Goal: Task Accomplishment & Management: Use online tool/utility

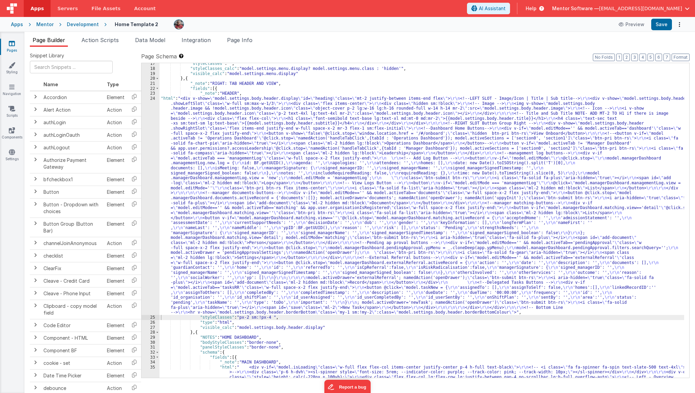
scroll to position [375, 0]
click at [146, 43] on span "Data Model" at bounding box center [150, 40] width 30 height 7
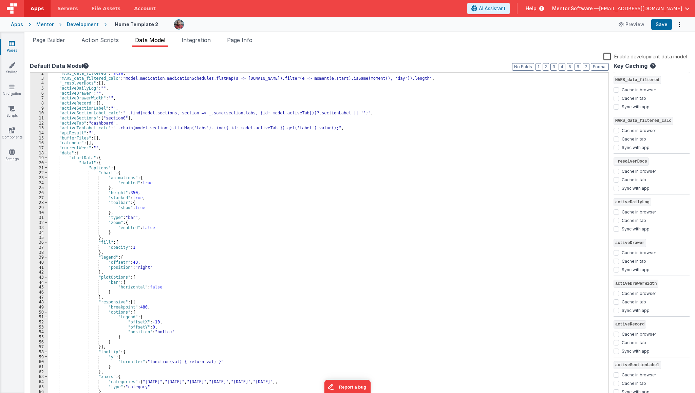
scroll to position [9, 0]
click at [557, 68] on button "3" at bounding box center [553, 66] width 7 height 7
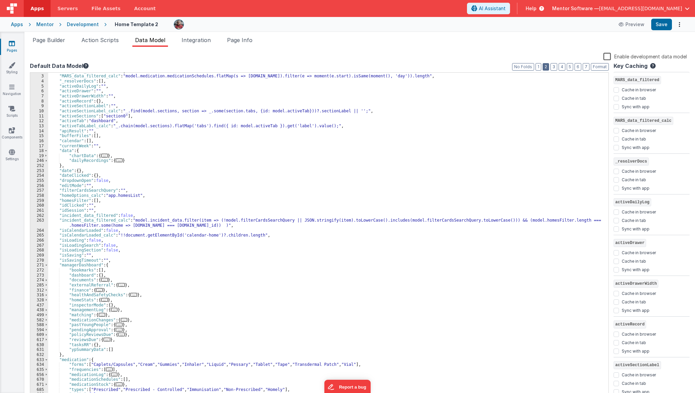
click at [549, 68] on button "2" at bounding box center [546, 66] width 6 height 7
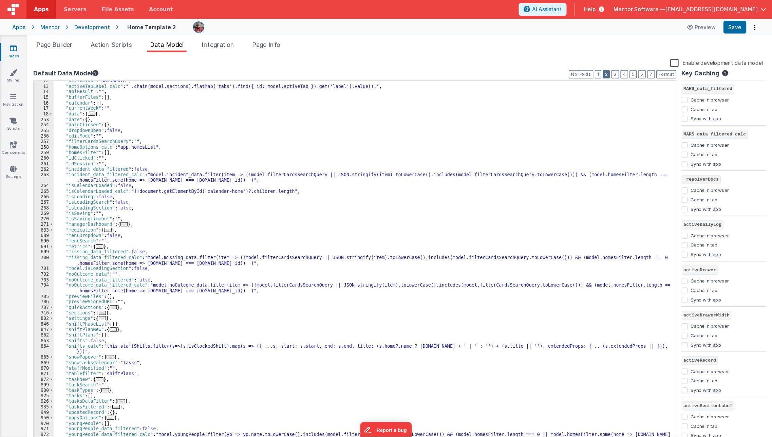
scroll to position [8, 0]
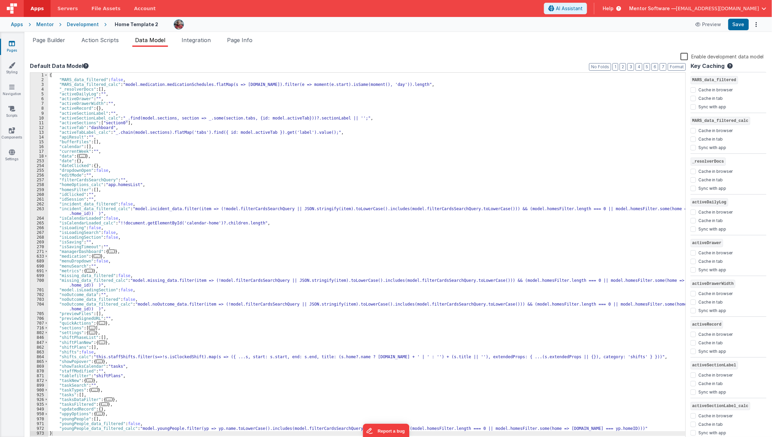
drag, startPoint x: 691, startPoint y: 3, endPoint x: 531, endPoint y: 29, distance: 162.6
click at [531, 29] on div at bounding box center [430, 24] width 512 height 10
click at [234, 43] on li "Page Info" at bounding box center [239, 41] width 31 height 11
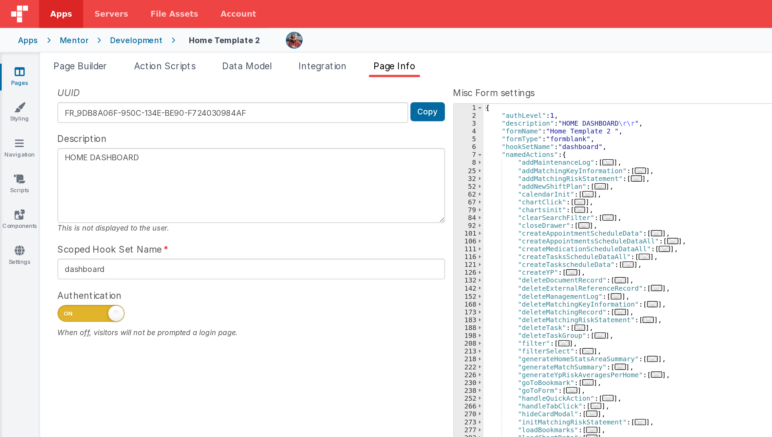
click at [214, 66] on div "UUID FR_9DB8A06F-950C-134E-BE90-F724030984AF Copy Description HOME DASHBOARD Th…" at bounding box center [398, 236] width 737 height 369
click at [355, 117] on span "..." at bounding box center [357, 118] width 7 height 4
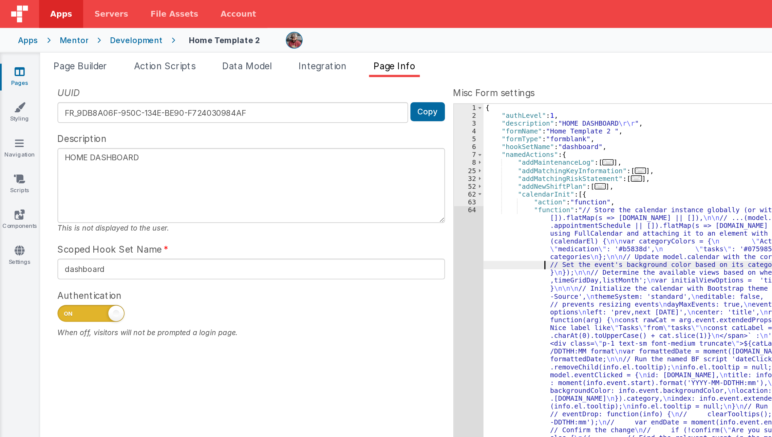
click at [300, 162] on div "{ "authLevel" : 1 , "description" : "HOME DASHBOARD \r\r " , "formName" : "Home…" at bounding box center [528, 247] width 468 height 368
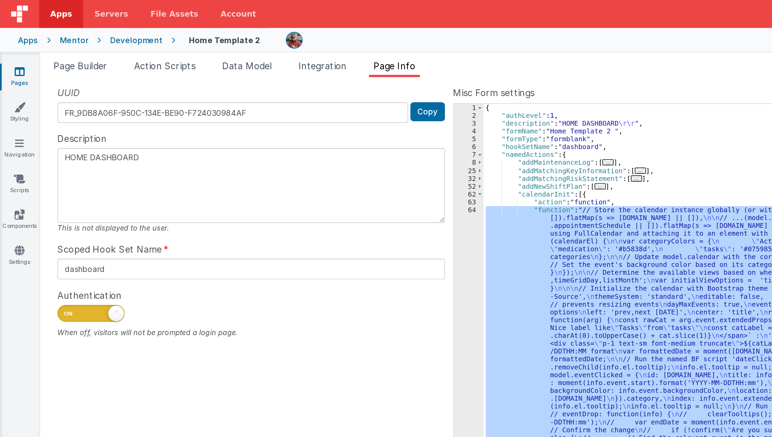
click at [279, 175] on div "64" at bounding box center [285, 268] width 18 height 286
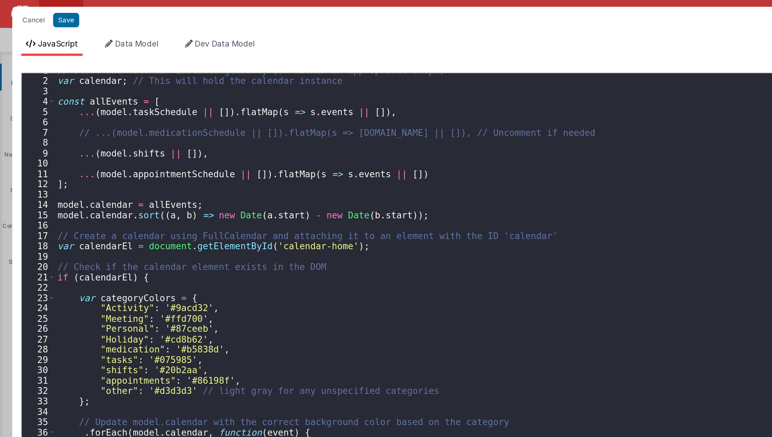
scroll to position [5, 0]
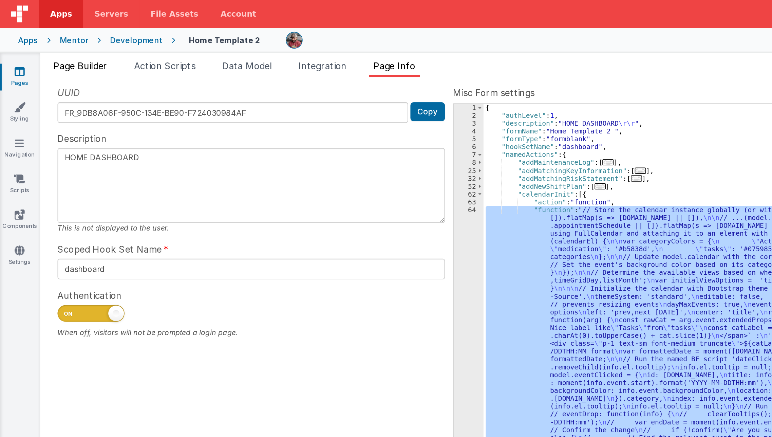
click at [57, 37] on span "Page Builder" at bounding box center [49, 40] width 33 height 7
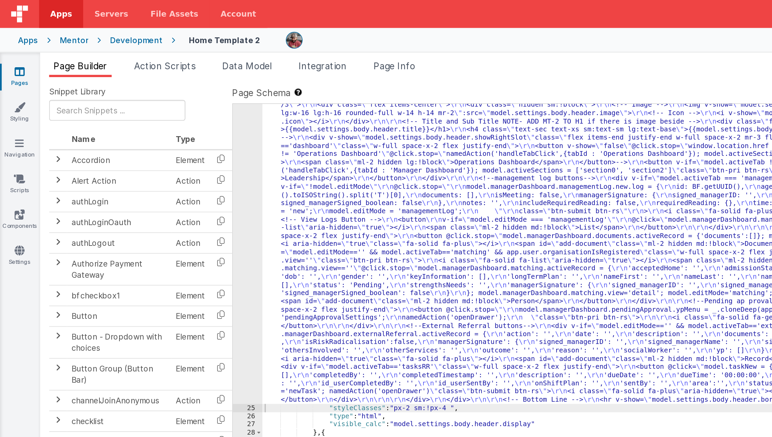
scroll to position [375, 0]
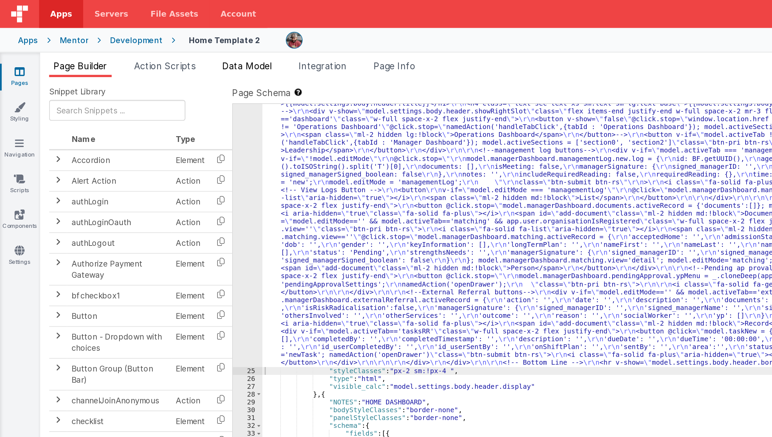
click at [140, 41] on span "Data Model" at bounding box center [150, 40] width 30 height 7
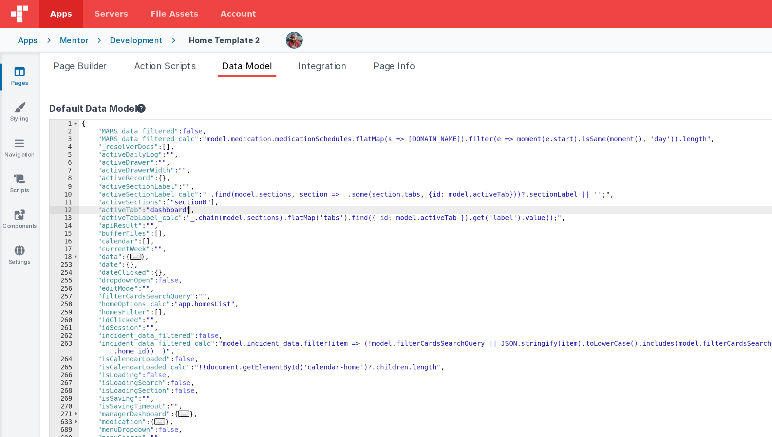
click at [215, 126] on div "{ "MARS_data_filtered" : false , "MARS_data_filtered_calc" : "model.medication.…" at bounding box center [367, 262] width 638 height 379
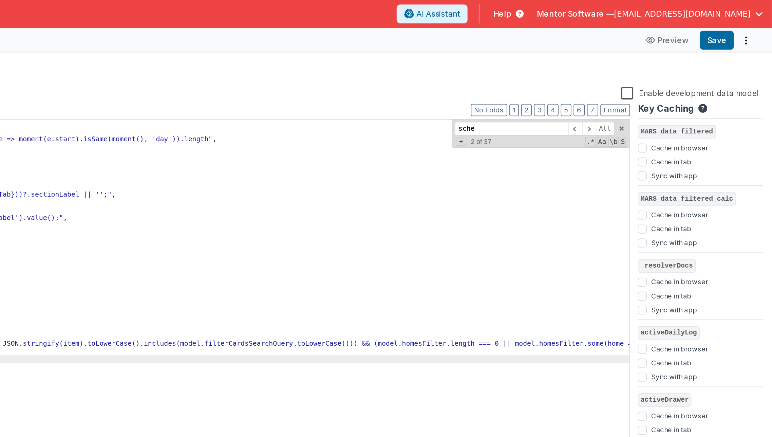
scroll to position [0, 0]
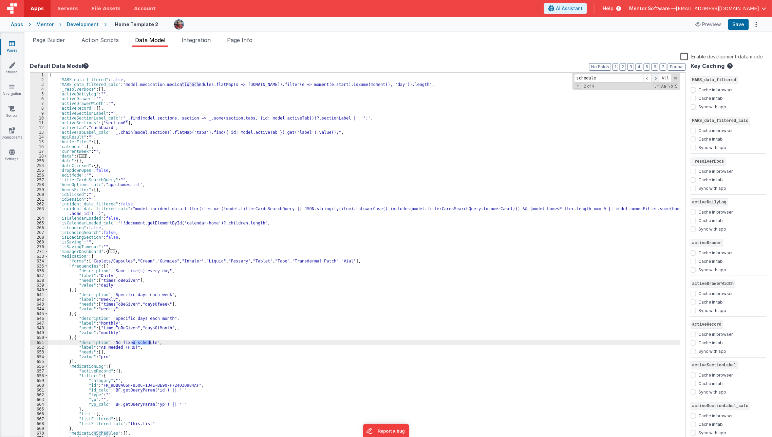
type input "schedule"
click at [656, 76] on span at bounding box center [655, 78] width 8 height 8
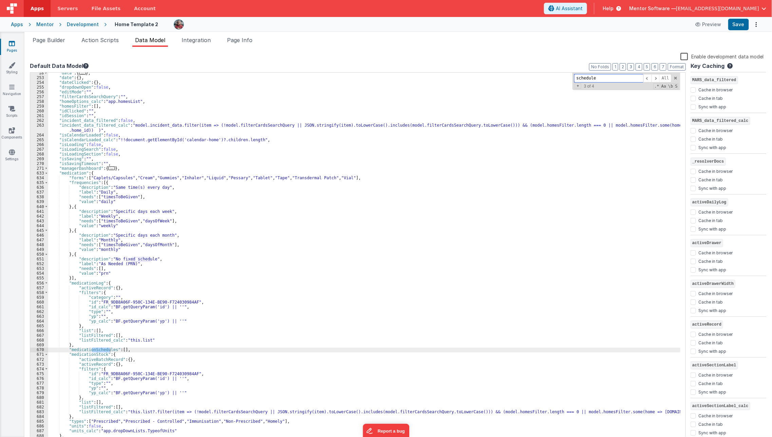
scroll to position [97, 0]
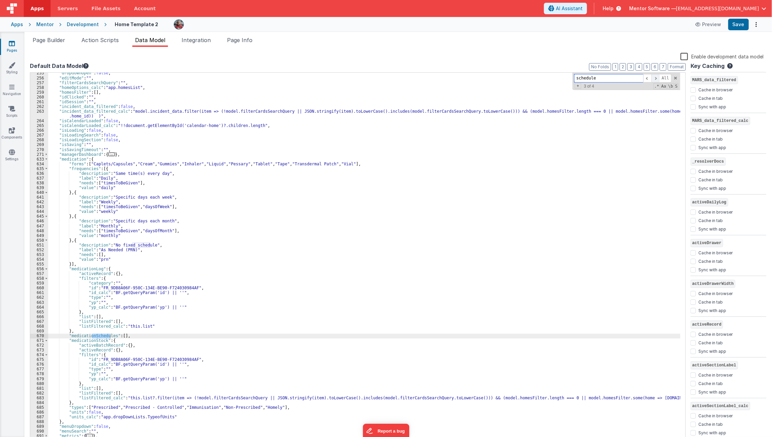
click at [659, 76] on span at bounding box center [655, 78] width 8 height 8
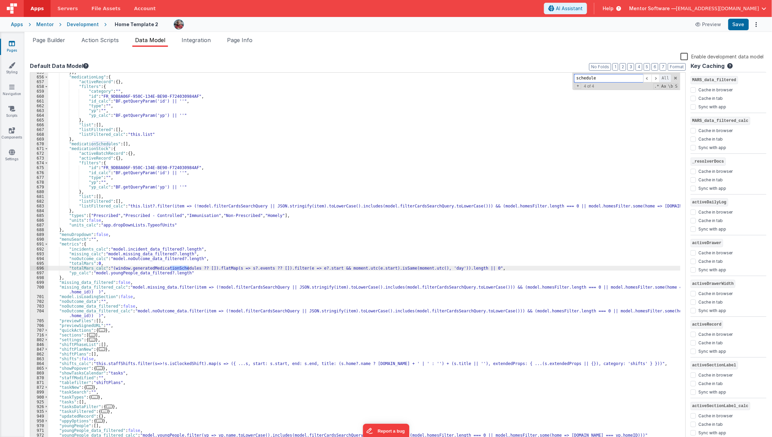
click at [661, 77] on span "All" at bounding box center [665, 78] width 12 height 8
click at [642, 114] on div "}] , "medicationLog" : { "activeRecord" : { } , "filters" : { "category" : "" ,…" at bounding box center [364, 259] width 632 height 379
click at [655, 79] on span at bounding box center [655, 78] width 8 height 8
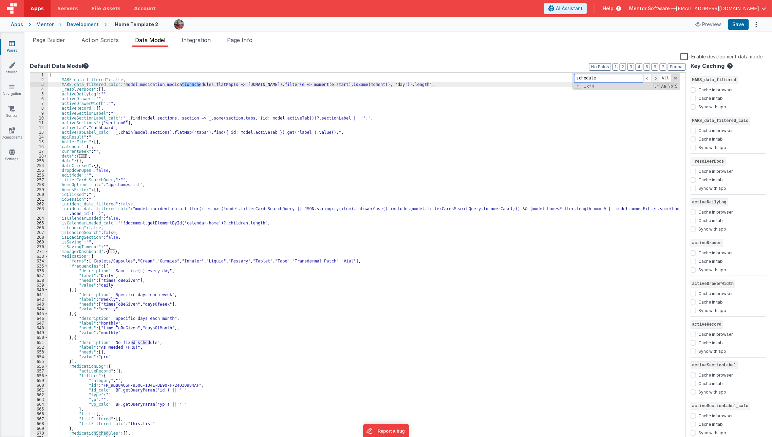
scroll to position [0, 0]
click at [655, 79] on span at bounding box center [655, 78] width 8 height 8
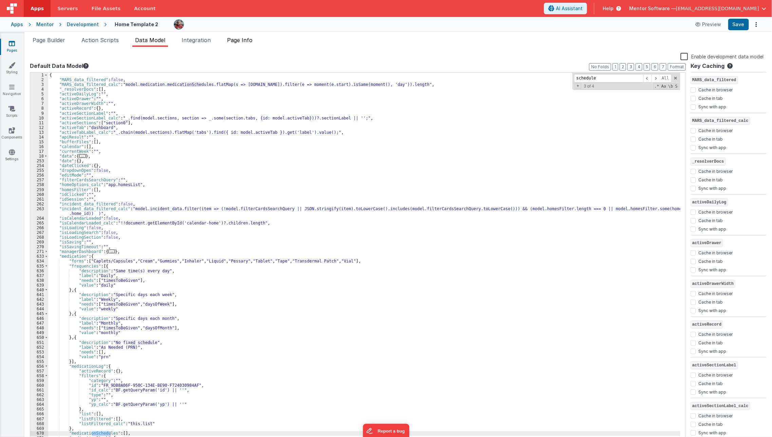
click at [244, 38] on span "Page Info" at bounding box center [239, 40] width 25 height 7
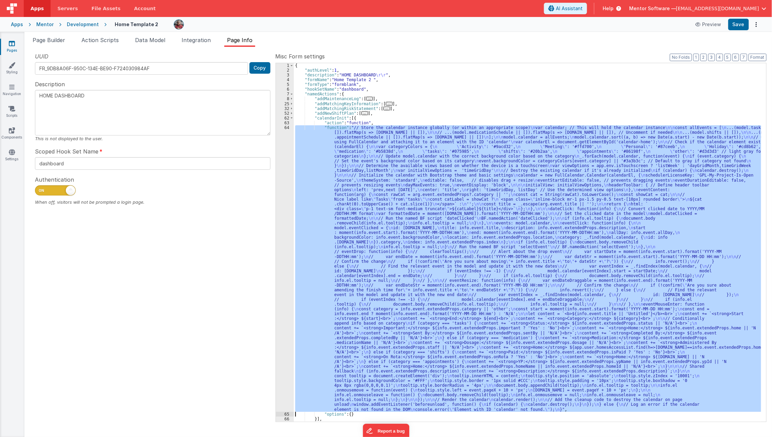
click at [381, 173] on div "{ "authLevel" : 1 , "description" : "HOME DASHBOARD \r\r " , "formName" : "Home…" at bounding box center [527, 242] width 467 height 358
click at [287, 190] on div "64" at bounding box center [285, 268] width 18 height 286
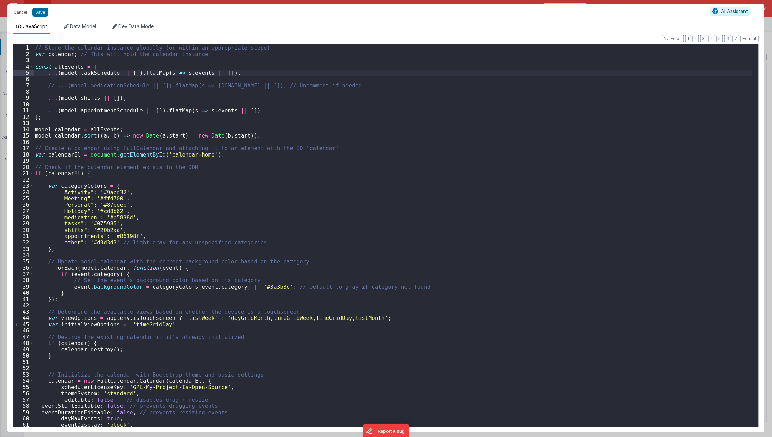
click at [96, 71] on div "// Store the calendar instance globally (or within an appropriate scope) var ca…" at bounding box center [393, 241] width 719 height 395
click at [19, 13] on button "Cancel" at bounding box center [20, 12] width 20 height 10
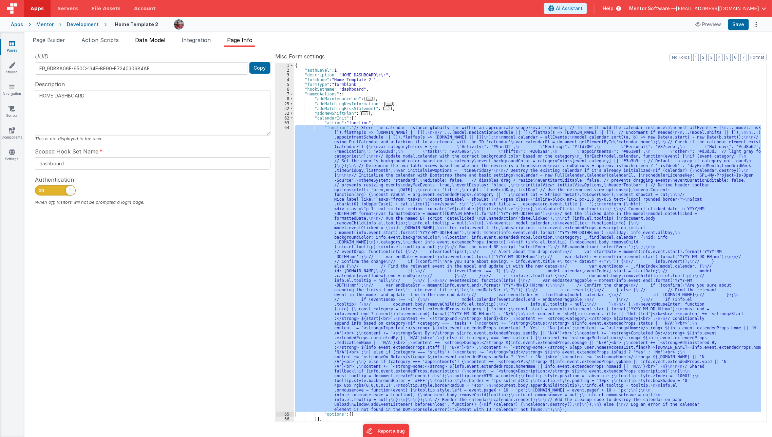
click at [143, 41] on span "Data Model" at bounding box center [150, 40] width 30 height 7
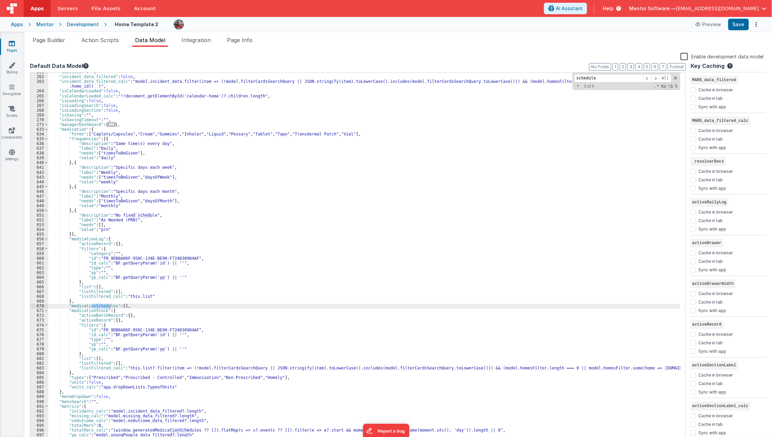
scroll to position [127, 0]
click at [124, 124] on div ""idSession" : "" , "incident_data_filtered" : false , "incident_data_filtered_c…" at bounding box center [364, 259] width 632 height 379
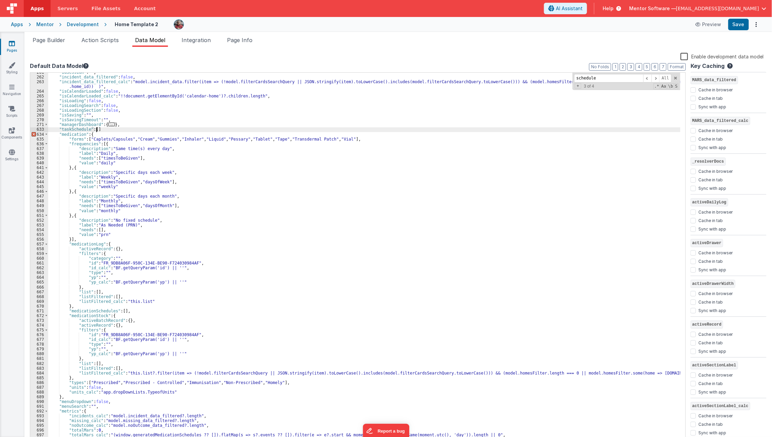
checkbox input "false"
checkbox input "true"
checkbox input "false"
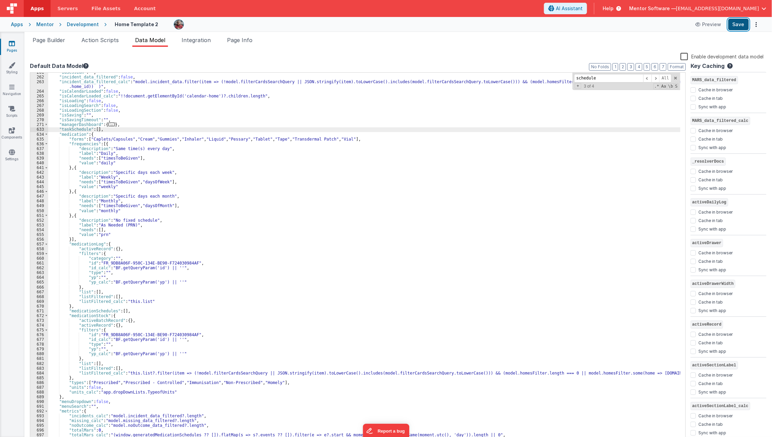
click at [695, 28] on button "Save" at bounding box center [738, 25] width 21 height 12
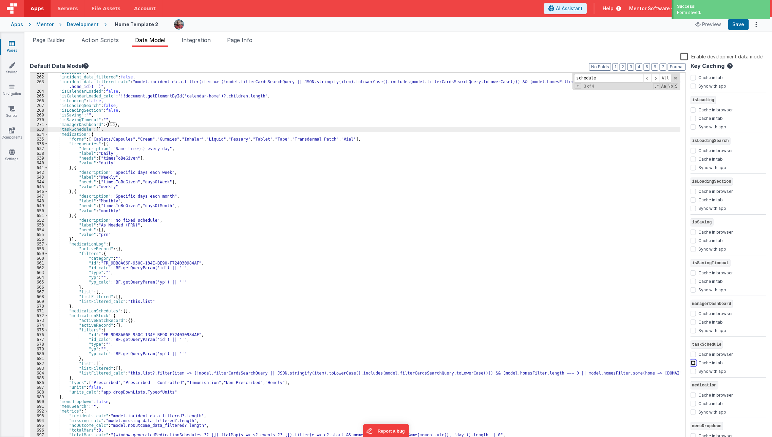
click at [691, 360] on input "Cache in tab" at bounding box center [692, 362] width 5 height 5
checkbox input "true"
click at [695, 23] on button "Save" at bounding box center [738, 25] width 21 height 12
click at [5, 49] on link "Pages" at bounding box center [12, 47] width 24 height 14
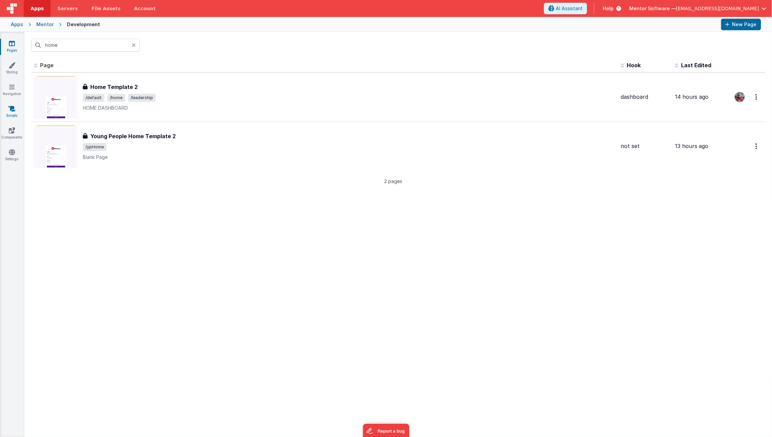
click at [13, 109] on icon at bounding box center [11, 108] width 7 height 7
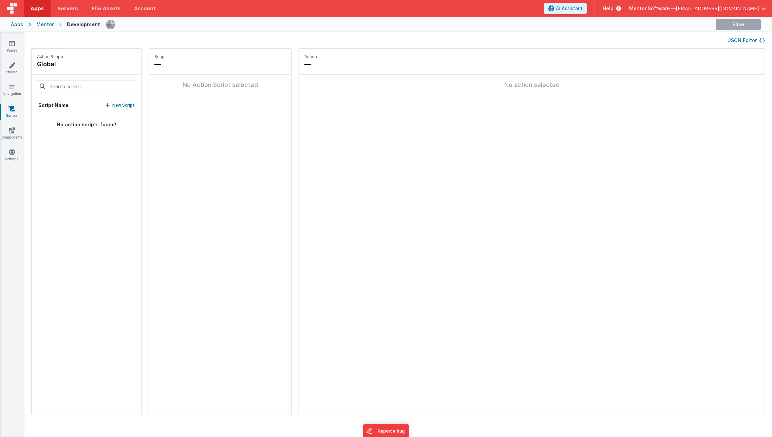
type input "onapp"
click at [130, 87] on icon at bounding box center [132, 86] width 4 height 23
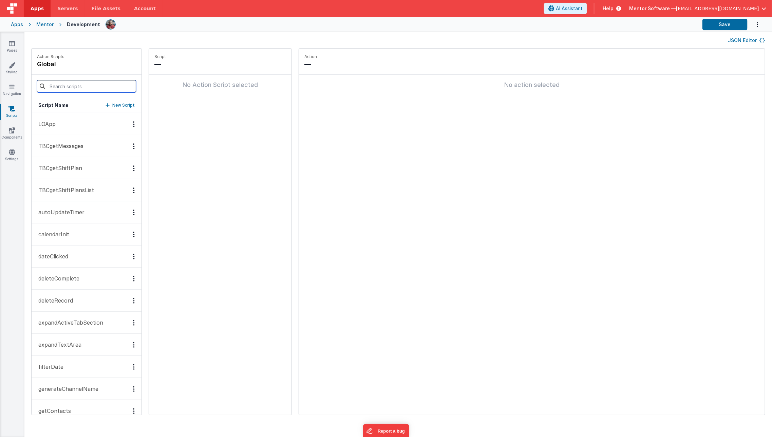
click at [102, 90] on input at bounding box center [86, 86] width 99 height 12
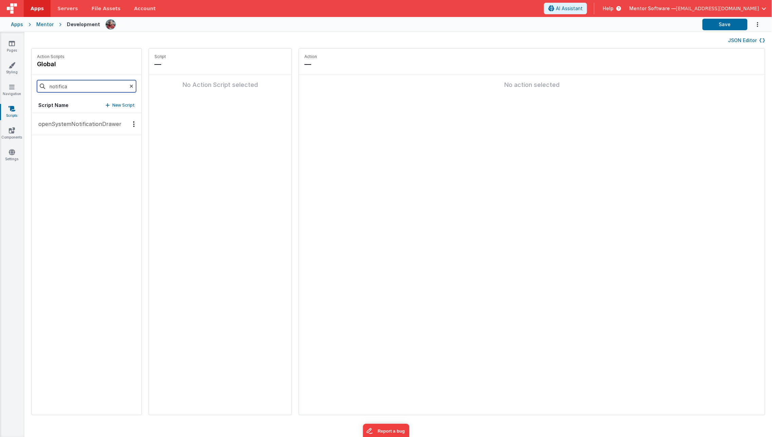
type input "notifica"
click at [96, 124] on p "openSystemNotificationDrawer" at bounding box center [77, 124] width 87 height 8
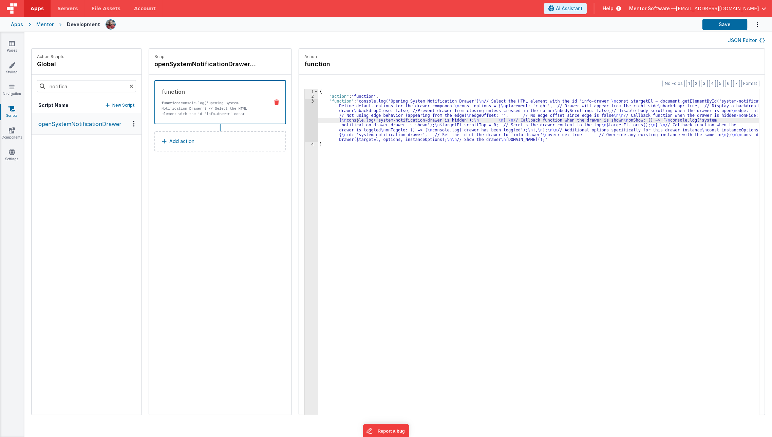
click at [348, 118] on div "{ "action" : "function" , "function" : "console.log('Opening System Notificatio…" at bounding box center [543, 267] width 451 height 356
click at [305, 123] on div "3" at bounding box center [312, 120] width 14 height 43
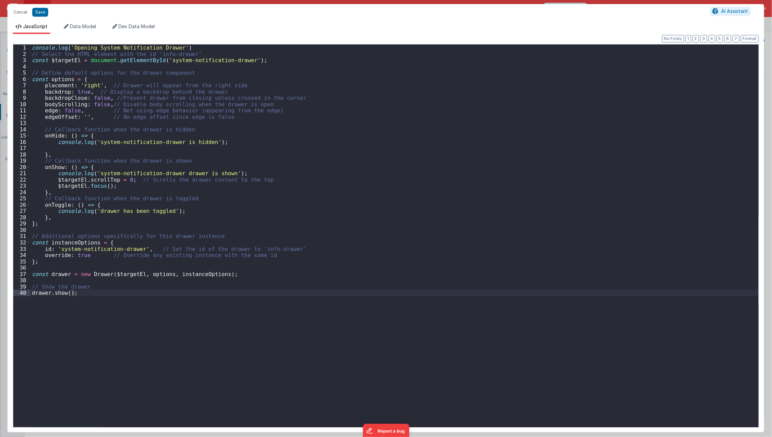
click at [299, 123] on div "Cancel Save AI Assistant JavaScript Data Model Dev Data Model Format 7 6 5 4 3 …" at bounding box center [386, 218] width 772 height 437
click at [224, 57] on div "console . log ( 'Opening System Notification Drawer' ) // Select the HTML eleme…" at bounding box center [395, 241] width 728 height 395
click at [160, 62] on div "console . log ( 'Opening System Notification Drawer' ) // Select the HTML eleme…" at bounding box center [395, 241] width 728 height 395
click at [20, 9] on button "Cancel" at bounding box center [20, 12] width 20 height 10
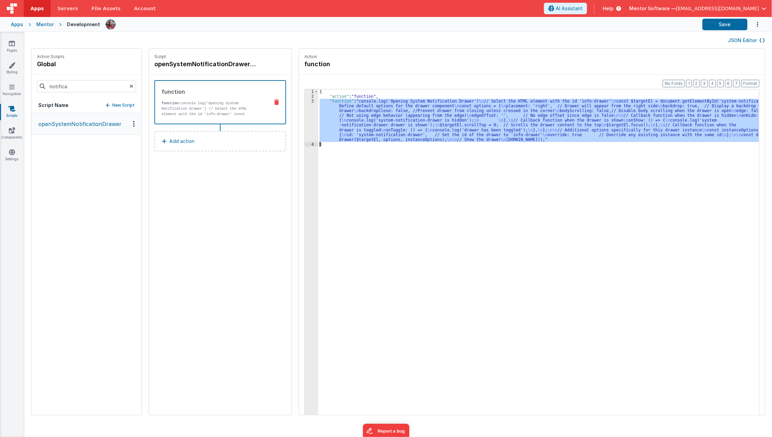
click at [352, 130] on div "{ "action" : "function" , "function" : "console.log('Opening System Notificatio…" at bounding box center [538, 262] width 441 height 346
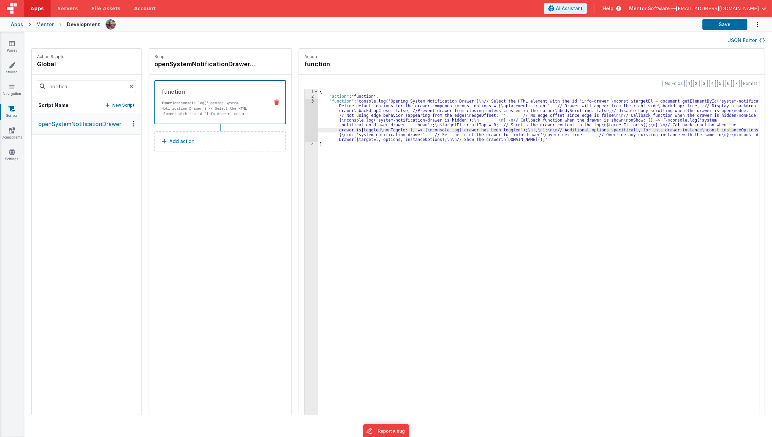
click at [305, 127] on div "3" at bounding box center [312, 120] width 14 height 43
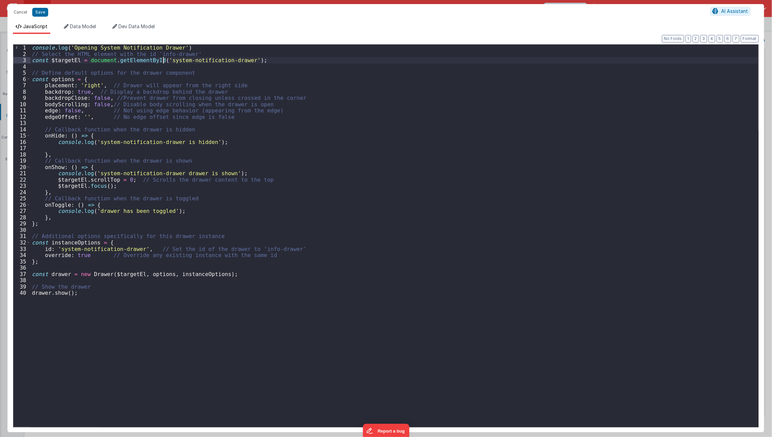
click at [164, 60] on div "console . log ( 'Opening System Notification Drawer' ) // Select the HTML eleme…" at bounding box center [395, 241] width 728 height 395
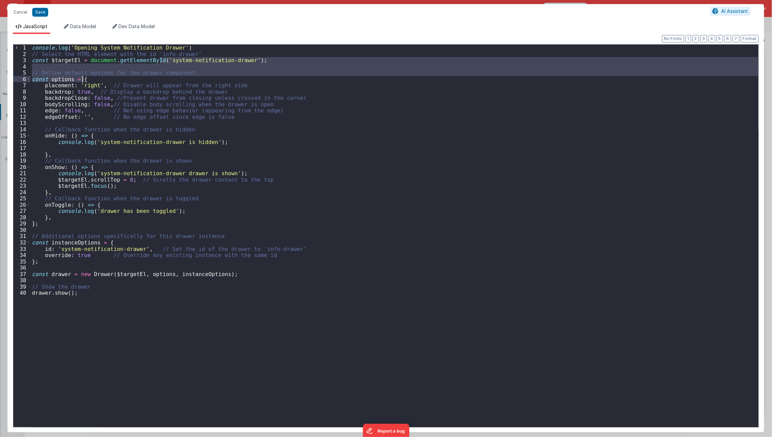
click at [159, 78] on div "console . log ( 'Opening System Notification Drawer' ) // Select the HTML eleme…" at bounding box center [395, 241] width 728 height 395
click at [159, 61] on div "console . log ( 'Opening System Notification Drawer' ) // Select the HTML eleme…" at bounding box center [395, 235] width 728 height 382
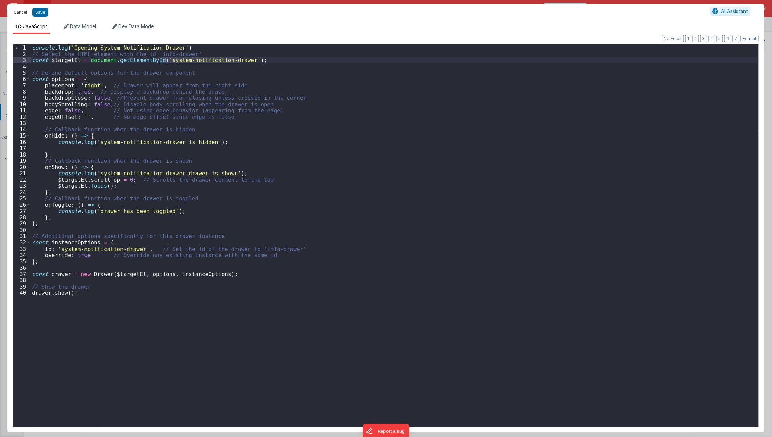
click at [22, 13] on button "Cancel" at bounding box center [20, 12] width 20 height 10
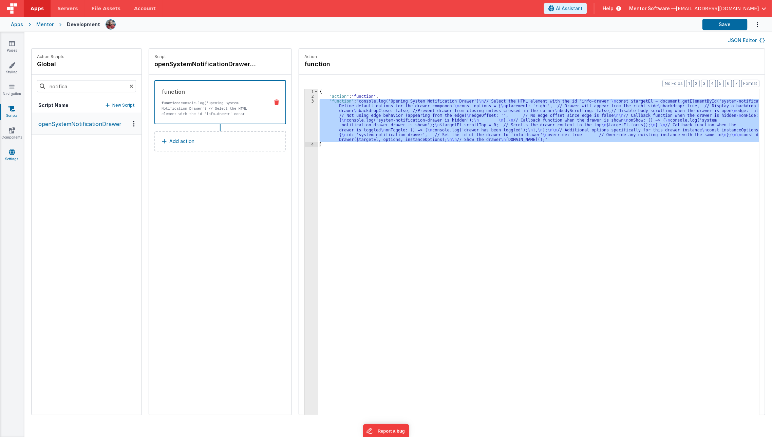
click at [14, 154] on icon at bounding box center [12, 152] width 6 height 7
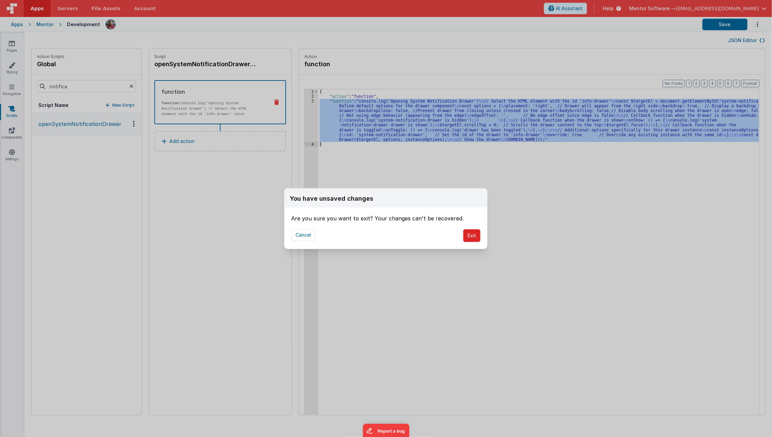
click at [473, 236] on button "Exit" at bounding box center [471, 235] width 17 height 13
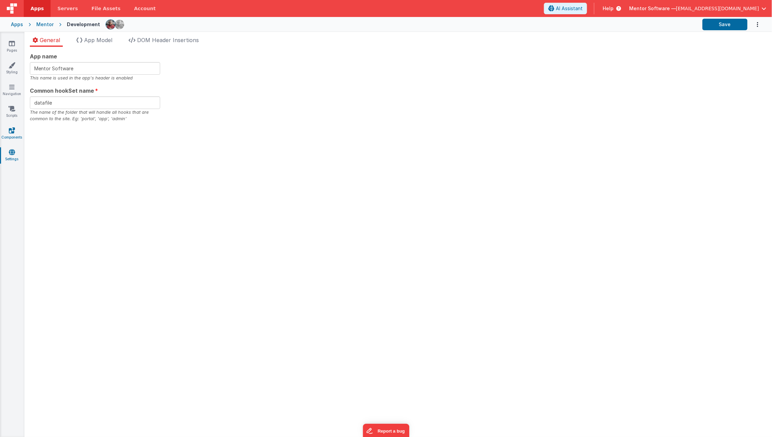
click at [12, 127] on icon at bounding box center [12, 130] width 6 height 7
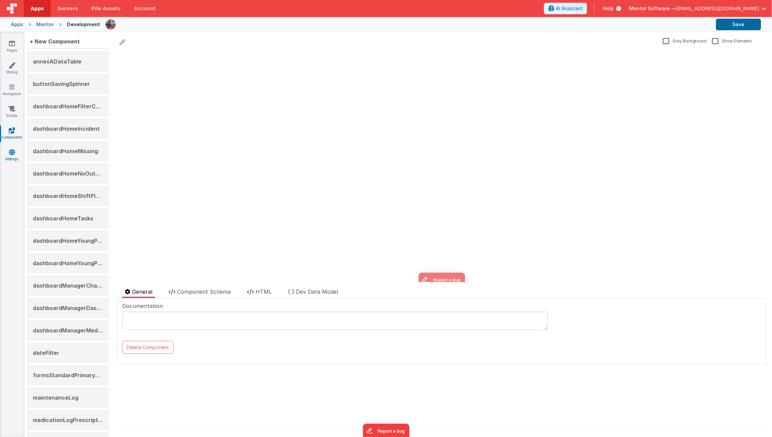
click at [12, 152] on icon at bounding box center [12, 152] width 6 height 7
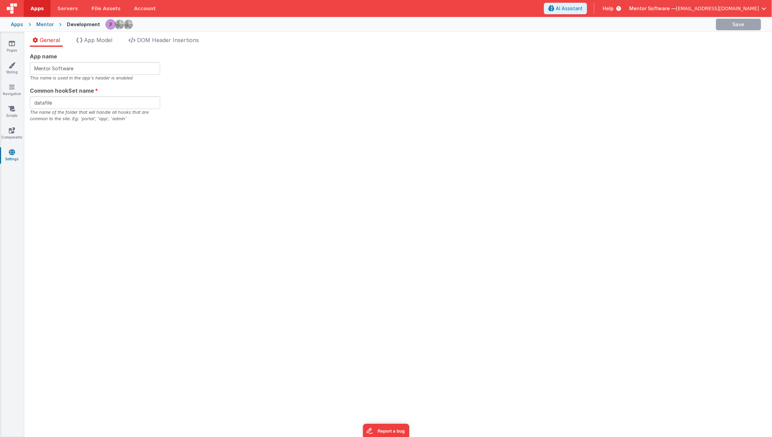
click at [106, 34] on div "General App Model DOM Header Insertions App name Mentor Software This name is u…" at bounding box center [397, 234] width 747 height 405
click at [105, 38] on span "App Model" at bounding box center [98, 40] width 28 height 7
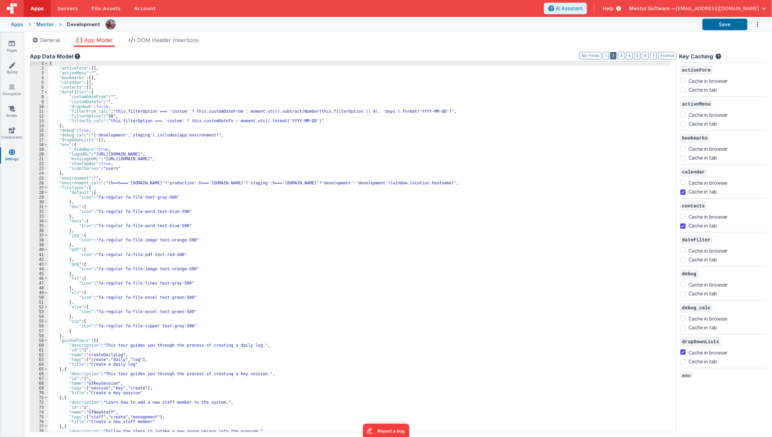
click at [616, 57] on button "2" at bounding box center [613, 55] width 6 height 7
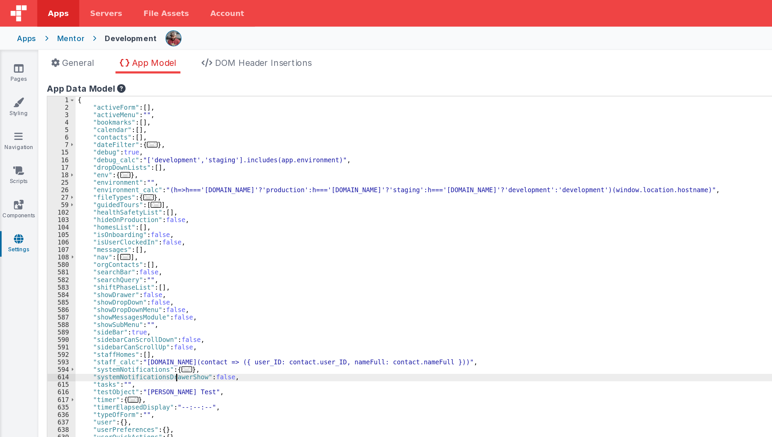
click at [112, 144] on div "{ "activeForm" : [ ] , "activeMenu" : "" , "bookmarks" : [ ] , "calendar" : [ ]…" at bounding box center [362, 251] width 629 height 380
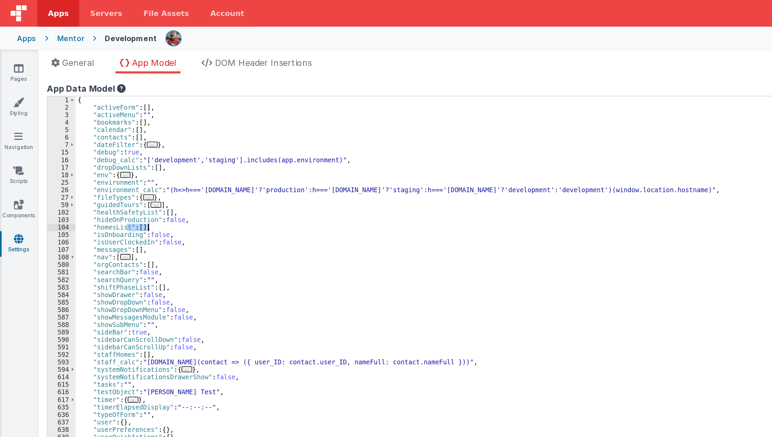
click at [112, 144] on div "{ "activeForm" : [ ] , "activeMenu" : "" , "bookmarks" : [ ] , "calendar" : [ ]…" at bounding box center [362, 251] width 629 height 380
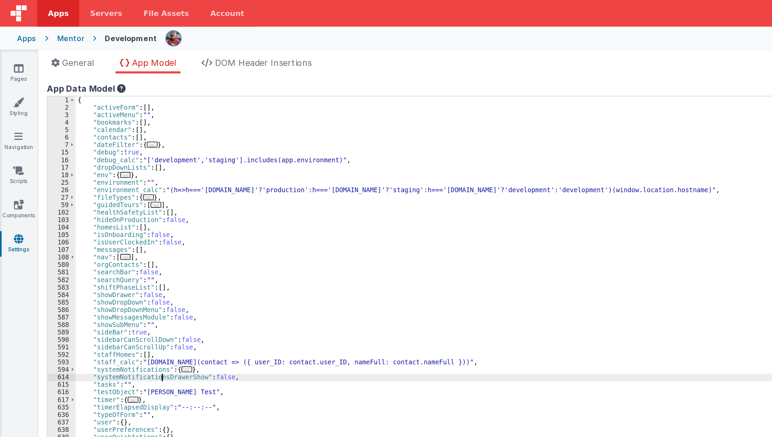
click at [104, 241] on div "{ "activeForm" : [ ] , "activeMenu" : "" , "bookmarks" : [ ] , "calendar" : [ ]…" at bounding box center [362, 251] width 629 height 380
click at [9, 46] on icon at bounding box center [12, 43] width 6 height 7
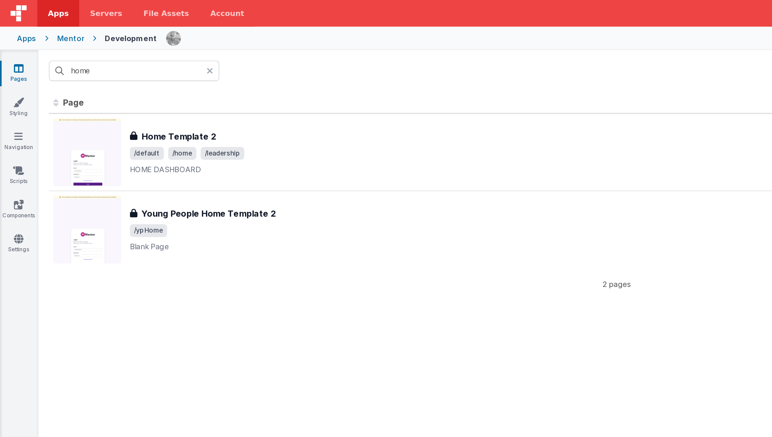
click at [11, 44] on icon at bounding box center [12, 43] width 6 height 7
click at [14, 126] on div "Pages Styling Navigation Scripts Components Settings" at bounding box center [12, 234] width 24 height 404
click at [13, 117] on link "Scripts" at bounding box center [12, 112] width 24 height 14
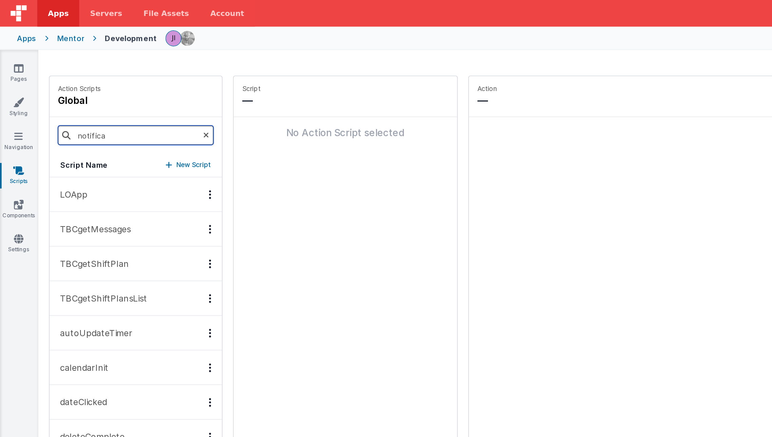
click at [60, 89] on input "notifica" at bounding box center [86, 86] width 99 height 12
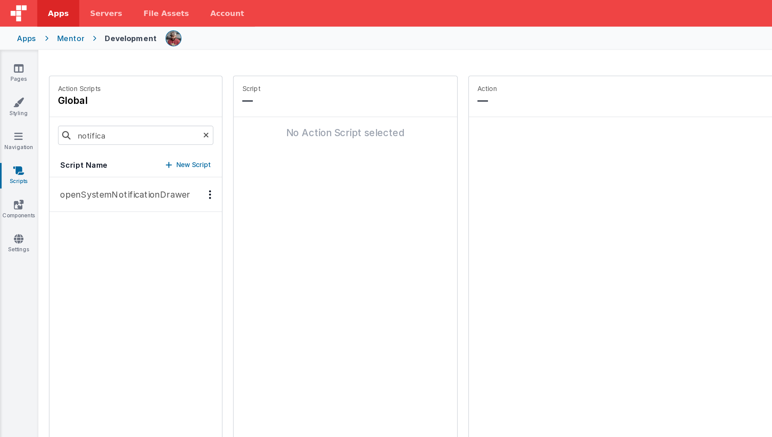
click at [61, 126] on p "openSystemNotificationDrawer" at bounding box center [77, 124] width 87 height 8
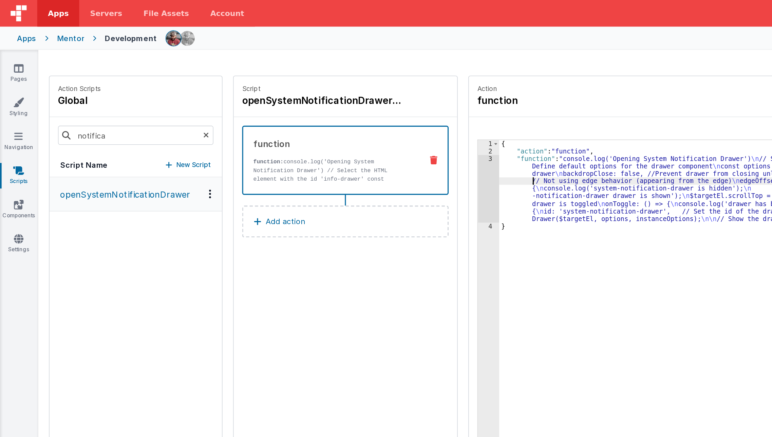
click at [331, 113] on div "{ "action" : "function" , "function" : "console.log('Opening System Notificatio…" at bounding box center [543, 267] width 451 height 356
click at [304, 127] on div "1 2 3 4 { "action" : "function" , "function" : "console.log('Opening System Not…" at bounding box center [531, 262] width 455 height 347
click at [305, 128] on div "3" at bounding box center [312, 120] width 14 height 43
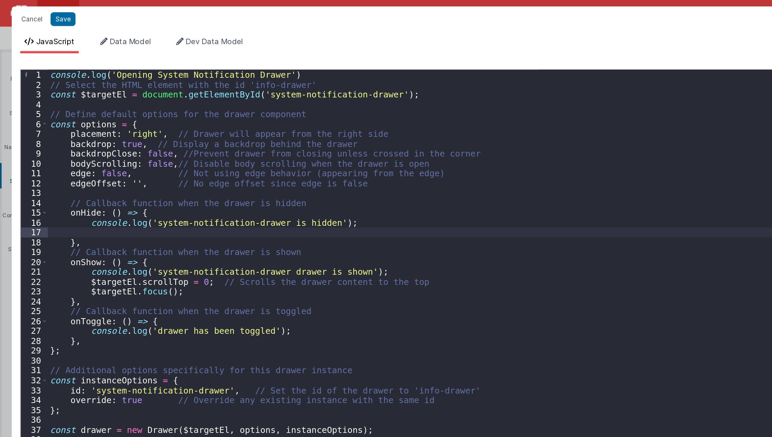
drag, startPoint x: 226, startPoint y: 146, endPoint x: 265, endPoint y: 94, distance: 65.2
click at [265, 94] on div "console . log ( 'Opening System Notification Drawer' ) // Select the HTML eleme…" at bounding box center [395, 241] width 728 height 395
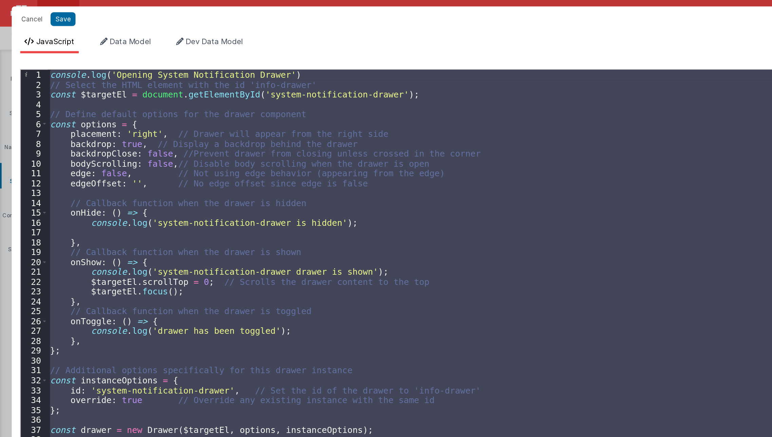
click at [240, 116] on div "console . log ( 'Opening System Notification Drawer' ) // Select the HTML eleme…" at bounding box center [395, 235] width 728 height 382
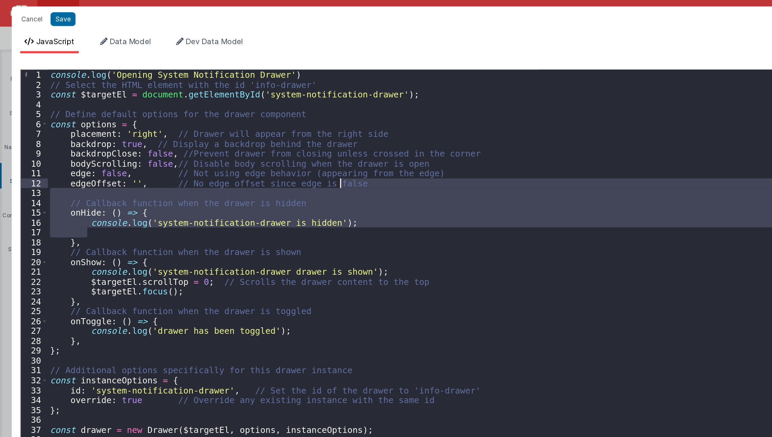
click at [231, 136] on div "console . log ( 'Opening System Notification Drawer' ) // Select the HTML eleme…" at bounding box center [395, 235] width 728 height 382
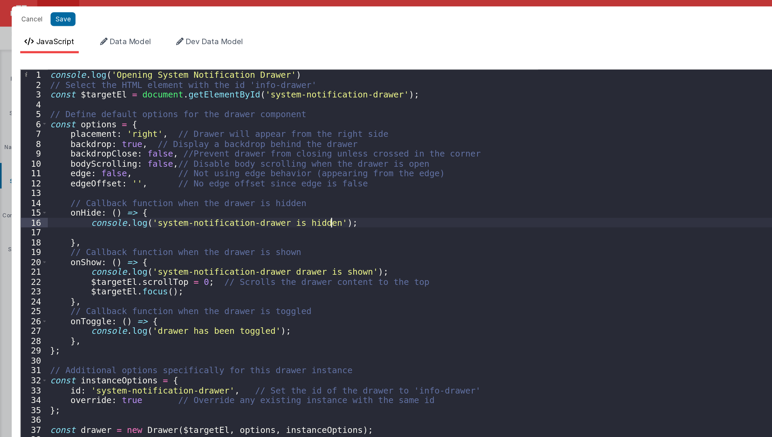
click at [229, 145] on div "console . log ( 'Opening System Notification Drawer' ) // Select the HTML eleme…" at bounding box center [395, 241] width 728 height 395
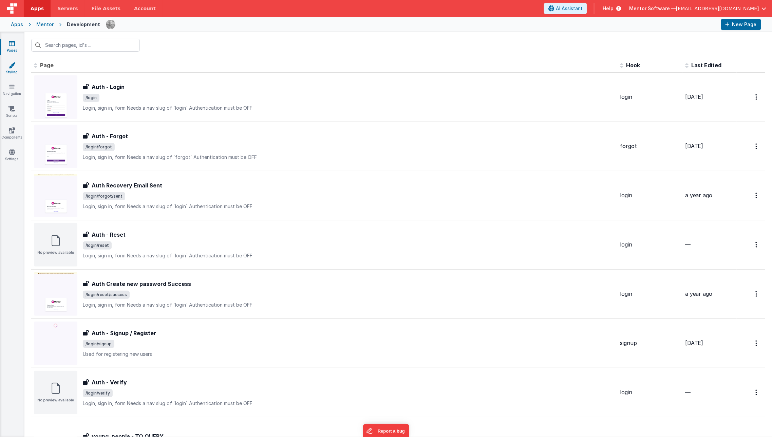
click at [9, 70] on link "Styling" at bounding box center [12, 69] width 24 height 14
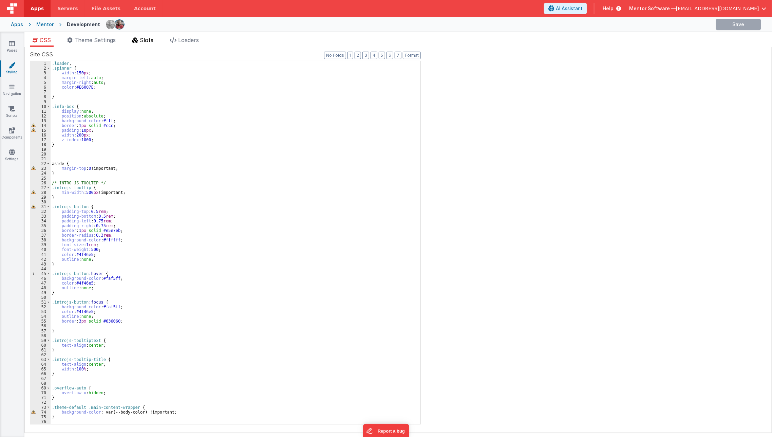
click at [152, 41] on span "Slots" at bounding box center [147, 40] width 14 height 7
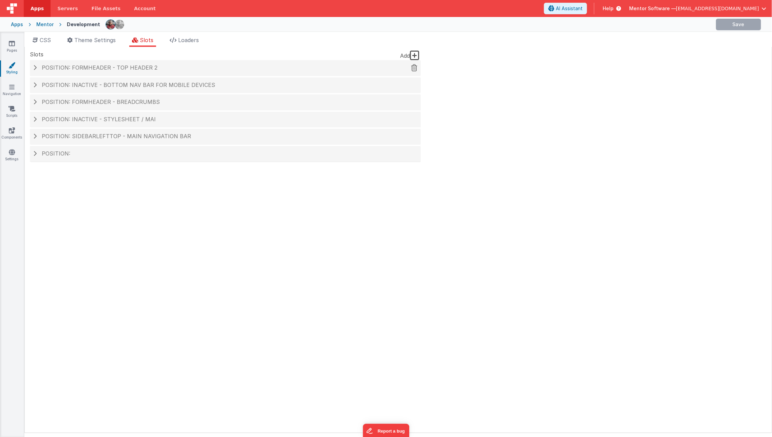
click at [167, 66] on h4 "Position: formHeader - top header 2" at bounding box center [225, 68] width 384 height 6
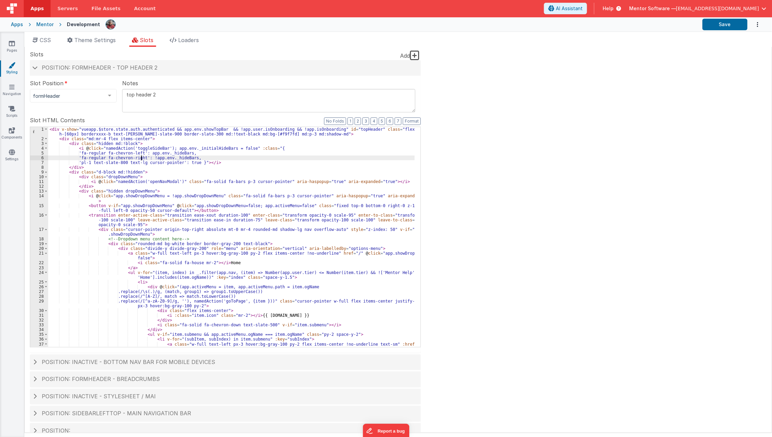
click at [141, 159] on div "< div v-show = "vueapp.$store.state.auth.authenticated && app.env.showTopBar &&…" at bounding box center [231, 244] width 367 height 234
click at [189, 150] on div "< div v-show = "vueapp.$store.state.auth.authenticated && app.env.showTopBar &&…" at bounding box center [231, 244] width 367 height 234
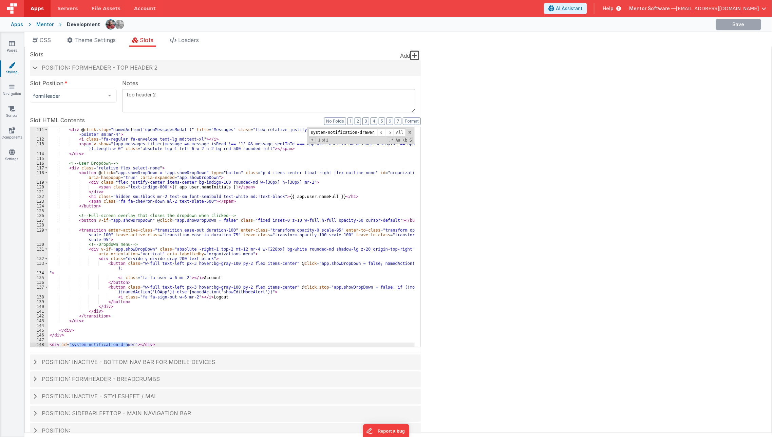
scroll to position [12, 0]
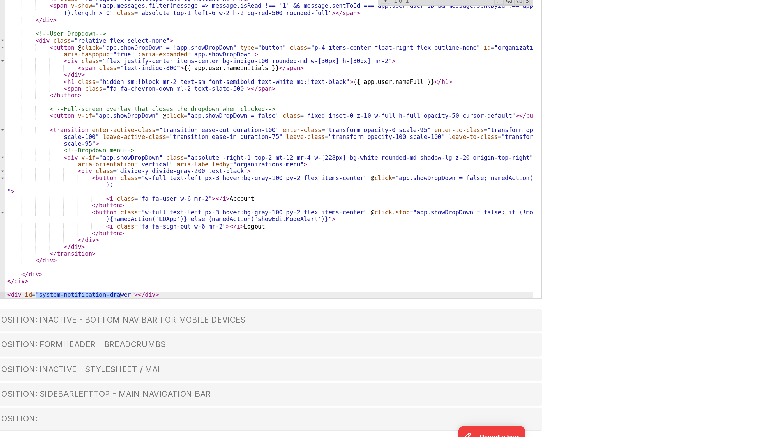
type input "system-notification-drawer"
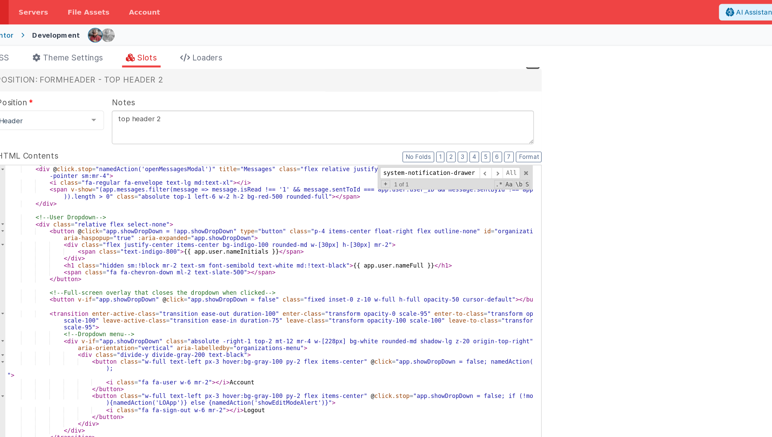
click at [134, 205] on div "<!-- Messages --> < div @ click.stop = "namedAction('openMessagesModal')" title…" at bounding box center [231, 225] width 367 height 230
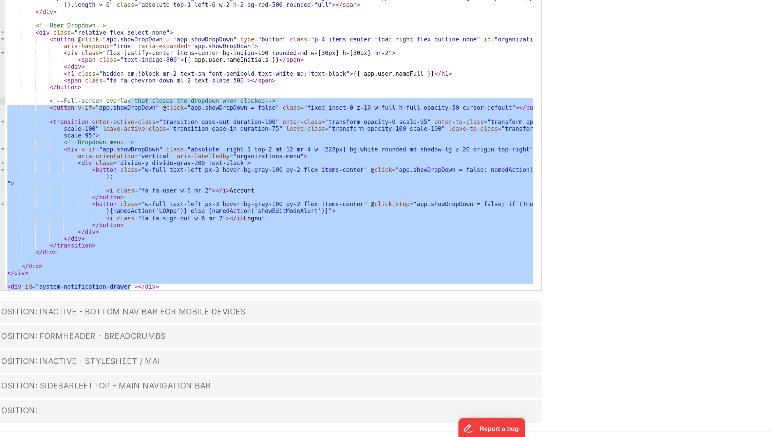
scroll to position [0, 0]
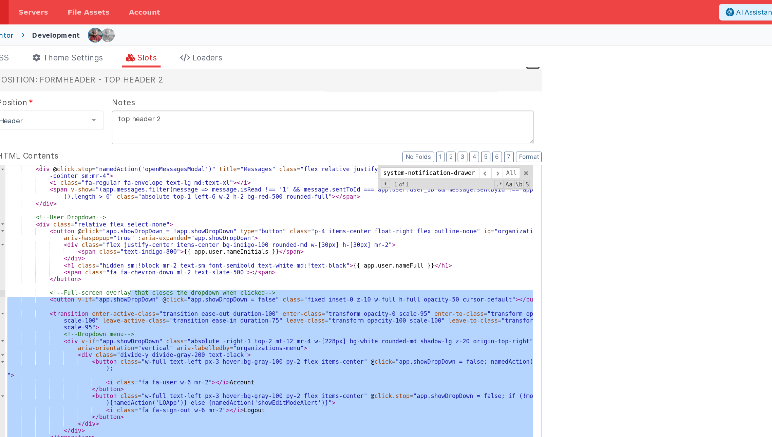
click at [134, 199] on div "<!-- Messages --> < div @ click.stop = "namedAction('openMessagesModal')" title…" at bounding box center [231, 225] width 366 height 220
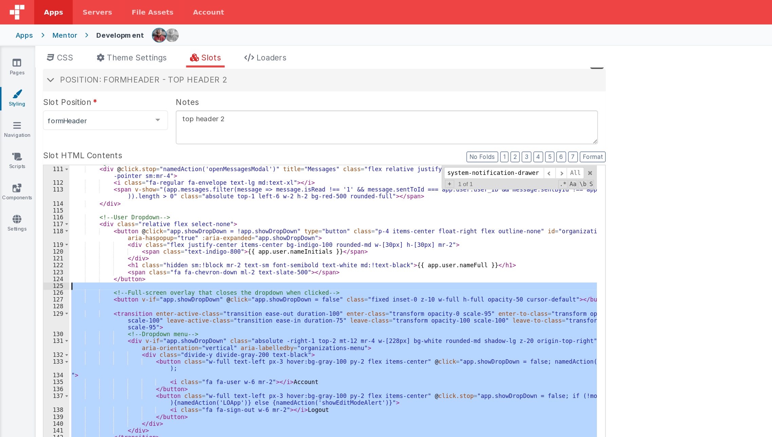
click at [89, 199] on div "<!-- Messages --> < div @ click.stop = "namedAction('openMessagesModal')" title…" at bounding box center [231, 225] width 366 height 220
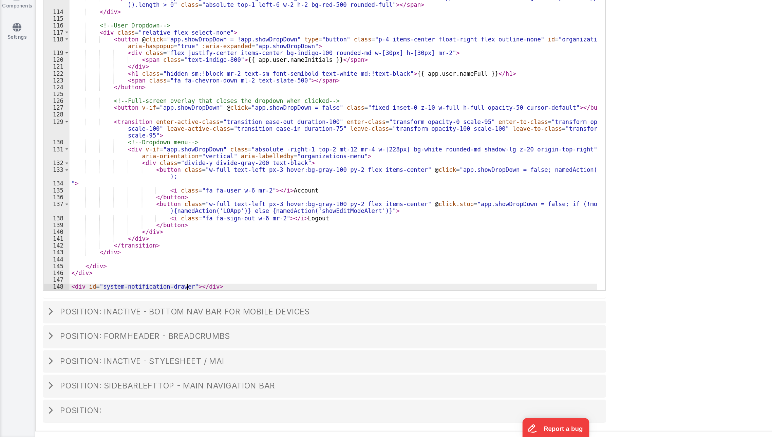
click at [131, 331] on div "<!-- Messages --> < div @ click.stop = "namedAction('openMessagesModal')" title…" at bounding box center [231, 225] width 367 height 230
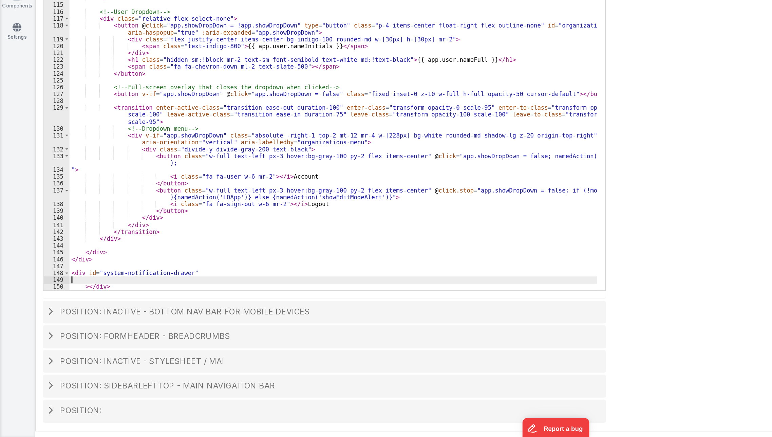
click at [107, 327] on div "< div @ click.stop = "namedAction('openMessagesModal')" title = "Messages" clas…" at bounding box center [231, 223] width 367 height 234
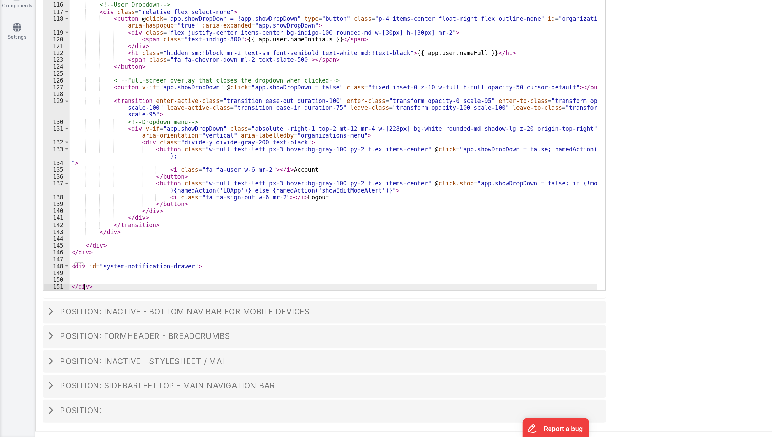
scroll to position [625, 0]
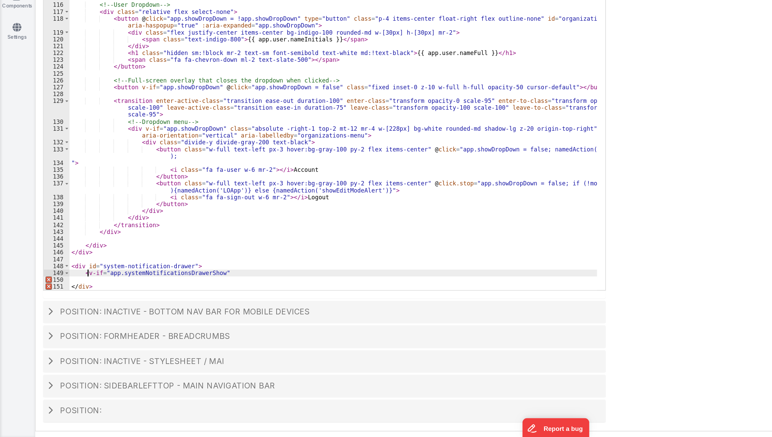
click at [61, 324] on div "< i class = "fa-regular fa-envelope text-lg md:text-xl" > </ i > < span v-show …" at bounding box center [231, 225] width 367 height 230
click at [159, 324] on div "< i class = "fa-regular fa-envelope text-lg md:text-xl" > </ i > < span v-show …" at bounding box center [231, 225] width 367 height 230
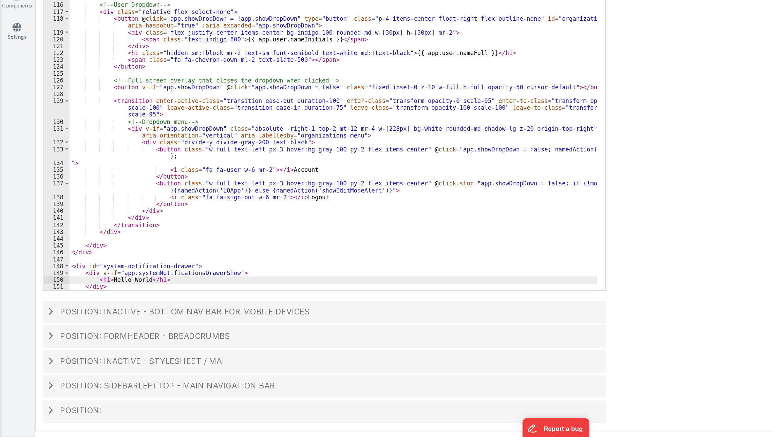
scroll to position [0, 0]
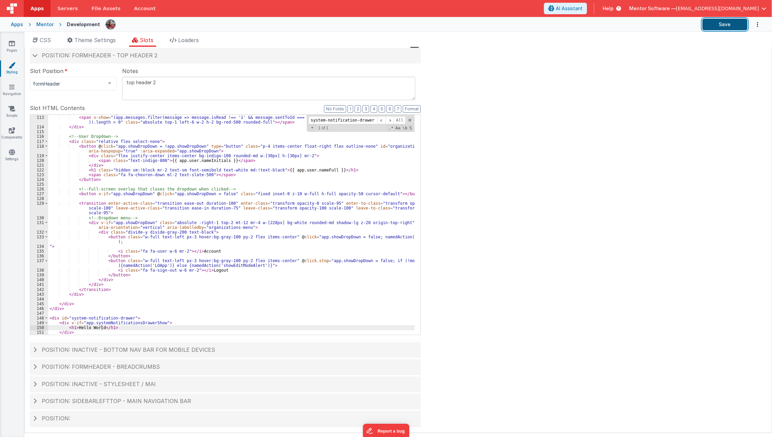
click at [711, 21] on button "Save" at bounding box center [724, 25] width 45 height 12
click at [176, 223] on div "< i class = "fa-regular fa-envelope text-lg md:text-xl" > </ i > < span v-show …" at bounding box center [231, 225] width 367 height 230
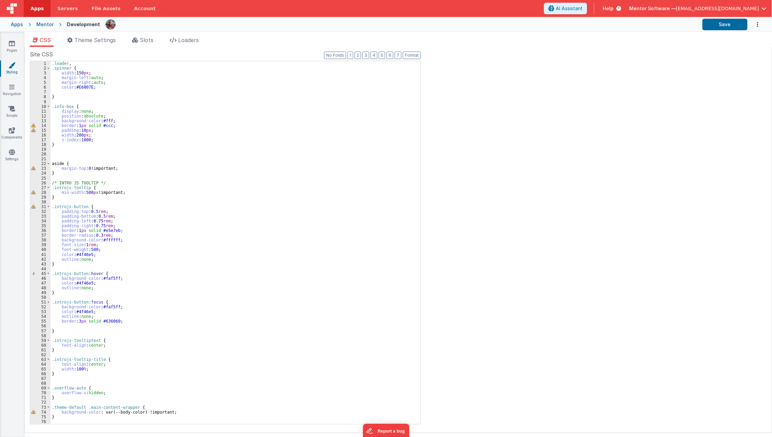
click at [2, 171] on div "Pages Styling Navigation Scripts Components Settings" at bounding box center [12, 234] width 24 height 405
click at [98, 40] on span "Theme Settings" at bounding box center [94, 40] width 41 height 7
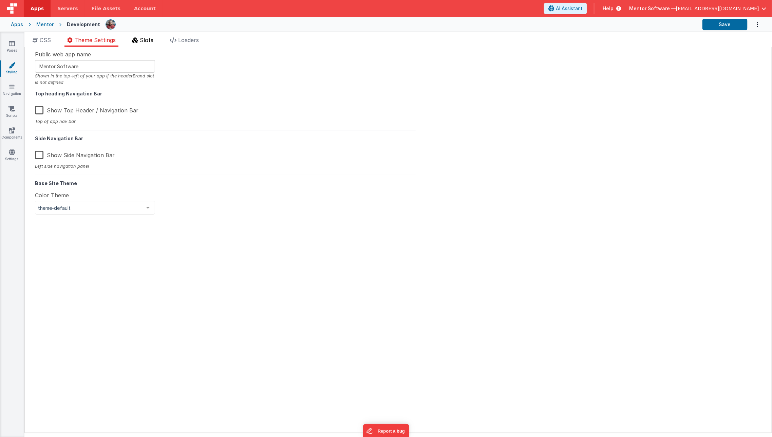
click at [150, 46] on li "Slots" at bounding box center [142, 41] width 27 height 11
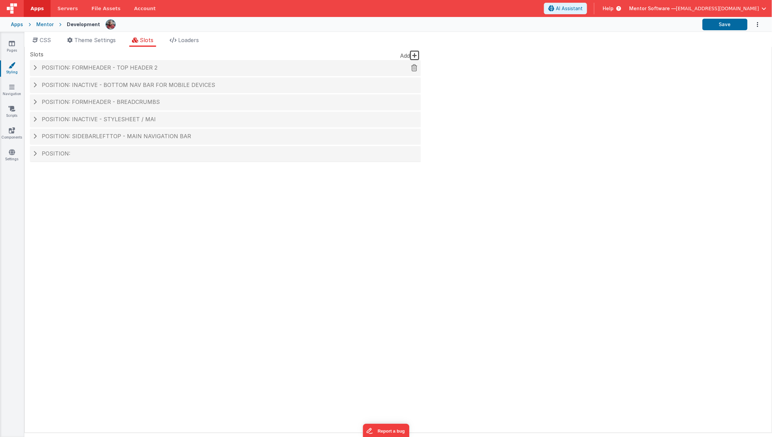
click at [129, 72] on div "Position: formHeader - top header 2" at bounding box center [225, 68] width 391 height 16
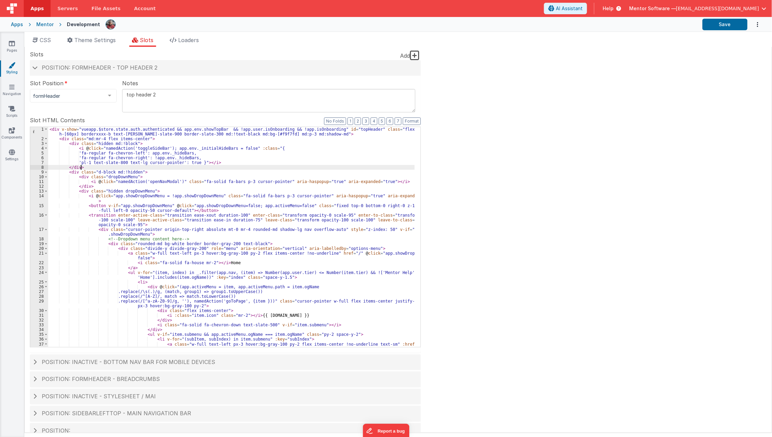
click at [137, 169] on div "< div v-show = "vueapp.$store.state.auth.authenticated && app.env.showTopBar &&…" at bounding box center [231, 244] width 367 height 234
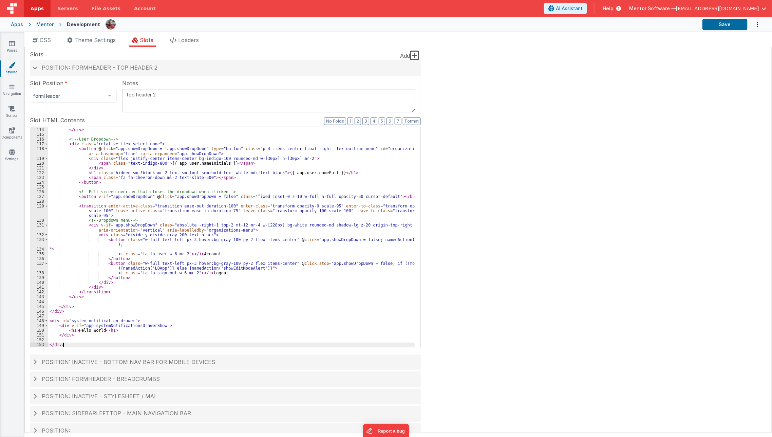
scroll to position [634, 0]
click at [721, 26] on button "Save" at bounding box center [724, 25] width 45 height 12
click at [730, 21] on button "Save" at bounding box center [724, 25] width 45 height 12
click at [11, 152] on icon at bounding box center [12, 152] width 6 height 7
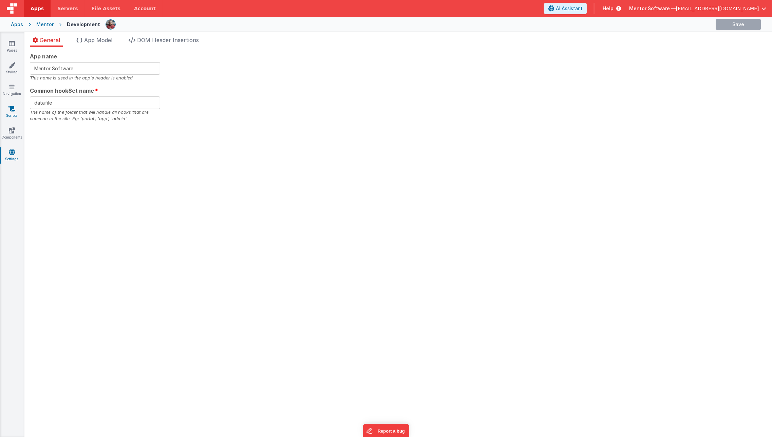
click at [7, 107] on link "Scripts" at bounding box center [12, 112] width 24 height 14
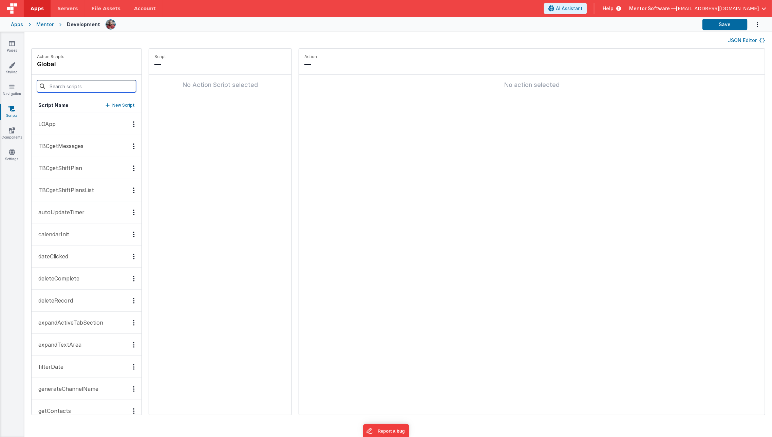
click at [61, 83] on input at bounding box center [86, 86] width 99 height 12
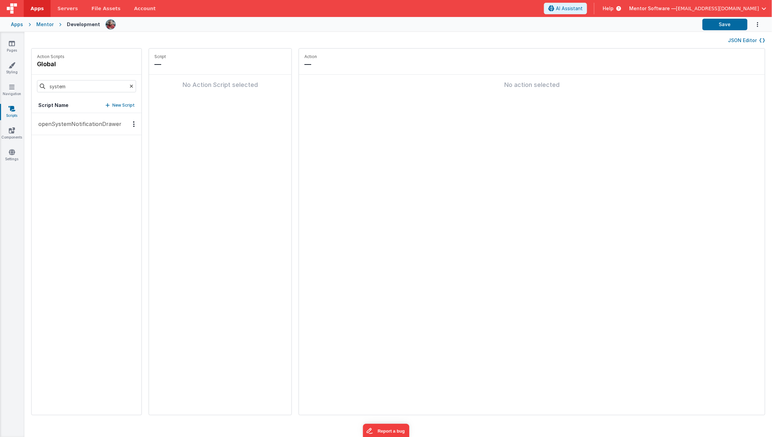
click at [75, 126] on p "openSystemNotificationDrawer" at bounding box center [77, 124] width 87 height 8
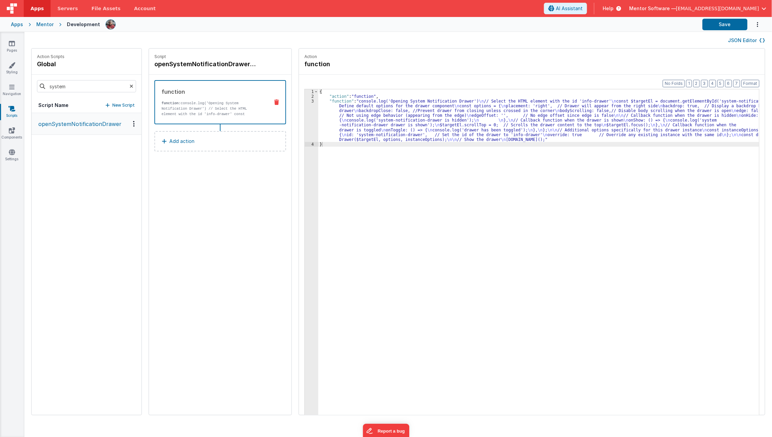
click at [219, 67] on h4 "openSystemNotificationDrawer" at bounding box center [205, 64] width 102 height 10
click at [192, 66] on input "openSystemNotificationDrawer" at bounding box center [188, 64] width 68 height 10
click at [229, 65] on div "openSystemNotificationDrawer" at bounding box center [220, 64] width 132 height 10
click at [235, 65] on icon at bounding box center [237, 64] width 4 height 8
click at [92, 88] on input "system" at bounding box center [86, 86] width 99 height 12
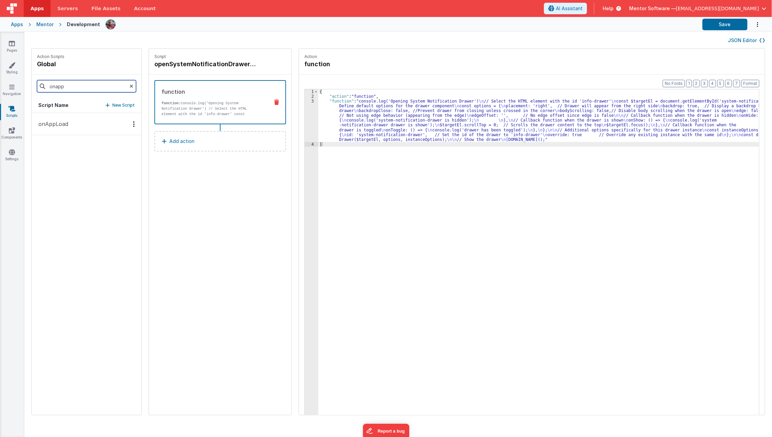
type input "onapp"
click at [61, 121] on p "onAppLoad" at bounding box center [51, 124] width 34 height 8
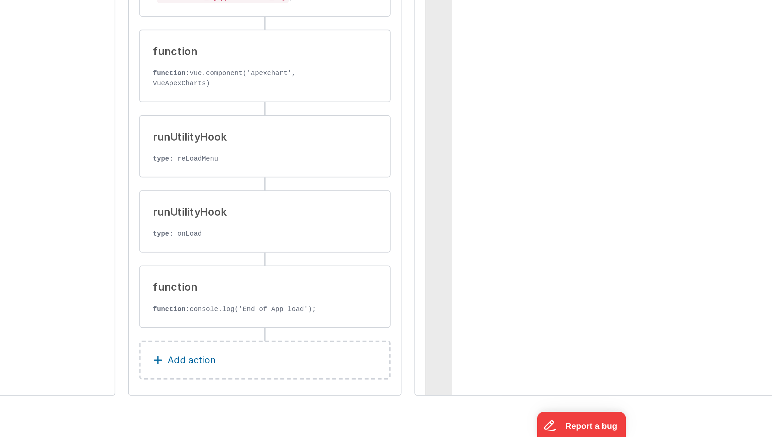
click at [169, 394] on p "Add action" at bounding box center [181, 396] width 25 height 8
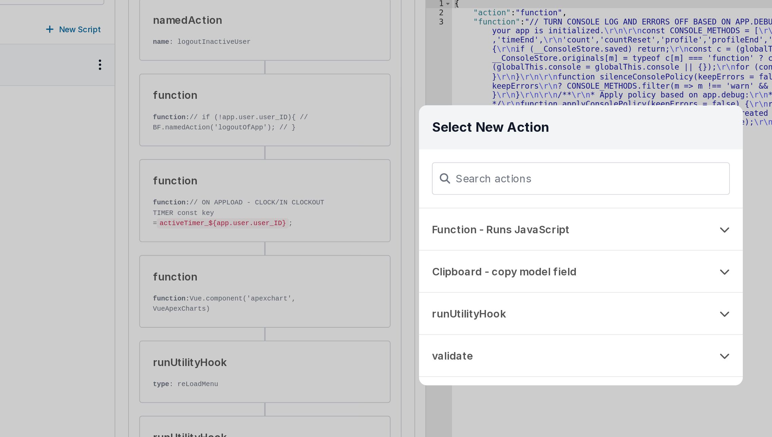
click at [363, 189] on input at bounding box center [386, 183] width 156 height 17
click at [369, 182] on input "function" at bounding box center [386, 183] width 156 height 17
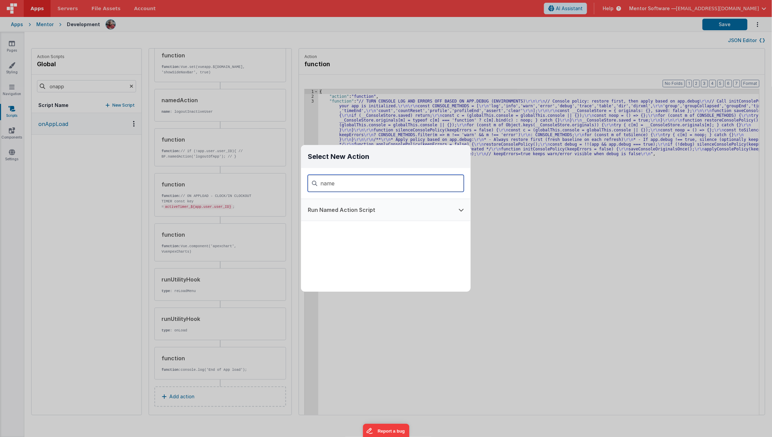
type input "name"
click at [336, 215] on button "Run Named Action Script" at bounding box center [376, 210] width 151 height 22
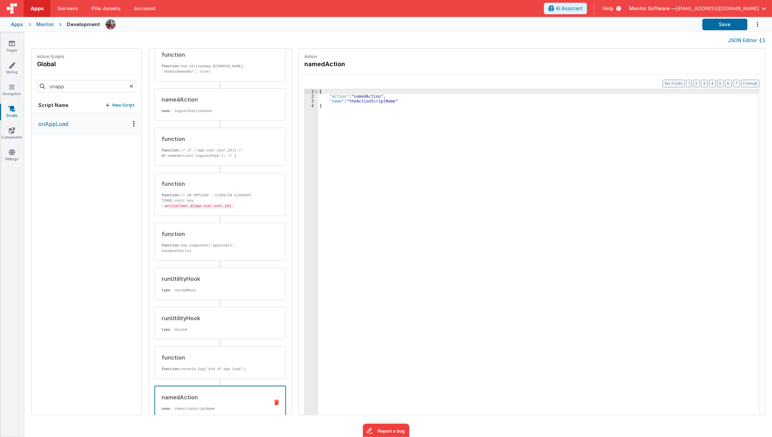
scroll to position [427, 0]
click at [361, 101] on div "{ "action" : "namedAction" , "name" : "theActionScriptName" }" at bounding box center [543, 267] width 451 height 356
click at [262, 402] on div "namedAction name : openSystemNotificationDrawer" at bounding box center [220, 402] width 132 height 33
click at [346, 336] on div "{ "action" : "namedAction" , "name" : "openSystemNotificationDrawer" }" at bounding box center [543, 267] width 451 height 356
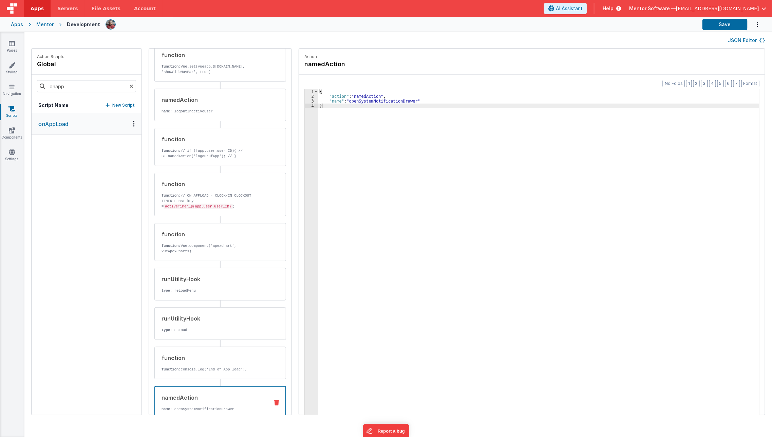
click at [274, 400] on icon at bounding box center [276, 402] width 5 height 5
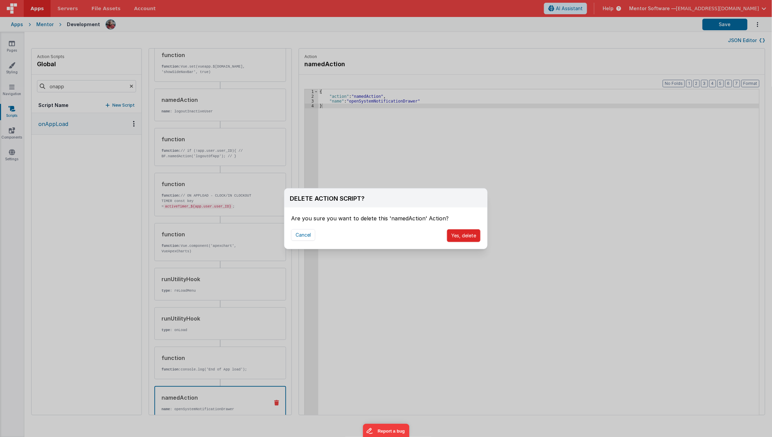
click at [468, 239] on button "Yes, delete" at bounding box center [464, 235] width 34 height 13
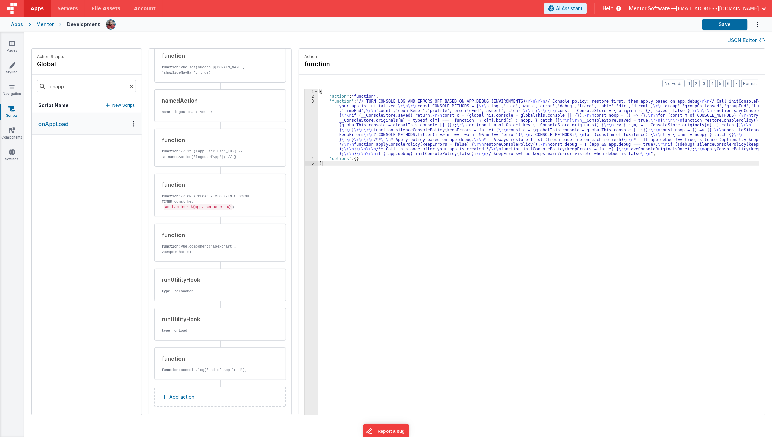
scroll to position [428, 0]
click at [211, 396] on button "Add action" at bounding box center [220, 396] width 132 height 20
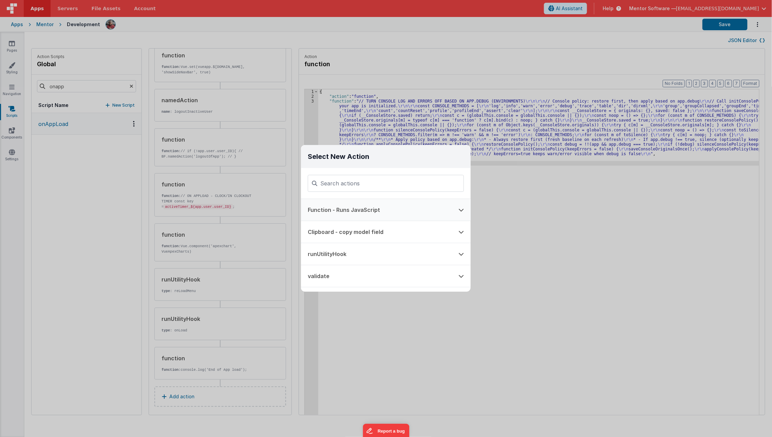
click at [334, 208] on button "Function - Runs JavaScript" at bounding box center [376, 210] width 151 height 22
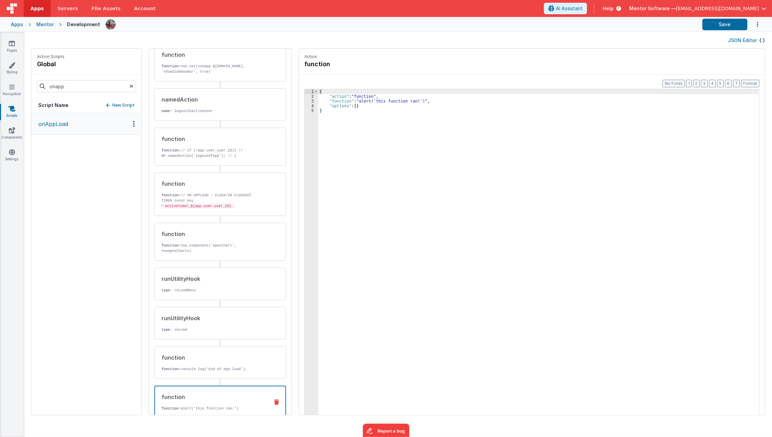
scroll to position [427, 0]
click at [320, 102] on div "{ "action" : "function" , "function" : "alert('this function ran!')" , "options…" at bounding box center [543, 267] width 451 height 356
click at [305, 102] on div "3" at bounding box center [312, 101] width 14 height 5
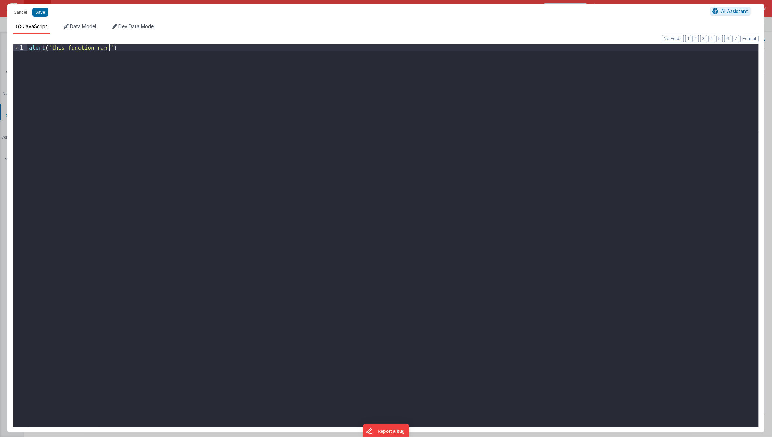
click at [296, 102] on div "alert ( 'this function ran!' )" at bounding box center [392, 241] width 731 height 395
click at [173, 109] on div "alert ( 'this function ran!' )" at bounding box center [392, 235] width 731 height 382
click at [139, 201] on div "alert ( 'this function ran!' )" at bounding box center [392, 241] width 731 height 395
click at [364, 165] on div at bounding box center [392, 241] width 731 height 395
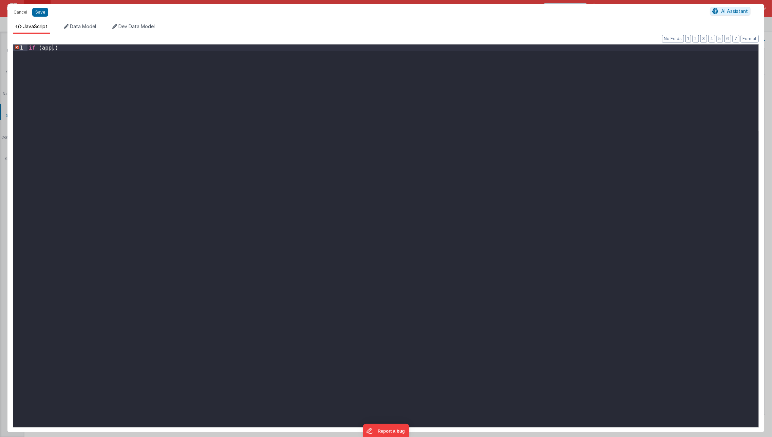
paste textarea
click at [41, 10] on button "Save" at bounding box center [40, 12] width 16 height 9
click at [52, 87] on div "Format 7 6 5 4 3 2 1 No Folds 1 2 3 if ( app . systemNotificationsDrawerShow ) …" at bounding box center [386, 234] width 746 height 383
click at [41, 12] on button "Save" at bounding box center [40, 12] width 16 height 9
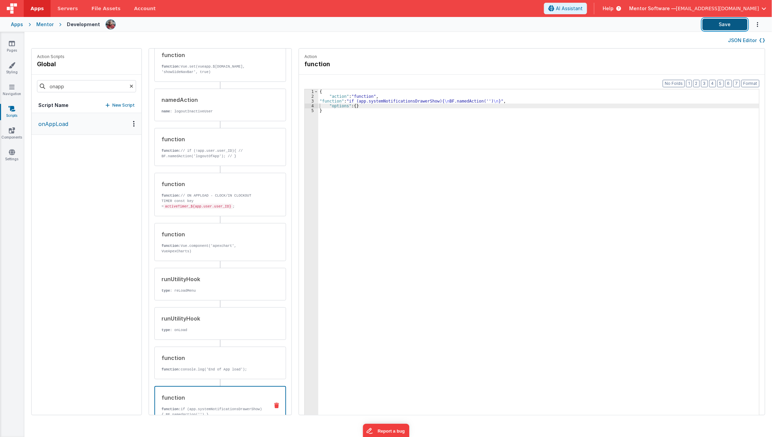
click at [722, 25] on button "Save" at bounding box center [724, 25] width 45 height 12
click at [61, 88] on input "onapp" at bounding box center [86, 86] width 99 height 12
type input "syste"
click at [459, 96] on div "{ "action" : "function" , "function" : "if (app.systemNotificationsDrawerShow){…" at bounding box center [543, 267] width 451 height 356
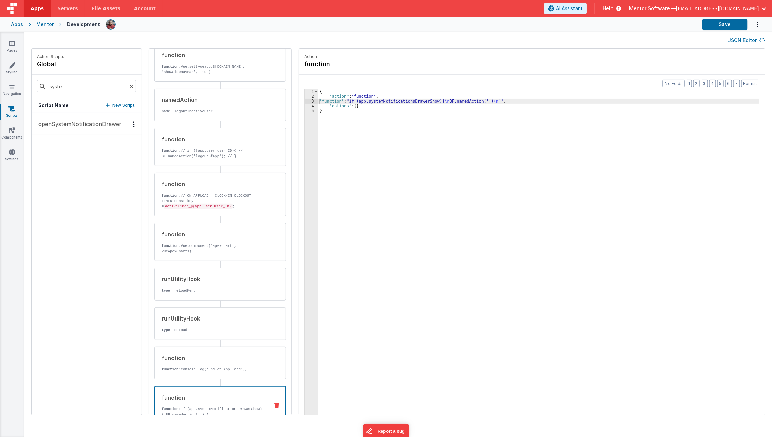
click at [318, 101] on div "{ "action" : "function" , "function" : "if (app.systemNotificationsDrawerShow){…" at bounding box center [543, 267] width 451 height 356
click at [305, 102] on div "3" at bounding box center [312, 101] width 14 height 5
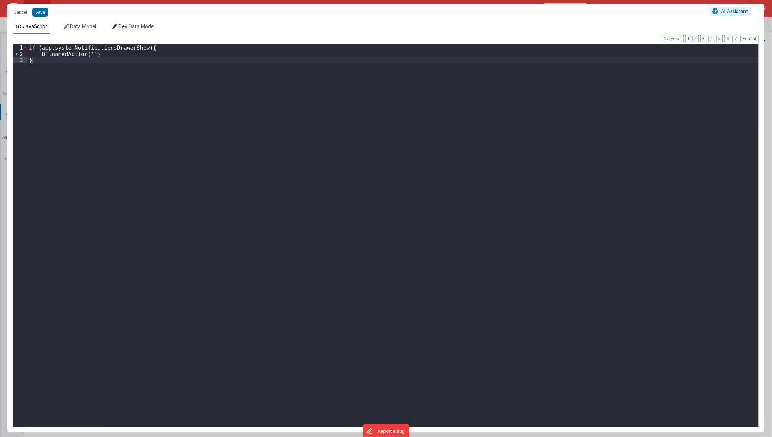
click at [89, 55] on div "if ( app . systemNotificationsDrawerShow ) { BF . namedAction ( '' ) }" at bounding box center [392, 241] width 731 height 395
click at [105, 185] on div "if ( app . systemNotificationsDrawerShow ) { BF . namedAction ( 'openSystemNoti…" at bounding box center [392, 241] width 731 height 395
click at [205, 55] on div "if ( app . systemNotificationsDrawerShow ) { BF . namedAction ( 'openSystemNoti…" at bounding box center [392, 241] width 731 height 395
click at [40, 14] on button "Save" at bounding box center [40, 12] width 16 height 9
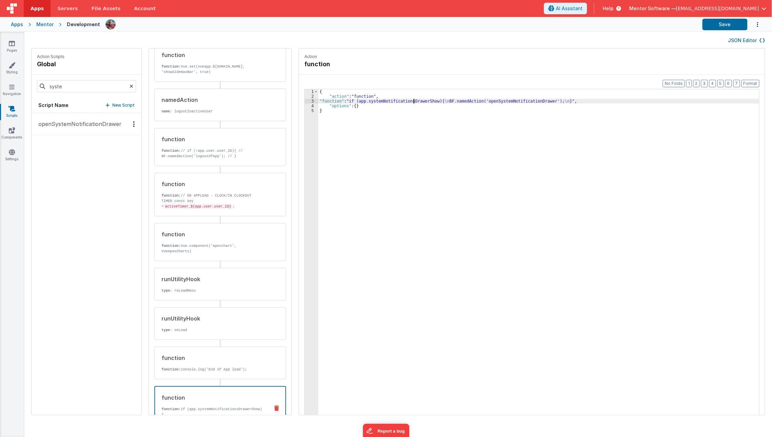
click at [403, 100] on div "{ "action" : "function" , "function" : "if (app.systemNotificationsDrawerShow){…" at bounding box center [543, 267] width 451 height 356
click at [305, 99] on div "3" at bounding box center [312, 101] width 14 height 5
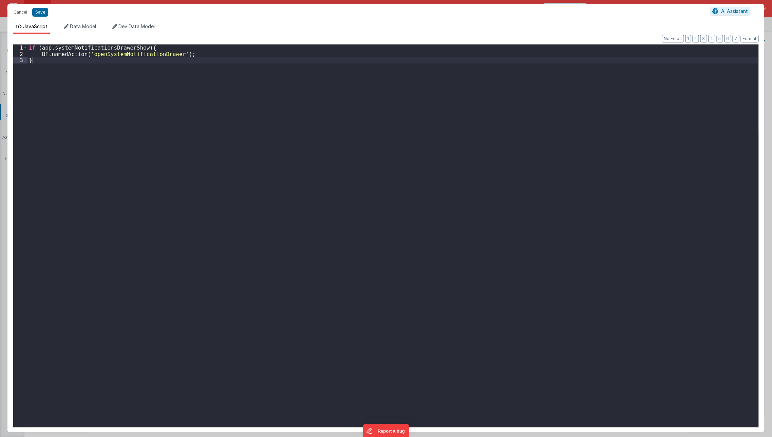
click at [46, 96] on div "if ( app . systemNotificationsDrawerShow ) { BF . namedAction ( 'openSystemNoti…" at bounding box center [392, 241] width 731 height 395
click at [109, 68] on div "if ( app . systemNotificationsDrawerShow ) { BF . namedAction ( 'openSystemNoti…" at bounding box center [392, 241] width 731 height 395
click at [156, 48] on div "if ( app . systemNotificationsDrawerShow ) { BF . namedAction ( 'openSystemNoti…" at bounding box center [392, 241] width 731 height 395
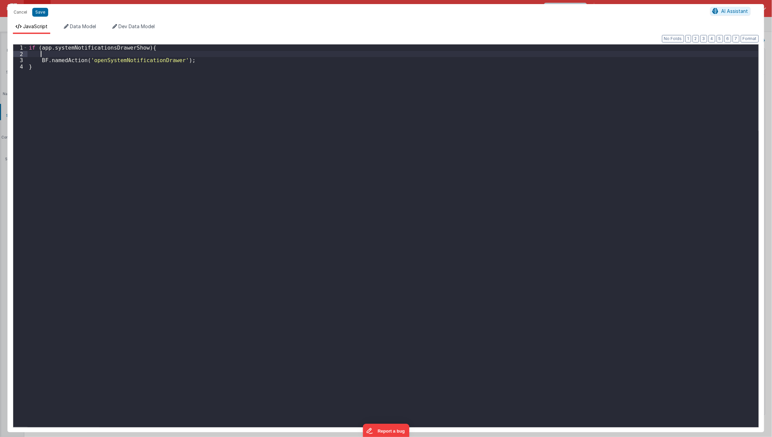
click at [155, 56] on div "if ( app . systemNotificationsDrawerShow ) { BF . namedAction ( 'openSystemNoti…" at bounding box center [392, 241] width 731 height 395
click at [43, 11] on button "Save" at bounding box center [40, 12] width 16 height 9
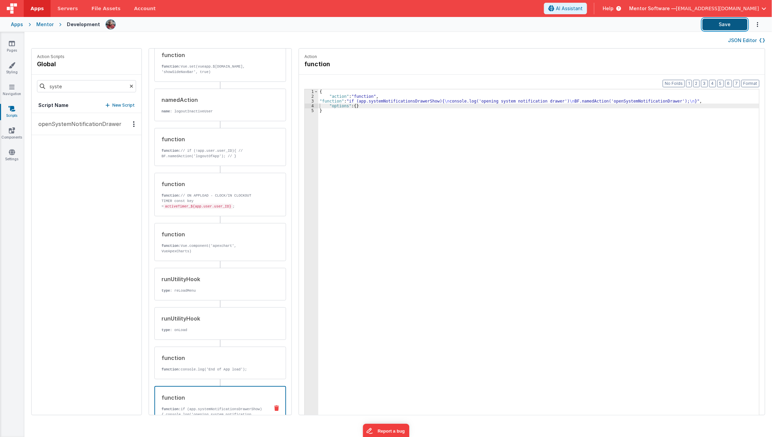
click at [735, 29] on button "Save" at bounding box center [724, 25] width 45 height 12
click at [7, 158] on link "Settings" at bounding box center [12, 156] width 24 height 14
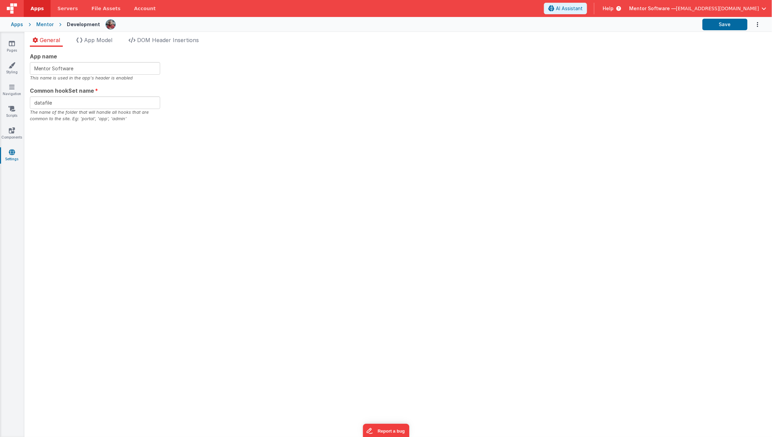
click at [117, 44] on ul "General App Model DOM Header Insertions" at bounding box center [397, 41] width 747 height 11
click at [86, 40] on span "App Model" at bounding box center [98, 40] width 28 height 7
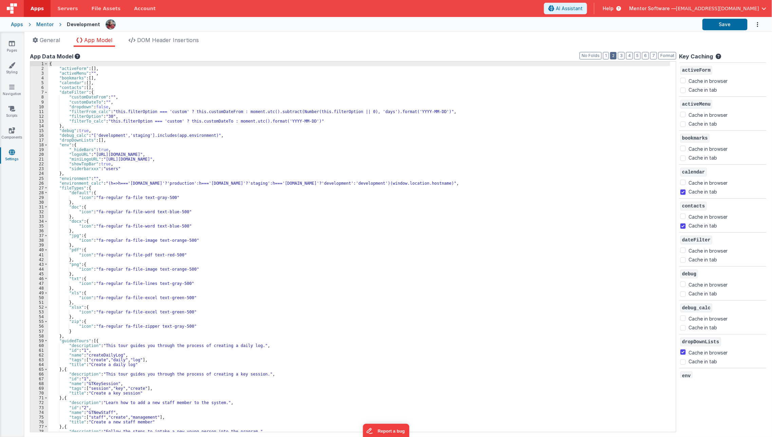
click at [615, 55] on button "2" at bounding box center [613, 55] width 6 height 7
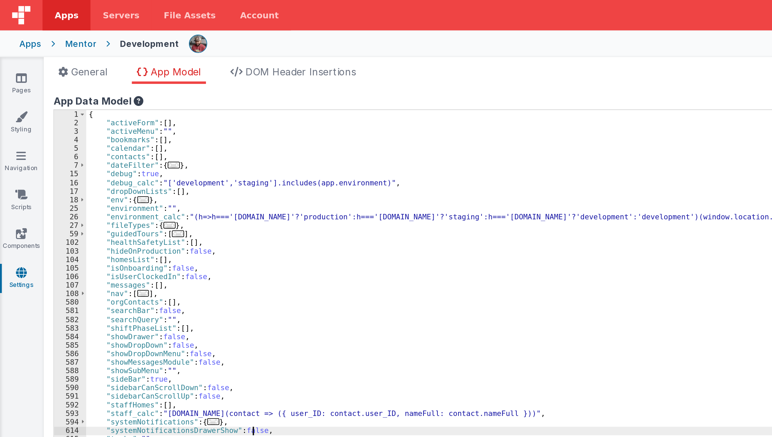
click at [98, 125] on div "{ "activeForm" : [ ] , "activeMenu" : "" , "bookmarks" : [ ] , "calendar" : [ ]…" at bounding box center [362, 251] width 629 height 380
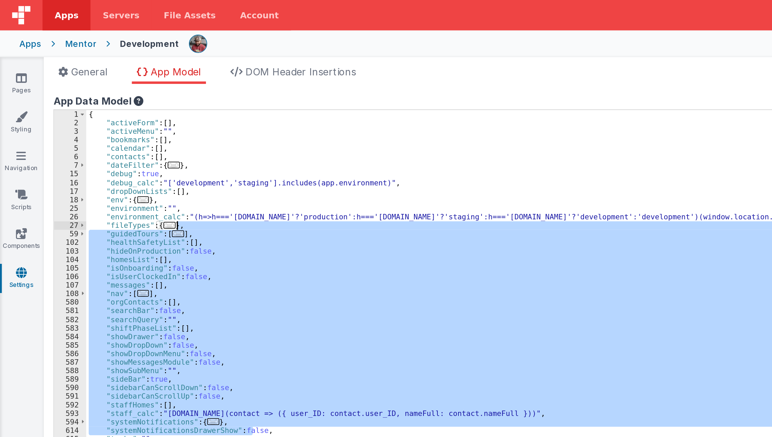
click at [132, 165] on div "{ "activeForm" : [ ] , "activeMenu" : "" , "bookmarks" : [ ] , "calendar" : [ ]…" at bounding box center [362, 246] width 628 height 370
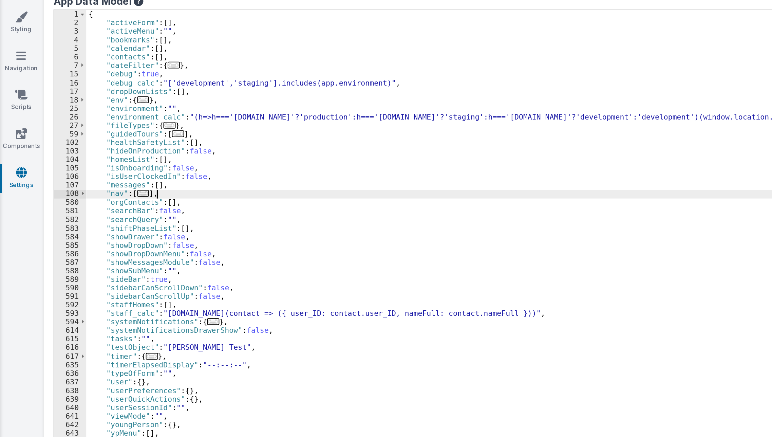
click at [138, 240] on div "{ "activeForm" : [ ] , "activeMenu" : "" , "bookmarks" : [ ] , "calendar" : [ ]…" at bounding box center [362, 251] width 629 height 380
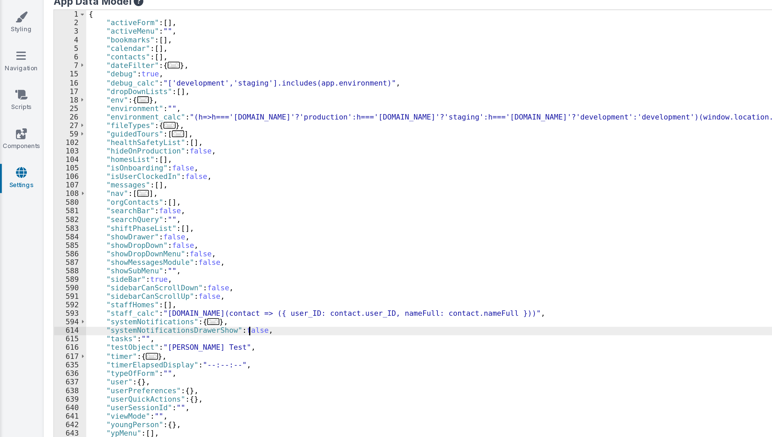
click at [138, 240] on div "{ "activeForm" : [ ] , "activeMenu" : "" , "bookmarks" : [ ] , "calendar" : [ ]…" at bounding box center [362, 251] width 629 height 380
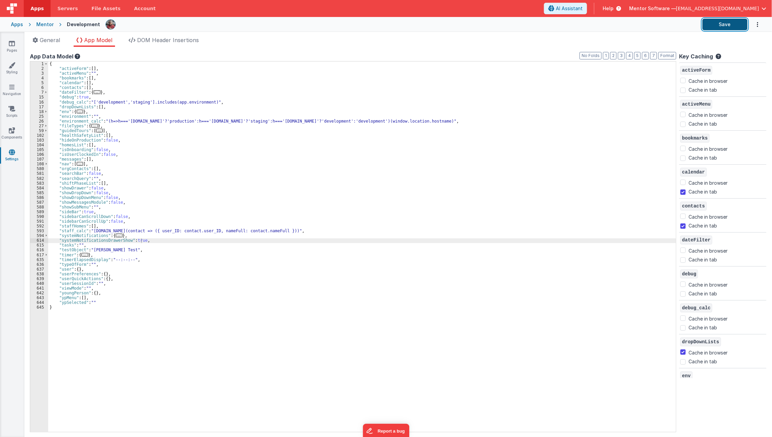
click at [710, 28] on button "Save" at bounding box center [724, 25] width 45 height 12
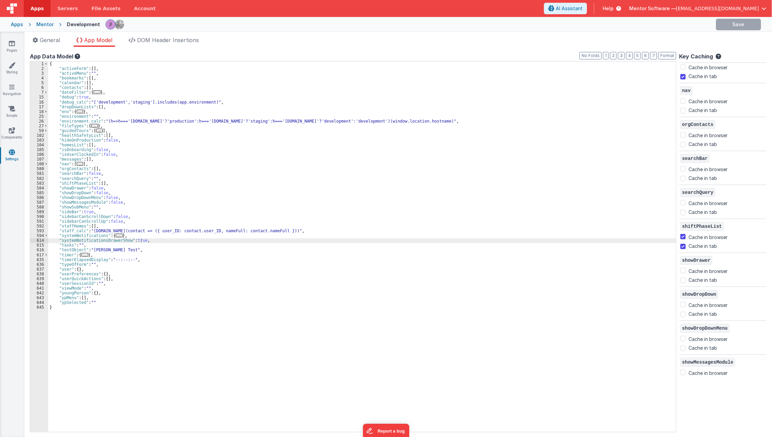
scroll to position [658, 0]
click at [11, 70] on link "Styling" at bounding box center [12, 69] width 24 height 14
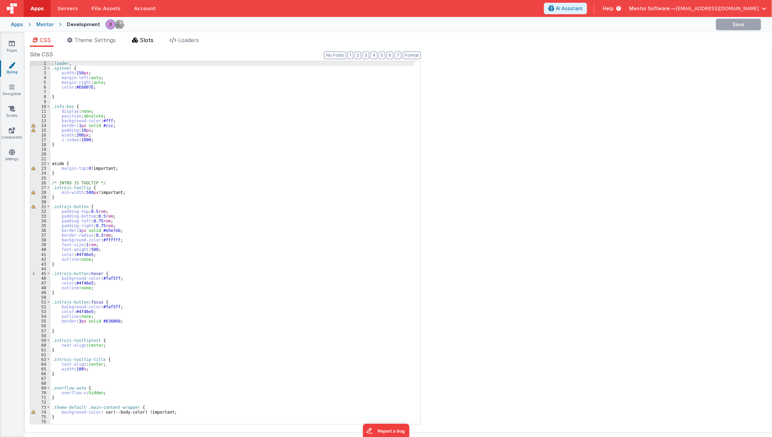
click at [151, 40] on span "Slots" at bounding box center [147, 40] width 14 height 7
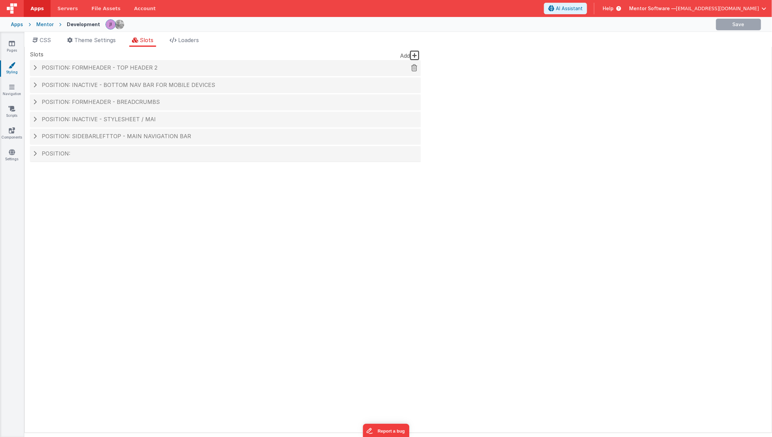
click at [162, 63] on div "Position: formHeader - top header 2" at bounding box center [225, 68] width 391 height 16
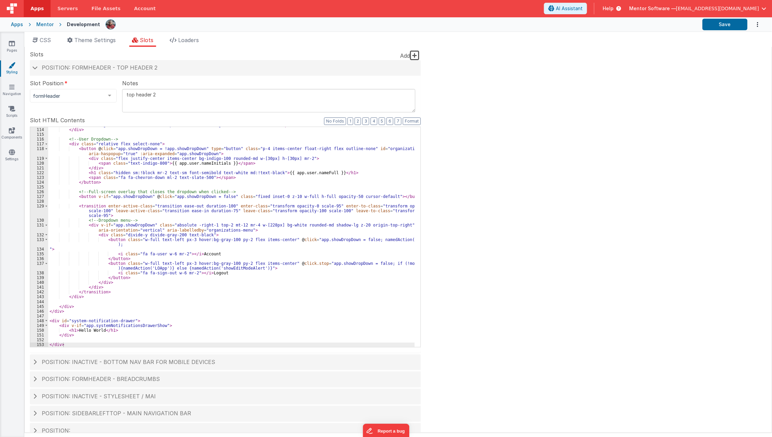
scroll to position [12, 0]
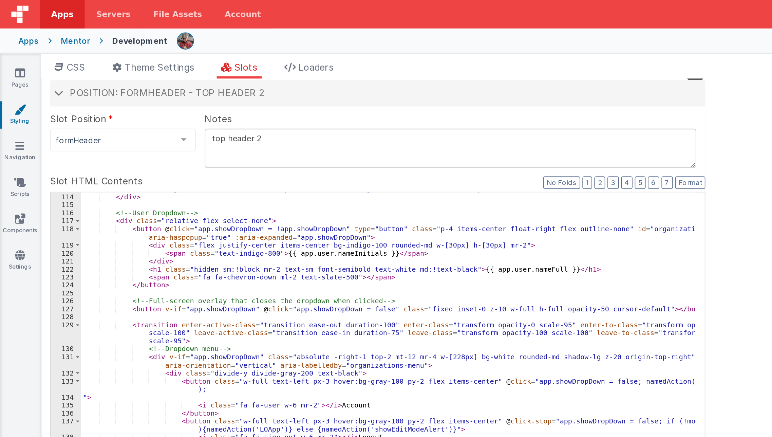
click at [65, 181] on div "< span v-show = "(app.messages.filter(message => message.isRead !== '1' && mess…" at bounding box center [231, 223] width 367 height 234
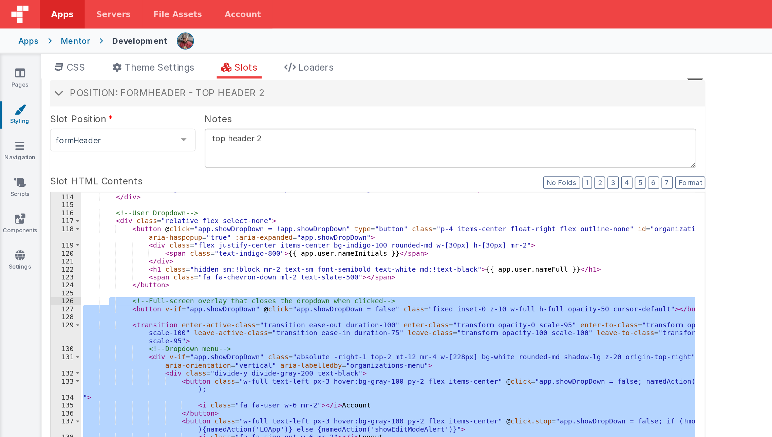
click at [91, 170] on div "< span v-show = "(app.messages.filter(message => message.isRead !== '1' && mess…" at bounding box center [231, 223] width 367 height 234
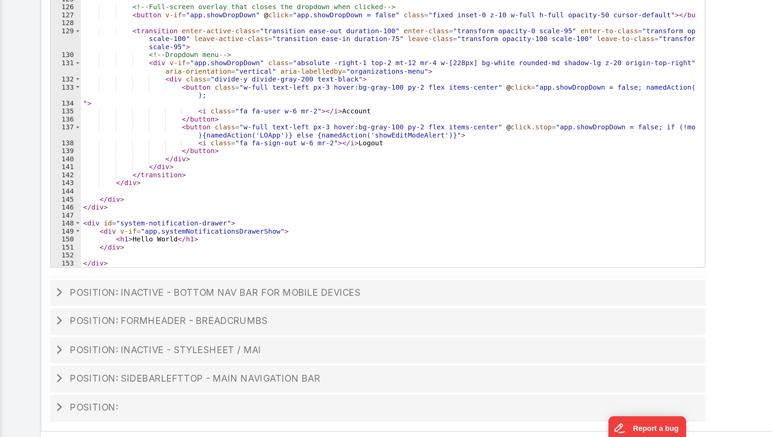
scroll to position [0, 0]
click at [90, 322] on div "< span v-show = "(app.messages.filter(message => message.isRead !== '1' && mess…" at bounding box center [231, 223] width 367 height 234
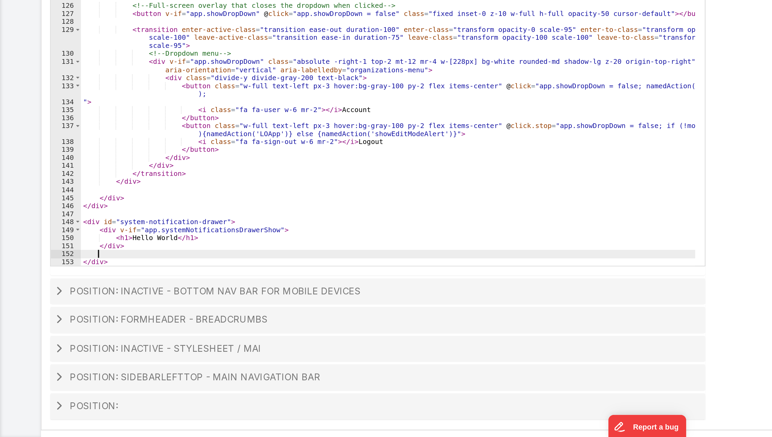
click at [93, 327] on div "< span v-show = "(app.messages.filter(message => message.isRead !== '1' && mess…" at bounding box center [231, 223] width 367 height 234
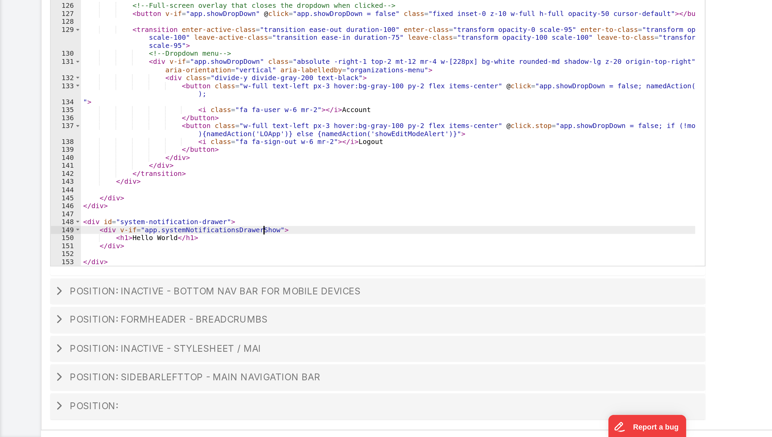
click at [157, 312] on div "< span v-show = "(app.messages.filter(message => message.isRead !== '1' && mess…" at bounding box center [231, 223] width 367 height 234
click at [157, 336] on fieldset "Slot Position formHeader inactive header headerBrandLeft headerBrand headerSide…" at bounding box center [225, 203] width 391 height 273
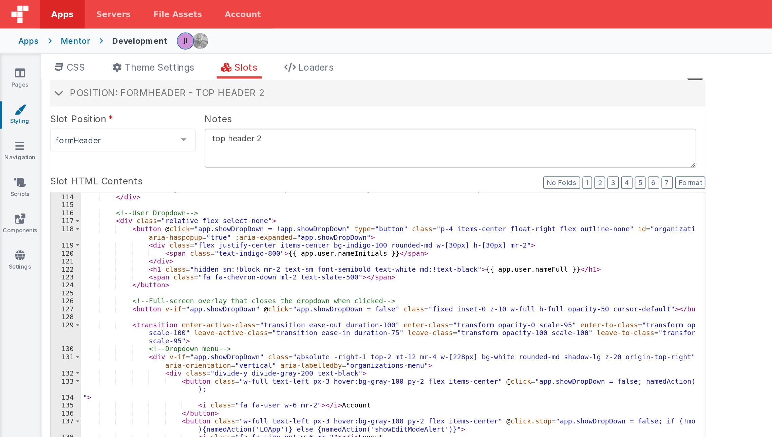
click at [98, 125] on div "< span v-show = "(app.messages.filter(message => message.isRead !== '1' && mess…" at bounding box center [231, 223] width 367 height 234
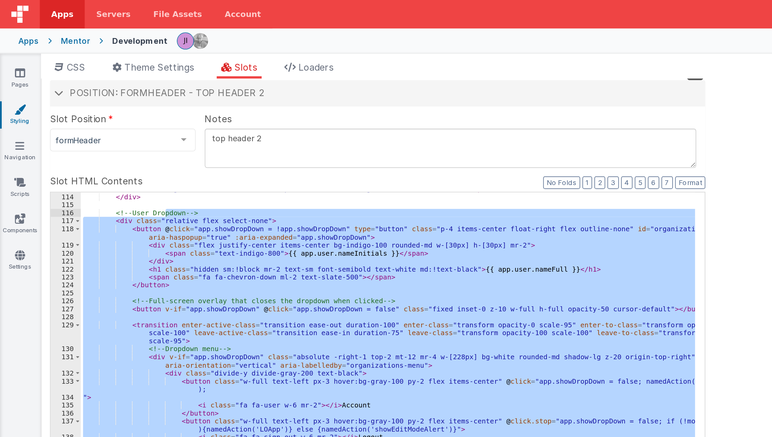
click at [109, 182] on div "< span v-show = "(app.messages.filter(message => message.isRead !== '1' && mess…" at bounding box center [231, 225] width 366 height 220
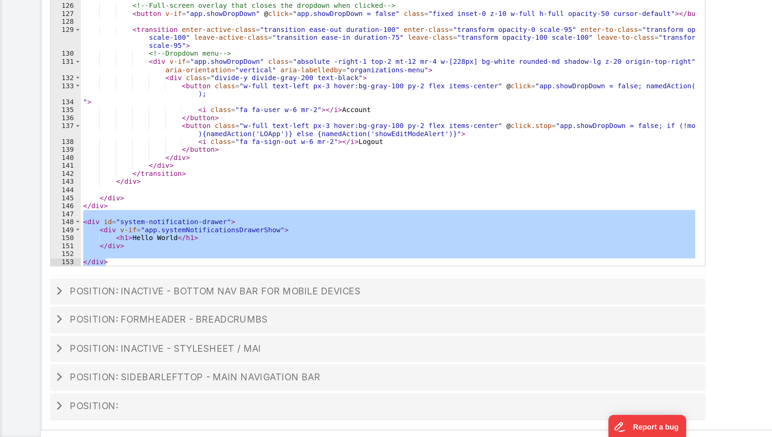
drag, startPoint x: 85, startPoint y: 303, endPoint x: 73, endPoint y: 341, distance: 39.4
click at [73, 341] on div "Position: formHeader - top header 2 Slot Position formHeader inactive header he…" at bounding box center [225, 237] width 391 height 378
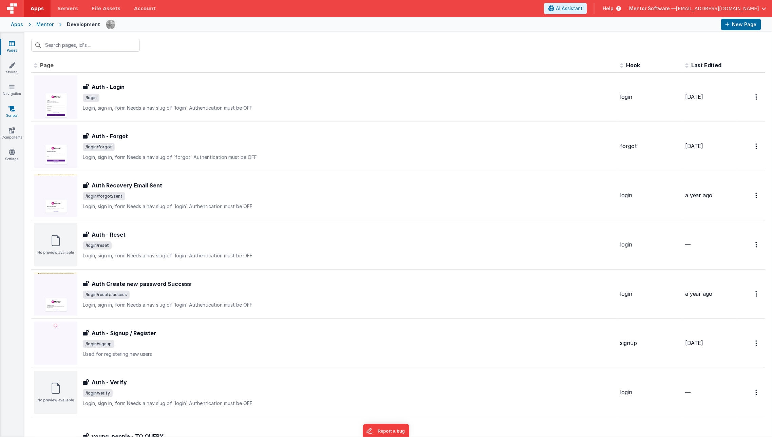
click at [13, 111] on icon at bounding box center [11, 108] width 7 height 7
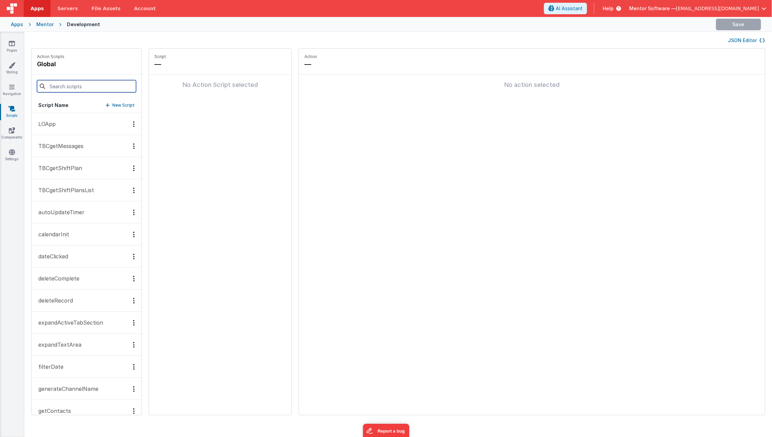
click at [91, 82] on input at bounding box center [86, 86] width 99 height 12
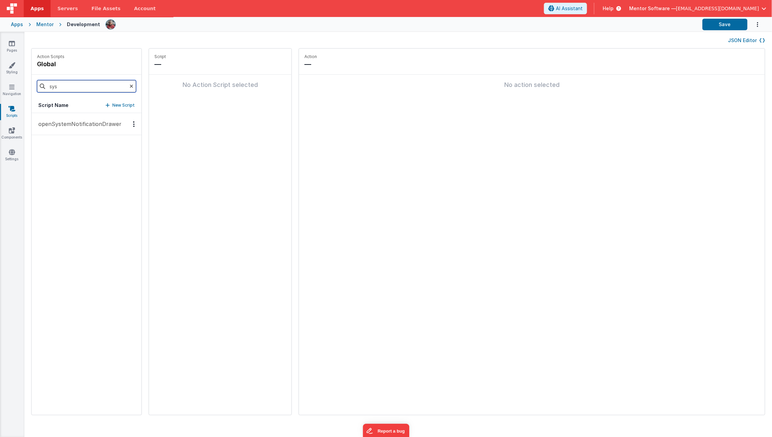
type input "sys"
click at [79, 127] on p "openSystemNotificationDrawer" at bounding box center [77, 124] width 87 height 8
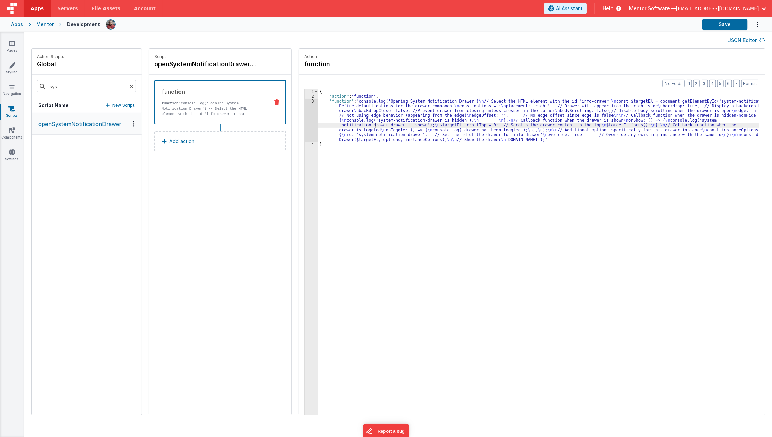
click at [365, 127] on div "{ "action" : "function" , "function" : "console.log('Opening System Notificatio…" at bounding box center [543, 267] width 451 height 356
click at [305, 124] on div "3" at bounding box center [312, 120] width 14 height 43
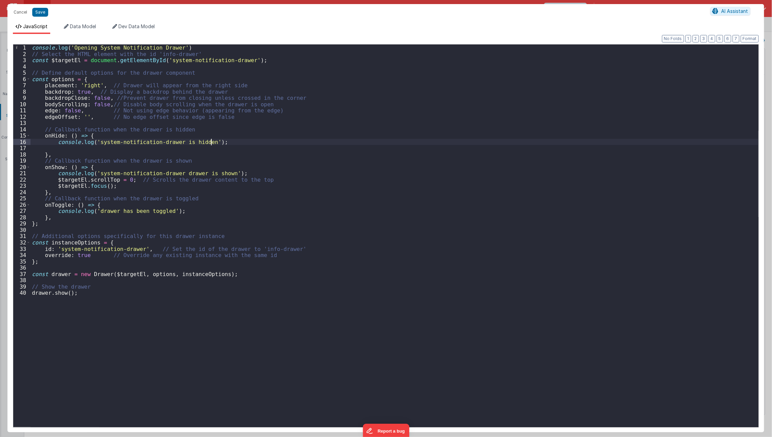
click at [232, 143] on div "console . log ( 'Opening System Notification Drawer' ) // Select the HTML eleme…" at bounding box center [395, 246] width 728 height 405
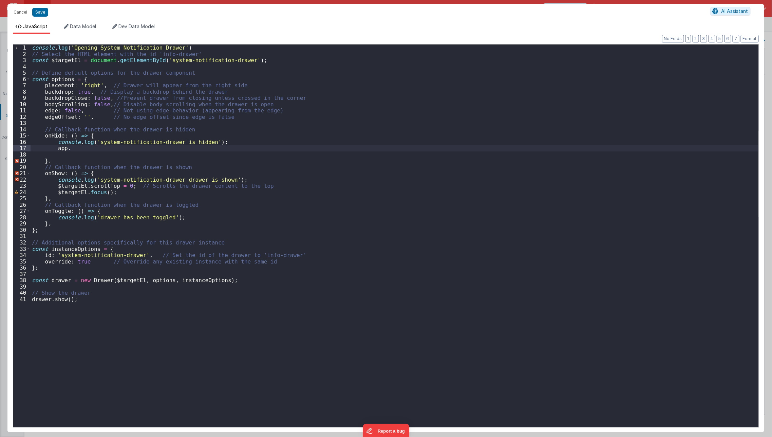
click at [109, 159] on div "console . log ( 'Opening System Notification Drawer' ) // Select the HTML eleme…" at bounding box center [395, 246] width 728 height 405
click at [116, 151] on div "console . log ( 'Opening System Notification Drawer' ) // Select the HTML eleme…" at bounding box center [395, 246] width 728 height 405
paste textarea
click at [117, 106] on div "console . log ( 'Opening System Notification Drawer' ) // Select the HTML eleme…" at bounding box center [395, 246] width 728 height 405
click at [42, 9] on button "Save" at bounding box center [40, 12] width 16 height 9
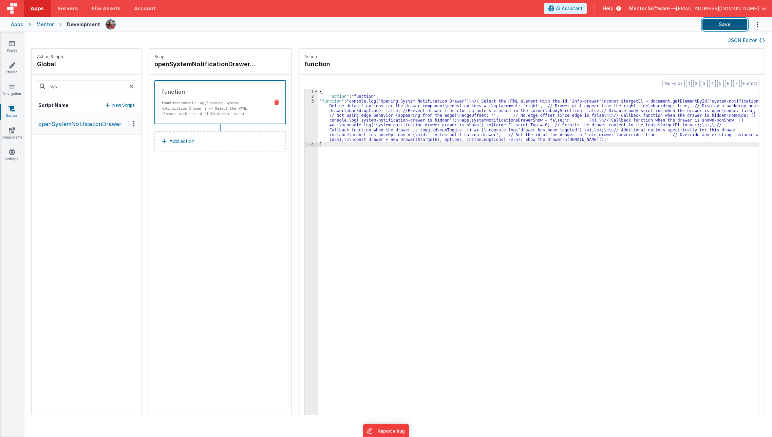
click at [717, 27] on button "Save" at bounding box center [724, 25] width 45 height 12
click at [345, 125] on div "{ "action" : "function" , "function" : "console.log('Opening System Notificatio…" at bounding box center [543, 267] width 451 height 356
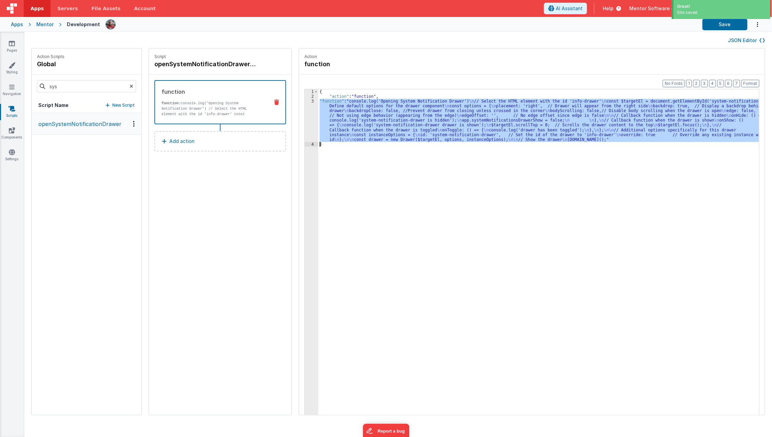
click at [305, 122] on div "3" at bounding box center [312, 120] width 14 height 43
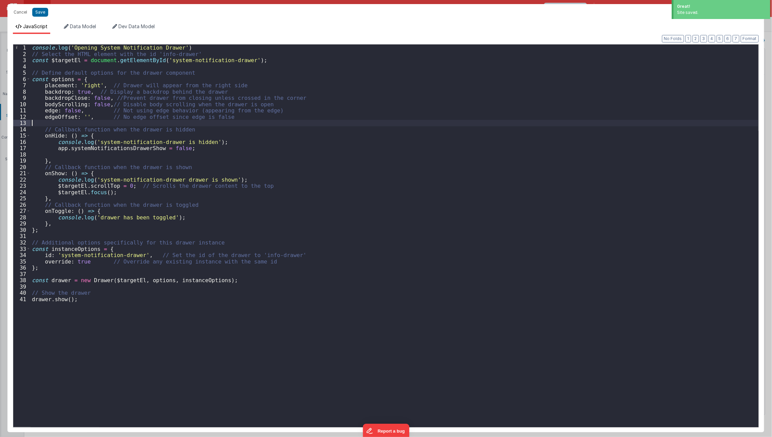
click at [302, 122] on div "console . log ( 'Opening System Notification Drawer' ) // Select the HTML eleme…" at bounding box center [395, 241] width 728 height 395
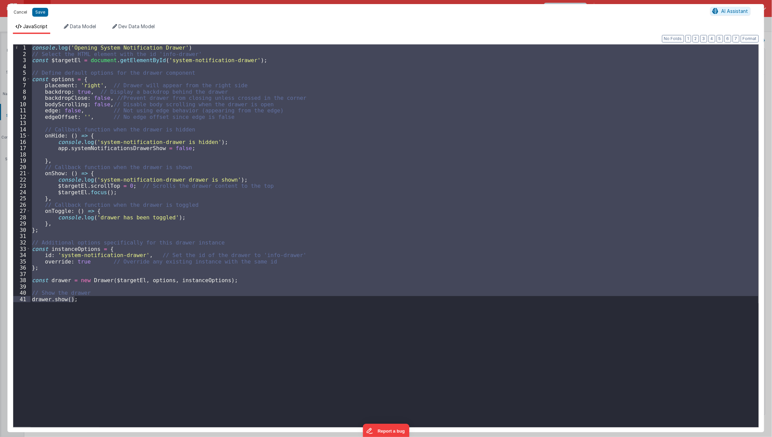
click at [17, 12] on button "Cancel" at bounding box center [20, 12] width 20 height 10
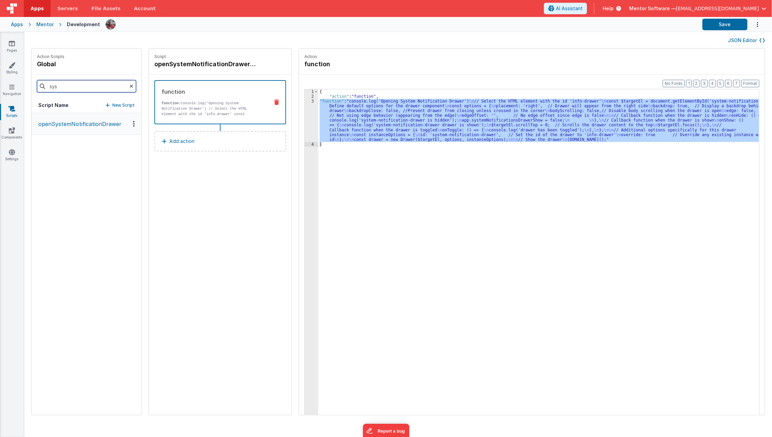
click at [67, 91] on input "sys" at bounding box center [86, 86] width 99 height 12
click at [52, 127] on p "LOApp" at bounding box center [44, 124] width 21 height 8
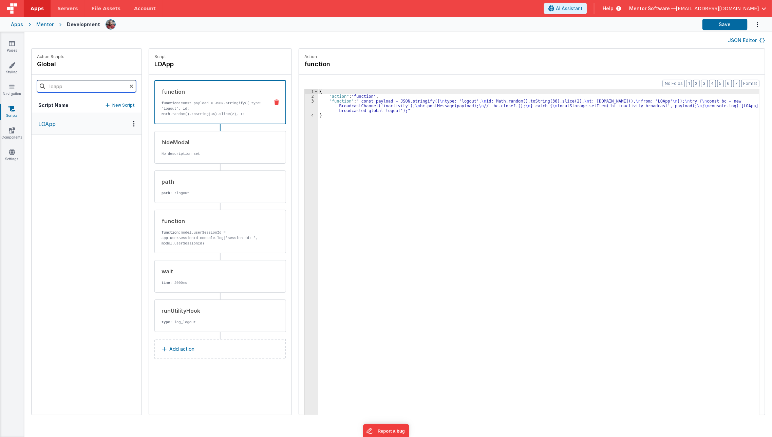
click at [56, 82] on input "loapp" at bounding box center [86, 86] width 99 height 12
click at [54, 130] on button "onAppLoad" at bounding box center [87, 124] width 110 height 22
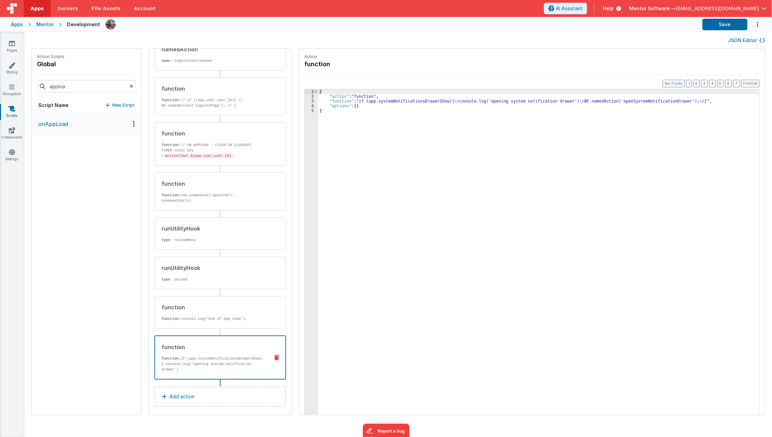
scroll to position [477, 0]
click at [177, 356] on p "function: if (app.systemNotificationsDrawerShow){ console.log('opening system n…" at bounding box center [213, 369] width 102 height 27
click at [305, 101] on div "3" at bounding box center [312, 101] width 14 height 5
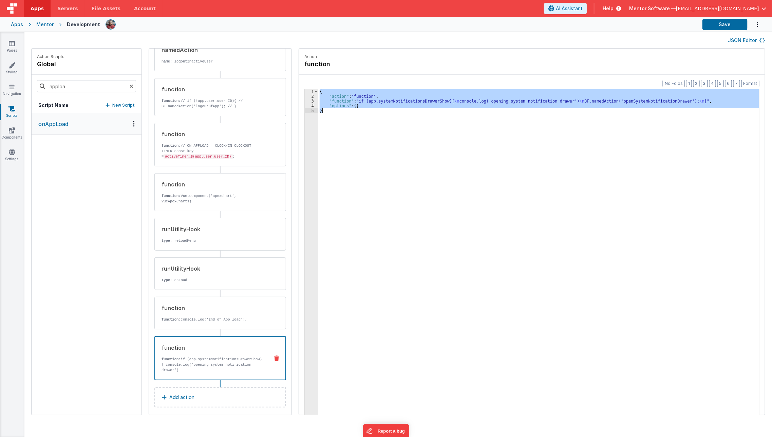
click at [305, 101] on div "3" at bounding box center [312, 101] width 14 height 5
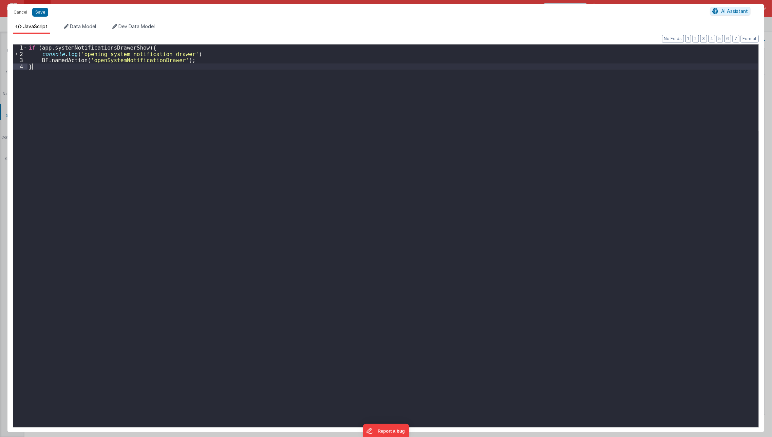
click at [261, 170] on div "if ( app . systemNotificationsDrawerShow ) { console . log ( 'opening system no…" at bounding box center [392, 241] width 731 height 395
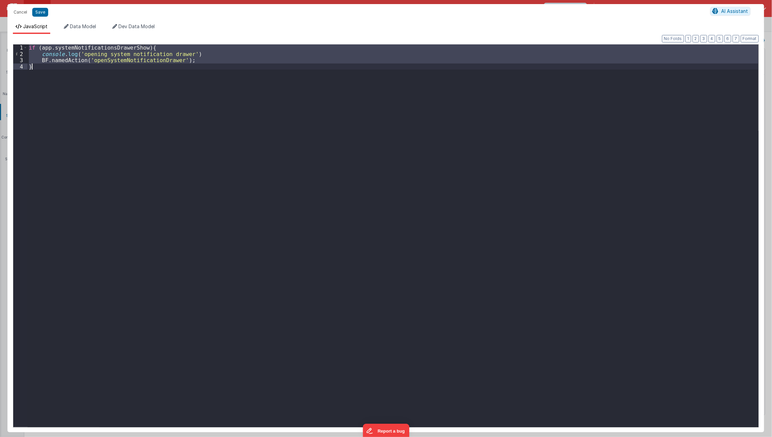
click at [154, 69] on div "if ( app . systemNotificationsDrawerShow ) { console . log ( 'opening system no…" at bounding box center [392, 235] width 731 height 382
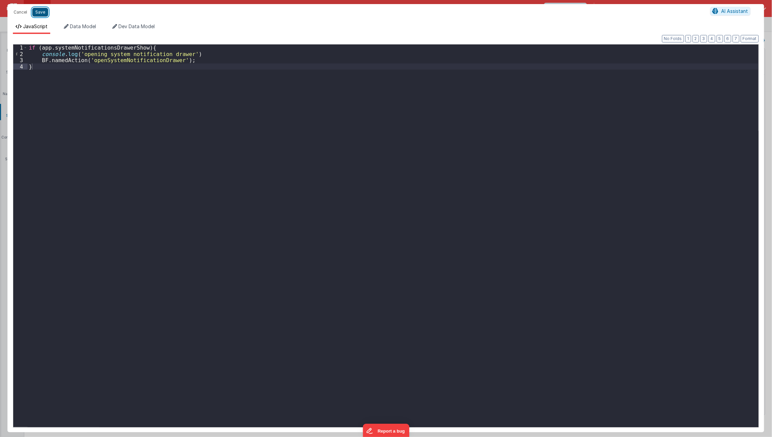
click at [41, 15] on button "Save" at bounding box center [40, 12] width 16 height 9
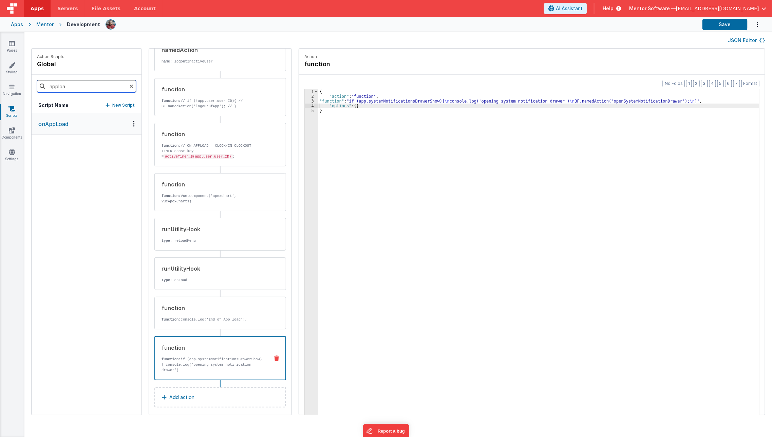
click at [81, 87] on input "apploa" at bounding box center [86, 86] width 99 height 12
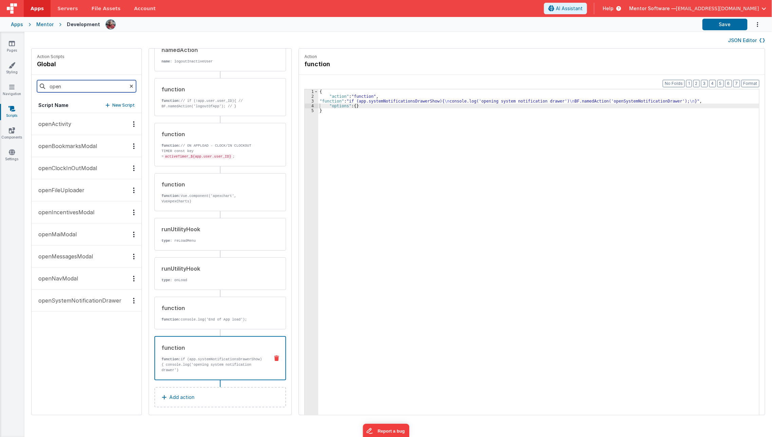
type input "open"
click at [72, 297] on p "openSystemNotificationDrawer" at bounding box center [77, 300] width 87 height 8
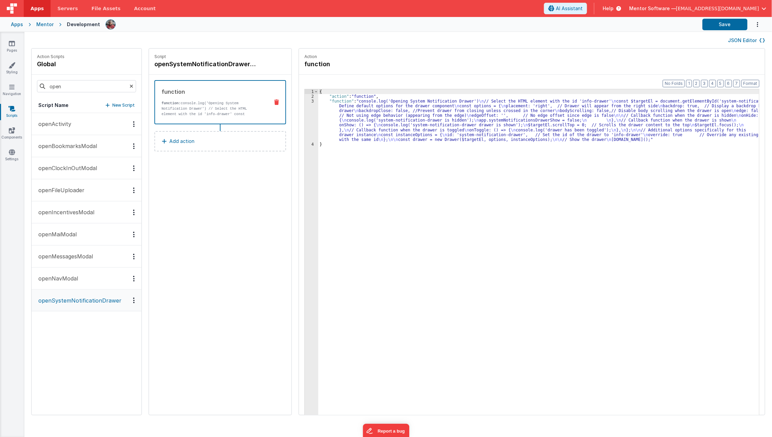
scroll to position [0, 0]
click at [326, 107] on div "{ "action" : "function" , "function" : "console.log('Opening System Notificatio…" at bounding box center [543, 267] width 451 height 356
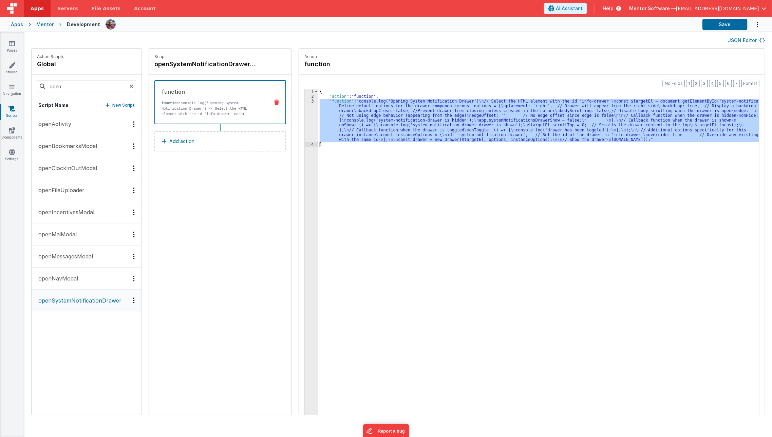
click at [305, 122] on div "3" at bounding box center [312, 120] width 14 height 43
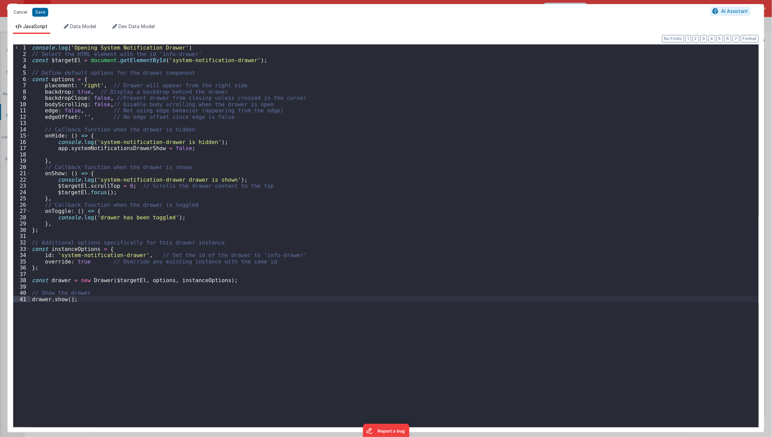
click at [23, 11] on button "Cancel" at bounding box center [20, 12] width 20 height 10
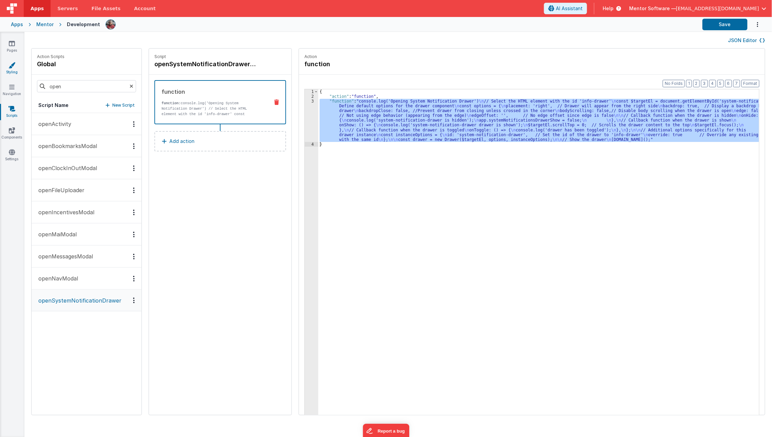
click at [14, 64] on icon at bounding box center [11, 65] width 7 height 7
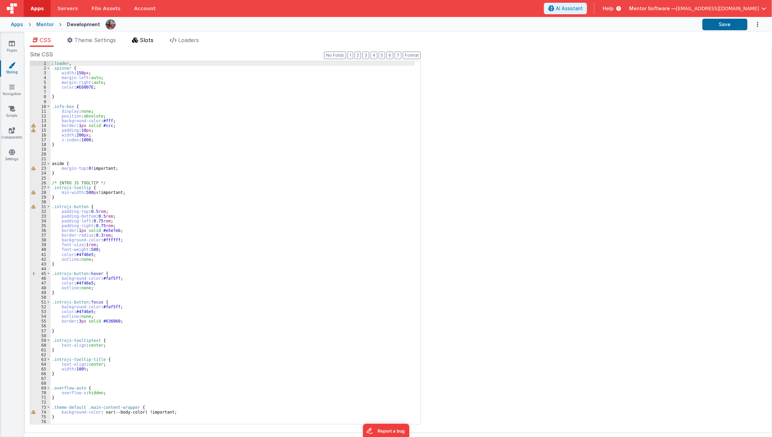
click at [150, 36] on li "Slots" at bounding box center [142, 41] width 27 height 11
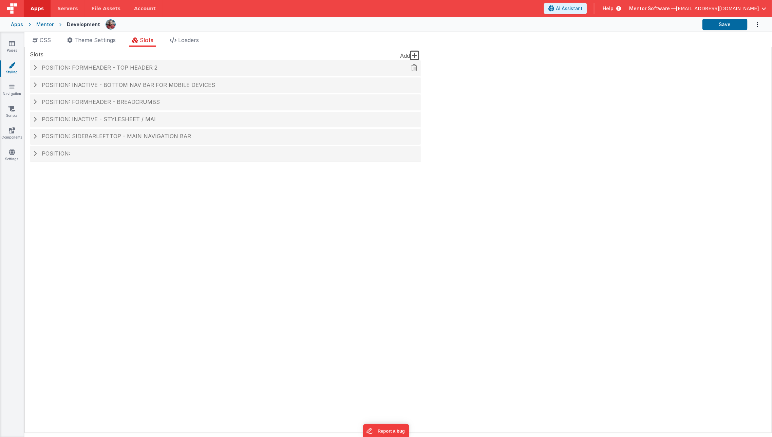
click at [144, 66] on span "Position: formHeader - top header 2" at bounding box center [100, 67] width 116 height 7
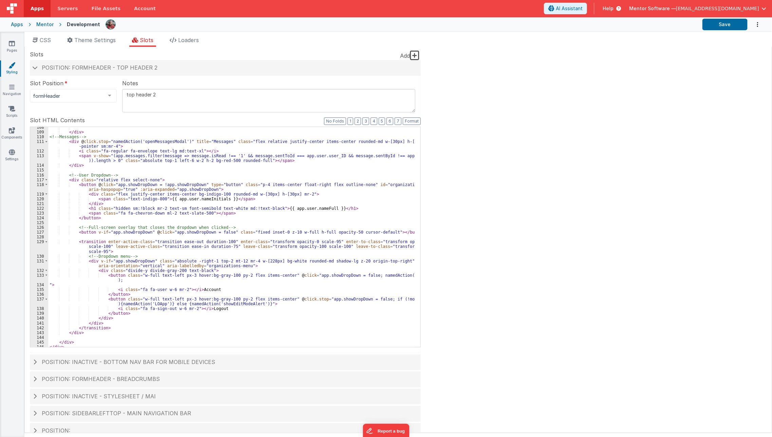
scroll to position [634, 0]
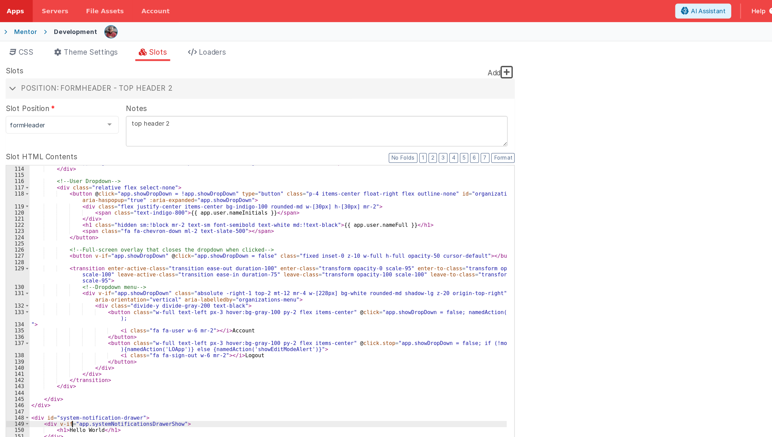
click at [80, 262] on div "< span v-show = "(app.messages.filter(message => message.isRead !== '1' && mess…" at bounding box center [231, 235] width 367 height 234
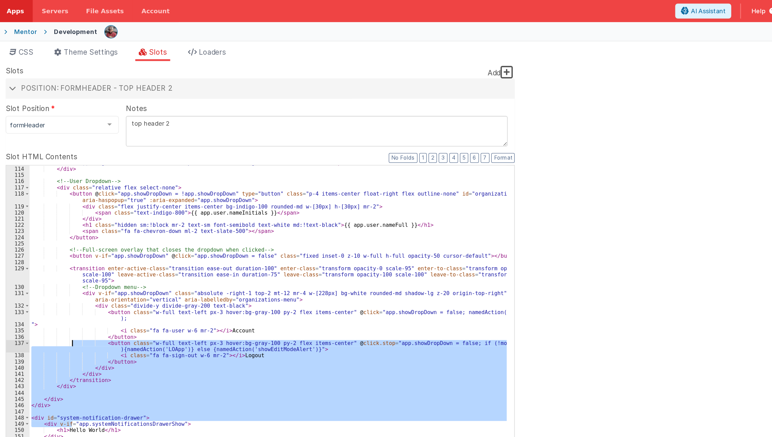
click at [108, 267] on div "< span v-show = "(app.messages.filter(message => message.isRead !== '1' && mess…" at bounding box center [231, 237] width 366 height 220
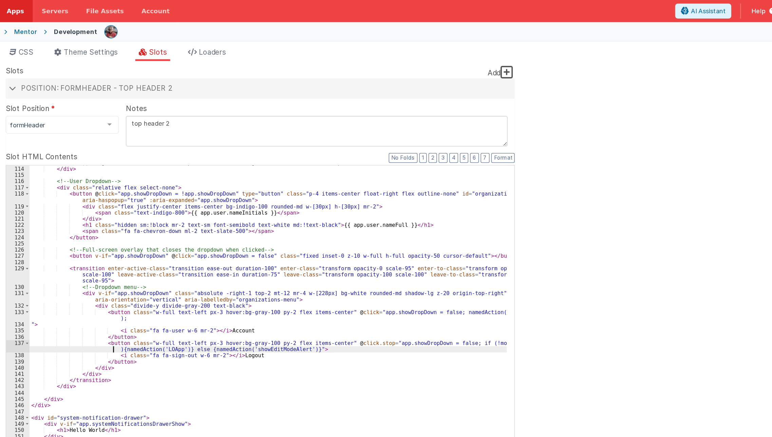
scroll to position [12, 0]
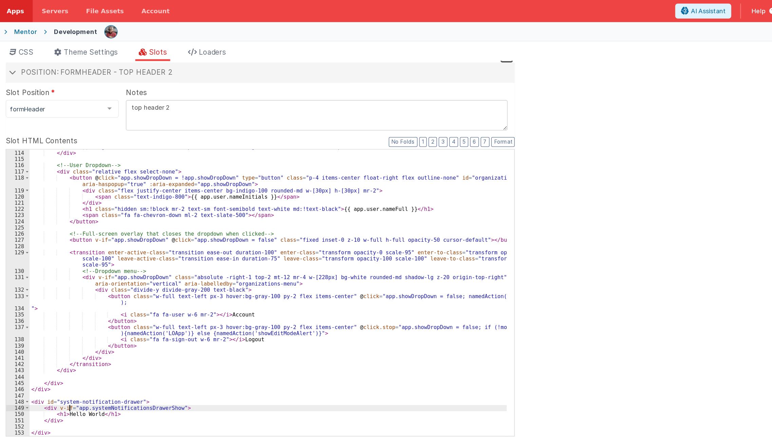
click at [79, 314] on div "< span v-show = "(app.messages.filter(message => message.isRead !== '1' && mess…" at bounding box center [231, 223] width 367 height 234
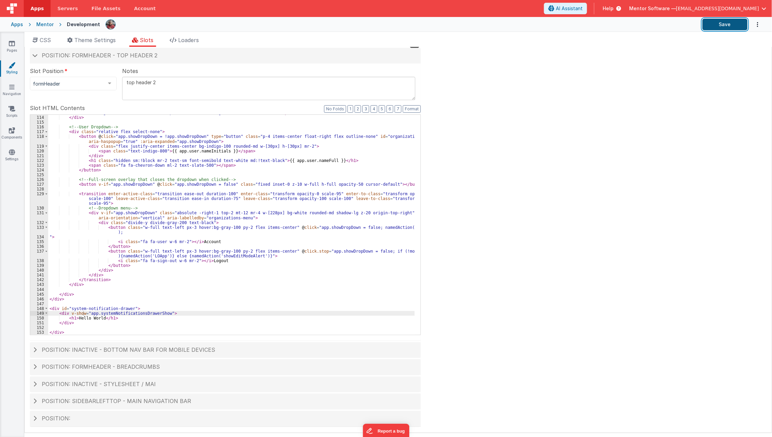
click at [723, 24] on button "Save" at bounding box center [724, 25] width 45 height 12
click at [59, 311] on div "< span v-show = "(app.messages.filter(message => message.isRead !== '1' && mess…" at bounding box center [231, 223] width 367 height 234
click at [50, 305] on div "< span v-show = "(app.messages.filter(message => message.isRead !== '1' && mess…" at bounding box center [231, 223] width 367 height 234
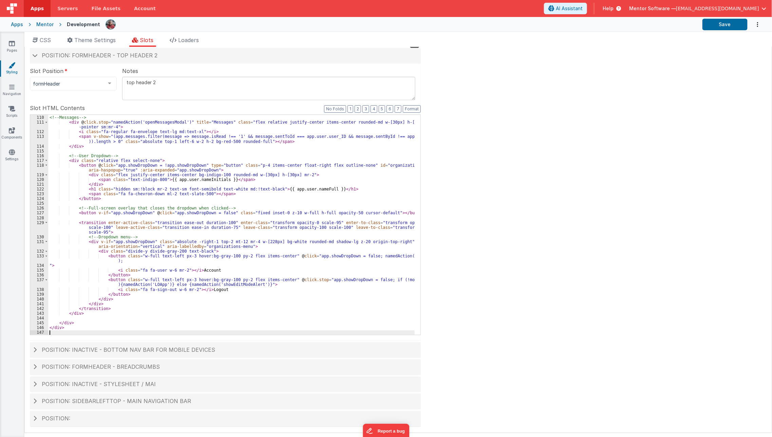
scroll to position [606, 0]
click at [86, 322] on div "</ div > <!-- Messages --> < div @ click.stop = "namedAction('openMessagesModal…" at bounding box center [231, 225] width 367 height 230
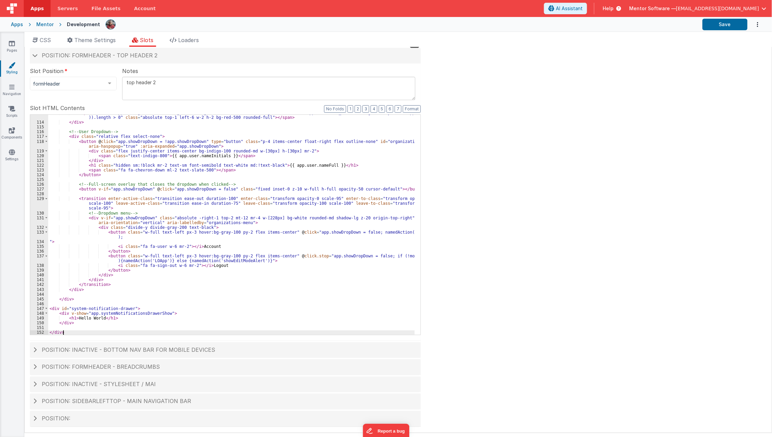
scroll to position [630, 0]
click at [726, 25] on button "Save" at bounding box center [724, 25] width 45 height 12
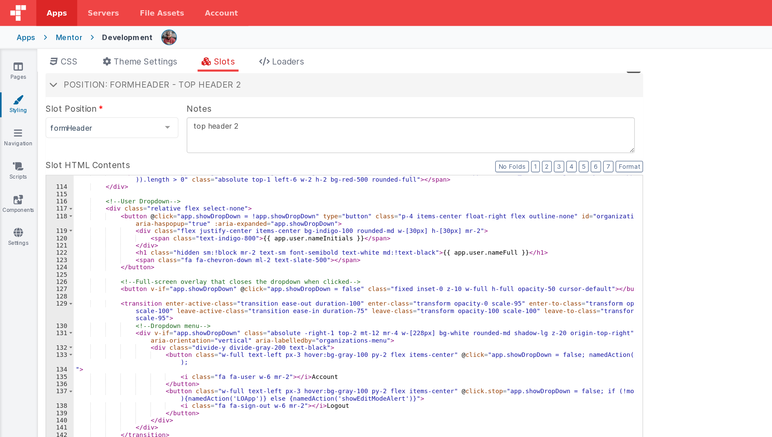
click at [67, 204] on div "< span v-show = "(app.messages.filter(message => message.isRead !== '1' && mess…" at bounding box center [231, 227] width 367 height 234
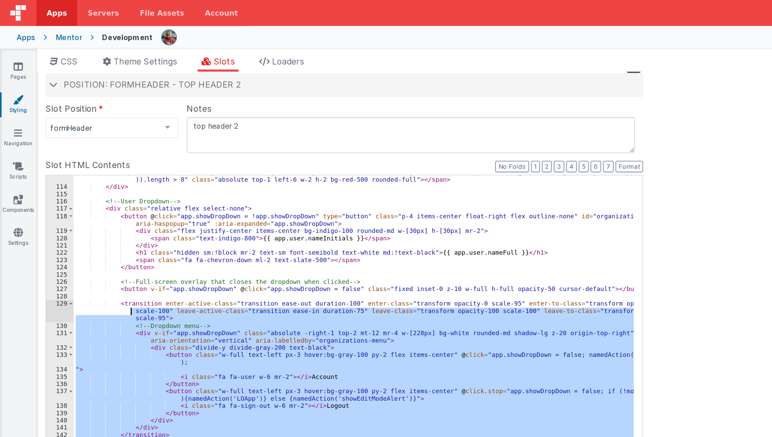
click at [67, 204] on div "< span v-show = "(app.messages.filter(message => message.isRead !== '1' && mess…" at bounding box center [231, 225] width 366 height 220
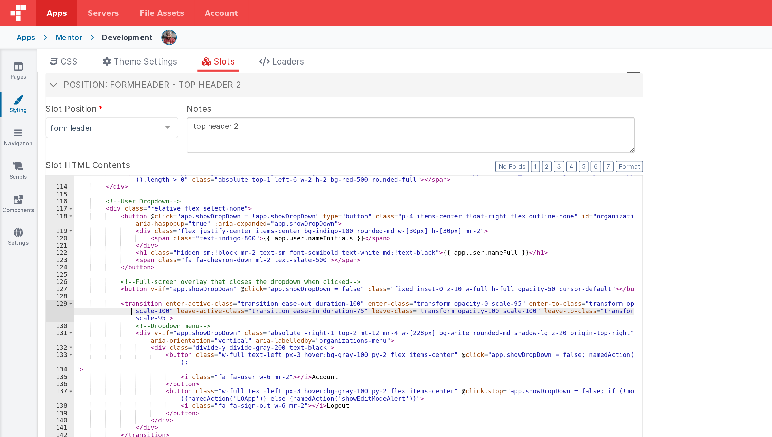
click at [67, 204] on div "< span v-show = "(app.messages.filter(message => message.isRead !== '1' && mess…" at bounding box center [231, 227] width 367 height 234
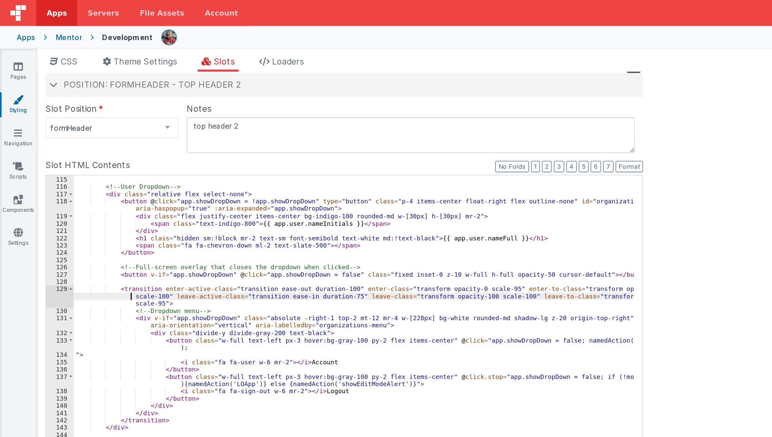
scroll to position [639, 0]
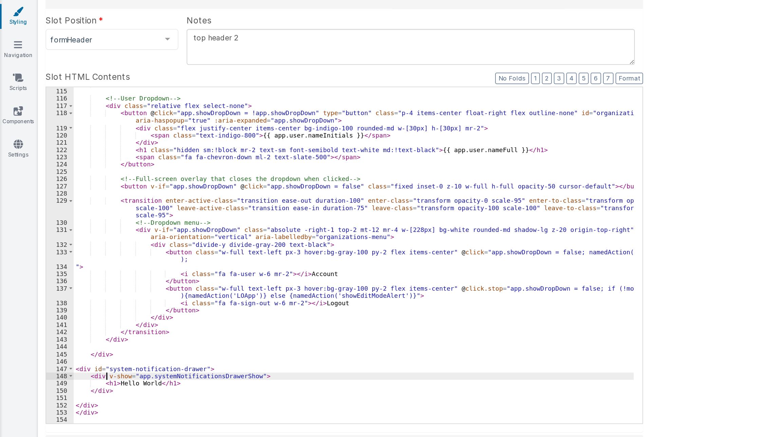
click at [69, 302] on div "</ div > <!-- User Dropdown --> < div class = "relative flex select-none" > < b…" at bounding box center [231, 225] width 367 height 230
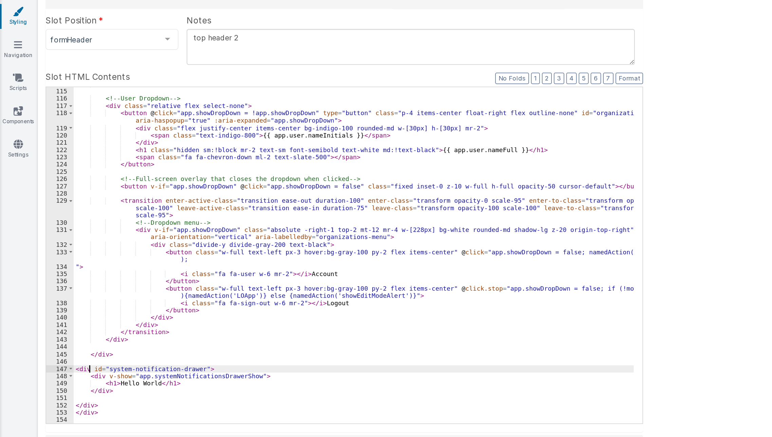
click at [58, 298] on div "</ div > <!-- User Dropdown --> < div class = "relative flex select-none" > < b…" at bounding box center [231, 225] width 367 height 230
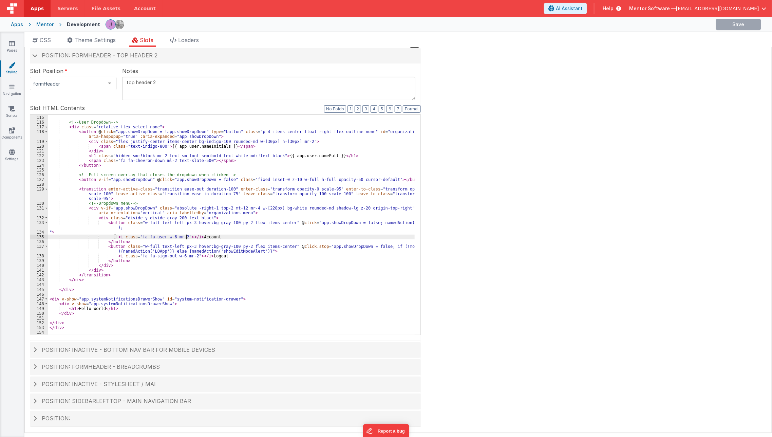
click at [186, 238] on div "</ div > <!-- User Dropdown --> < div class = "relative flex select-none" > < b…" at bounding box center [231, 225] width 367 height 230
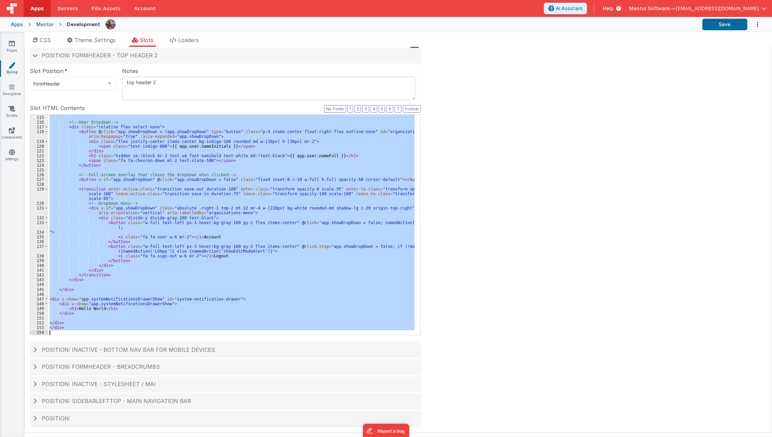
click at [125, 239] on div "</ div > <!-- User Dropdown --> < div class = "relative flex select-none" > < b…" at bounding box center [231, 225] width 366 height 220
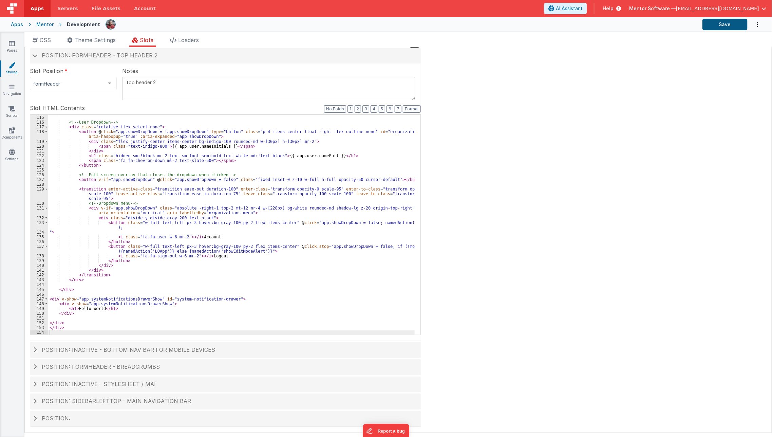
drag, startPoint x: 717, startPoint y: 18, endPoint x: 716, endPoint y: 25, distance: 7.8
click at [716, 25] on div "Apps Mentor Development Save" at bounding box center [386, 24] width 772 height 15
click at [716, 25] on button "Save" at bounding box center [724, 25] width 45 height 12
click at [65, 303] on div "</ div > <!-- User Dropdown --> < div class = "relative flex select-none" > < b…" at bounding box center [231, 225] width 367 height 230
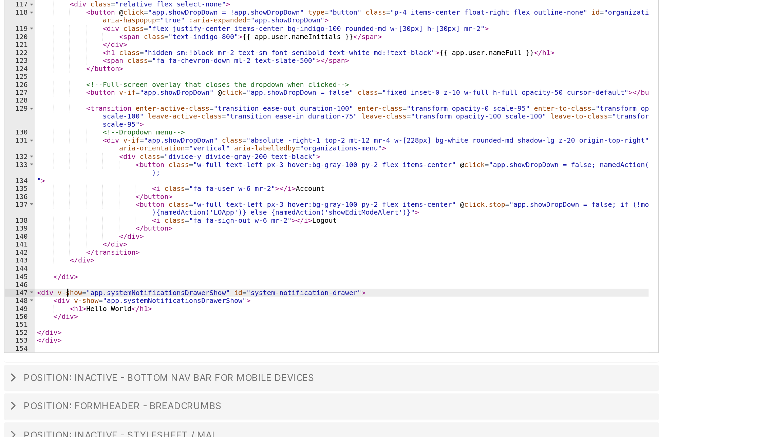
click at [68, 299] on div "</ div > <!-- User Dropdown --> < div class = "relative flex select-none" > < b…" at bounding box center [231, 225] width 367 height 230
click at [60, 298] on div "</ div > <!-- User Dropdown --> < div class = "relative flex select-none" > < b…" at bounding box center [231, 225] width 367 height 230
click at [224, 298] on div "</ div > <!-- User Dropdown --> < div class = "relative flex select-none" > < b…" at bounding box center [231, 225] width 367 height 230
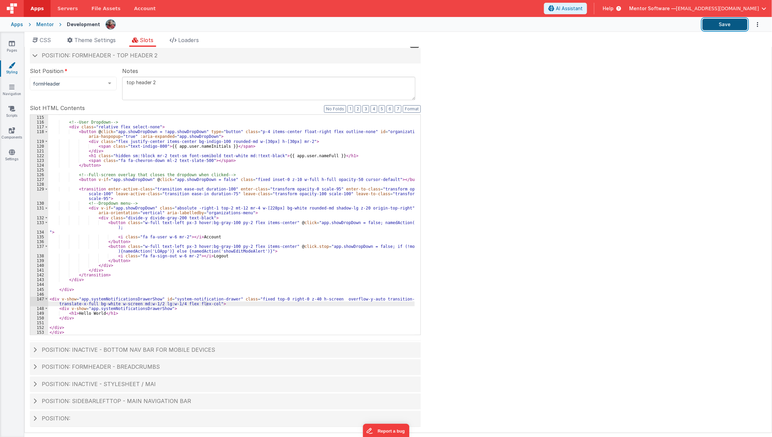
click at [728, 27] on button "Save" at bounding box center [724, 25] width 45 height 12
click at [738, 22] on button "Save" at bounding box center [724, 25] width 45 height 12
click at [128, 305] on div "</ div > <!-- User Dropdown --> < div class = "relative flex select-none" > < b…" at bounding box center [231, 225] width 367 height 230
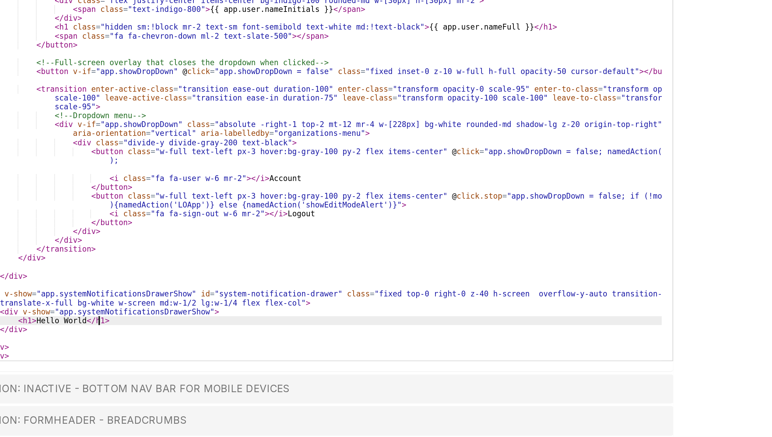
click at [145, 313] on div "</ div > <!-- User Dropdown --> < div class = "relative flex select-none" > < b…" at bounding box center [231, 225] width 367 height 230
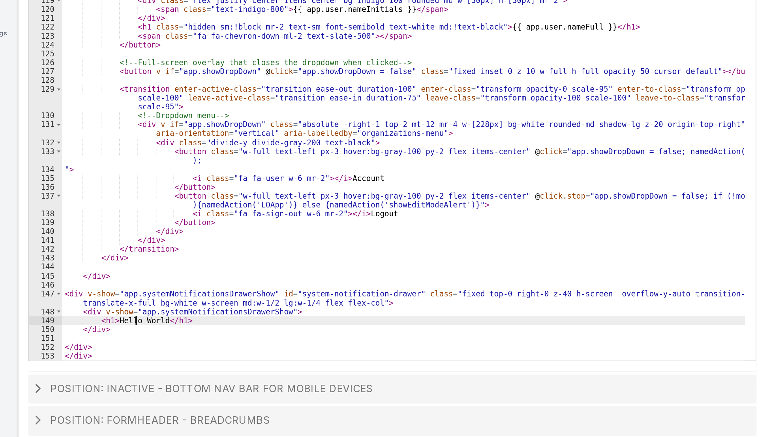
click at [88, 312] on div "</ div > <!-- User Dropdown --> < div class = "relative flex select-none" > < b…" at bounding box center [231, 225] width 367 height 230
click at [64, 310] on div "</ div > <!-- User Dropdown --> < div class = "relative flex select-none" > < b…" at bounding box center [231, 225] width 367 height 230
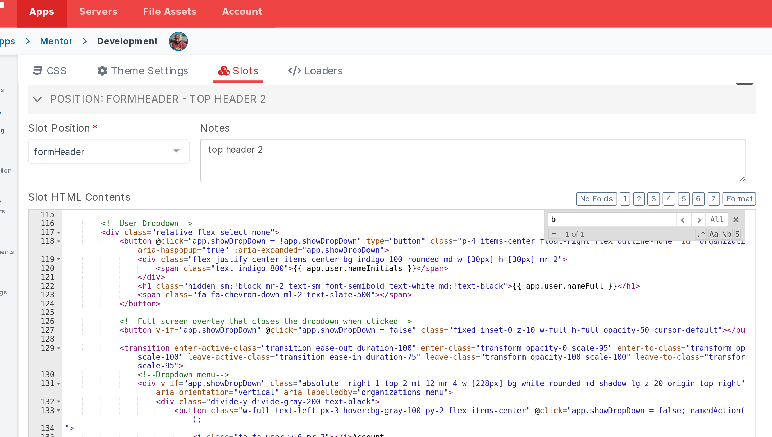
scroll to position [0, 0]
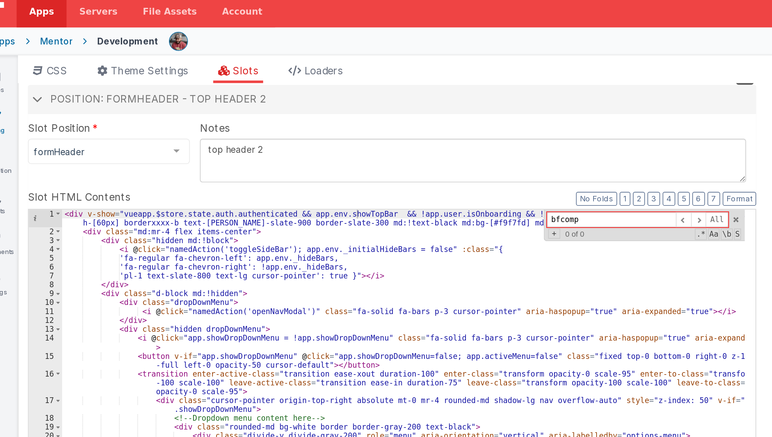
type input "bfcomp"
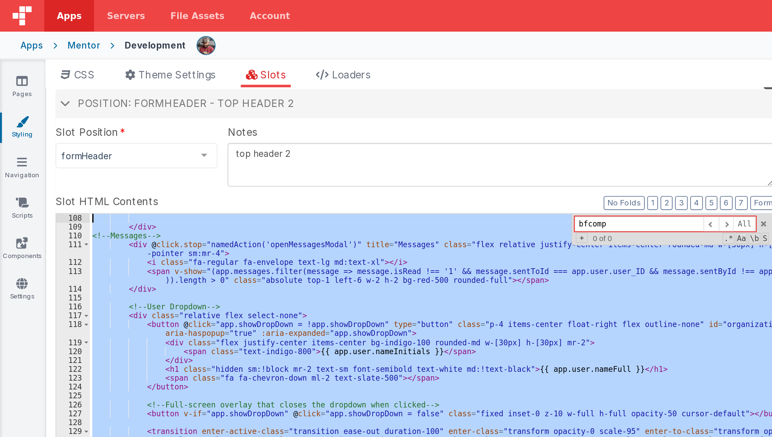
scroll to position [539, 0]
drag, startPoint x: 63, startPoint y: 309, endPoint x: 49, endPoint y: 107, distance: 202.8
click at [49, 107] on div "Slot HTML Contents Format 7 6 5 4 3 2 1 No Folds 108 109 110 111 112 113 114 11…" at bounding box center [225, 219] width 391 height 231
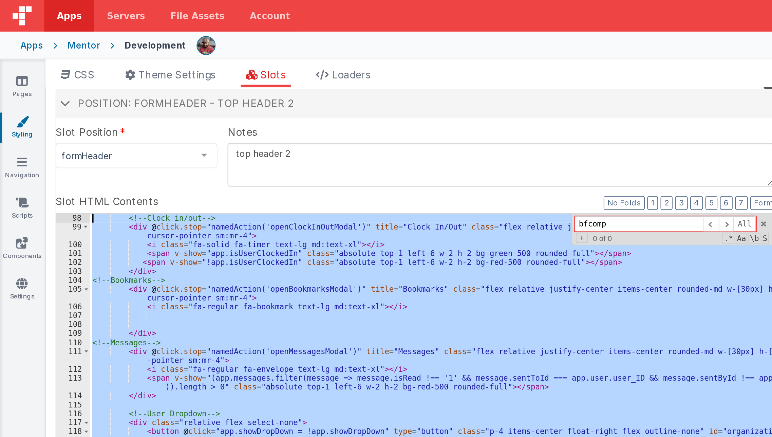
click at [99, 172] on div "<!-- Clock in/out --> < div @ click.stop = "namedAction('openClockInOutModal')"…" at bounding box center [231, 225] width 366 height 220
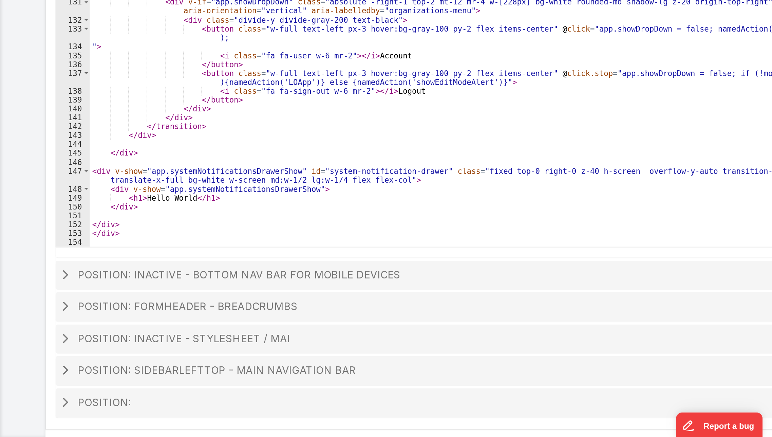
scroll to position [0, 0]
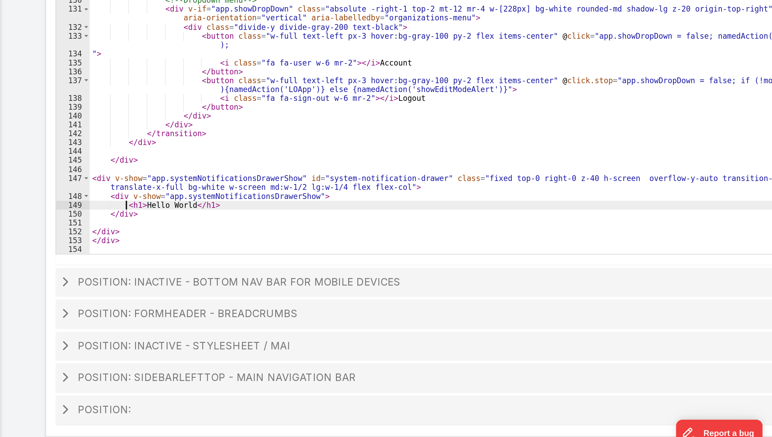
click at [68, 310] on div "<!-- User Dropdown --> < div class = "relative flex select-none" > < button @ c…" at bounding box center [231, 225] width 367 height 230
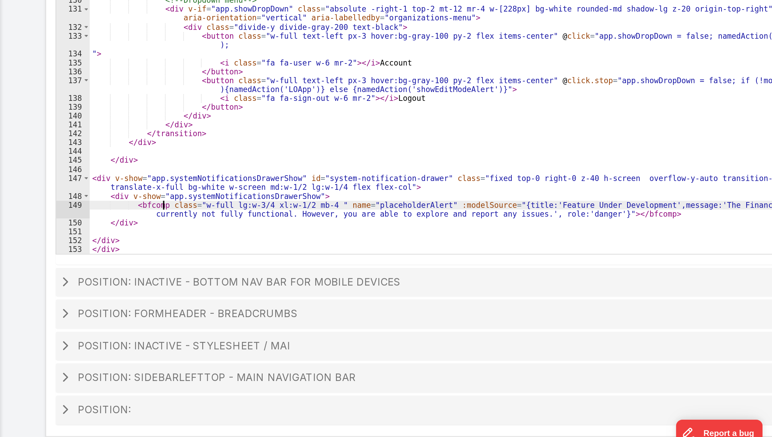
click at [88, 308] on div "<!-- User Dropdown --> < div class = "relative flex select-none" > < button @ c…" at bounding box center [231, 225] width 367 height 230
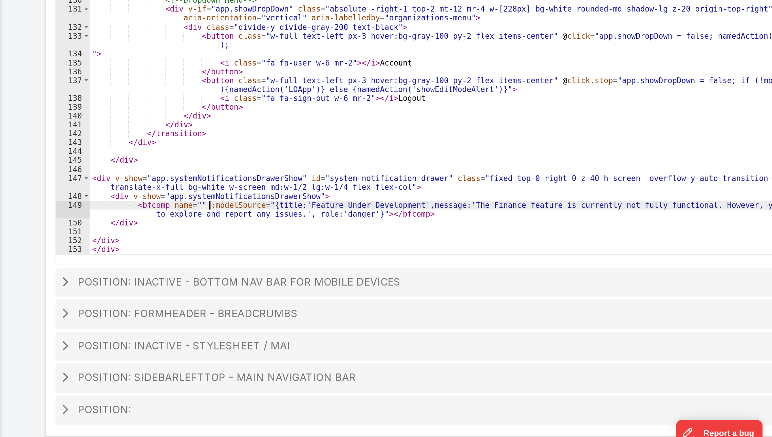
click at [111, 307] on div "<!-- User Dropdown --> < div class = "relative flex select-none" > < button @ c…" at bounding box center [231, 225] width 367 height 230
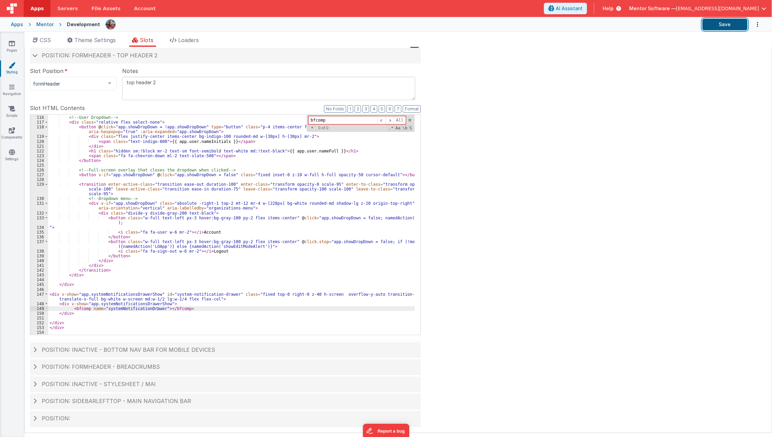
click at [720, 24] on button "Save" at bounding box center [724, 25] width 45 height 12
click at [121, 306] on div "<!-- User Dropdown --> < div class = "relative flex select-none" > < button @ c…" at bounding box center [231, 225] width 367 height 230
click at [13, 133] on icon at bounding box center [12, 130] width 6 height 7
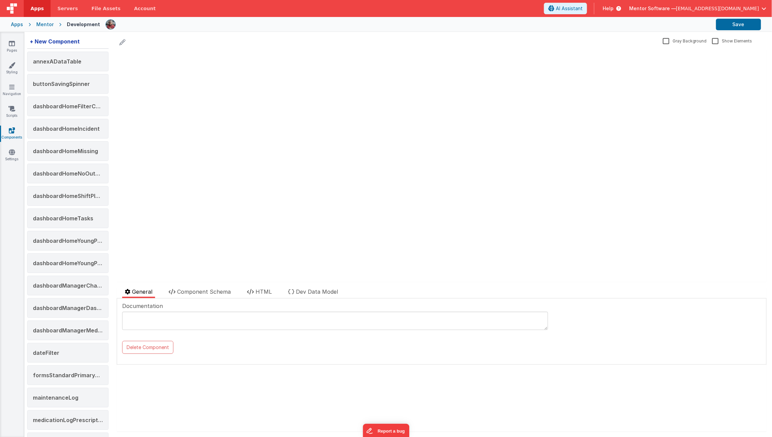
click at [63, 43] on div "+ New Component" at bounding box center [54, 42] width 55 height 14
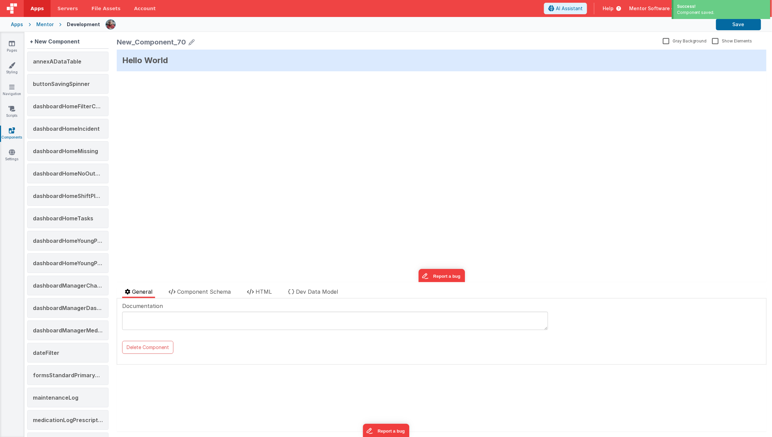
click at [159, 40] on div "New_Component_70" at bounding box center [151, 42] width 69 height 10
click at [192, 43] on icon at bounding box center [192, 42] width 6 height 10
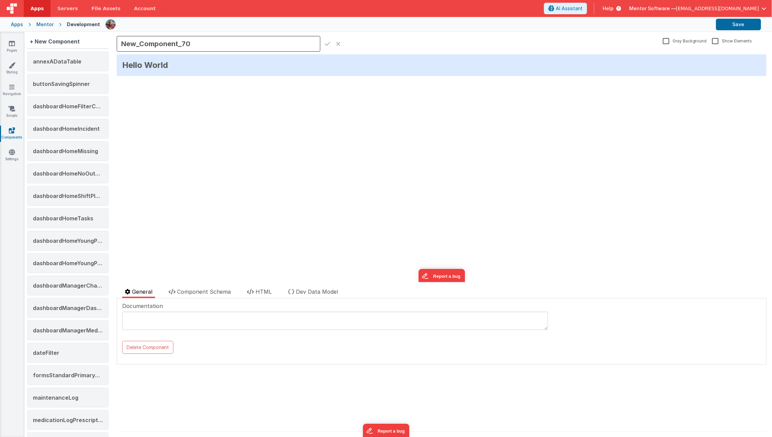
click at [192, 43] on input "New_Component_70" at bounding box center [219, 44] width 204 height 16
type input "systemNotificationDrawer"
click at [328, 46] on icon at bounding box center [327, 44] width 5 height 10
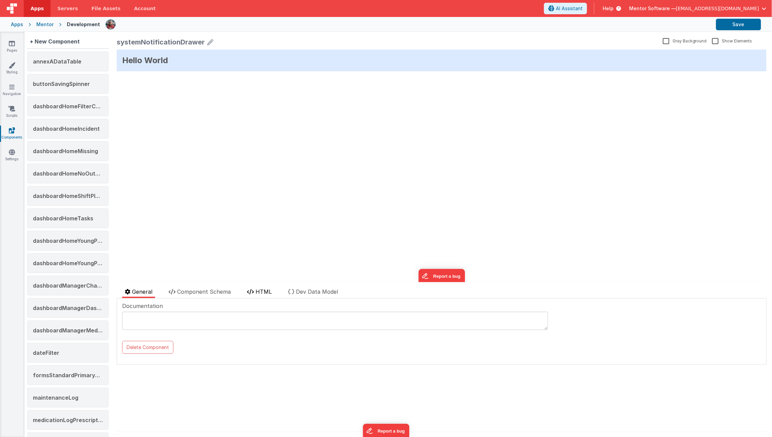
click at [247, 296] on li "HTML" at bounding box center [259, 292] width 30 height 11
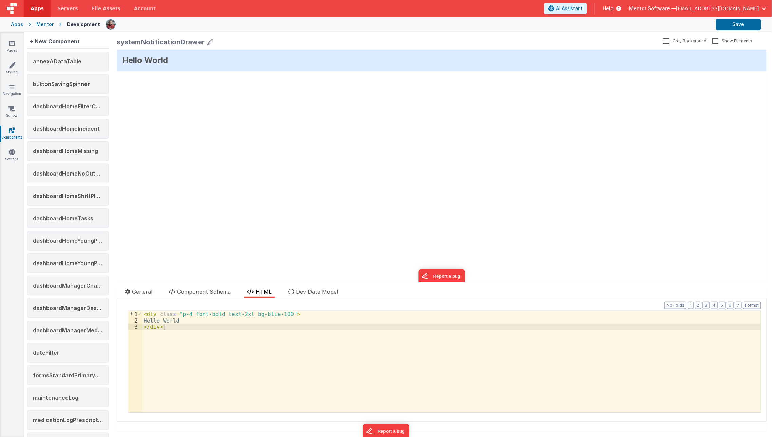
click at [223, 347] on div "< div class = "p-4 font-bold text-2xl bg-blue-100" > Hello World </ div >" at bounding box center [451, 368] width 619 height 114
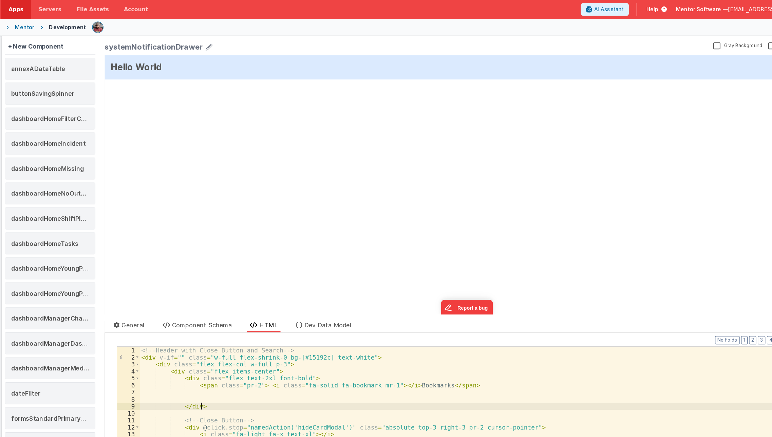
click at [241, 364] on div "<!-- Header with Close Button and Search --> < div v-if = "" class = "w-full fl…" at bounding box center [451, 368] width 607 height 114
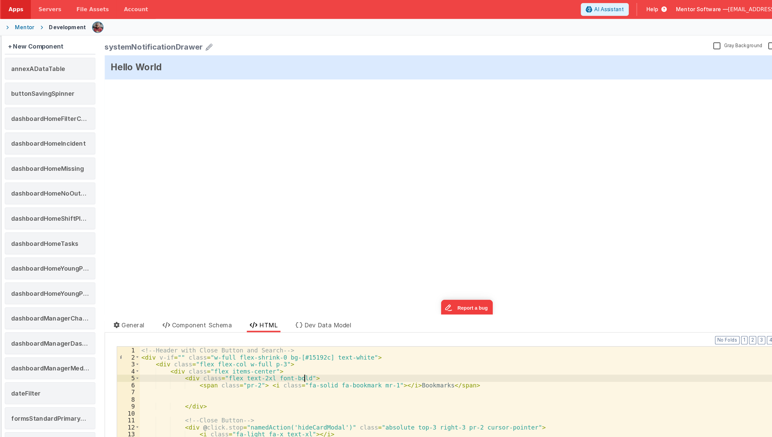
click at [386, 341] on div "<!-- Header with Close Button and Search --> < div v-if = "" class = "w-full fl…" at bounding box center [451, 368] width 607 height 114
click at [385, 345] on div "<!-- Header with Close Button and Search --> < div v-if = "" class = "w-full fl…" at bounding box center [451, 368] width 607 height 114
click at [341, 367] on div "<!-- Header with Close Button and Search --> < div v-if = "" class = "w-full fl…" at bounding box center [451, 368] width 607 height 114
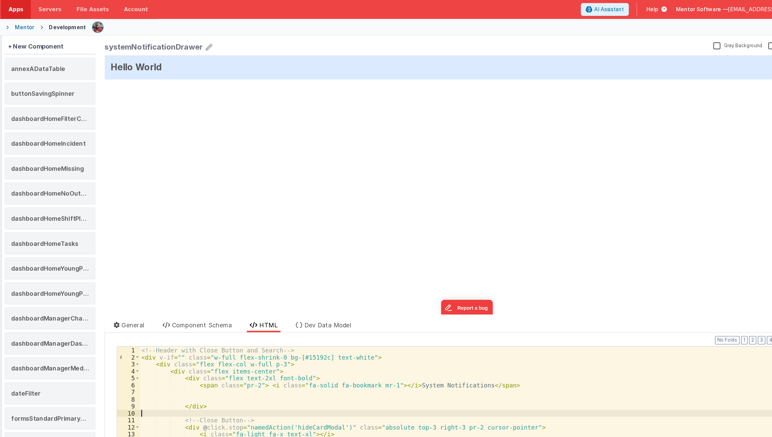
click at [250, 355] on div "<!-- Header with Close Button and Search --> < div v-if = "" class = "w-full fl…" at bounding box center [451, 368] width 607 height 114
click at [315, 345] on div "<!-- Header with Close Button and Search --> < div v-if = "" class = "w-full fl…" at bounding box center [451, 368] width 607 height 114
click at [245, 347] on div "<!-- Header with Close Button and Search --> < div v-if = "" class = "w-full fl…" at bounding box center [451, 368] width 607 height 114
click at [243, 356] on div "<!-- Header with Close Button and Search --> < div v-if = "" class = "w-full fl…" at bounding box center [451, 368] width 607 height 114
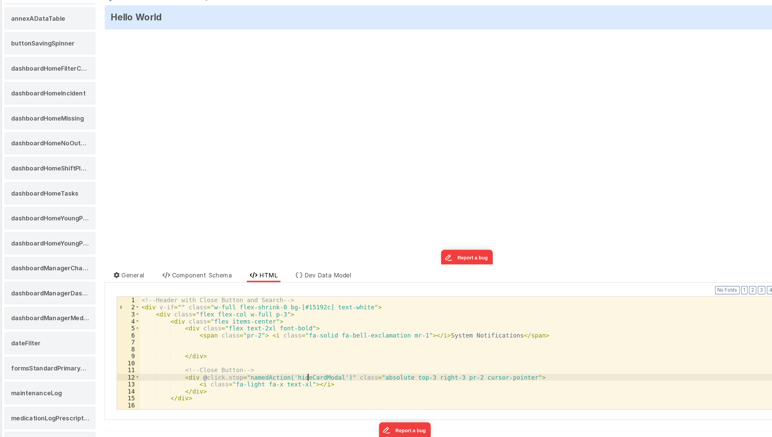
click at [298, 381] on div "<!-- Header with Close Button and Search --> < div v-if = "" class = "w-full fl…" at bounding box center [451, 368] width 607 height 114
click at [318, 379] on div "<!-- Header with Close Button and Search --> < div v-if = "" class = "w-full fl…" at bounding box center [451, 368] width 607 height 114
click at [321, 381] on div "<!-- Header with Close Button and Search --> < div v-if = "" class = "w-full fl…" at bounding box center [451, 368] width 607 height 114
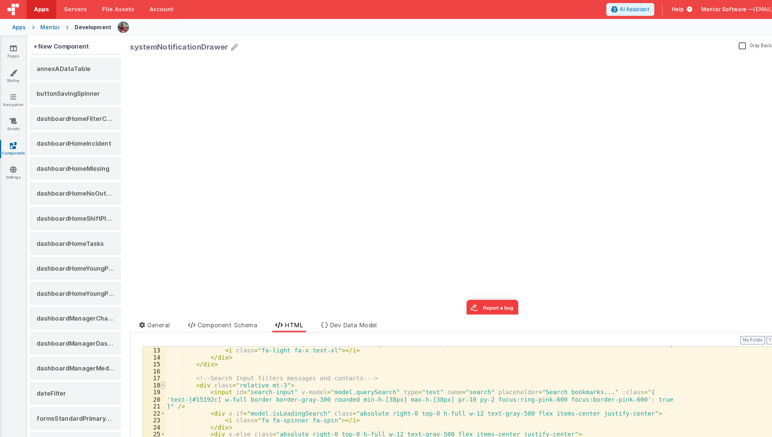
click at [123, 303] on div "Format 7 6 5 4 3 2 1 No Folds 12 13 14 15 16 17 18 19 20 21 22 23 24 25 26 27 2…" at bounding box center [441, 360] width 639 height 116
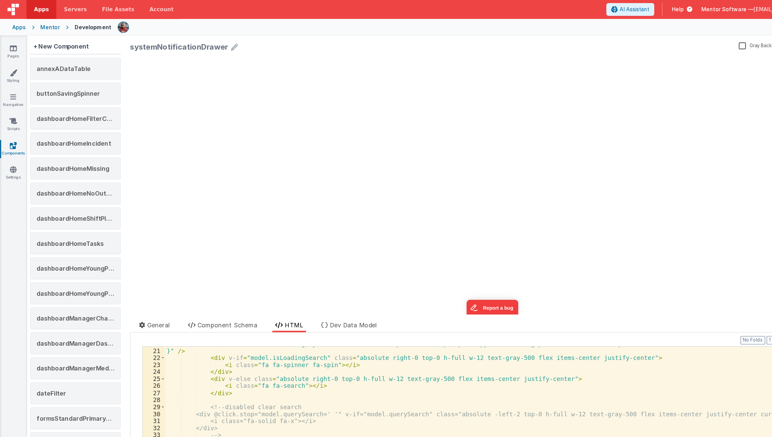
scroll to position [125, 0]
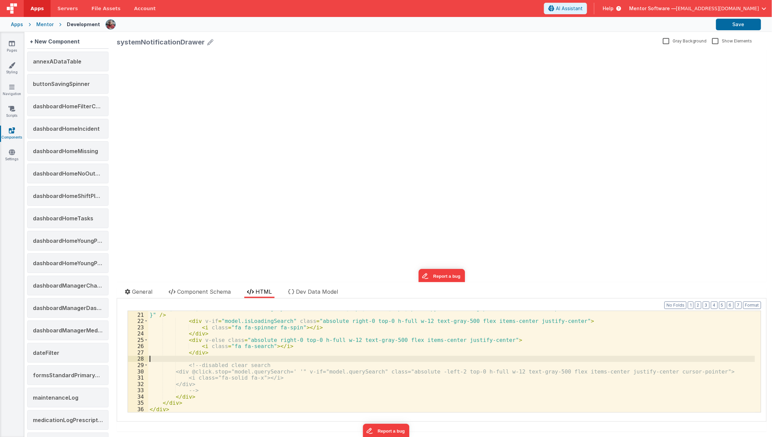
click at [179, 360] on div "'text-[#15192c] w-full border border-gray-300 rounded min-h-[38px] max-h-[38px]…" at bounding box center [451, 362] width 607 height 114
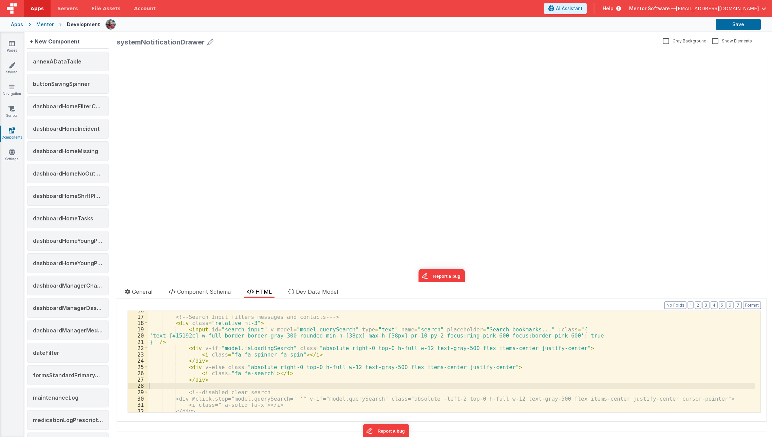
scroll to position [91, 0]
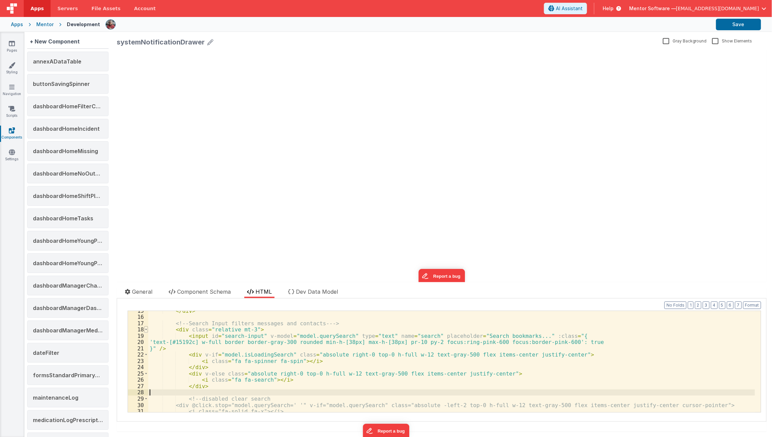
click at [147, 329] on span at bounding box center [146, 329] width 4 height 6
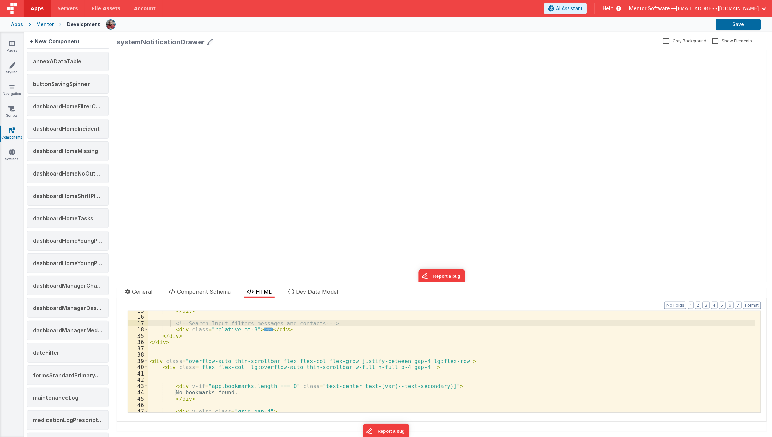
click at [170, 321] on div "</ div > <!-- Search Input filters messages and contacts- --> < div class = "re…" at bounding box center [451, 364] width 607 height 114
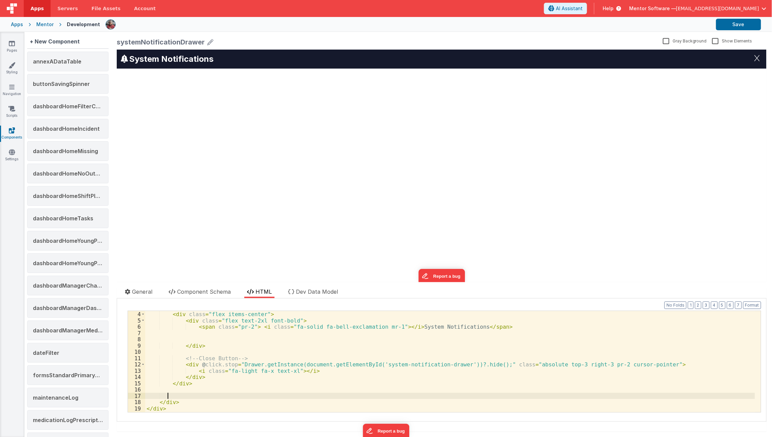
scroll to position [0, 0]
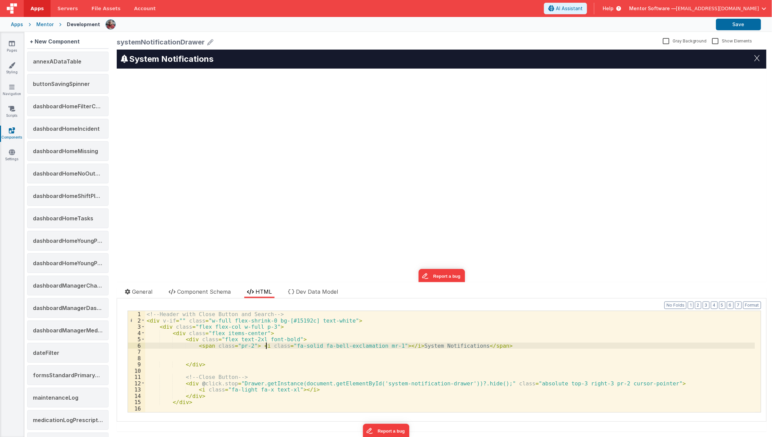
click at [265, 347] on div "<!-- Header with Close Button and Search --> < div v-if = "" class = "w-full fl…" at bounding box center [450, 368] width 610 height 114
click at [381, 343] on div "<!-- Header with Close Button and Search --> < div v-if = "" class = "w-full fl…" at bounding box center [450, 368] width 610 height 114
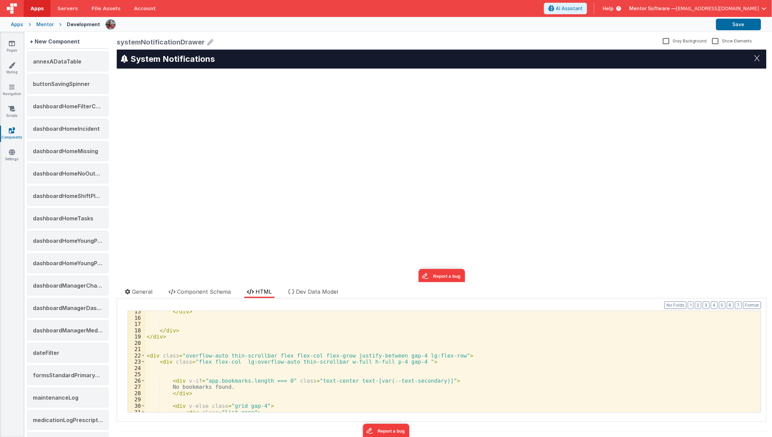
scroll to position [90, 0]
click at [328, 379] on div "</ div > </ div > </ div > < div class = "overflow-auto thin-scrollbar flex fle…" at bounding box center [450, 366] width 610 height 114
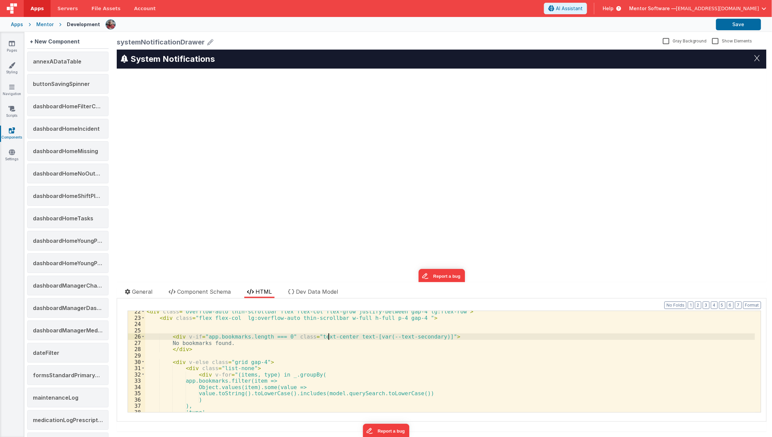
scroll to position [134, 0]
click at [143, 335] on span at bounding box center [143, 337] width 4 height 6
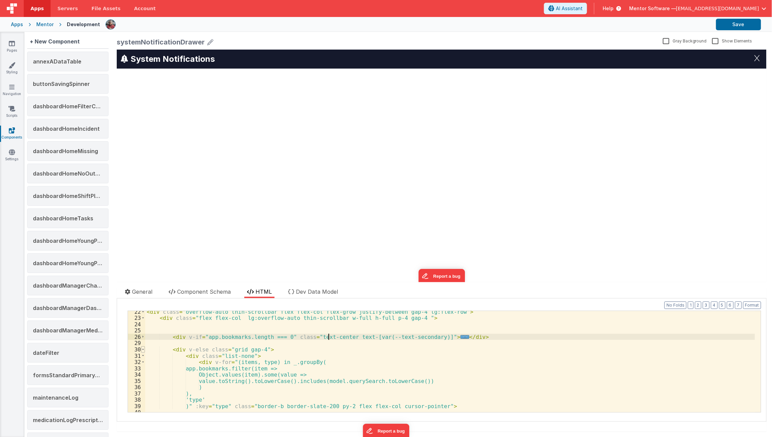
click at [141, 350] on span at bounding box center [143, 349] width 4 height 6
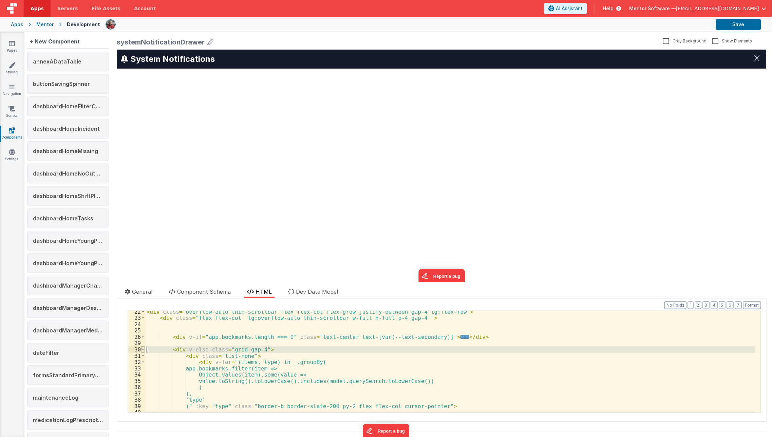
click at [143, 349] on span at bounding box center [143, 349] width 4 height 6
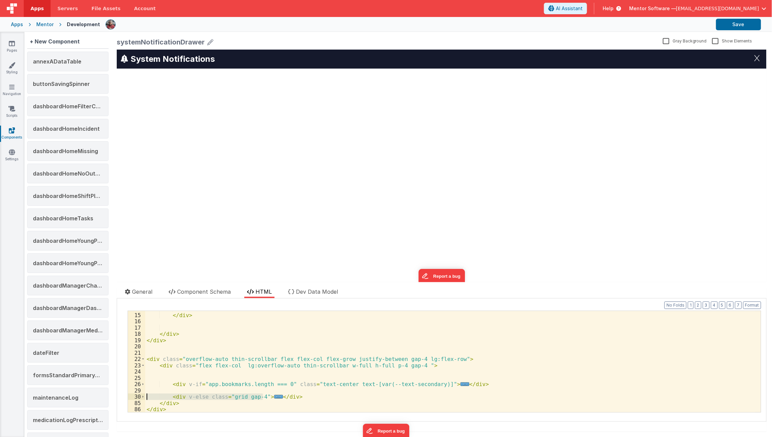
scroll to position [87, 0]
click at [160, 381] on div "</ div > </ div > </ div > </ div > < div class = "overflow-auto thin-scrollbar…" at bounding box center [450, 362] width 610 height 114
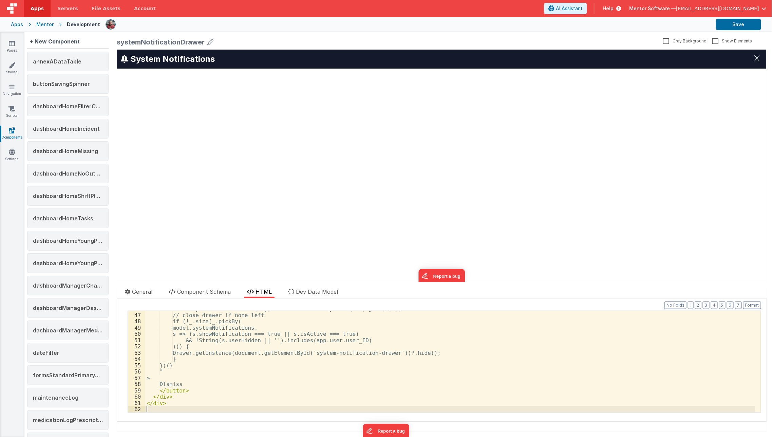
scroll to position [288, 0]
click at [307, 296] on li "Dev Data Model" at bounding box center [312, 292] width 55 height 11
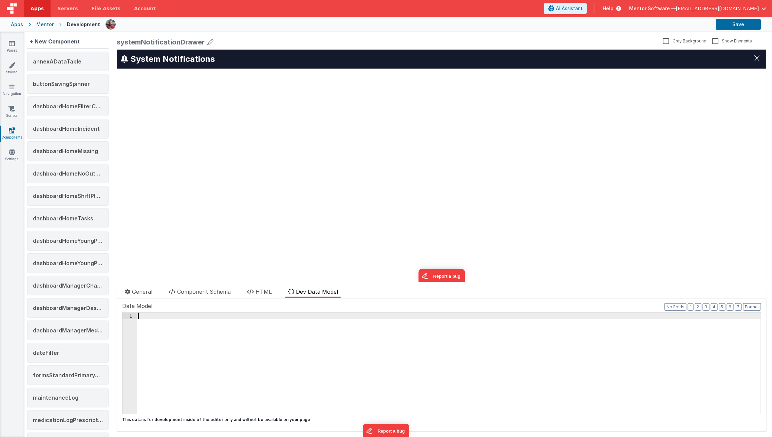
click at [203, 366] on div at bounding box center [449, 369] width 624 height 114
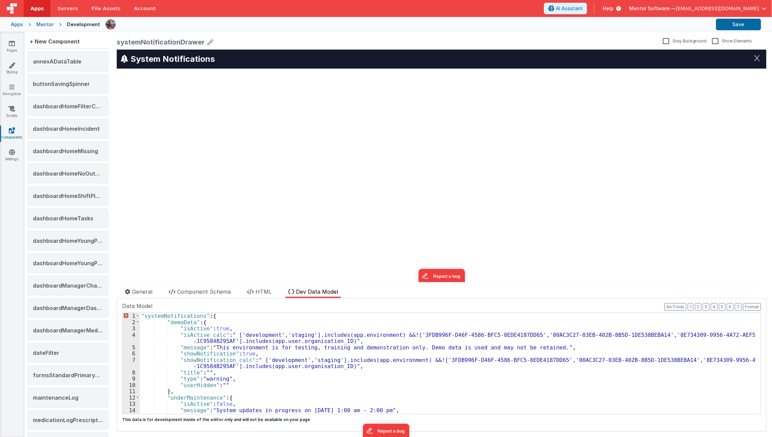
scroll to position [0, 0]
click at [143, 315] on div ""systemNotifications" : { "demoData" : { "isActive" : true , "isActive_calc" : …" at bounding box center [447, 369] width 615 height 114
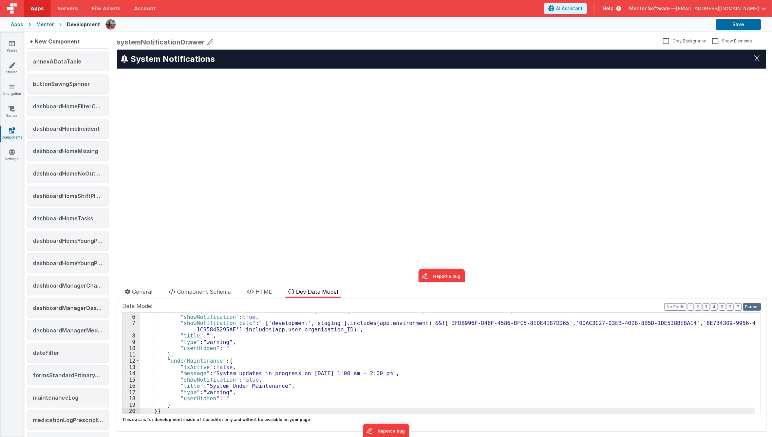
click at [746, 308] on button "Format" at bounding box center [752, 306] width 18 height 7
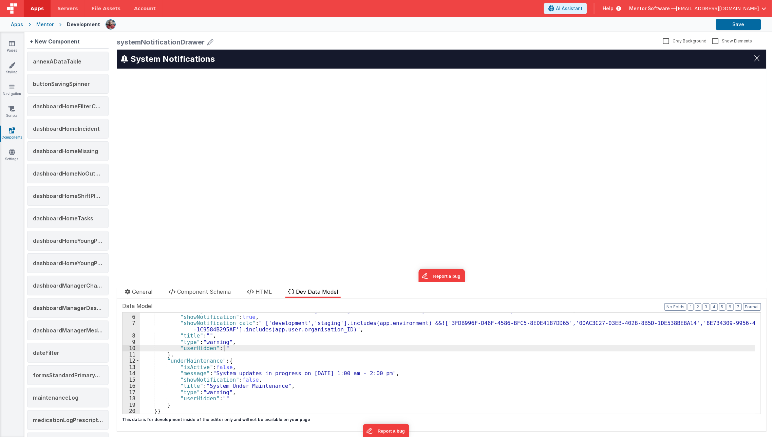
click at [606, 345] on div ""message" : "This environment is for testing, training and demonstration only. …" at bounding box center [447, 364] width 615 height 114
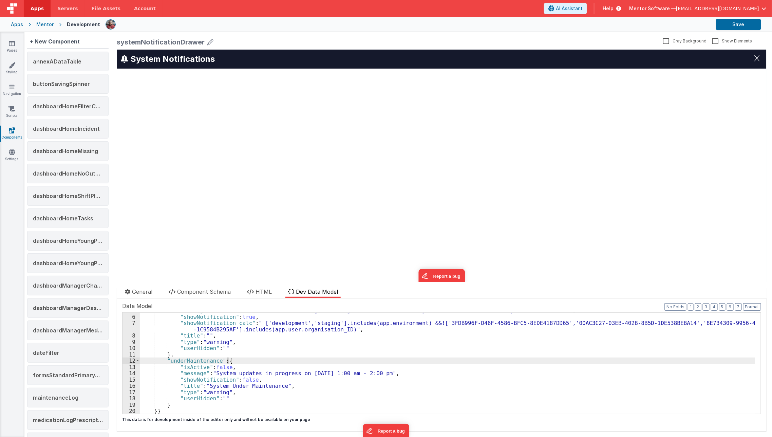
click at [270, 361] on div ""message" : "This environment is for testing, training and demonstration only. …" at bounding box center [447, 364] width 615 height 114
click at [263, 289] on span "HTML" at bounding box center [263, 291] width 16 height 7
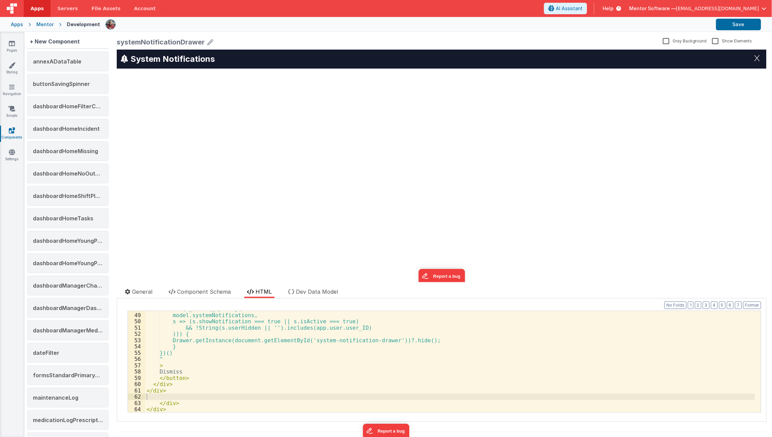
scroll to position [300, 0]
click at [242, 367] on div "if (!_.size(_.pickBy( model.systemNotifications, s => (s.showNotification === t…" at bounding box center [450, 362] width 610 height 114
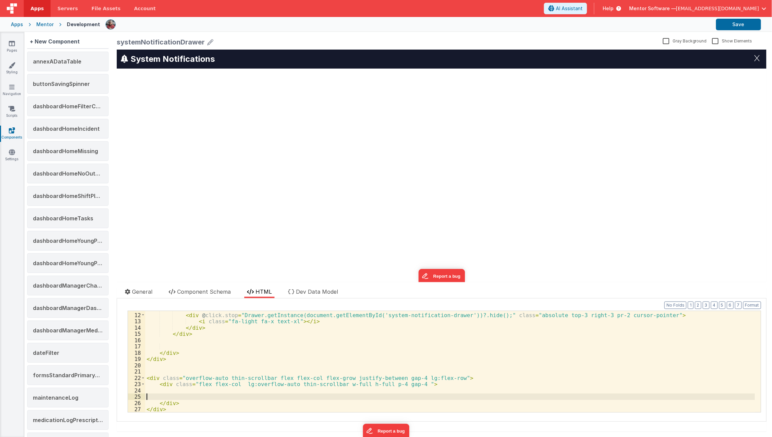
scroll to position [68, 0]
click at [165, 397] on div "<!-- Close Button --> < div @ click.stop = "Drawer.getInstance(document.getElem…" at bounding box center [450, 362] width 610 height 114
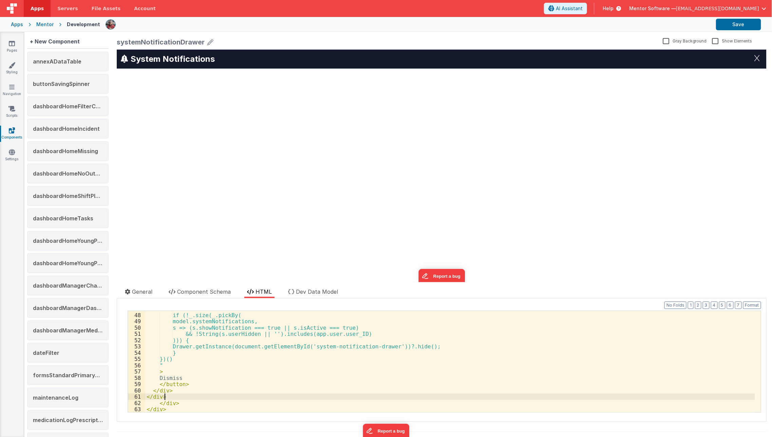
scroll to position [294, 0]
click at [741, 21] on button "Save" at bounding box center [738, 25] width 45 height 12
click at [366, 343] on div "// close drawer if none left if (!_.size(_.pickBy( model.systemNotifications, s…" at bounding box center [450, 362] width 610 height 114
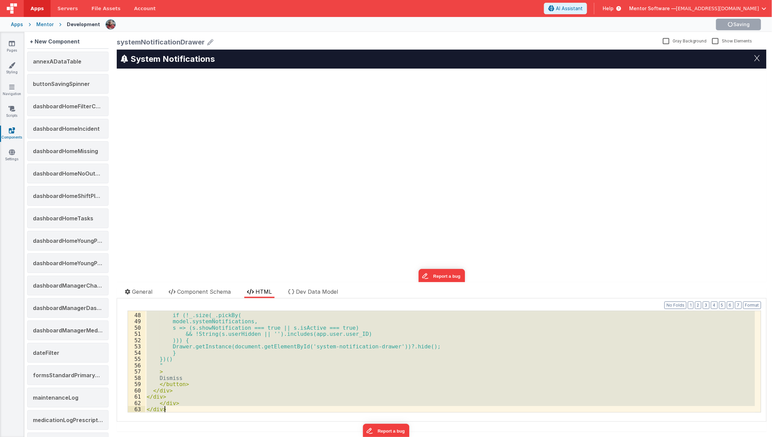
click at [318, 355] on div "// close drawer if none left if (!_.size(_.pickBy( model.systemNotifications, s…" at bounding box center [450, 361] width 610 height 101
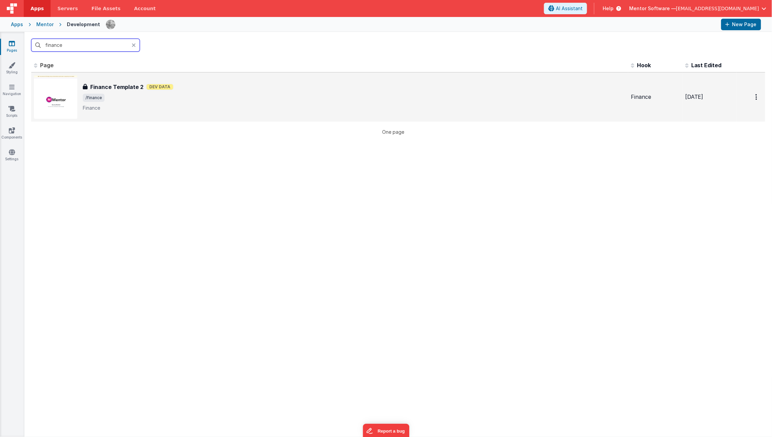
type input "finance"
click at [107, 90] on h3 "Finance Template 2" at bounding box center [116, 87] width 53 height 8
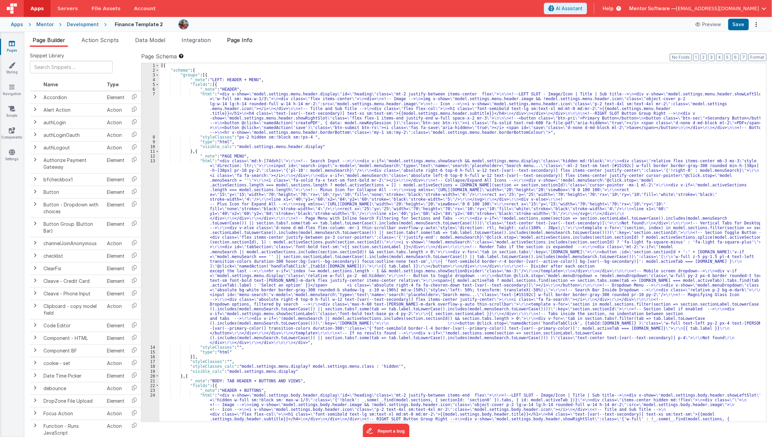
click at [238, 40] on span "Page Info" at bounding box center [239, 40] width 25 height 7
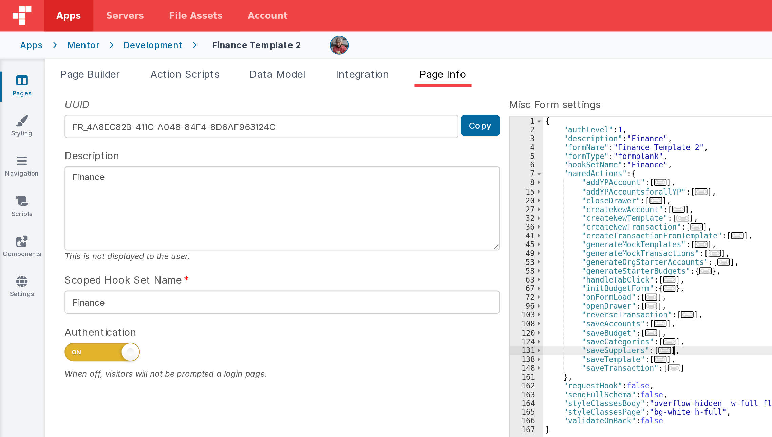
click at [204, 122] on div "UUID FR_4A8EC82B-411C-A048-84F4-8D6AF963124C Copy Description Finance This is n…" at bounding box center [398, 236] width 737 height 369
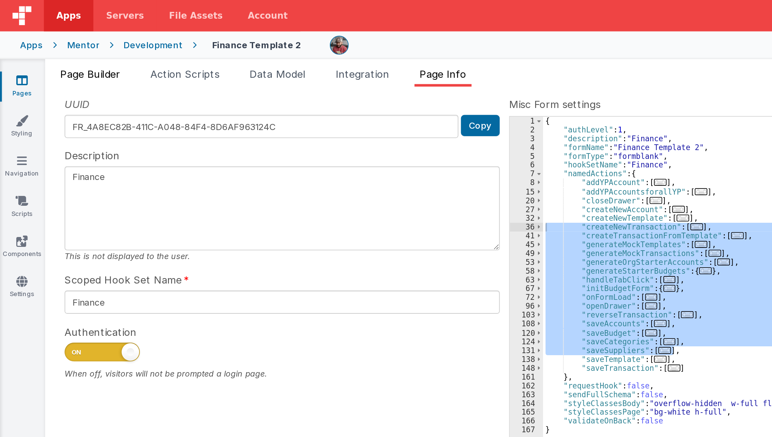
click at [55, 41] on span "Page Builder" at bounding box center [49, 40] width 33 height 7
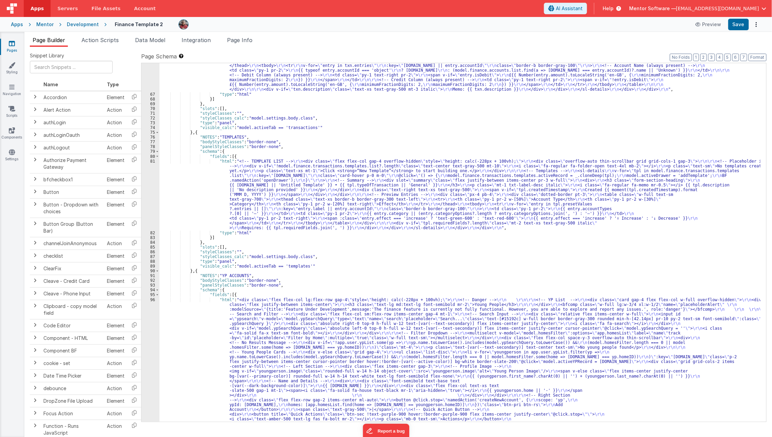
scroll to position [1383, 0]
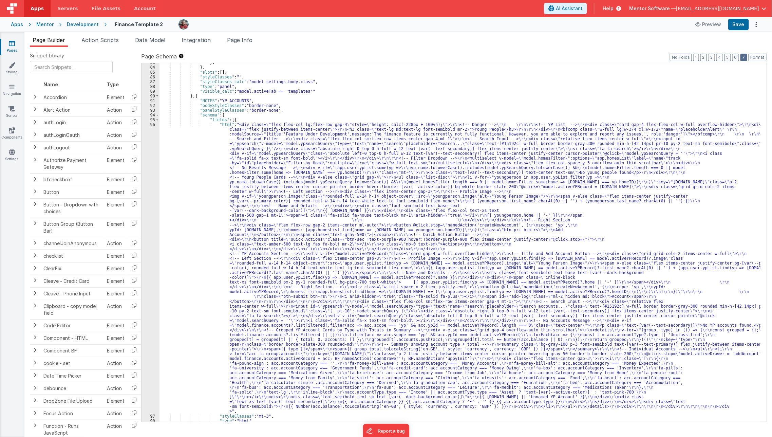
click at [742, 57] on button "7" at bounding box center [743, 57] width 7 height 7
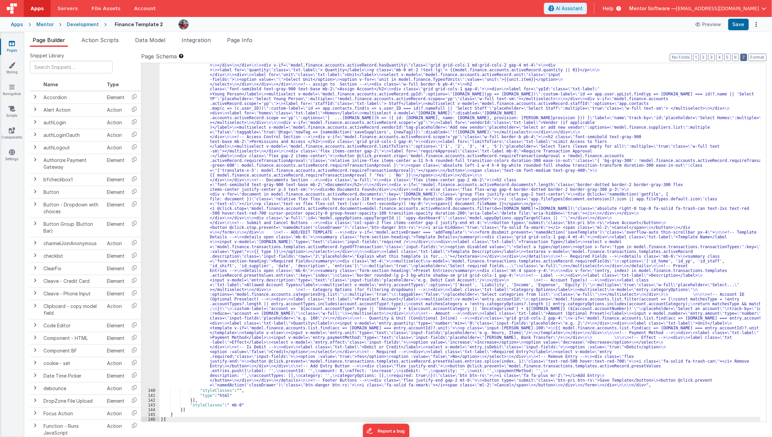
scroll to position [1361, 0]
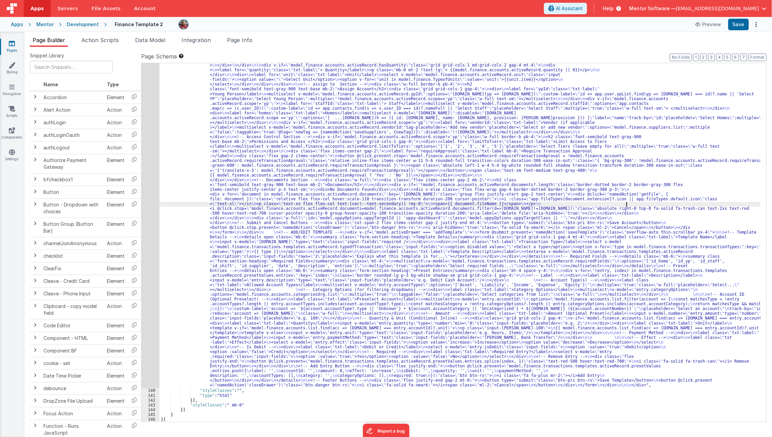
click at [626, 206] on div ""html" : "<div id= \" info-drawer \" class= \" fixed top-0 right-0 z-40 h-scree…" at bounding box center [459, 137] width 601 height 1227
click at [230, 266] on div ""html" : "<div id= \" info-drawer \" class= \" fixed top-0 right-0 z-40 h-scree…" at bounding box center [459, 137] width 601 height 1227
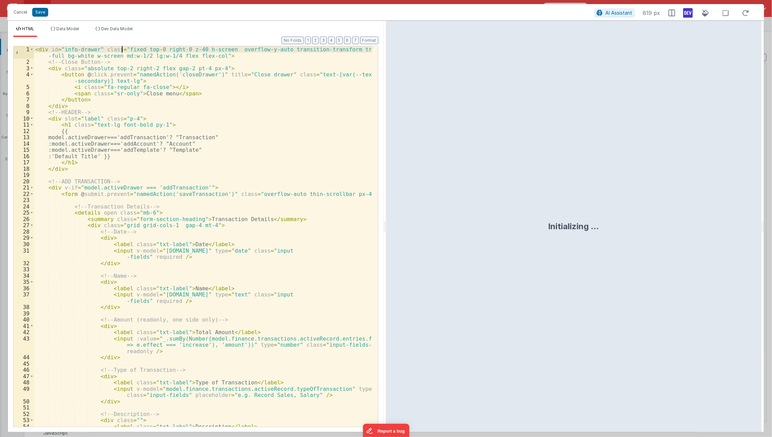
click at [122, 51] on div "< div id = "info-drawer" class = "fixed top-0 right-0 z-40 h-screen overflow-y-…" at bounding box center [203, 249] width 339 height 406
click at [235, 183] on div "< div id = "info-drawer" class = "fixed top-0 right-0 z-40 h-screen overflow-y-…" at bounding box center [203, 249] width 339 height 406
click at [21, 12] on button "Cancel" at bounding box center [20, 12] width 20 height 10
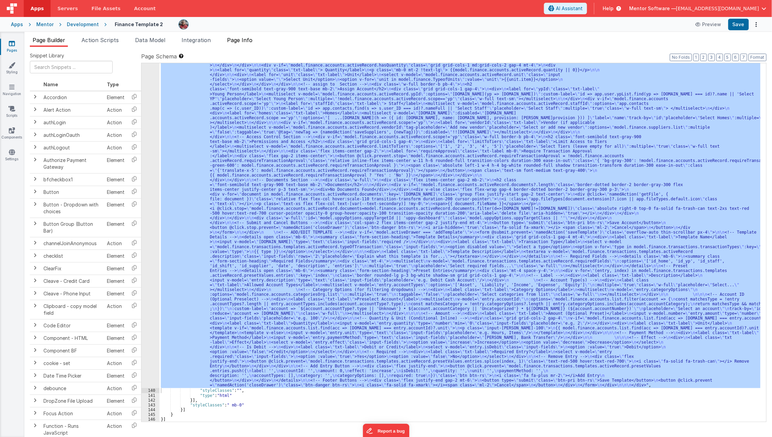
click at [244, 46] on li "Page Info" at bounding box center [239, 41] width 31 height 11
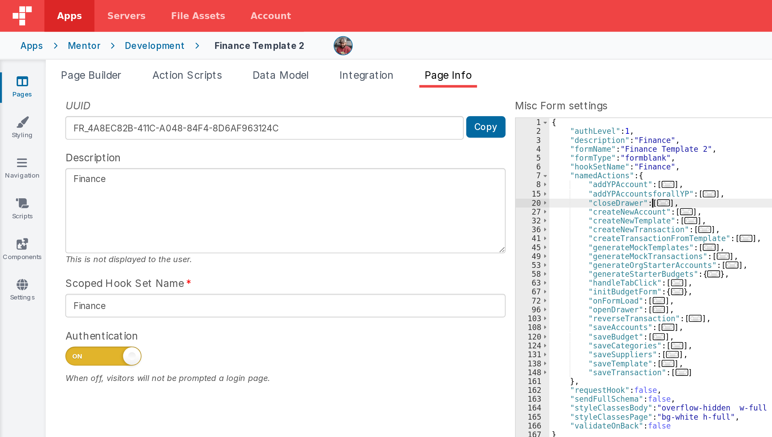
click at [180, 38] on div "Page Builder Action Scripts Data Model Integration Page Info Snippet Library Na…" at bounding box center [397, 236] width 747 height 401
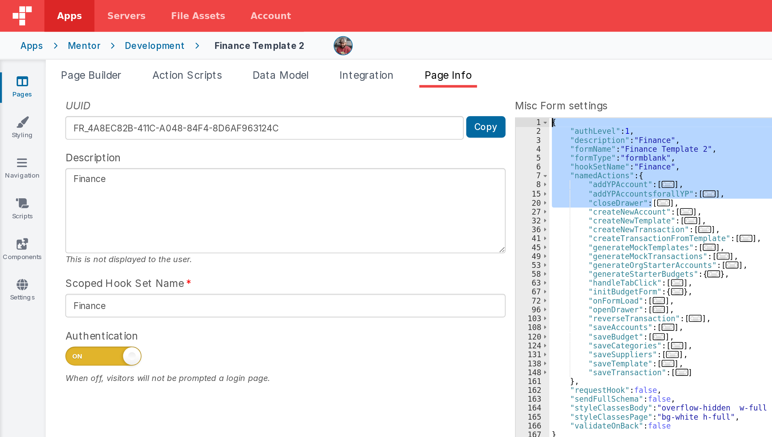
click at [354, 109] on div "{ "authLevel" : 1 , "description" : "Finance" , "formName" : "Finance Template …" at bounding box center [530, 242] width 472 height 358
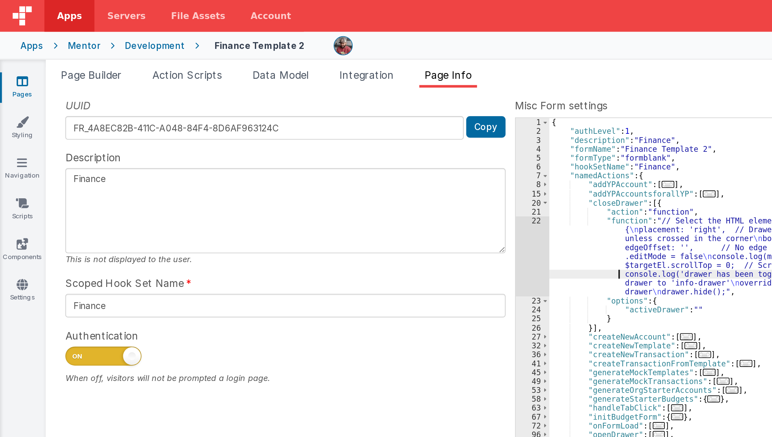
click at [316, 145] on div "{ "authLevel" : 1 , "description" : "Finance" , "formName" : "Finance Template …" at bounding box center [530, 247] width 473 height 368
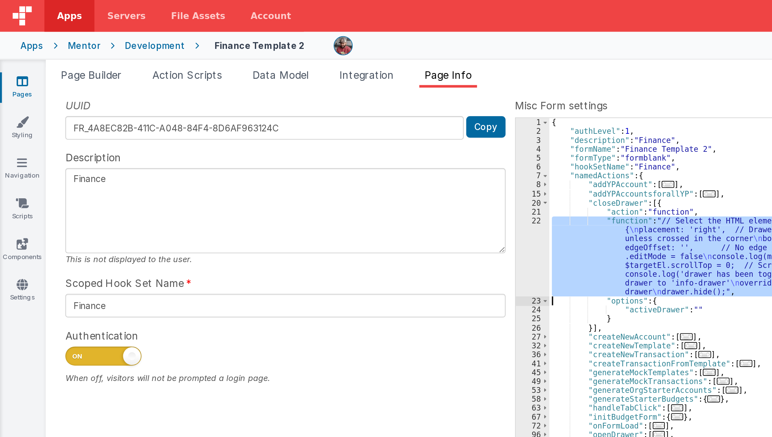
click at [286, 145] on div "22" at bounding box center [285, 137] width 18 height 43
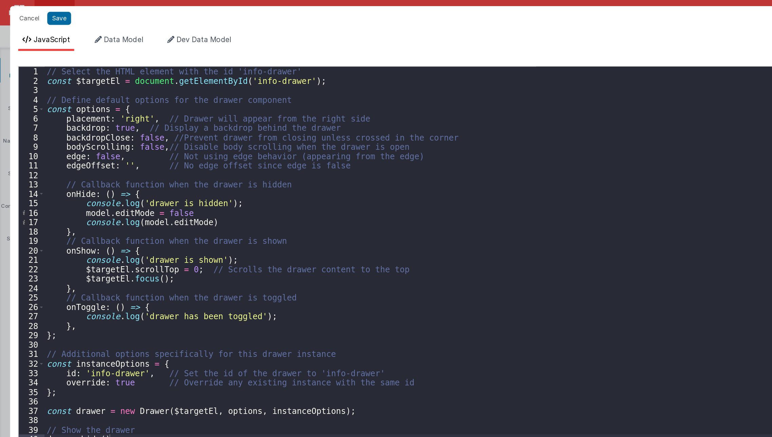
click at [84, 236] on div "// Select the HTML element with the id 'info-drawer' const $targetEl = document…" at bounding box center [395, 241] width 728 height 395
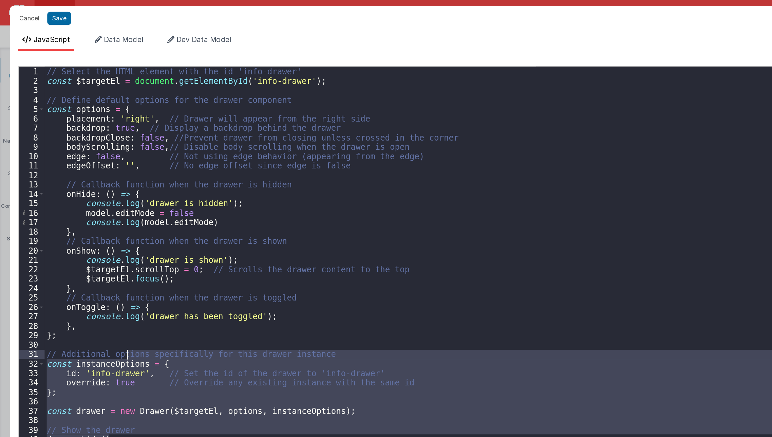
click at [84, 236] on div "// Select the HTML element with the id 'info-drawer' const $targetEl = document…" at bounding box center [395, 241] width 728 height 395
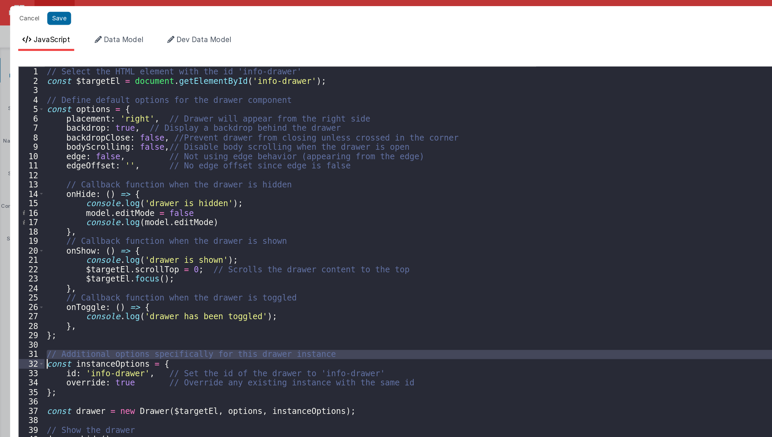
click at [84, 236] on div "// Select the HTML element with the id 'info-drawer' const $targetEl = document…" at bounding box center [395, 241] width 728 height 395
click at [93, 229] on div "// Select the HTML element with the id 'info-drawer' const $targetEl = document…" at bounding box center [395, 241] width 728 height 395
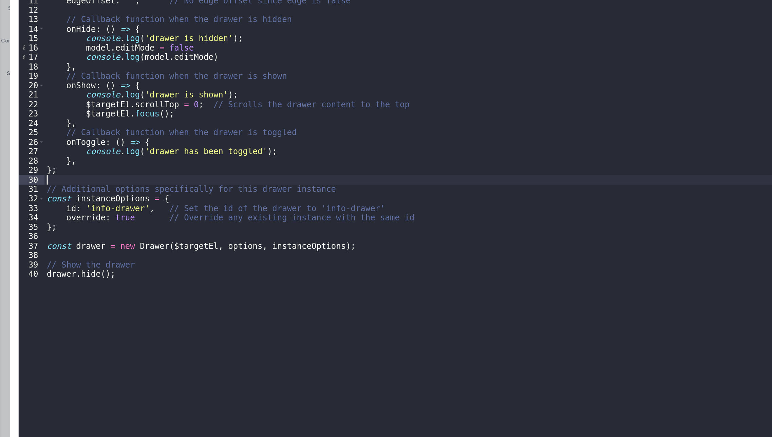
click at [95, 296] on div "// Select the HTML element with the id 'info-drawer' const $targetEl = document…" at bounding box center [395, 241] width 728 height 395
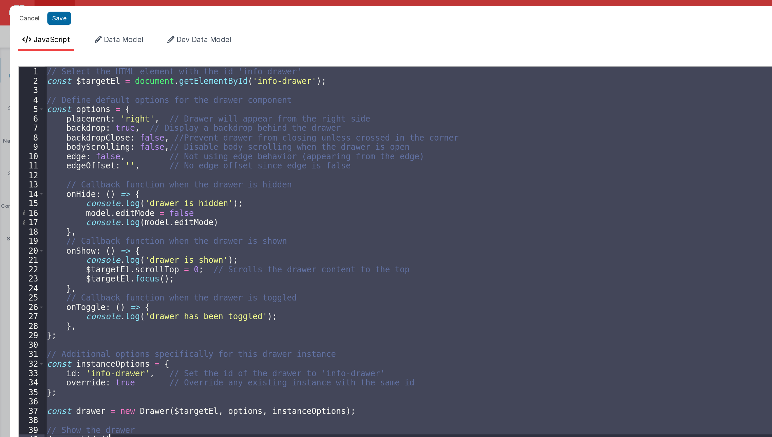
click at [98, 181] on div "// Select the HTML element with the id 'info-drawer' const $targetEl = document…" at bounding box center [395, 235] width 728 height 382
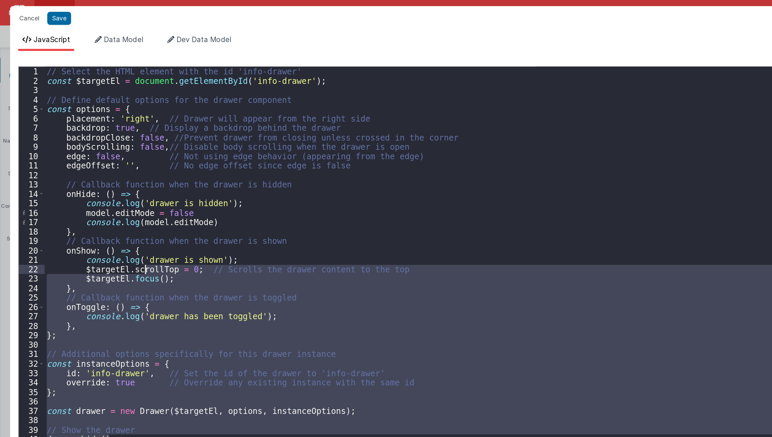
click at [152, 128] on div "// Select the HTML element with the id 'info-drawer' const $targetEl = document…" at bounding box center [395, 241] width 728 height 395
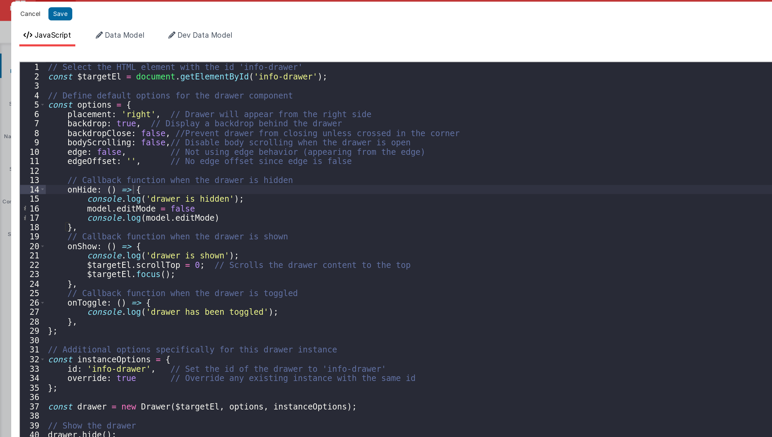
click at [17, 14] on button "Cancel" at bounding box center [20, 12] width 20 height 10
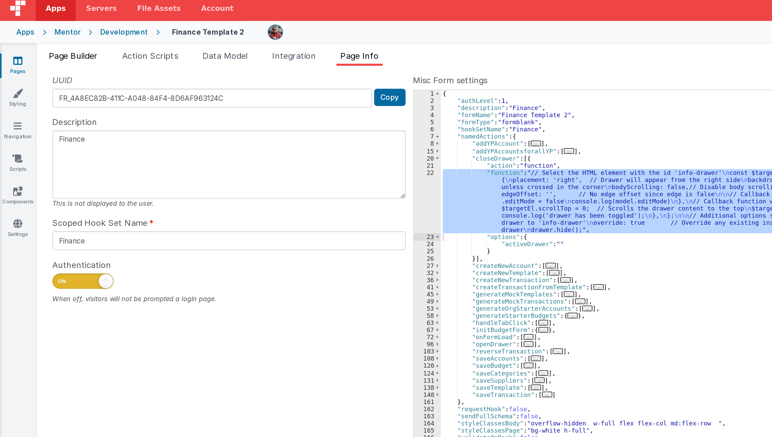
click at [48, 36] on li "Page Builder" at bounding box center [49, 41] width 38 height 11
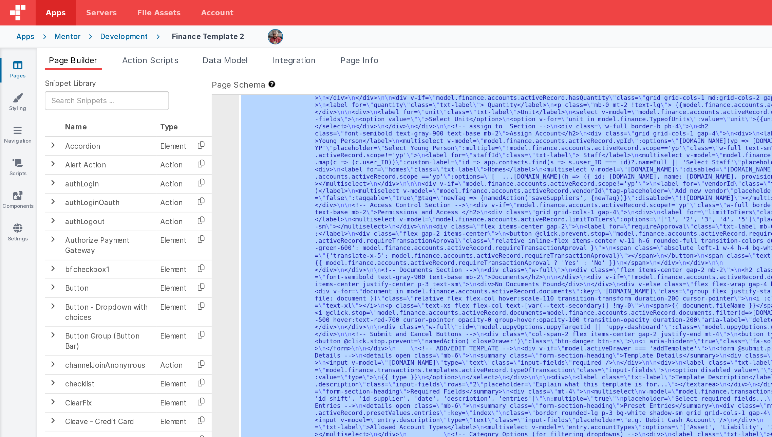
click at [216, 105] on div ""html" : "<div id= \" info-drawer \" class= \" fixed top-0 right-0 z-40 h-scree…" at bounding box center [459, 242] width 601 height 358
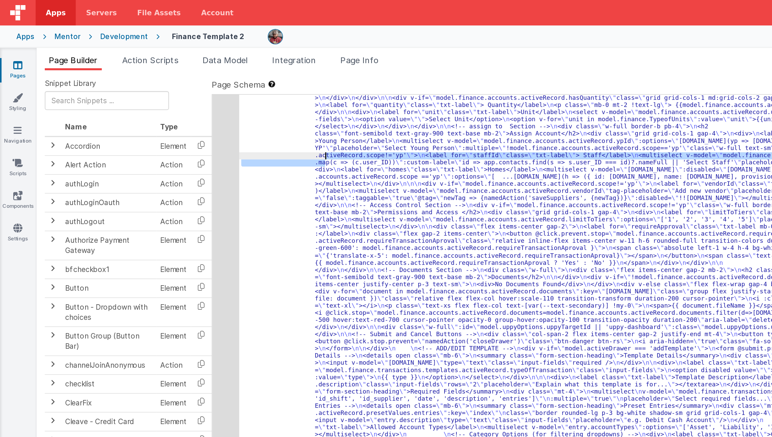
click at [216, 105] on div ""html" : "<div id= \" info-drawer \" class= \" fixed top-0 right-0 z-40 h-scree…" at bounding box center [459, 242] width 601 height 358
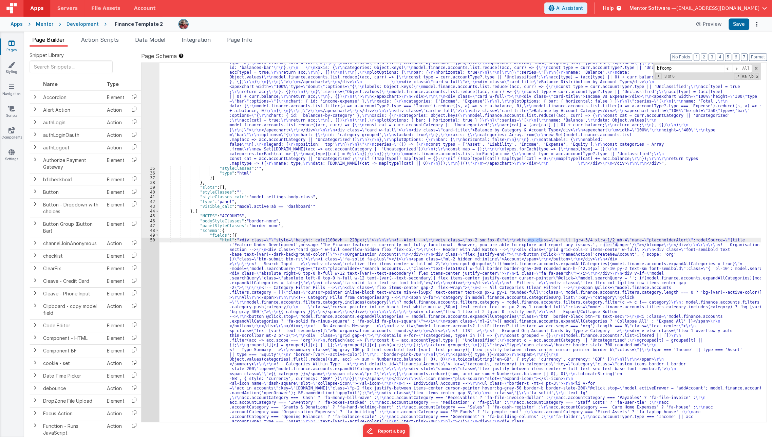
scroll to position [0, 0]
type input "bfcomp"
click at [221, 312] on div ""html" : "<div class= \"\" style= \" height: calc(100dvh - 228px); \" > \r\n\r\…" at bounding box center [459, 288] width 601 height 884
click at [150, 320] on div "50" at bounding box center [150, 340] width 18 height 205
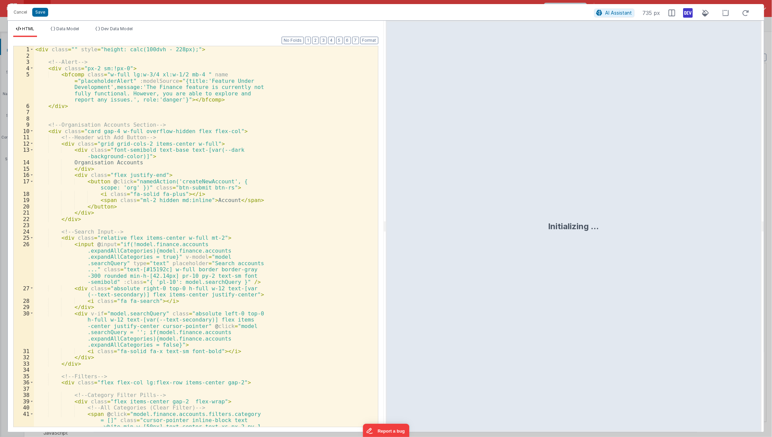
scroll to position [749, 0]
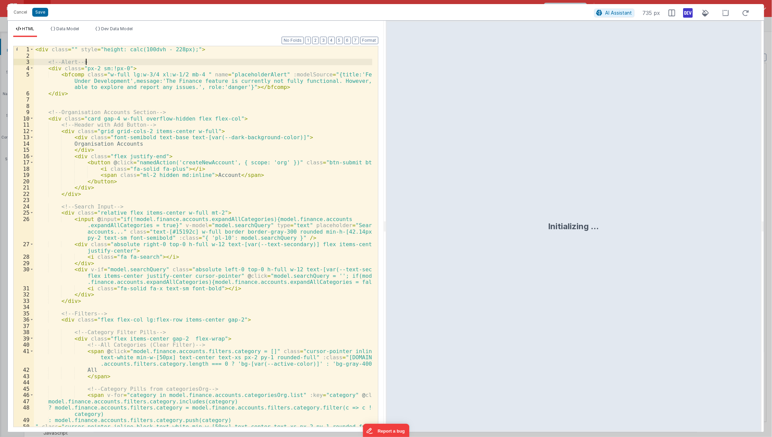
click at [159, 64] on div "< div class = "" style = "height: calc(100dvh - 228px);" > <!-- Alert --> < div…" at bounding box center [203, 249] width 339 height 406
click at [54, 75] on div "< div class = "" style = "height: calc(100dvh - 228px);" > <!-- Alert --> < div…" at bounding box center [203, 249] width 339 height 406
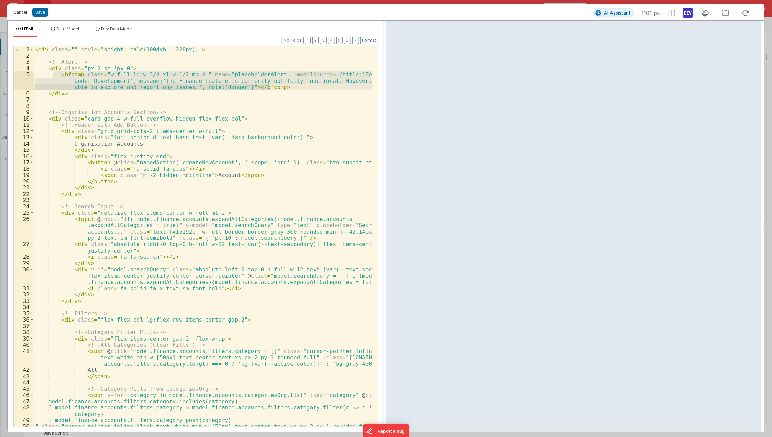
click at [27, 10] on button "Cancel" at bounding box center [20, 12] width 20 height 10
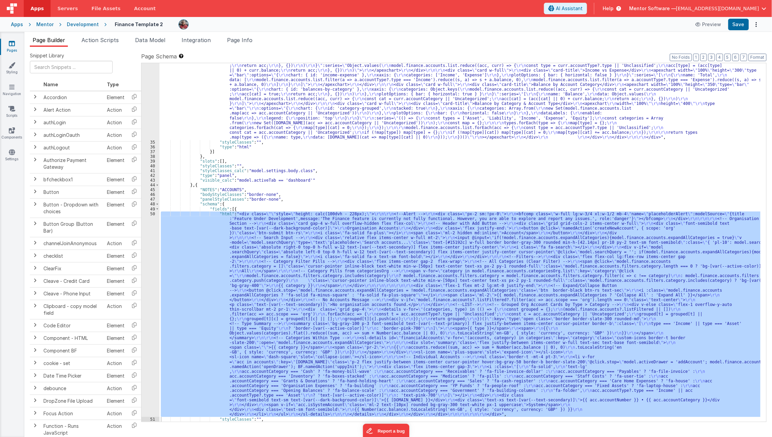
click at [11, 47] on link "Pages" at bounding box center [12, 47] width 24 height 14
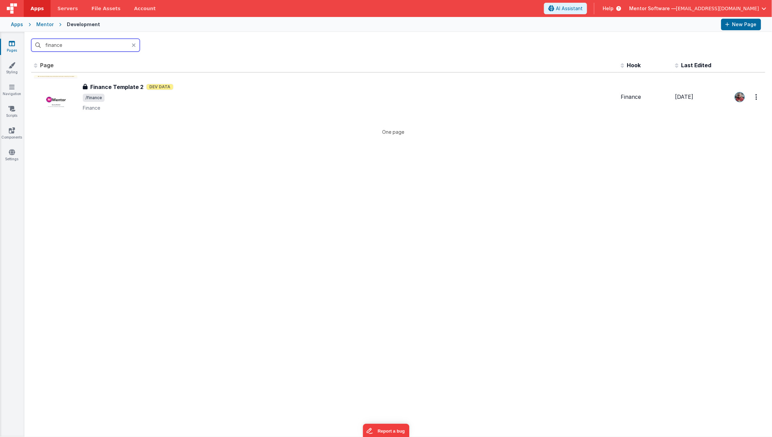
click at [69, 43] on input "finance" at bounding box center [85, 45] width 109 height 13
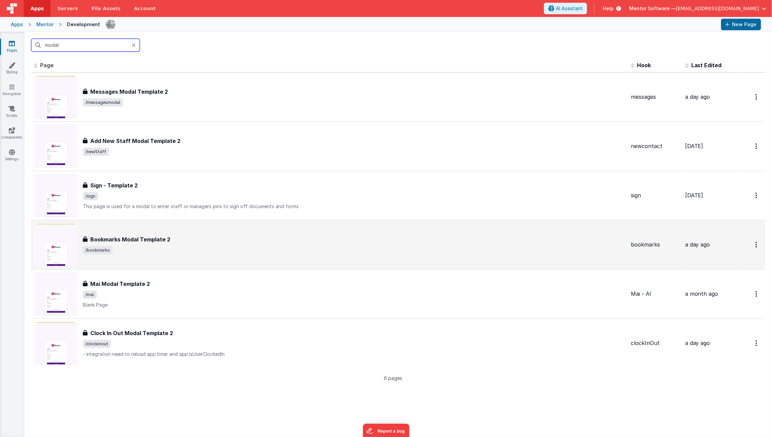
type input "modal"
click at [127, 254] on div "Bookmarks Modal Template 2 Bookmarks Modal Template 2 /bookmarks" at bounding box center [329, 244] width 591 height 43
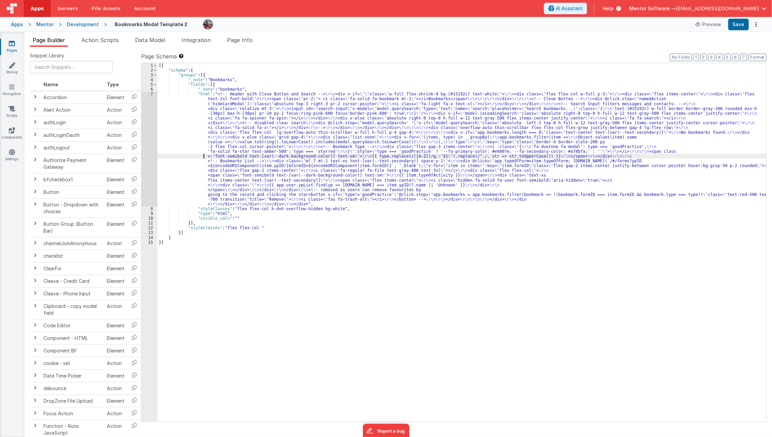
click at [169, 157] on div "[{ "schema" : { "groups" : [{ "_note" : "Bookmarks" , "fields" : [{ "_note" : "…" at bounding box center [461, 247] width 609 height 368
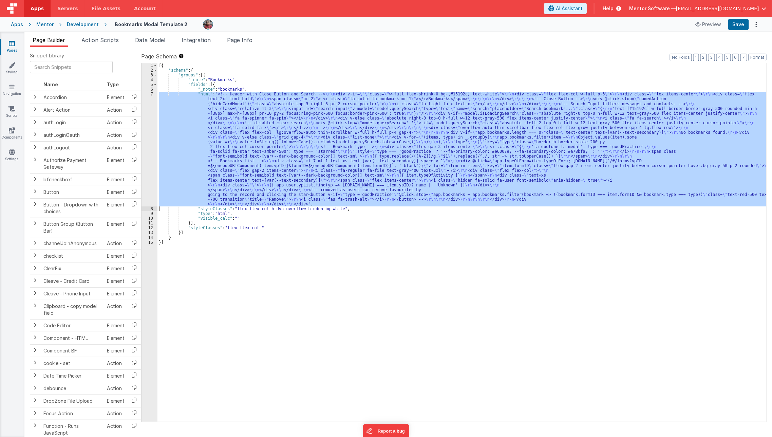
click at [148, 160] on div "7" at bounding box center [149, 149] width 16 height 115
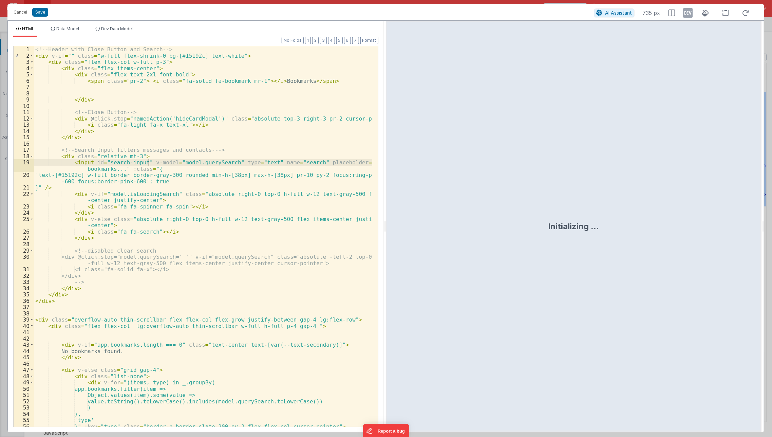
click at [148, 160] on div "<!-- Header with Close Button and Search --> < div v-if = "" class = "w-full fl…" at bounding box center [203, 242] width 339 height 393
click at [154, 134] on div "<!-- Header with Close Button and Search --> < div v-if = "" class = "w-full fl…" at bounding box center [203, 242] width 339 height 393
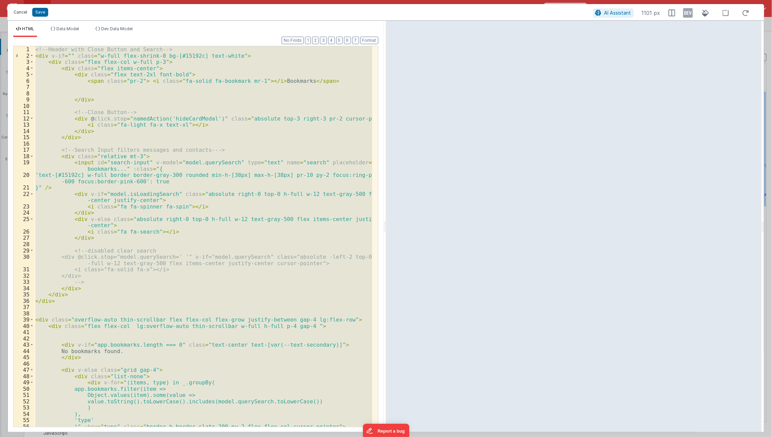
click at [20, 11] on button "Cancel" at bounding box center [20, 12] width 20 height 10
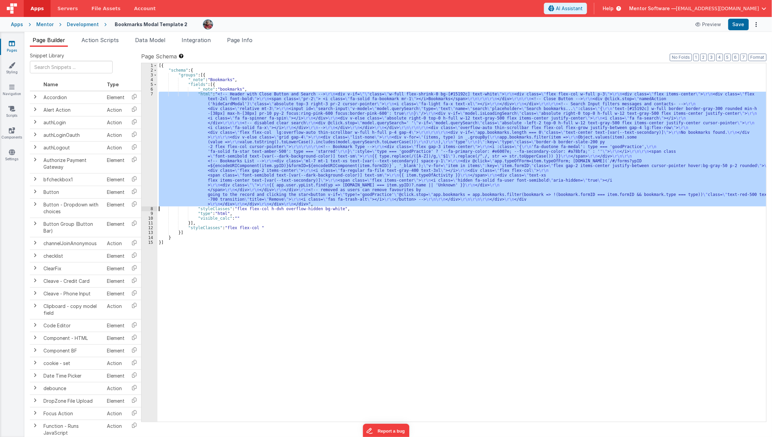
click at [164, 182] on div "[{ "schema" : { "groups" : [{ "_note" : "Bookmarks" , "fields" : [{ "_note" : "…" at bounding box center [461, 242] width 609 height 358
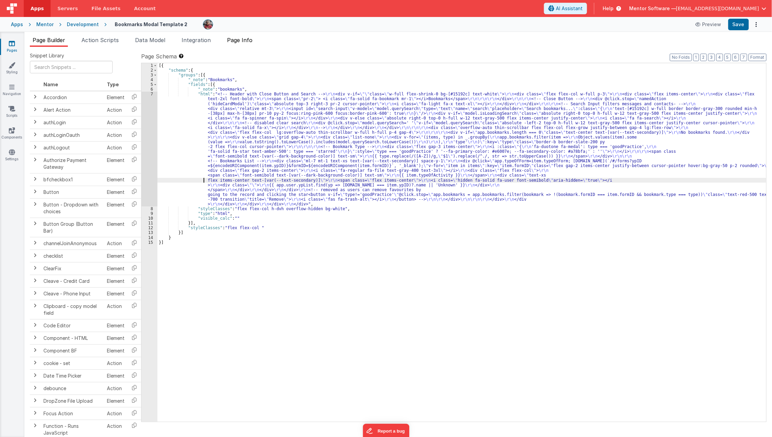
click at [236, 40] on span "Page Info" at bounding box center [239, 40] width 25 height 7
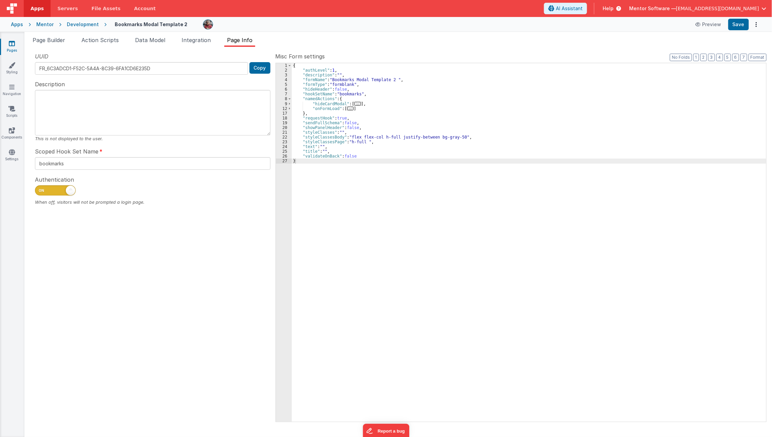
click at [12, 43] on icon at bounding box center [12, 43] width 6 height 7
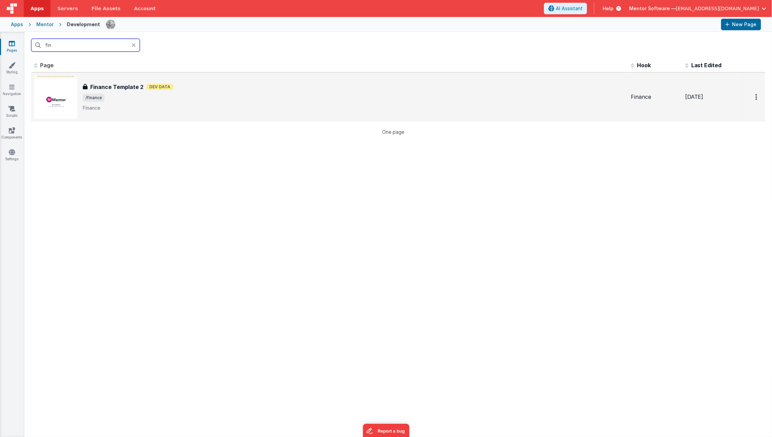
type input "fin"
click at [234, 90] on div "Finance Template 2 Dev Data" at bounding box center [354, 87] width 543 height 8
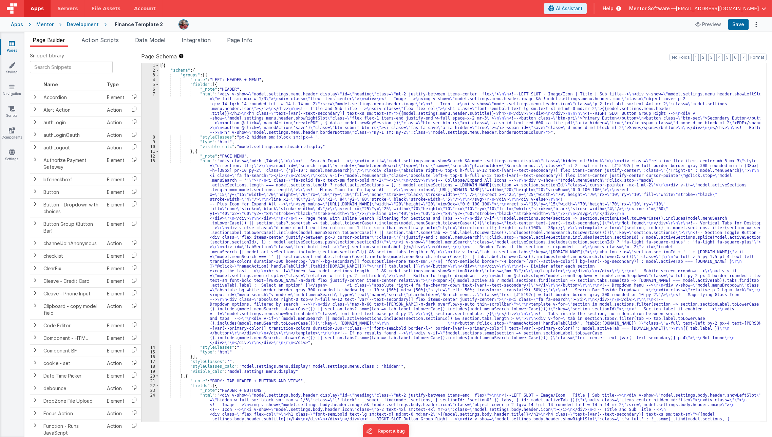
click at [252, 38] on span "Page Info" at bounding box center [239, 40] width 25 height 7
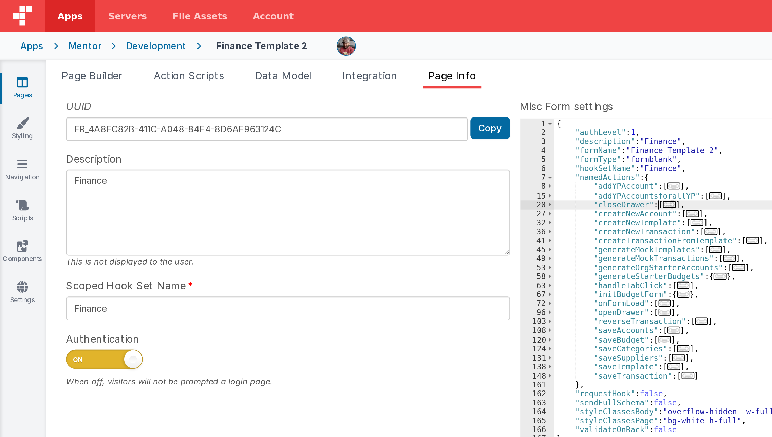
click at [209, 35] on div "Page Builder Action Scripts Data Model Integration Page Info Snippet Library Na…" at bounding box center [397, 234] width 747 height 405
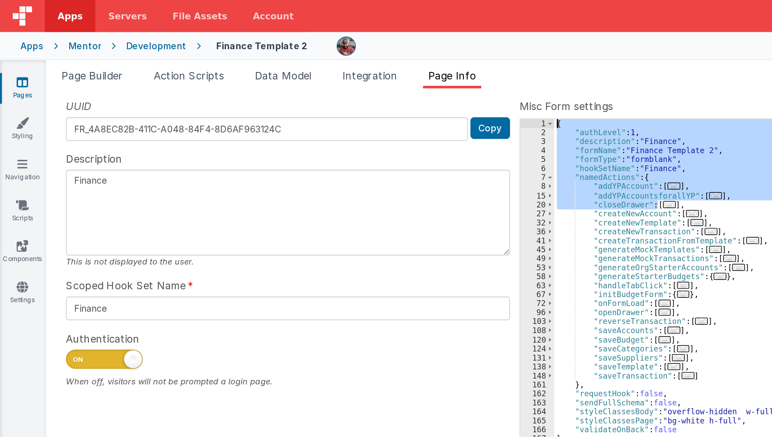
click at [350, 107] on div "{ "authLevel" : 1 , "description" : "Finance" , "formName" : "Finance Template …" at bounding box center [530, 242] width 472 height 358
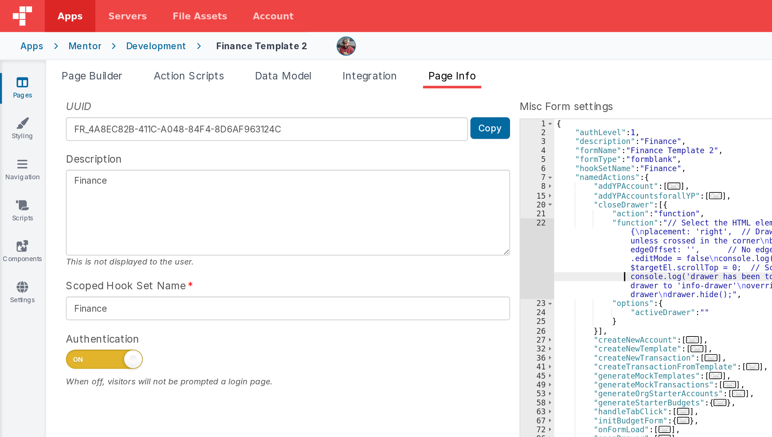
click at [331, 146] on div "{ "authLevel" : 1 , "description" : "Finance" , "formName" : "Finance Template …" at bounding box center [530, 247] width 473 height 368
click at [281, 147] on div "22" at bounding box center [285, 137] width 18 height 43
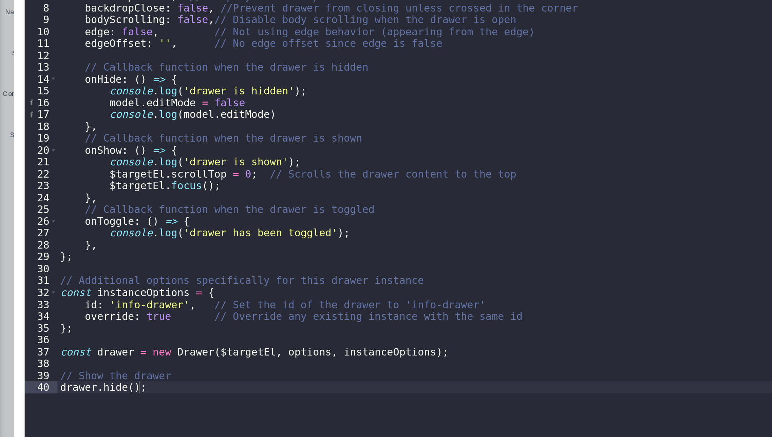
click at [89, 206] on div "// Select the HTML element with the id 'info-drawer' const $targetEl = document…" at bounding box center [395, 241] width 728 height 395
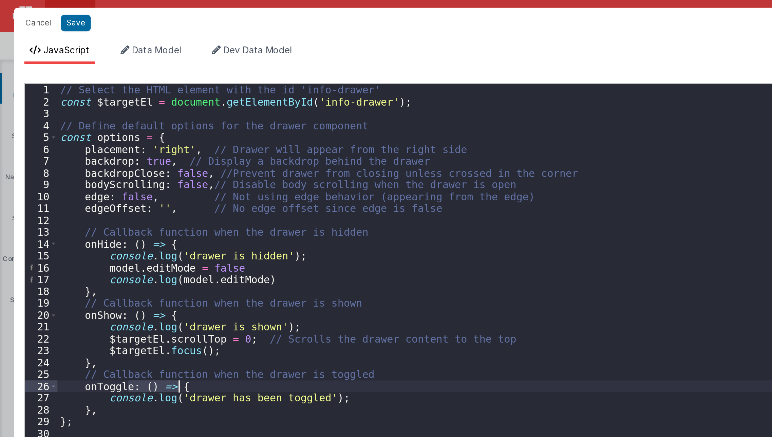
click at [89, 206] on div "// Select the HTML element with the id 'info-drawer' const $targetEl = document…" at bounding box center [395, 241] width 728 height 395
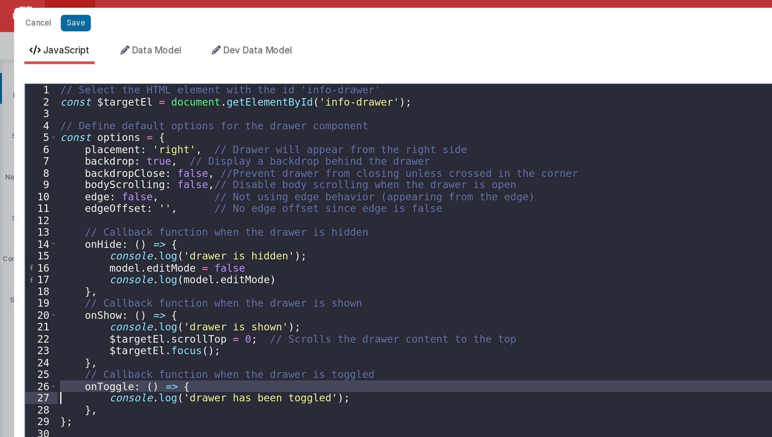
click at [89, 206] on div "// Select the HTML element with the id 'info-drawer' const $targetEl = document…" at bounding box center [395, 241] width 728 height 395
click at [19, 16] on button "Cancel" at bounding box center [20, 12] width 20 height 10
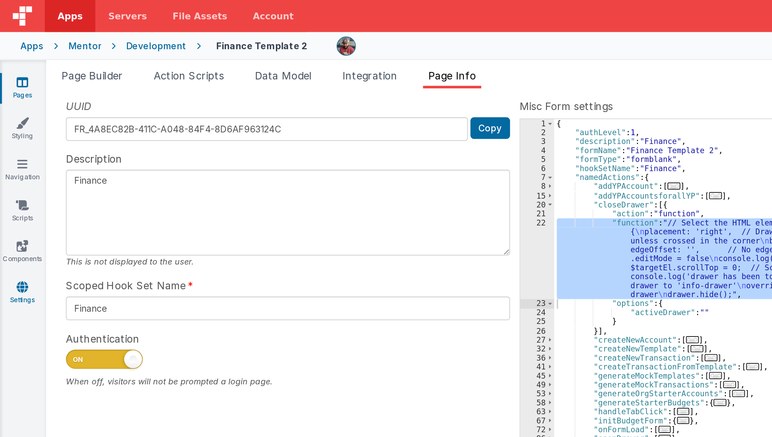
click at [11, 155] on icon at bounding box center [12, 152] width 6 height 7
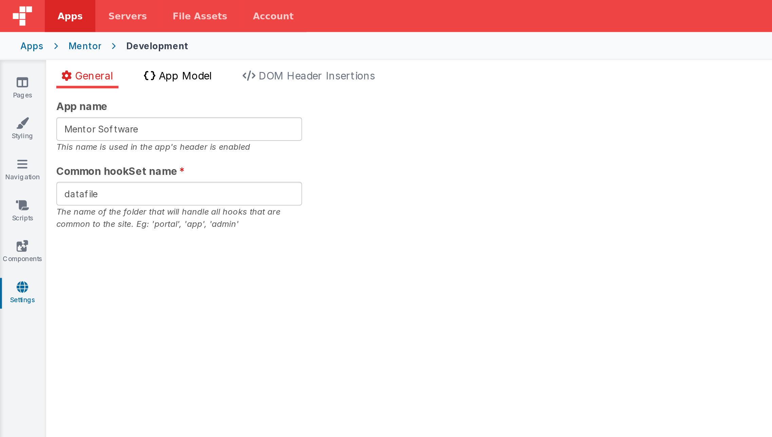
click at [115, 43] on li "App Model" at bounding box center [94, 41] width 41 height 11
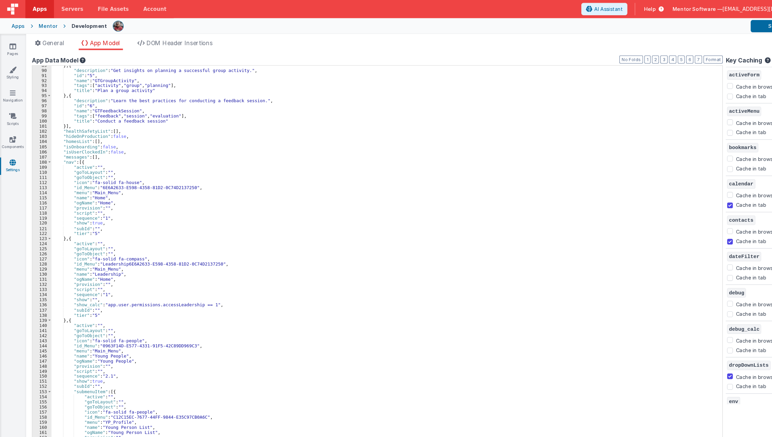
scroll to position [561, 0]
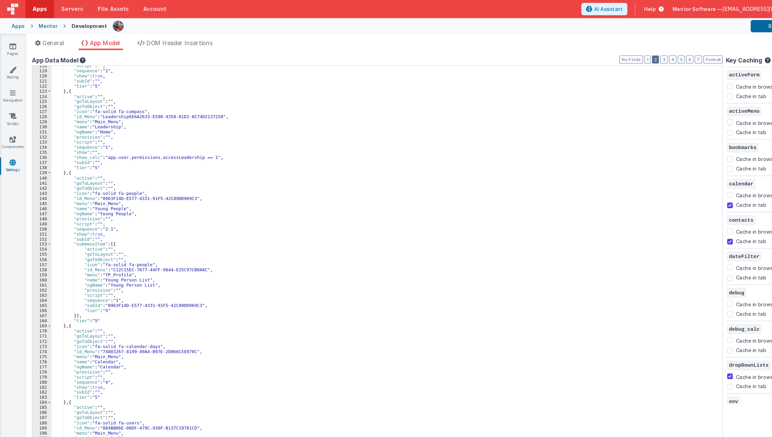
click at [615, 57] on button "2" at bounding box center [613, 55] width 6 height 7
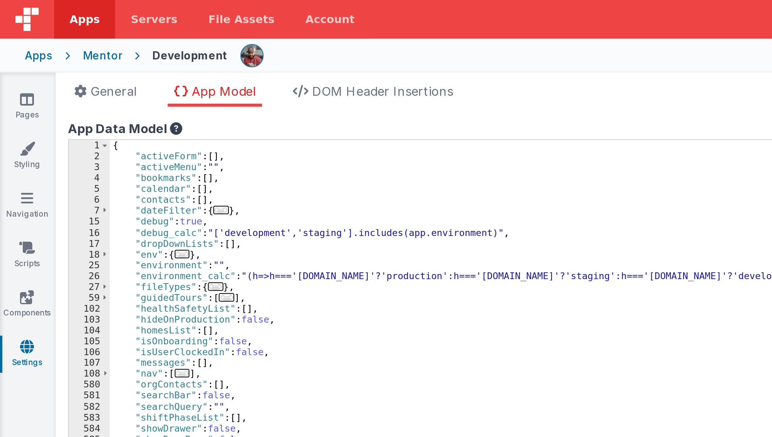
click at [74, 127] on div "{ "activeForm" : [ ] , "activeMenu" : "" , "bookmarks" : [ ] , "calendar" : [ ]…" at bounding box center [362, 251] width 629 height 380
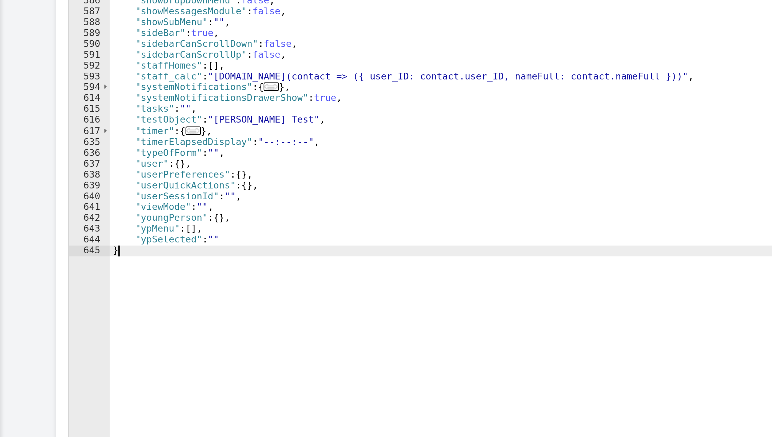
click at [74, 324] on div "{ "activeForm" : [ ] , "activeMenu" : "" , "bookmarks" : [ ] , "calendar" : [ ]…" at bounding box center [362, 251] width 629 height 380
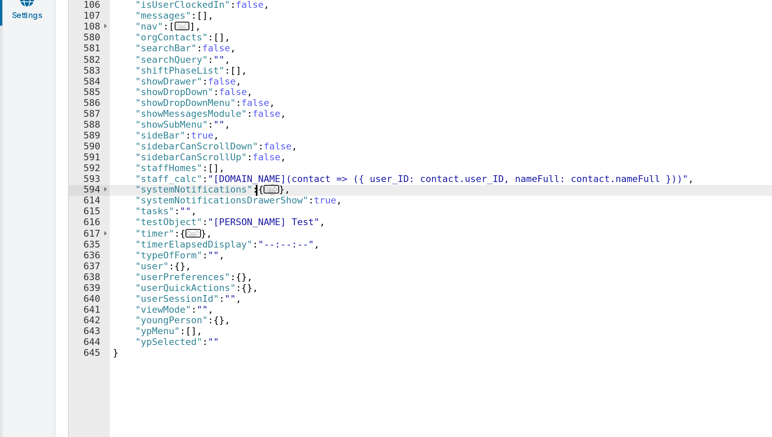
click at [116, 236] on span "..." at bounding box center [119, 235] width 7 height 4
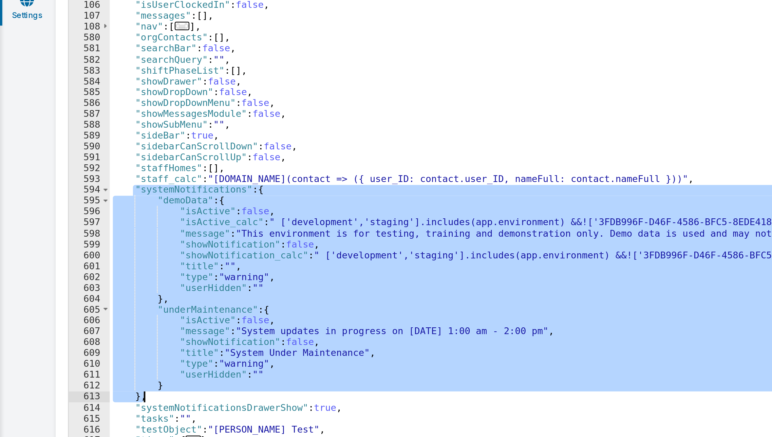
drag, startPoint x: 58, startPoint y: 234, endPoint x: 66, endPoint y: 327, distance: 93.0
click at [66, 327] on div "{ "activeForm" : [ ] , "activeMenu" : "" , "bookmarks" : [ ] , "calendar" : [ ]…" at bounding box center [362, 251] width 629 height 380
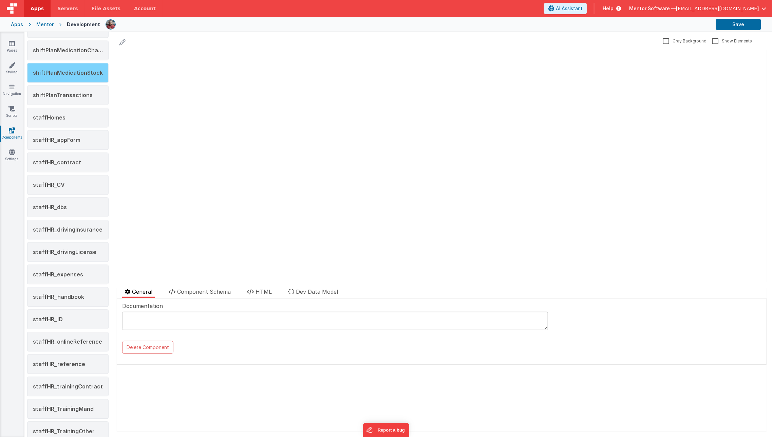
scroll to position [933, 0]
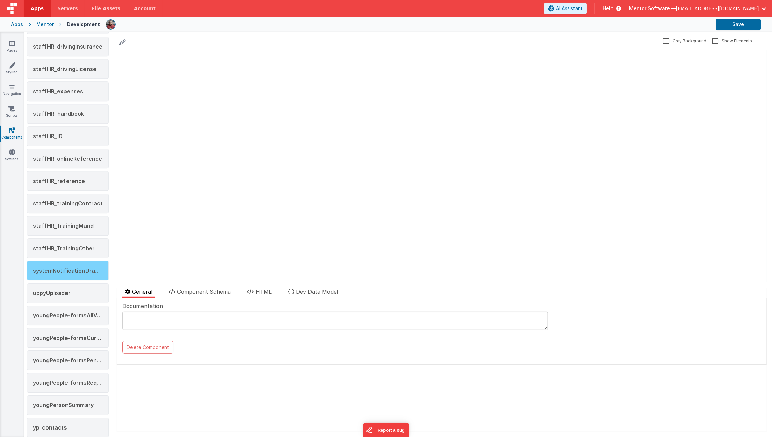
click at [81, 265] on div "systemNotificationDrawer" at bounding box center [67, 271] width 81 height 20
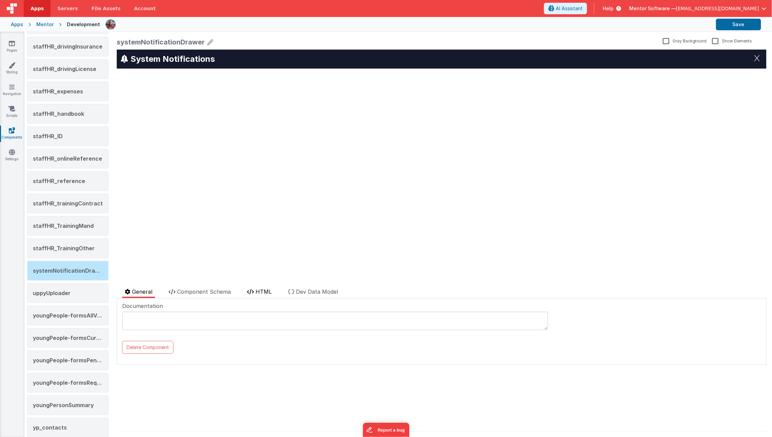
click at [261, 294] on span "HTML" at bounding box center [263, 291] width 16 height 7
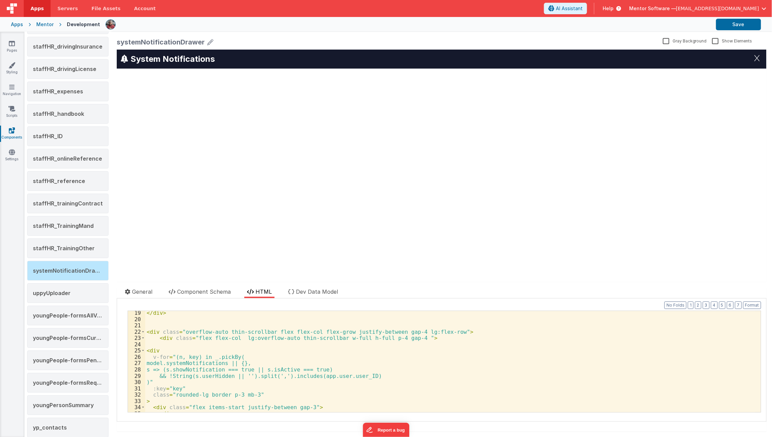
scroll to position [115, 0]
click at [162, 362] on div "</ div > < div class = "overflow-auto thin-scrollbar flex flex-col flex-grow ju…" at bounding box center [450, 366] width 610 height 114
click at [332, 294] on span "Dev Data Model" at bounding box center [317, 291] width 42 height 7
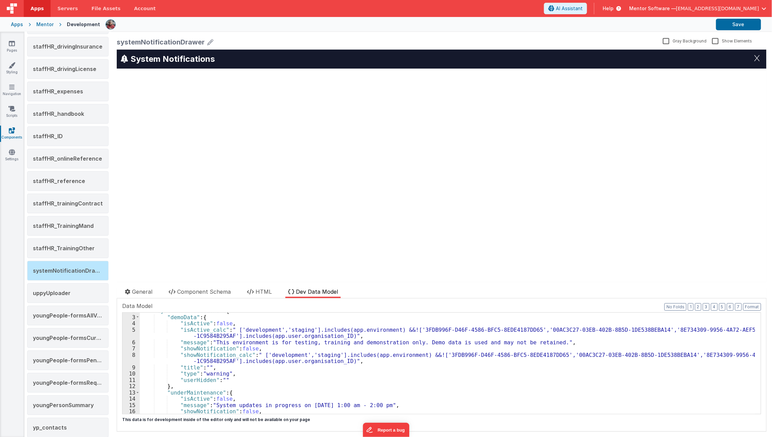
scroll to position [11, 0]
click at [260, 287] on li "HTML" at bounding box center [259, 292] width 30 height 11
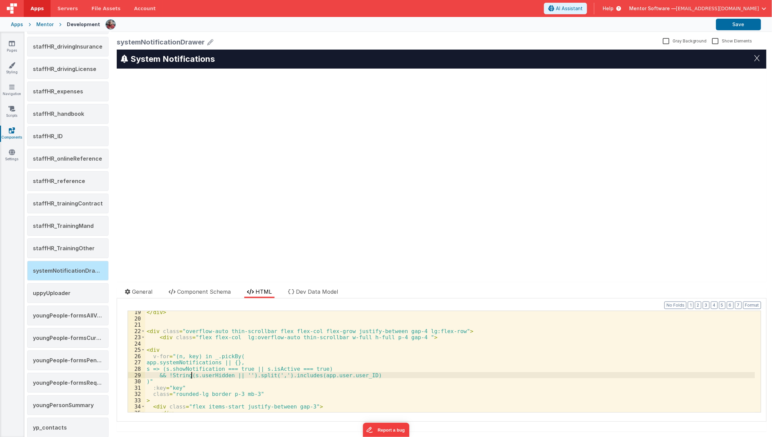
click at [190, 377] on div "</ div > < div class = "overflow-auto thin-scrollbar flex flex-col flex-grow ju…" at bounding box center [450, 366] width 610 height 114
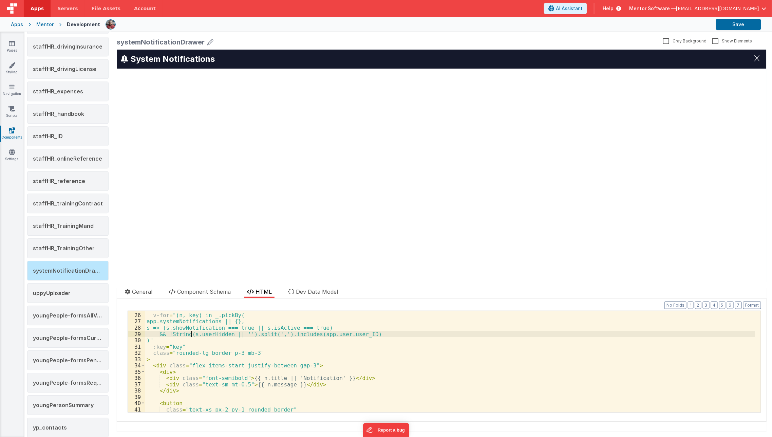
scroll to position [156, 0]
click at [163, 322] on div "< div v-for = "(n, key) in _.pickBy( app.systemNotifications || {}, s => (s.sho…" at bounding box center [450, 362] width 610 height 114
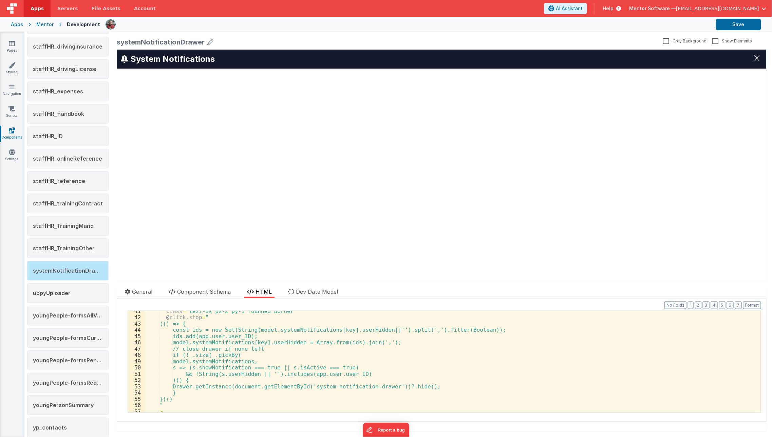
scroll to position [254, 0]
click at [155, 322] on div "class = "text-xs px-2 py-1 rounded border" @ click.stop = " (() => { const ids …" at bounding box center [450, 365] width 610 height 114
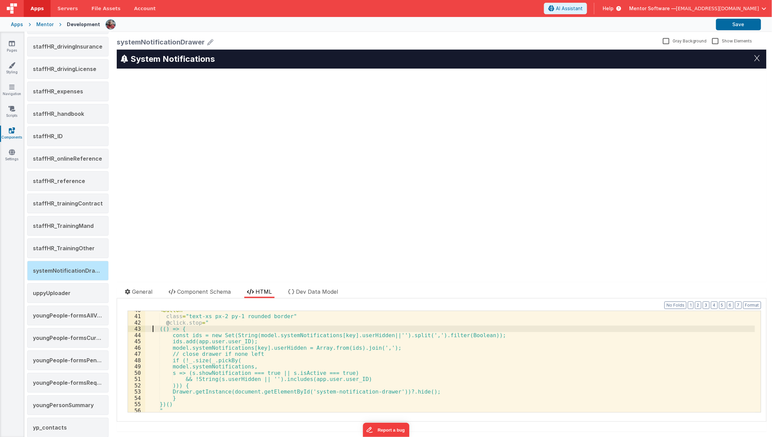
click at [151, 328] on div "< button class = "text-xs px-2 py-1 rounded border" @ click.stop = " (() => { c…" at bounding box center [450, 364] width 610 height 114
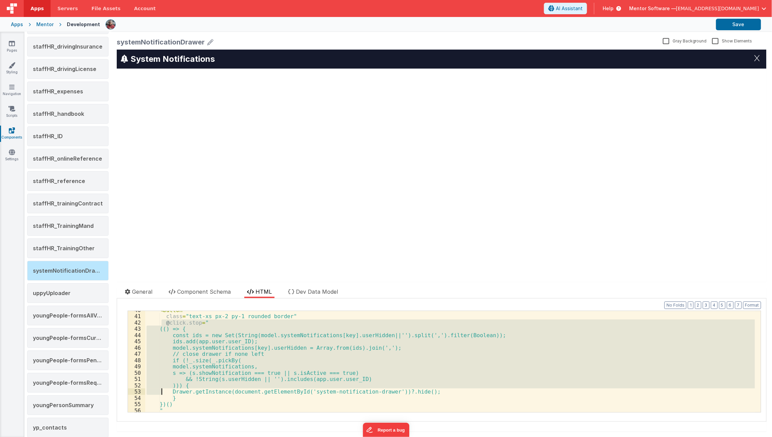
scroll to position [294, 0]
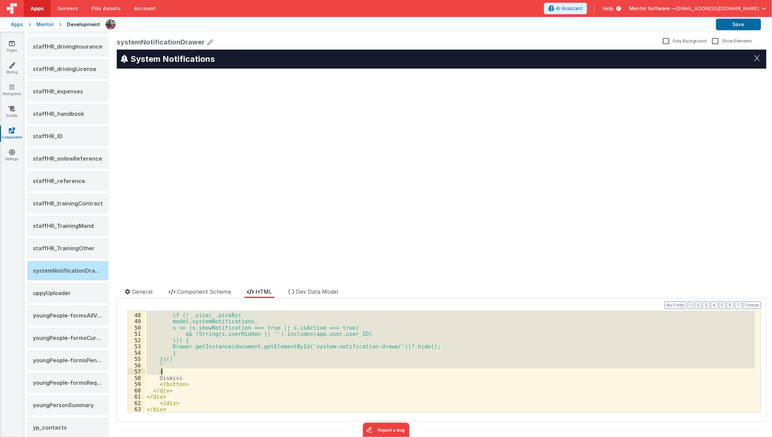
drag, startPoint x: 162, startPoint y: 323, endPoint x: 200, endPoint y: 368, distance: 58.8
click at [200, 368] on div "// close drawer if none left if (!_.size(_.pickBy( model.systemNotifications, s…" at bounding box center [450, 362] width 610 height 114
click at [200, 368] on div "// close drawer if none left if (!_.size(_.pickBy( model.systemNotifications, s…" at bounding box center [450, 361] width 610 height 101
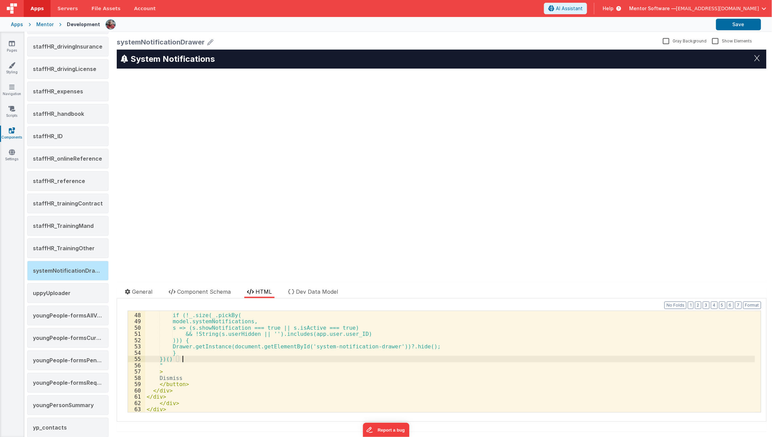
click at [191, 360] on div "// close drawer if none left if (!_.size(_.pickBy( model.systemNotifications, s…" at bounding box center [450, 362] width 610 height 114
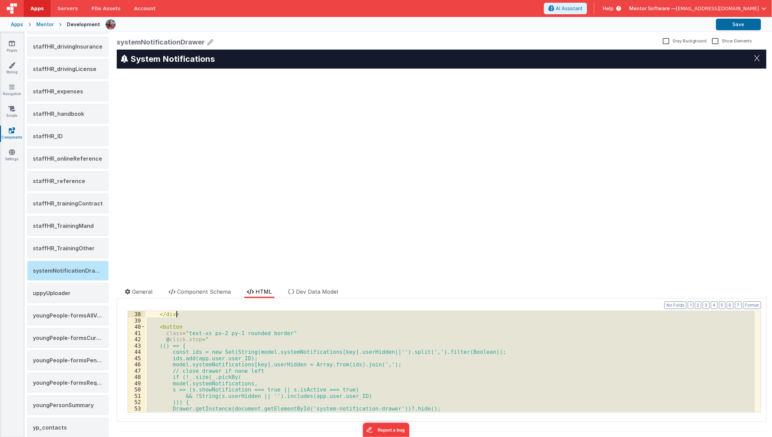
scroll to position [195, 0]
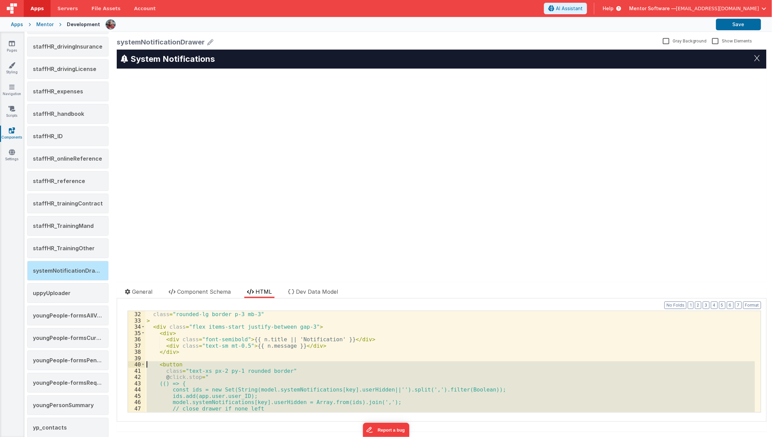
drag, startPoint x: 186, startPoint y: 365, endPoint x: 138, endPoint y: 364, distance: 48.5
click at [138, 364] on div "32 33 34 35 36 37 38 39 40 41 42 43 44 45 46 47 48 49 class = "rounded-lg borde…" at bounding box center [444, 361] width 633 height 102
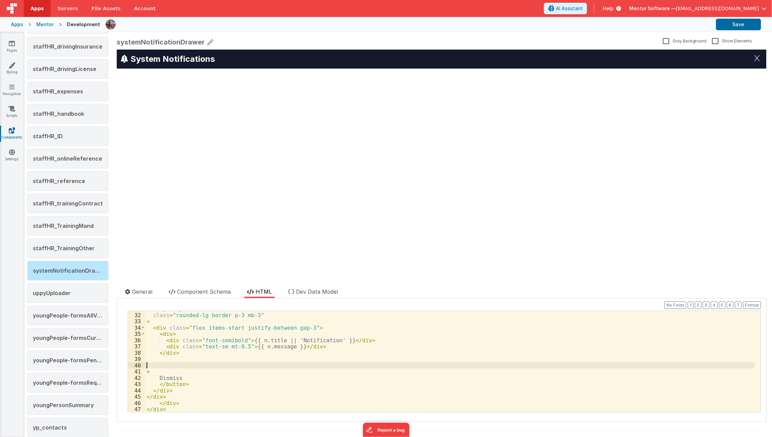
scroll to position [194, 0]
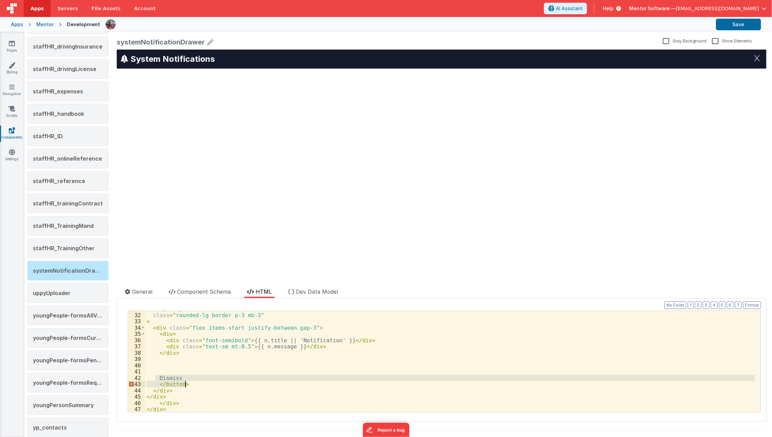
drag, startPoint x: 156, startPoint y: 377, endPoint x: 191, endPoint y: 383, distance: 35.8
click at [191, 383] on div ":key = "key" class = "rounded-lg border p-3 mb-3" > < div class = "flex items-s…" at bounding box center [450, 362] width 610 height 114
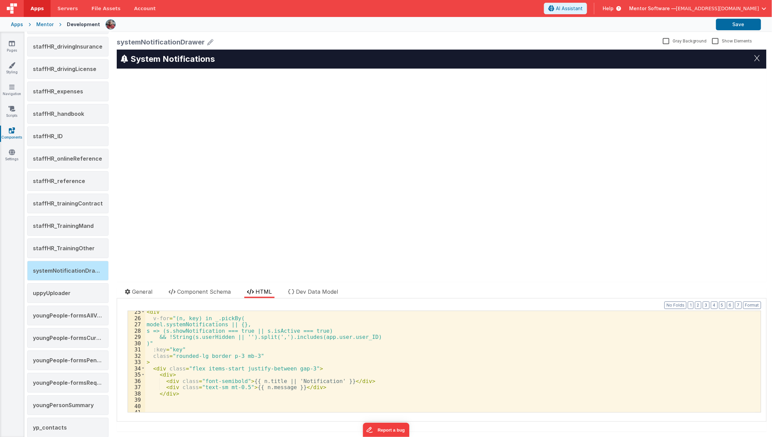
scroll to position [152, 0]
click at [222, 344] on div "< div v-for = "(n, key) in _.pickBy( model.systemNotifications || {}, s => (s.s…" at bounding box center [450, 367] width 610 height 114
click at [259, 332] on div "< div v-for = "(n, key) in _.pickBy( model.systemNotifications || {}, s => (s.s…" at bounding box center [450, 367] width 610 height 114
click at [315, 295] on li "Dev Data Model" at bounding box center [312, 292] width 55 height 11
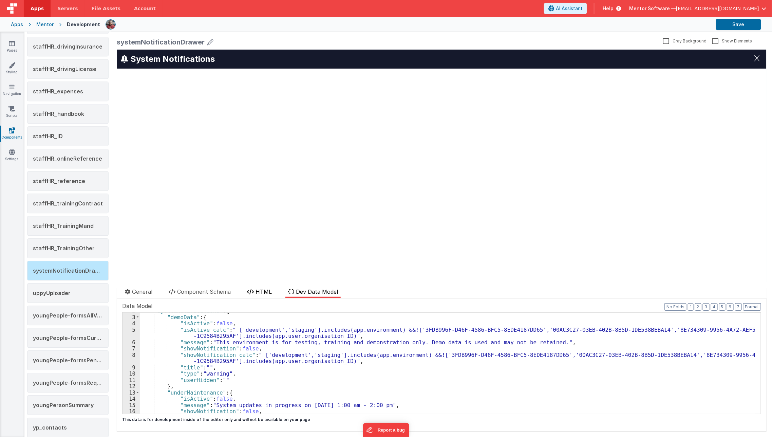
click at [265, 290] on span "HTML" at bounding box center [263, 291] width 16 height 7
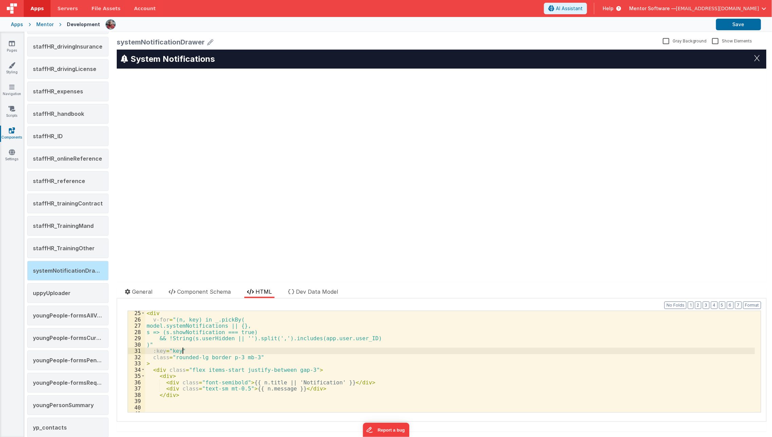
click at [216, 349] on div "< div v-for = "(n, key) in _.pickBy( model.systemNotifications || {}, s => (s.s…" at bounding box center [450, 367] width 610 height 114
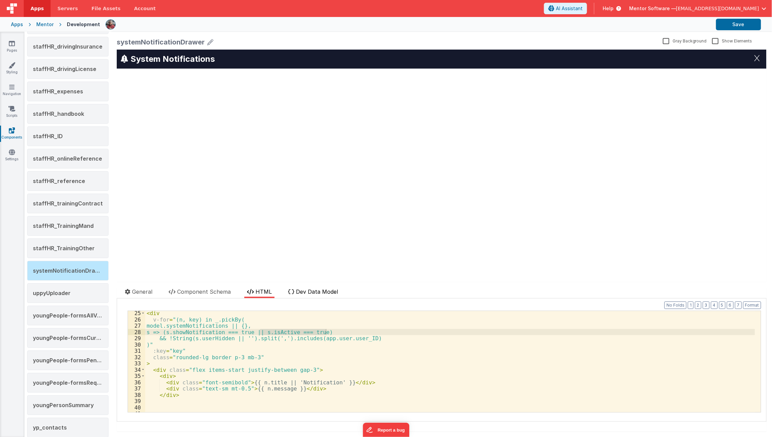
click at [325, 289] on span "Dev Data Model" at bounding box center [317, 291] width 42 height 7
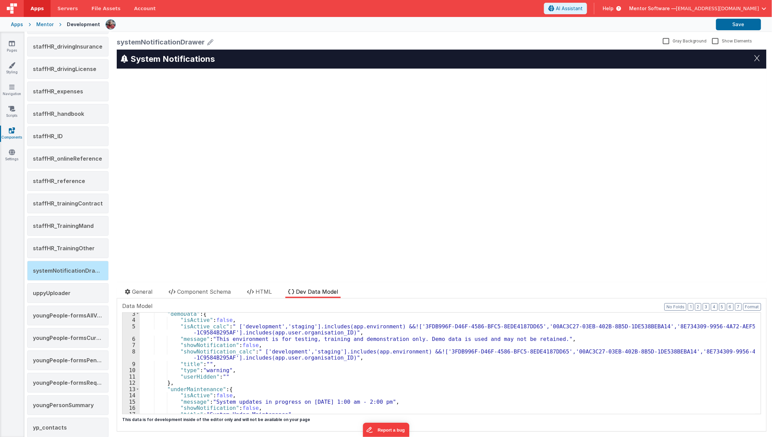
scroll to position [15, 0]
click at [243, 343] on div ""demoData" : { "isActive" : false , "isActive_calc" : " ['development','staging…" at bounding box center [447, 367] width 615 height 114
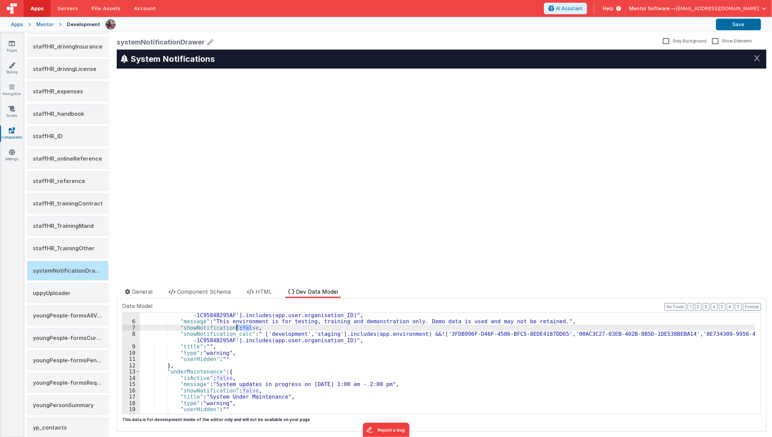
scroll to position [34, 0]
click at [240, 388] on div ""isActive_calc" : " ['development','staging'].includes(app.environment) &&!['3F…" at bounding box center [447, 364] width 615 height 120
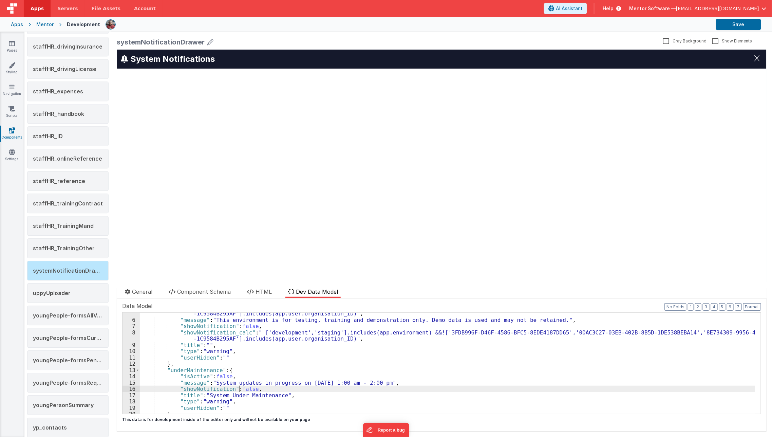
click at [240, 388] on div ""isActive_calc" : " ['development','staging'].includes(app.environment) &&!['3F…" at bounding box center [447, 364] width 615 height 120
click at [262, 289] on span "HTML" at bounding box center [263, 291] width 16 height 7
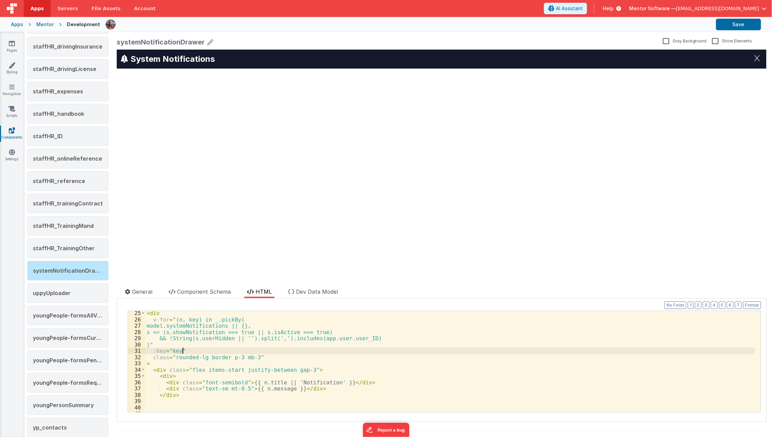
click at [261, 348] on div "< div v-for = "(n, key) in _.pickBy( model.systemNotifications || {}, s => (s.s…" at bounding box center [450, 367] width 610 height 114
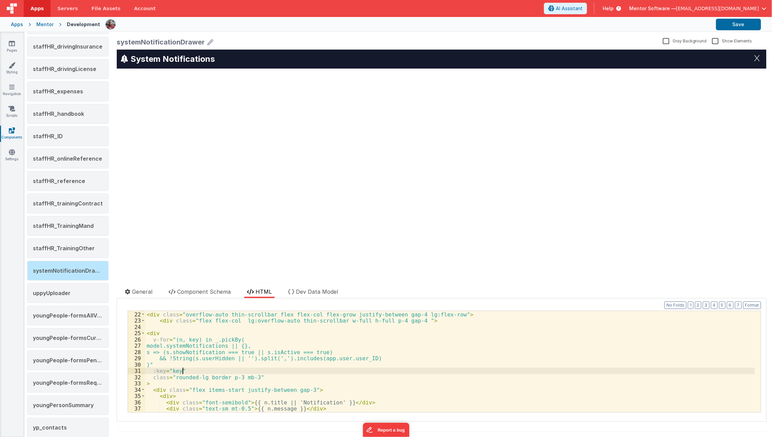
scroll to position [131, 0]
click at [247, 370] on div "< div class = "overflow-auto thin-scrollbar flex flex-col flex-grow justify-bet…" at bounding box center [450, 363] width 610 height 114
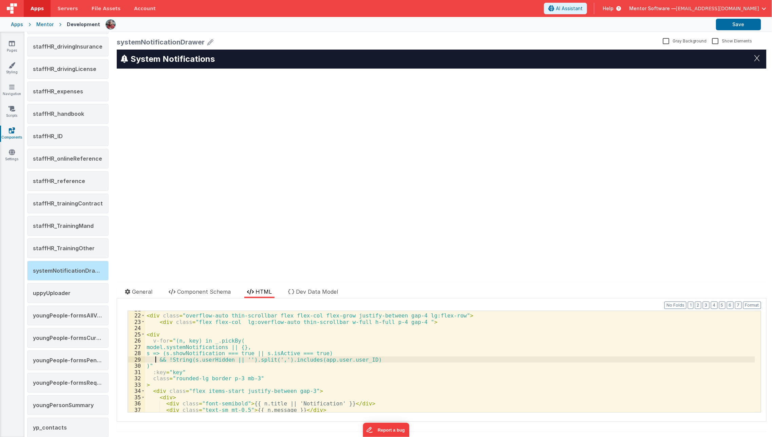
click at [156, 358] on div "< div class = "overflow-auto thin-scrollbar flex flex-col flex-grow justify-bet…" at bounding box center [450, 363] width 610 height 114
drag, startPoint x: 156, startPoint y: 358, endPoint x: 412, endPoint y: 361, distance: 255.5
click at [412, 361] on div "< div class = "overflow-auto thin-scrollbar flex flex-col flex-grow justify-bet…" at bounding box center [450, 363] width 610 height 114
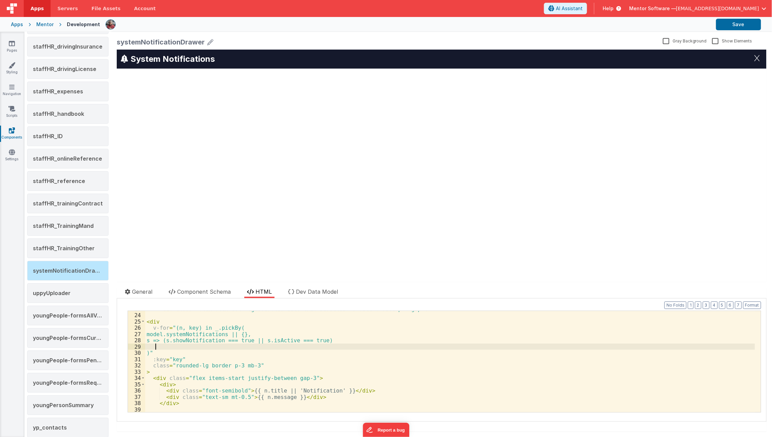
scroll to position [143, 0]
click at [236, 340] on div "< div class = "flex flex-col lg:overflow-auto thin-scrollbar w-full h-full p-4 …" at bounding box center [450, 363] width 610 height 114
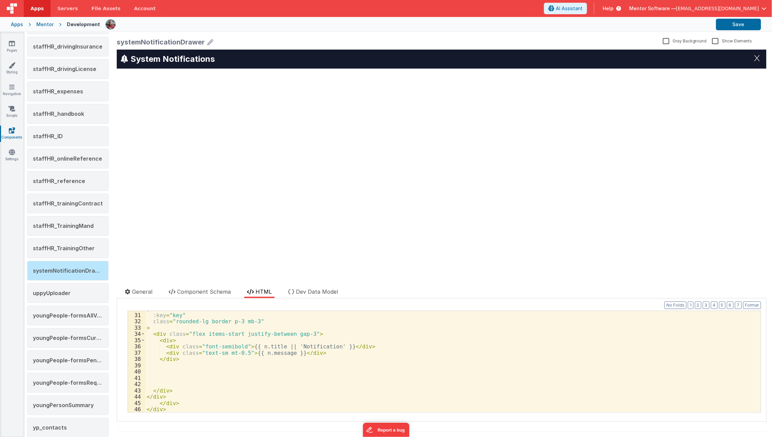
scroll to position [187, 0]
click at [755, 308] on div "Format 7 6 5 4 3 2 1 No Folds 30 31 32 33 34 35 36 37 38 39 40 41 42 43 44 45 4…" at bounding box center [441, 360] width 639 height 116
click at [751, 305] on button "Format" at bounding box center [752, 304] width 18 height 7
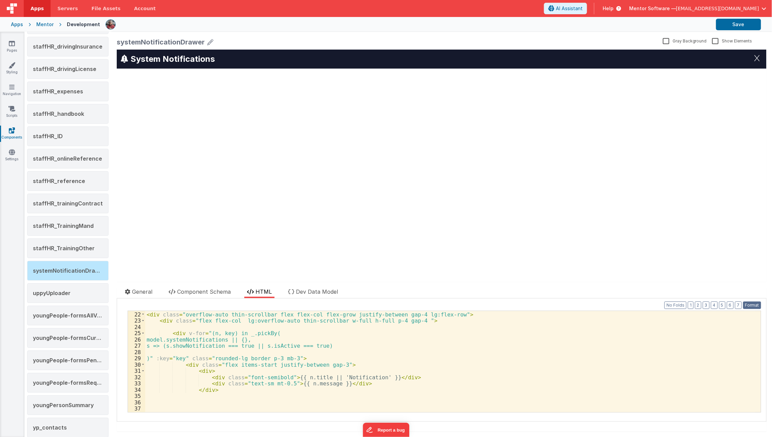
scroll to position [130, 0]
click at [277, 346] on div "< div class = "overflow-auto thin-scrollbar flex flex-col flex-grow justify-bet…" at bounding box center [450, 364] width 610 height 114
click at [232, 328] on div "< div class = "overflow-auto thin-scrollbar flex flex-col flex-grow justify-bet…" at bounding box center [450, 364] width 610 height 114
click at [319, 294] on span "Dev Data Model" at bounding box center [317, 291] width 42 height 7
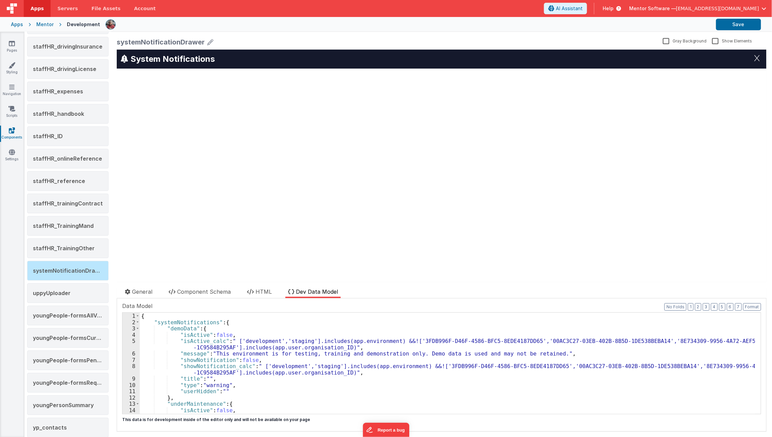
scroll to position [0, 0]
click at [139, 322] on span at bounding box center [138, 322] width 4 height 6
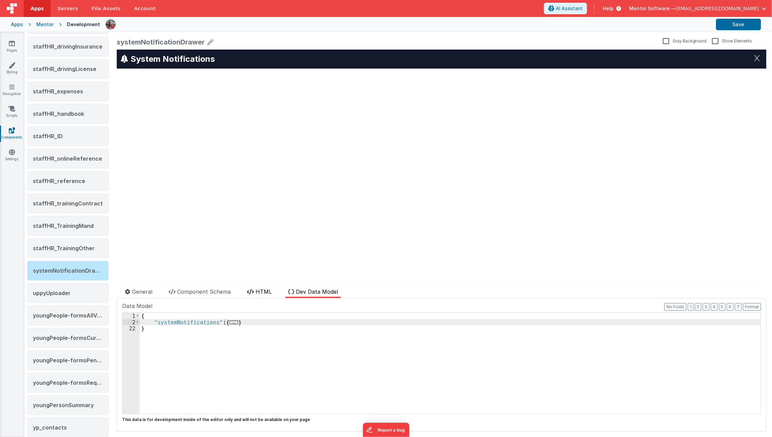
click at [261, 290] on span "HTML" at bounding box center [263, 291] width 16 height 7
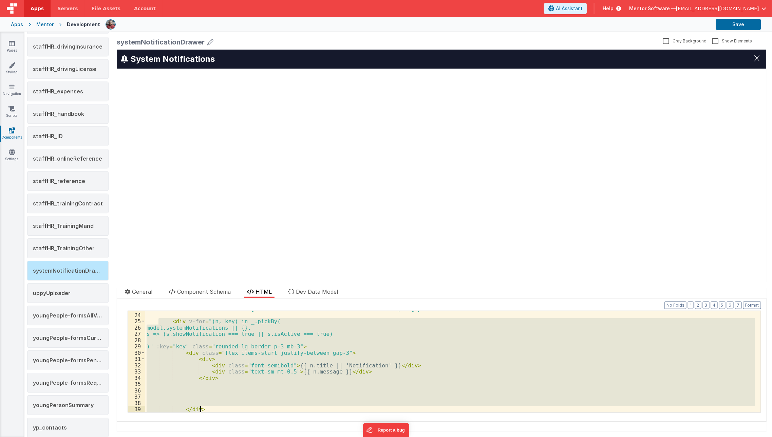
scroll to position [162, 0]
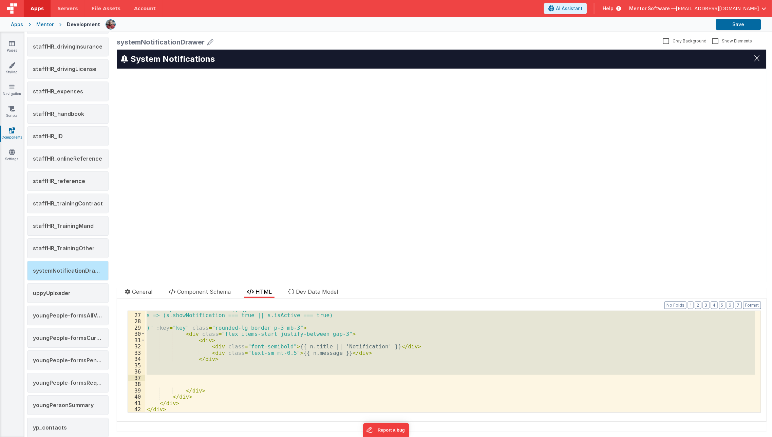
drag, startPoint x: 158, startPoint y: 333, endPoint x: 261, endPoint y: 376, distance: 111.5
click at [261, 376] on div "model.systemNotifications || {}, s => (s.showNotification === true || s.isActiv…" at bounding box center [450, 362] width 610 height 114
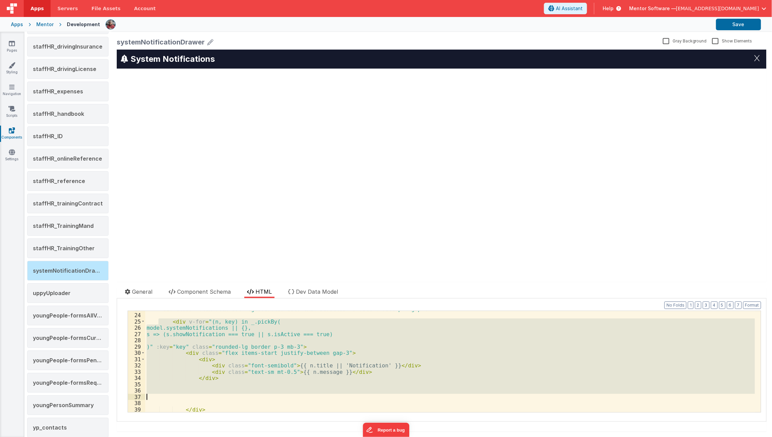
scroll to position [133, 0]
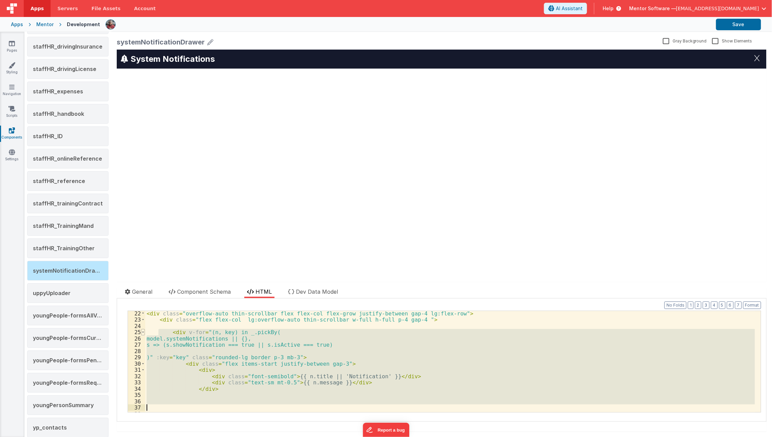
click at [143, 332] on span at bounding box center [143, 332] width 4 height 6
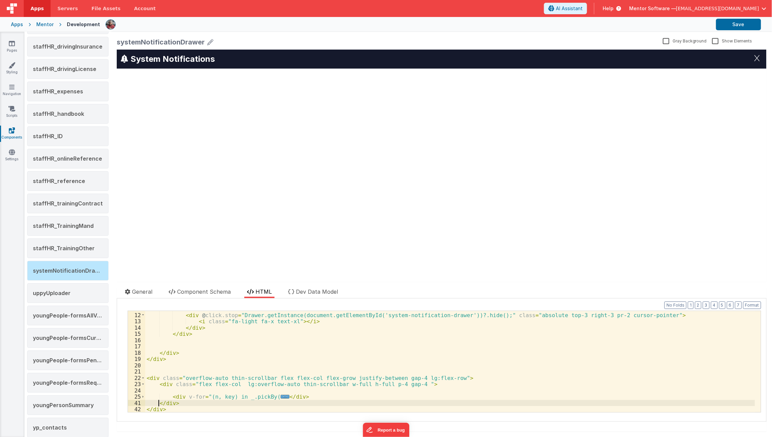
click at [158, 400] on div "<!-- Close Button --> < div @ click.stop = "Drawer.getInstance(document.getElem…" at bounding box center [450, 362] width 610 height 114
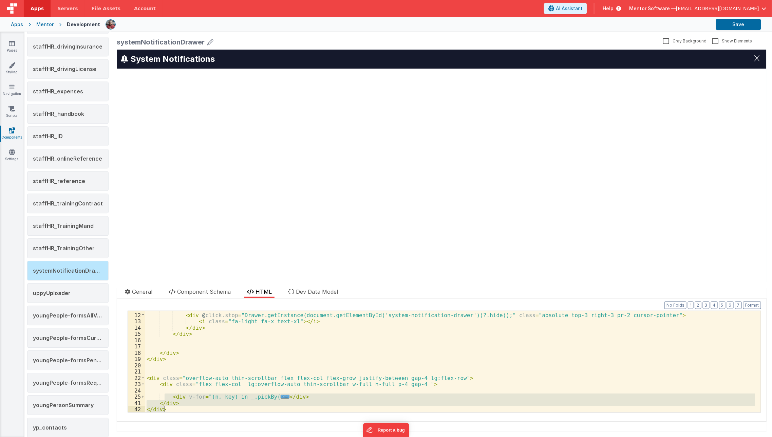
drag, startPoint x: 163, startPoint y: 398, endPoint x: 442, endPoint y: 437, distance: 281.6
click at [442, 436] on html "Apps Servers File Assets Account Some FUTURE Slot AI Assistant Help Mentor Soft…" at bounding box center [386, 218] width 772 height 437
click at [345, 396] on div "<!-- Close Button --> < div @ click.stop = "Drawer.getInstance(document.getElem…" at bounding box center [450, 361] width 610 height 101
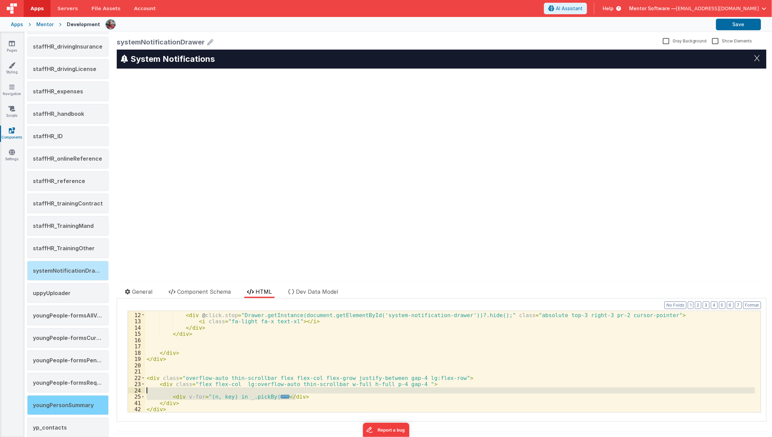
drag, startPoint x: 345, startPoint y: 396, endPoint x: 68, endPoint y: 392, distance: 277.6
click at [68, 392] on div "+ New Component annexADataTable buttonSavingSpinner dashboardHomeFilterCards da…" at bounding box center [397, 234] width 747 height 405
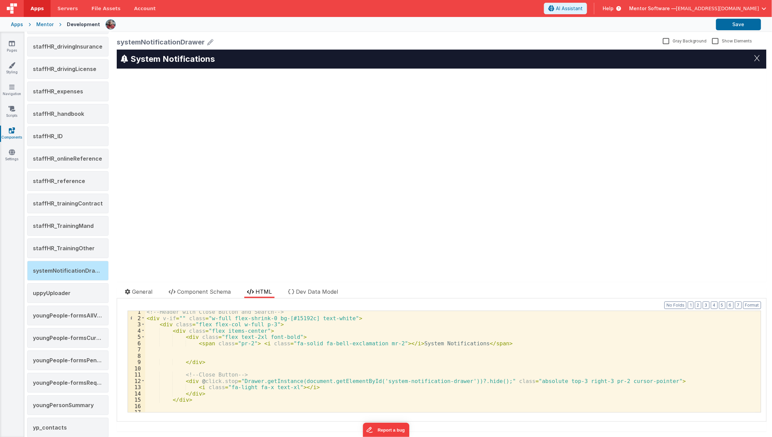
scroll to position [62, 0]
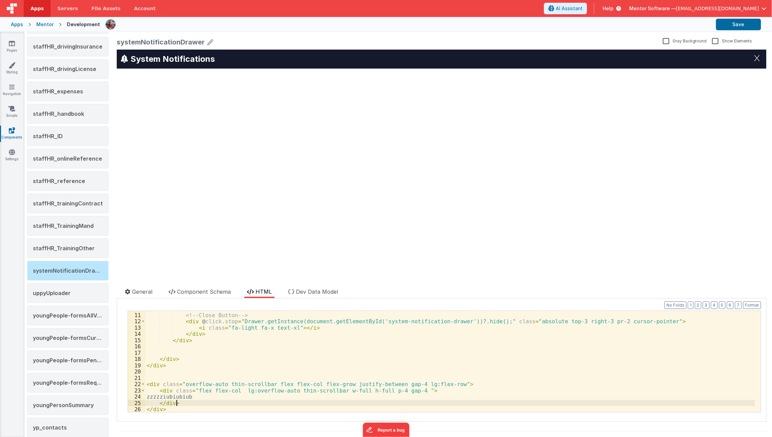
click at [183, 399] on div "<!-- Close Button --> < div @ click.stop = "Drawer.getInstance(document.getElem…" at bounding box center [450, 362] width 610 height 114
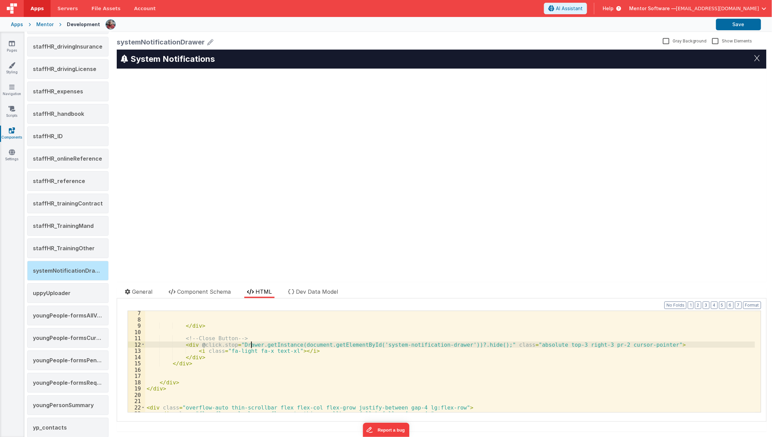
click at [250, 343] on div "</ div > <!-- Close Button --> < div @ click.stop = "Drawer.getInstance(documen…" at bounding box center [450, 367] width 610 height 114
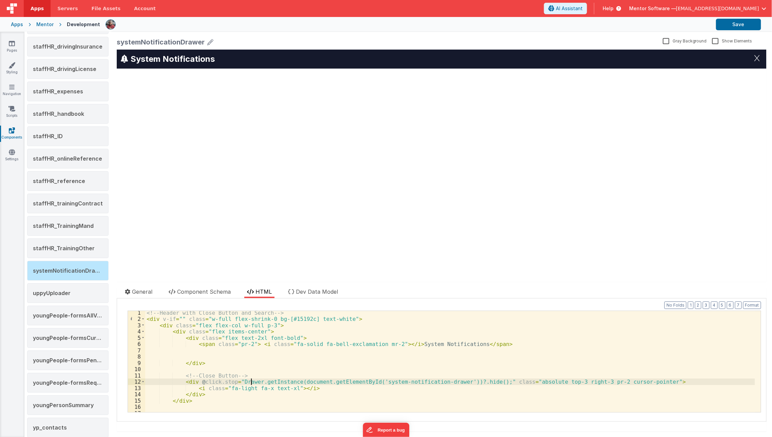
scroll to position [1, 0]
click at [240, 356] on div "<!-- Header with Close Button and Search --> < div v-if = "" class = "w-full fl…" at bounding box center [450, 366] width 610 height 114
click at [183, 319] on div "<!-- Header with Close Button and Search --> < div v-if = "" class = "w-full fl…" at bounding box center [450, 366] width 610 height 114
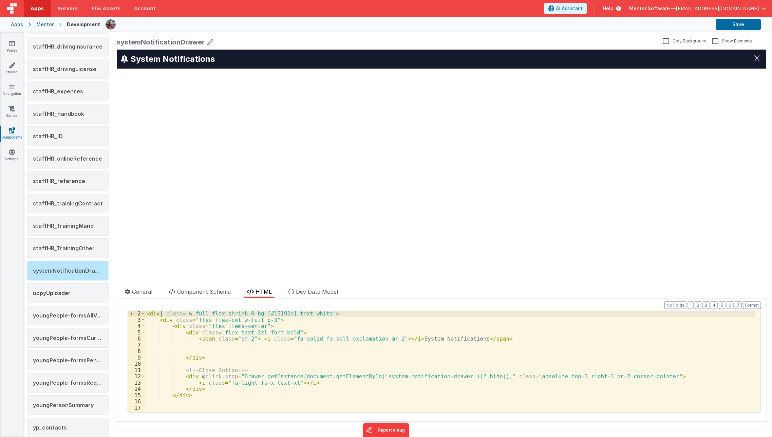
scroll to position [9, 0]
click at [186, 349] on div "< div class = "w-full flex-shrink-0 bg-[#15192c] text-white" > < div class = "f…" at bounding box center [450, 365] width 610 height 114
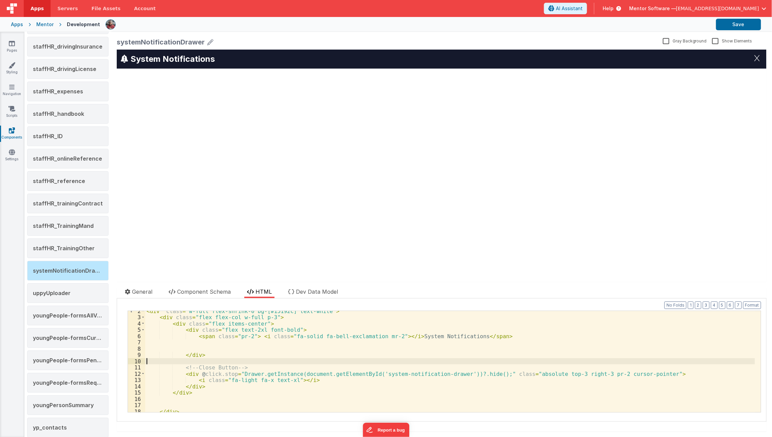
click at [166, 357] on div "< div class = "w-full flex-shrink-0 bg-[#15192c] text-white" > < div class = "f…" at bounding box center [450, 365] width 610 height 114
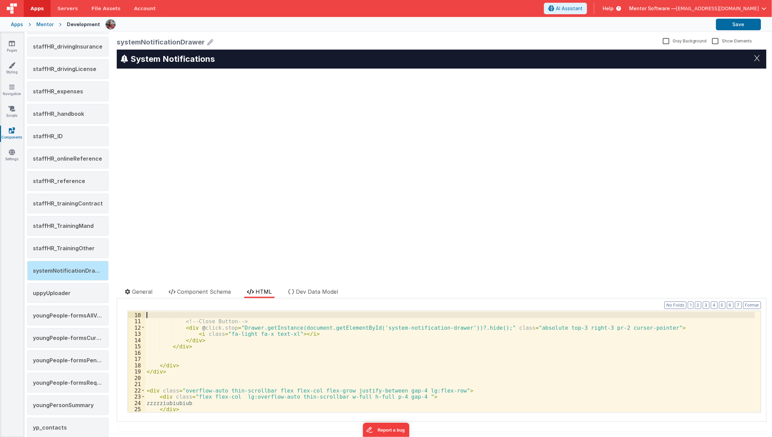
scroll to position [62, 0]
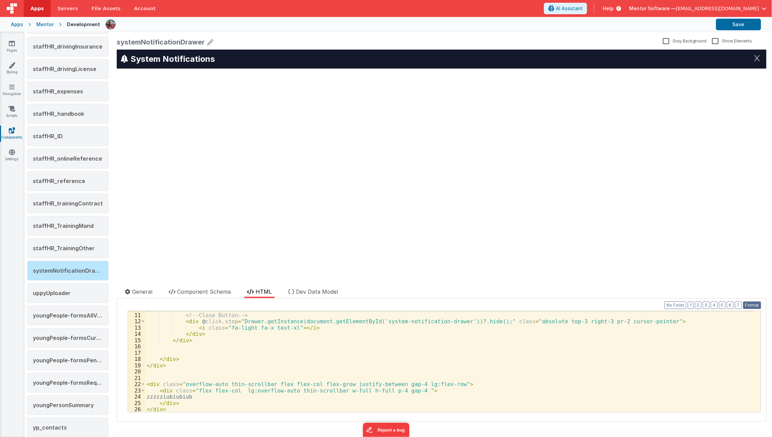
click at [752, 302] on button "Format" at bounding box center [752, 304] width 18 height 7
click at [316, 364] on div "<!-- Close Button --> < div @ click.stop = "Drawer.getInstance(document.getElem…" at bounding box center [450, 362] width 610 height 114
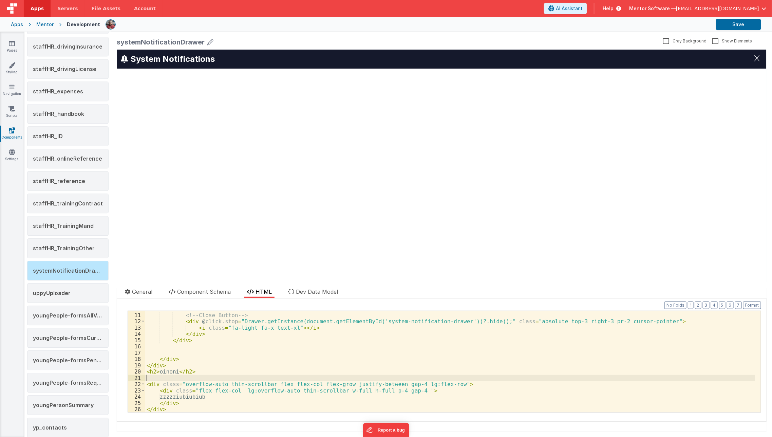
click at [153, 374] on div "<!-- Close Button --> < div @ click.stop = "Drawer.getInstance(document.getElem…" at bounding box center [450, 362] width 610 height 114
click at [154, 371] on div "<!-- Close Button --> < div @ click.stop = "Drawer.getInstance(document.getElem…" at bounding box center [450, 362] width 610 height 114
click at [154, 371] on div "<!-- Close Button --> < div @ click.stop = "Drawer.getInstance(document.getElem…" at bounding box center [450, 361] width 610 height 101
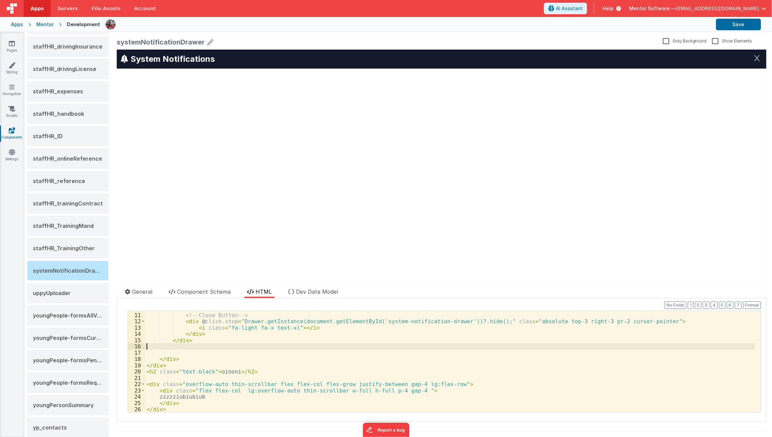
click at [217, 349] on div "<!-- Close Button --> < div @ click.stop = "Drawer.getInstance(document.getElem…" at bounding box center [450, 362] width 610 height 114
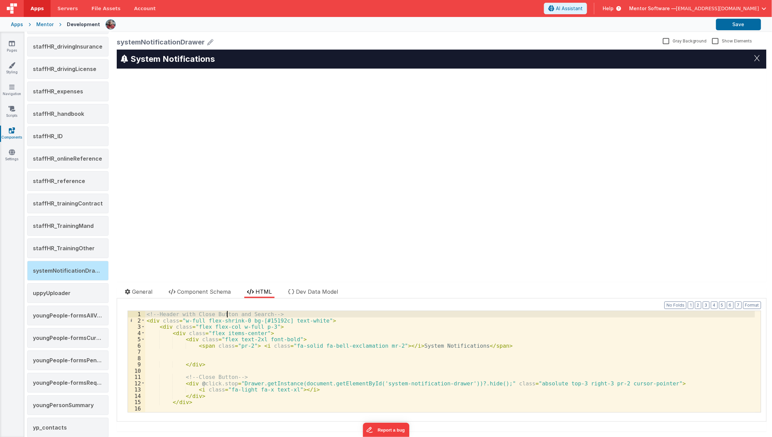
scroll to position [0, 0]
click at [228, 316] on div "<!-- Header with Close Button and Search --> < div class = "w-full flex-shrink-…" at bounding box center [450, 368] width 610 height 114
click at [235, 318] on div "<!-- Header with Close Button and Search --> < div class = "w-full flex-shrink-…" at bounding box center [450, 368] width 610 height 114
click at [141, 319] on span at bounding box center [143, 320] width 4 height 6
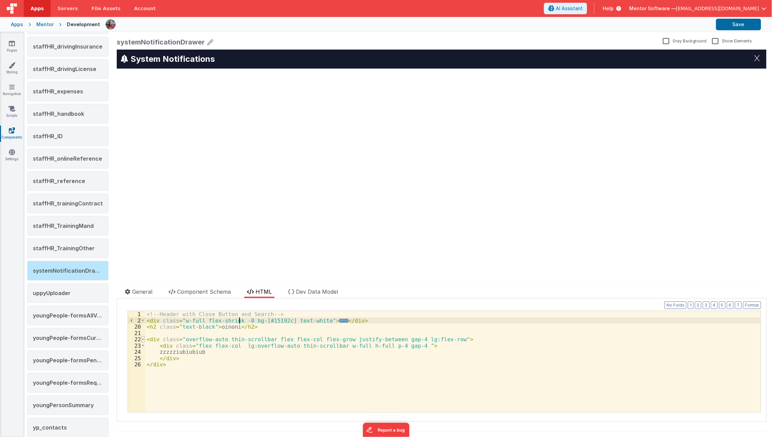
click at [144, 340] on span at bounding box center [143, 339] width 4 height 6
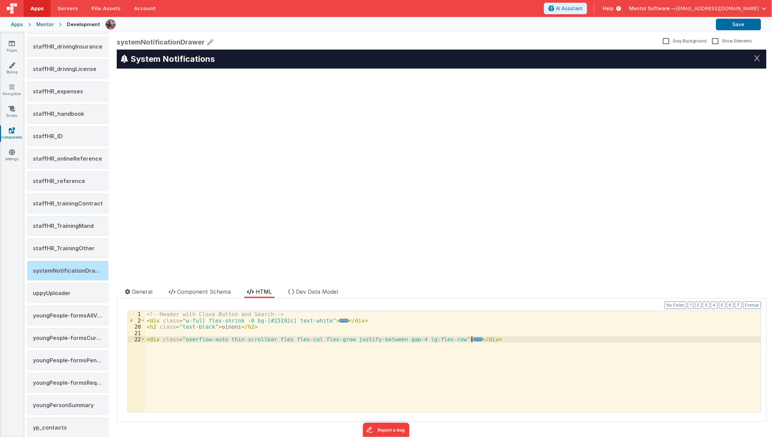
click at [183, 366] on div "<!-- Header with Close Button and Search --> < div class = "w-full flex-shrink …" at bounding box center [452, 368] width 615 height 114
click at [148, 313] on div "<!-- Header with Close Button and Search --> < div class = "w-full flex-shrink …" at bounding box center [452, 368] width 615 height 114
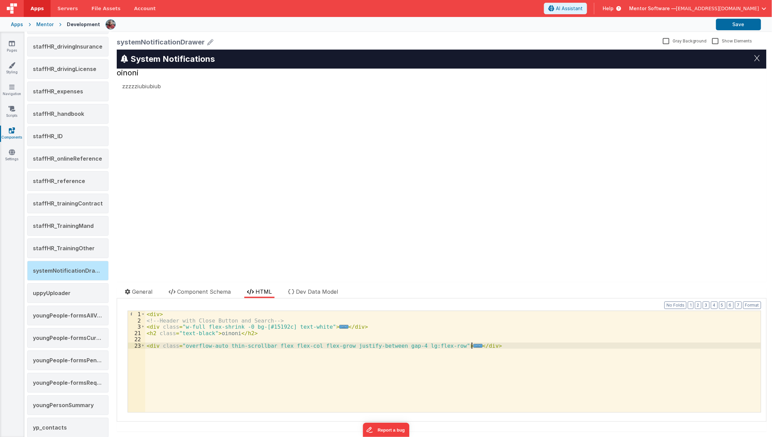
click at [155, 352] on div "< div > <!-- Header with Close Button and Search --> < div class = "w-full flex…" at bounding box center [452, 368] width 615 height 114
click at [262, 330] on div "< div > <!-- Header with Close Button and Search --> < div class = "w-full flex…" at bounding box center [452, 368] width 615 height 114
click at [473, 346] on span "..." at bounding box center [477, 346] width 9 height 4
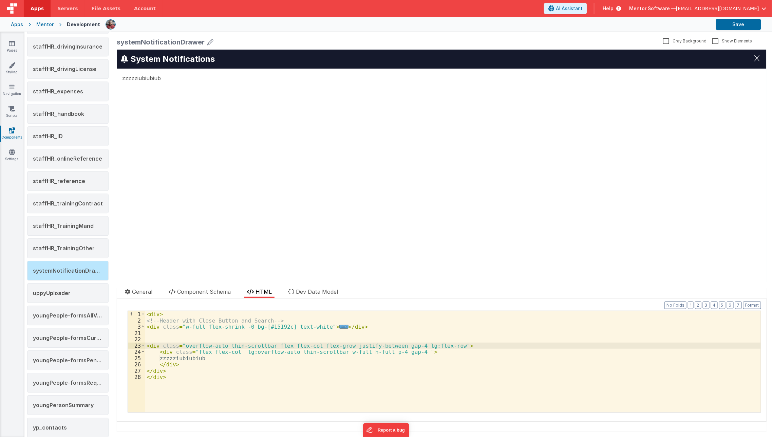
click at [155, 358] on div "< div > <!-- Header with Close Button and Search --> < div class = "w-full flex…" at bounding box center [452, 368] width 615 height 114
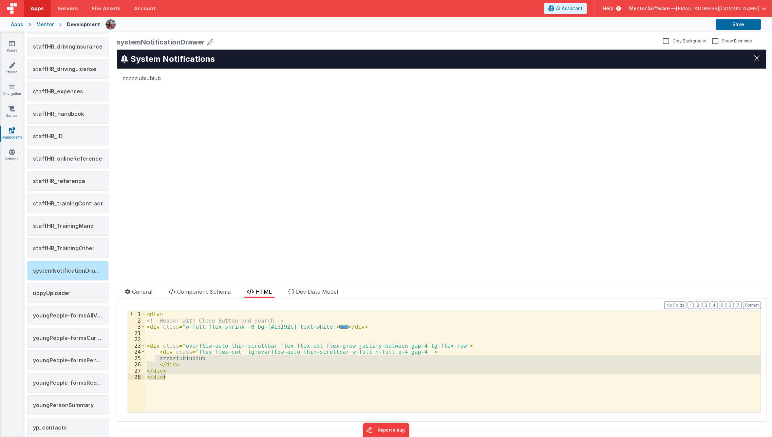
click at [155, 358] on div "< div > <!-- Header with Close Button and Search --> < div class = "w-full flex…" at bounding box center [452, 361] width 615 height 101
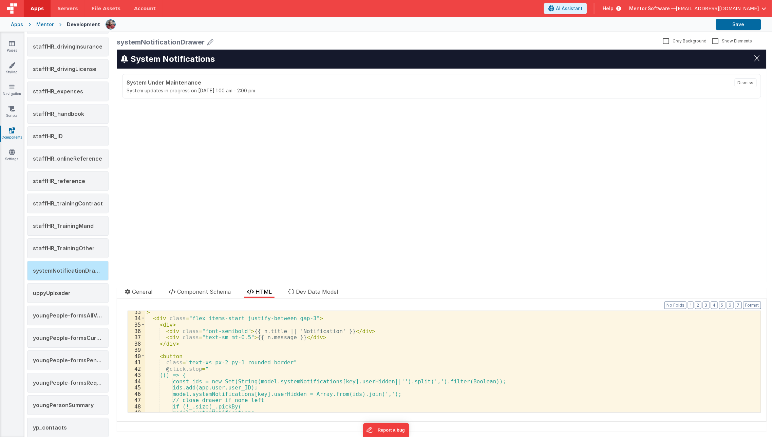
scroll to position [96, 0]
click at [174, 390] on div "> < div class = "flex items-start justify-between gap-3" > < div > < div class …" at bounding box center [450, 365] width 610 height 114
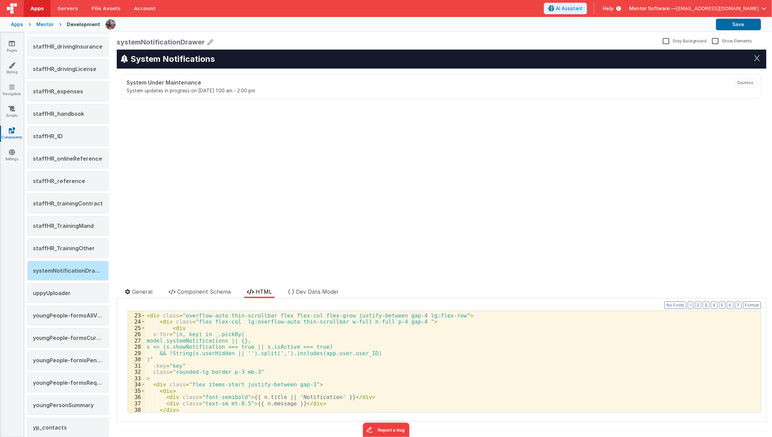
scroll to position [0, 0]
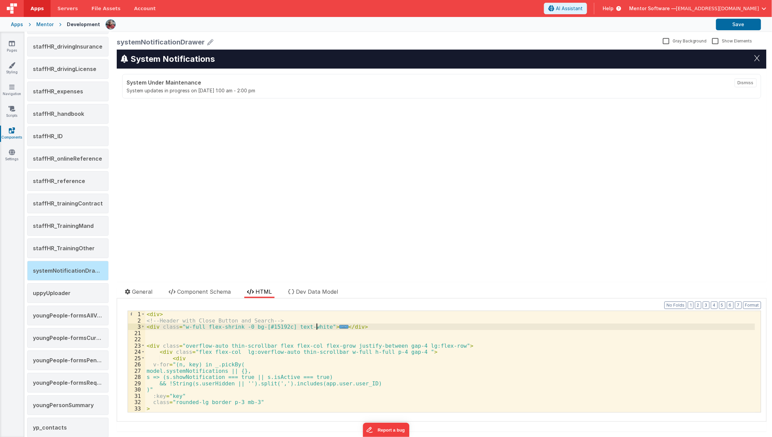
click at [316, 326] on div "< div > <!-- Header with Close Button and Search --> < div class = "w-full flex…" at bounding box center [450, 368] width 610 height 114
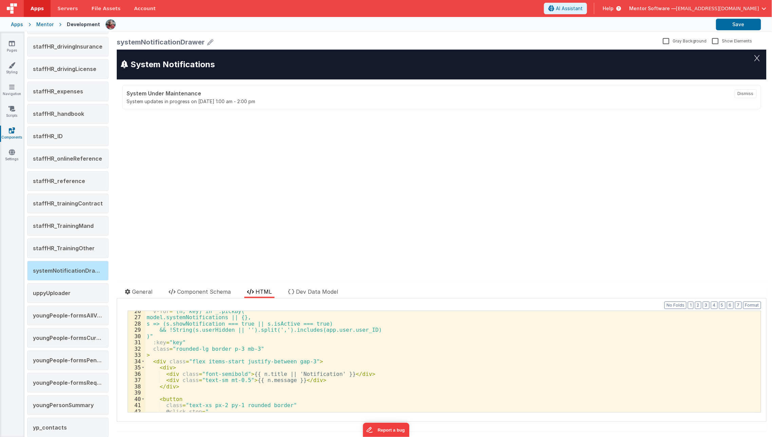
scroll to position [53, 0]
click at [227, 350] on div "v-for = "(n, key) in _.pickBy( model.systemNotifications || {}, s => (s.showNot…" at bounding box center [450, 365] width 610 height 114
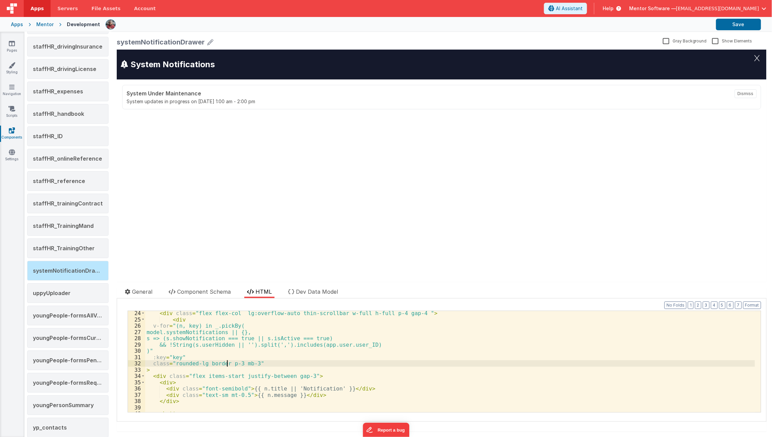
scroll to position [38, 0]
click at [228, 364] on div "< div class = "flex flex-col lg:overflow-auto thin-scrollbar w-full h-full p-4 …" at bounding box center [450, 367] width 610 height 114
click at [739, 95] on button "Dismiss" at bounding box center [749, 93] width 22 height 9
click at [700, 141] on div "System Notifications System Under Maintenance System updates in progress on [DA…" at bounding box center [441, 165] width 650 height 232
click at [738, 25] on button "Save" at bounding box center [738, 25] width 45 height 12
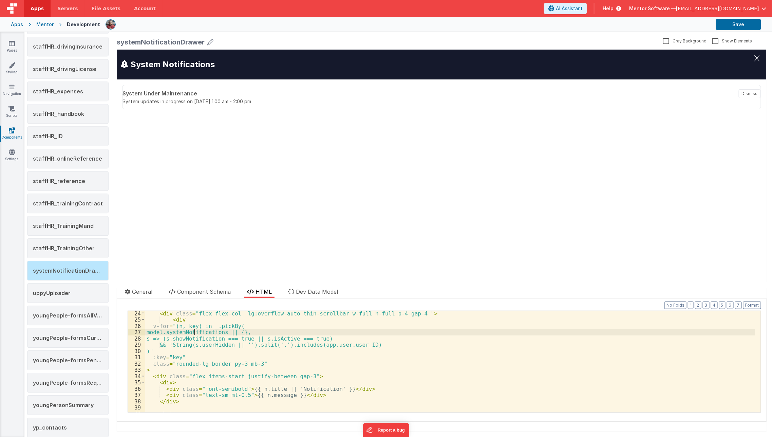
click at [193, 331] on div "< div class = "flex flex-col lg:overflow-auto thin-scrollbar w-full h-full p-4 …" at bounding box center [450, 367] width 610 height 114
click at [14, 63] on icon at bounding box center [11, 65] width 7 height 7
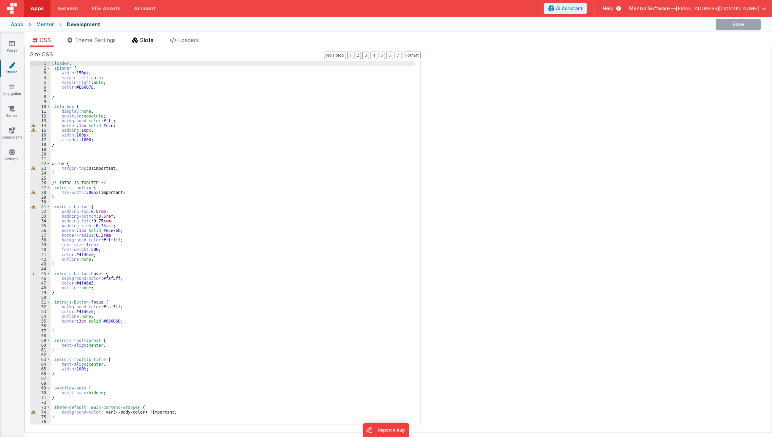
click at [139, 46] on li "Slots" at bounding box center [142, 41] width 27 height 11
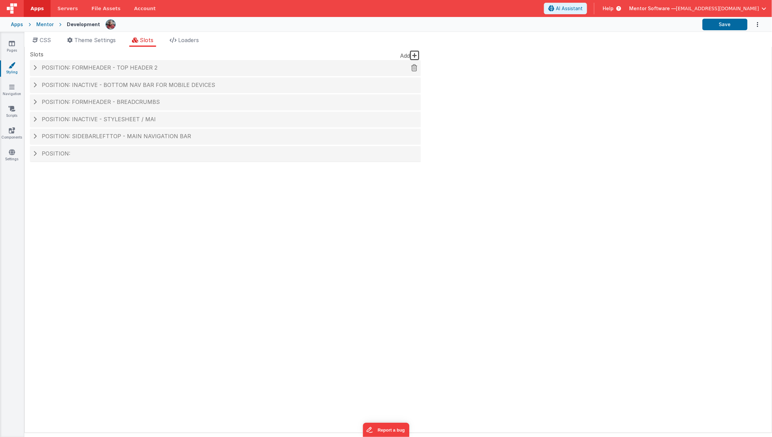
click at [139, 69] on span "Position: formHeader - top header 2" at bounding box center [100, 67] width 116 height 7
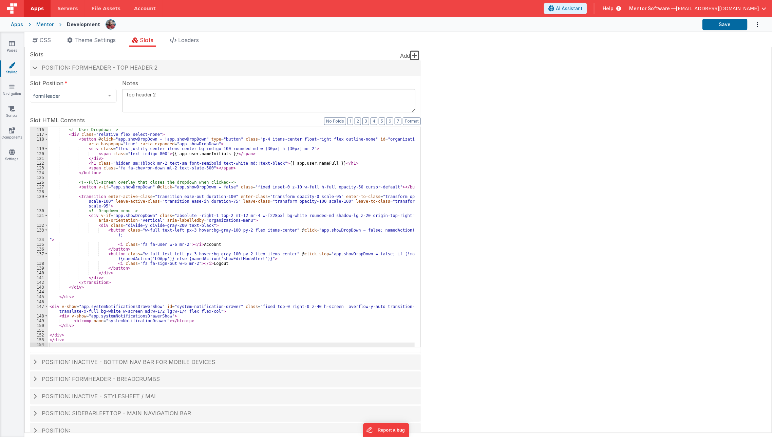
scroll to position [12, 0]
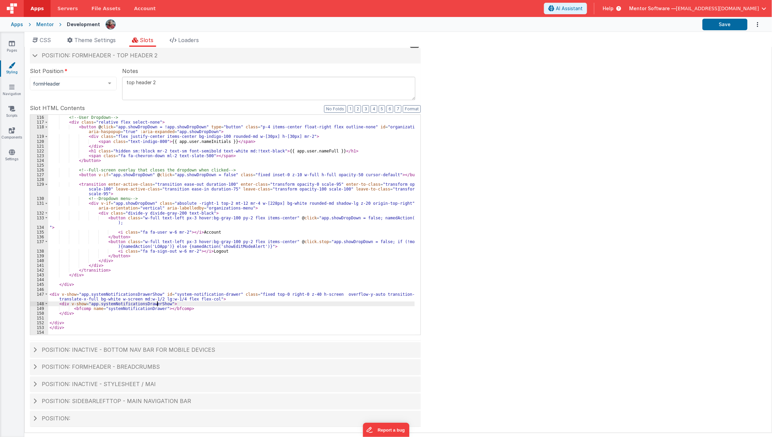
click at [158, 305] on div "<!-- User Dropdown --> < div class = "relative flex select-none" > < button @ c…" at bounding box center [231, 225] width 367 height 230
click at [158, 308] on div "<!-- User Dropdown --> < div class = "relative flex select-none" > < button @ c…" at bounding box center [231, 225] width 367 height 230
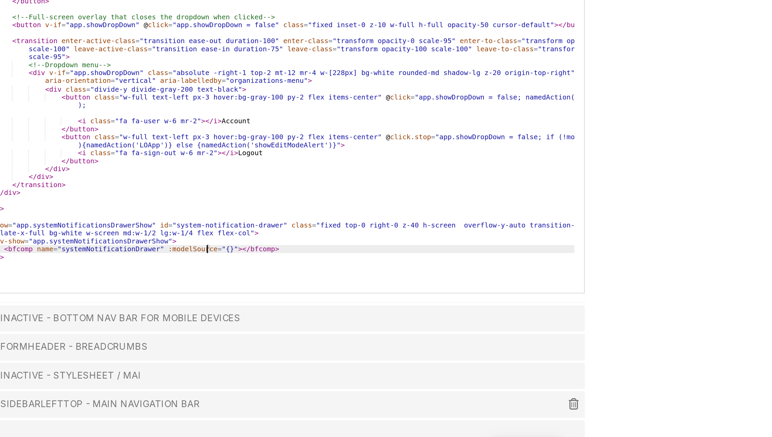
paste textarea
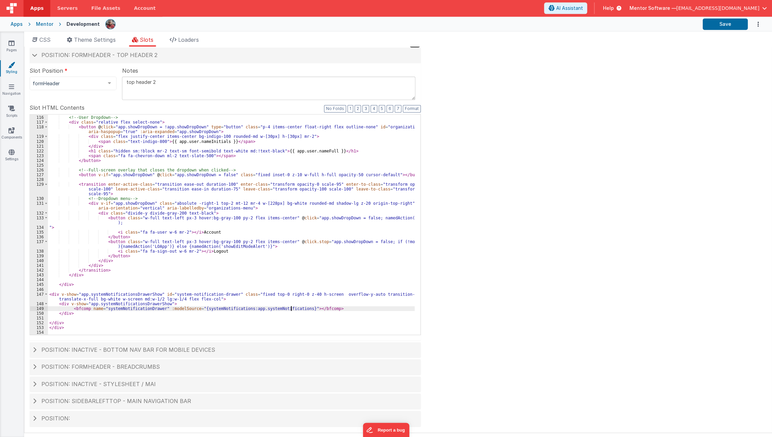
scroll to position [0, 0]
click at [713, 27] on button "Save" at bounding box center [724, 25] width 45 height 12
click at [162, 311] on div "<!-- User Dropdown --> < div class = "relative flex select-none" > < button @ c…" at bounding box center [231, 225] width 367 height 230
click at [629, 3] on div "Help" at bounding box center [611, 9] width 35 height 12
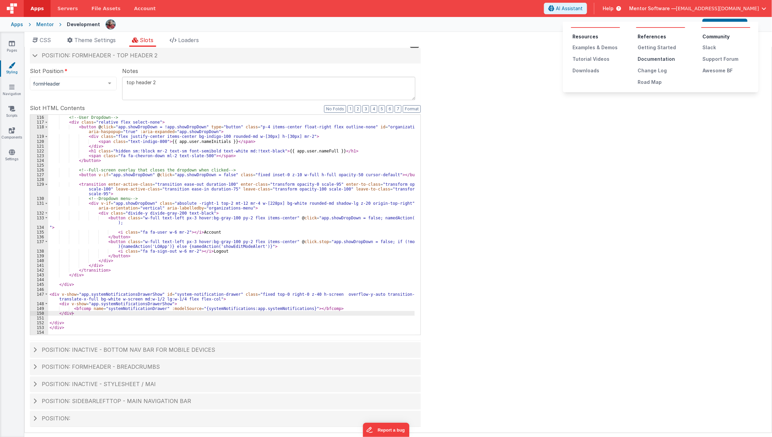
click at [646, 56] on div "Documentation" at bounding box center [662, 59] width 48 height 7
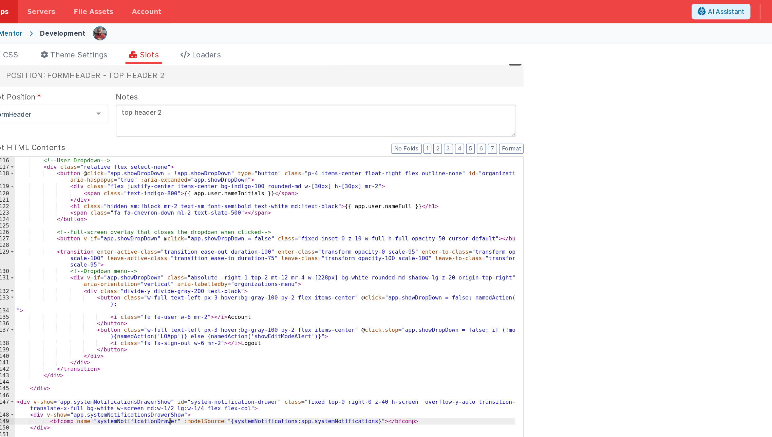
click at [160, 237] on div "<!-- User Dropdown --> < div class = "relative flex select-none" > < button @ c…" at bounding box center [231, 225] width 367 height 230
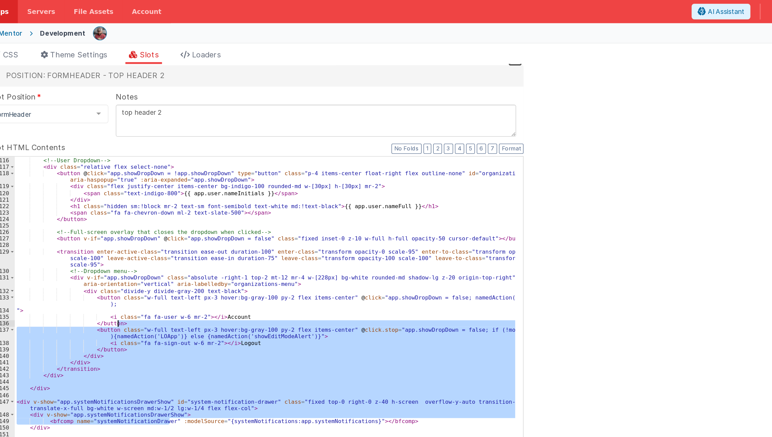
click at [165, 265] on div "<!-- User Dropdown --> < div class = "relative flex select-none" > < button @ c…" at bounding box center [231, 225] width 366 height 220
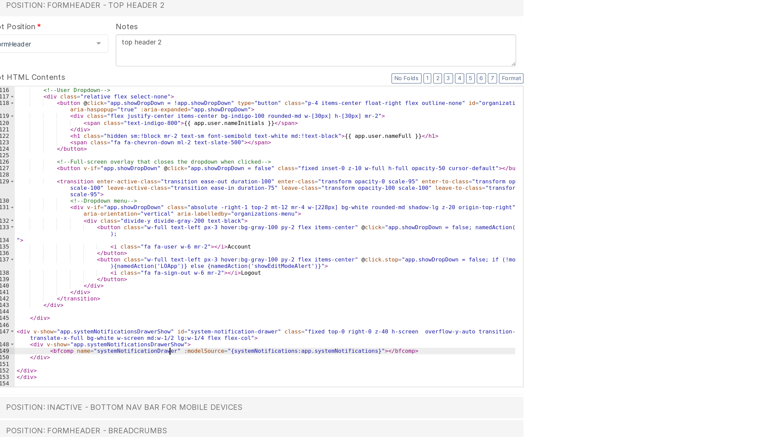
click at [162, 309] on div "<!-- User Dropdown --> < div class = "relative flex select-none" > < button @ c…" at bounding box center [231, 225] width 367 height 230
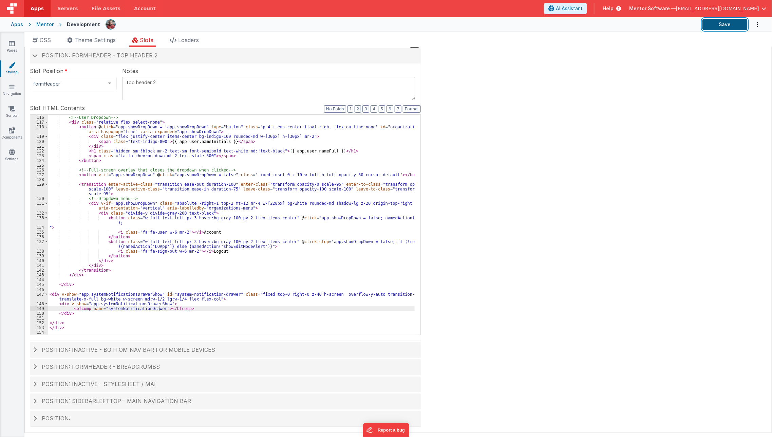
click at [715, 26] on button "Save" at bounding box center [724, 25] width 45 height 12
click at [6, 130] on link "Components" at bounding box center [12, 134] width 24 height 14
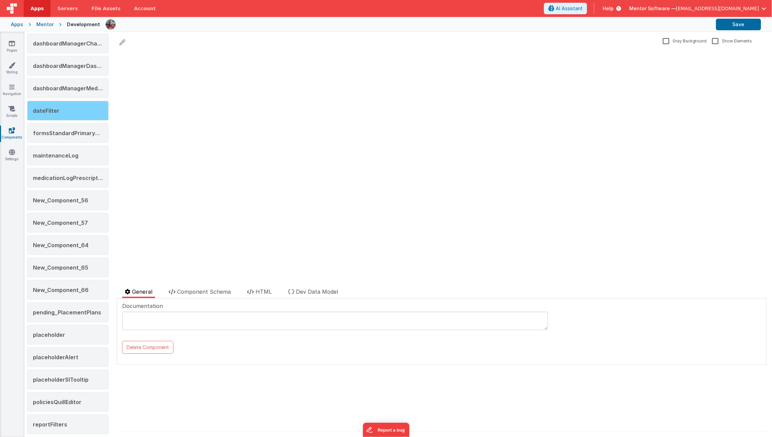
scroll to position [242, 0]
click at [48, 347] on div "placeholderAlert" at bounding box center [67, 357] width 81 height 20
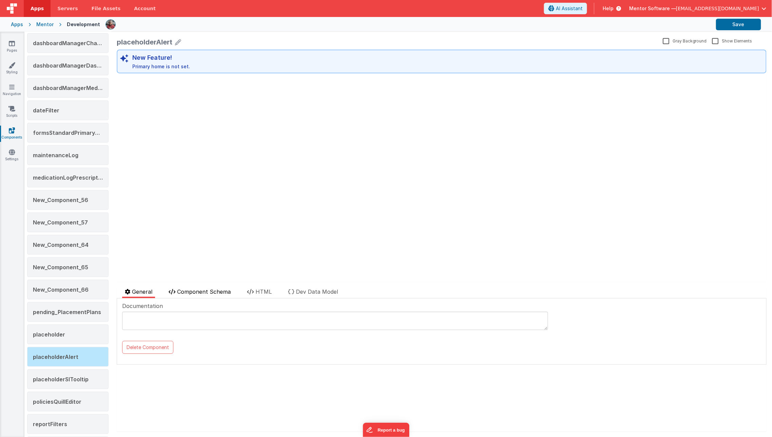
click at [223, 290] on span "Component Schema" at bounding box center [204, 291] width 54 height 7
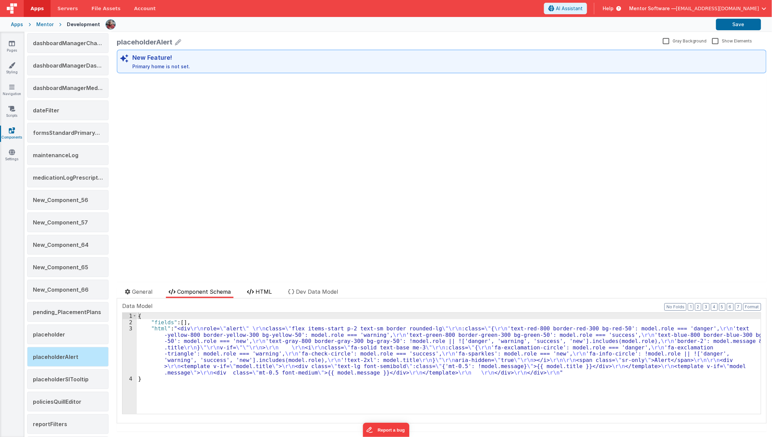
click at [254, 291] on icon at bounding box center [250, 291] width 7 height 5
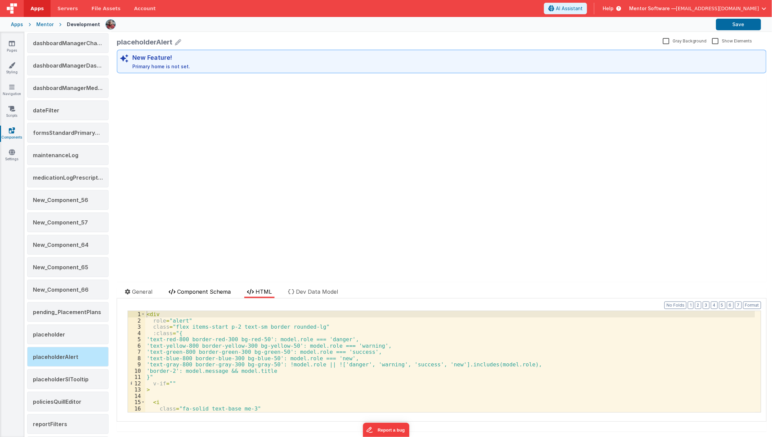
click at [228, 290] on span "Component Schema" at bounding box center [204, 291] width 54 height 7
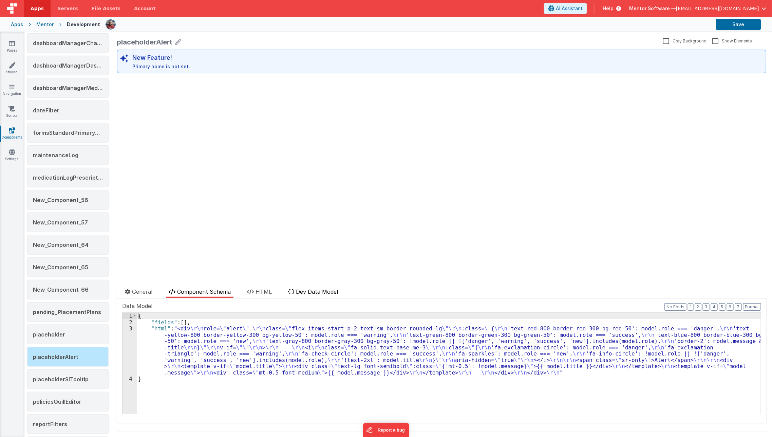
click at [303, 294] on span "Dev Data Model" at bounding box center [317, 291] width 42 height 7
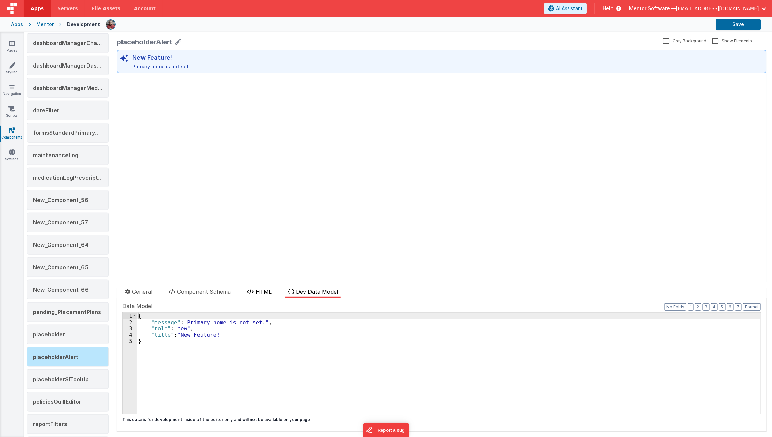
click at [255, 295] on li "HTML" at bounding box center [259, 292] width 30 height 11
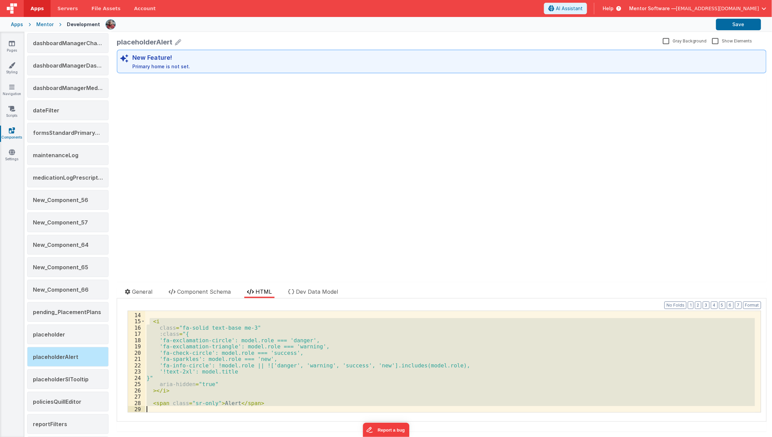
scroll to position [150, 0]
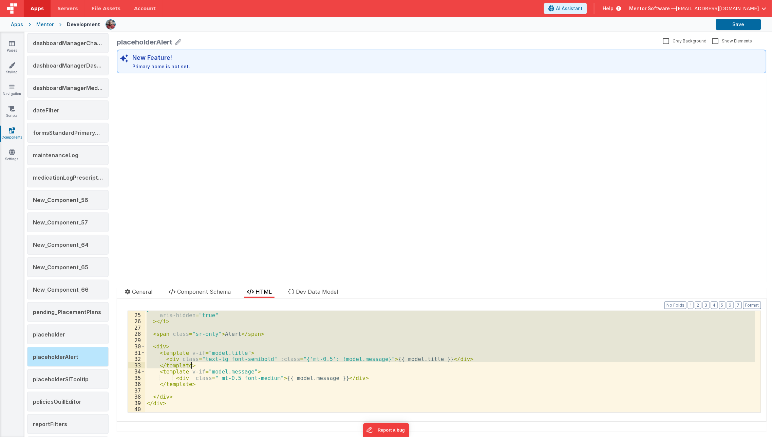
drag, startPoint x: 149, startPoint y: 336, endPoint x: 190, endPoint y: 363, distance: 48.7
click at [190, 363] on div "}" aria-hidden = "true" > </ i > < span class = "sr-only" > Alert </ span > < d…" at bounding box center [450, 362] width 610 height 114
click at [190, 363] on div "}" aria-hidden = "true" > </ i > < span class = "sr-only" > Alert </ span > < d…" at bounding box center [450, 361] width 610 height 101
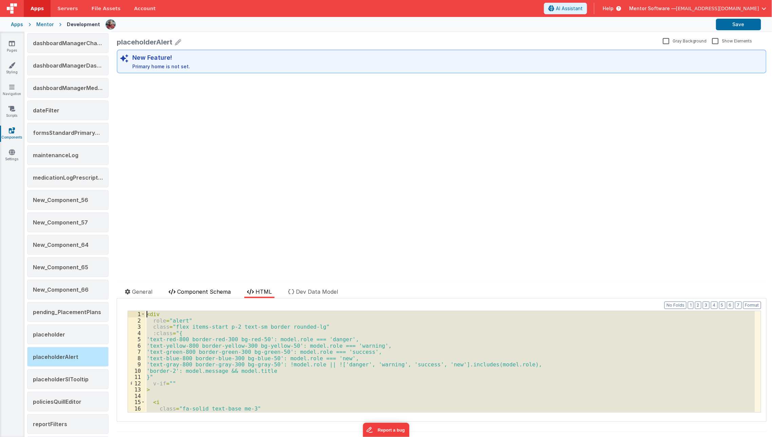
scroll to position [0, 0]
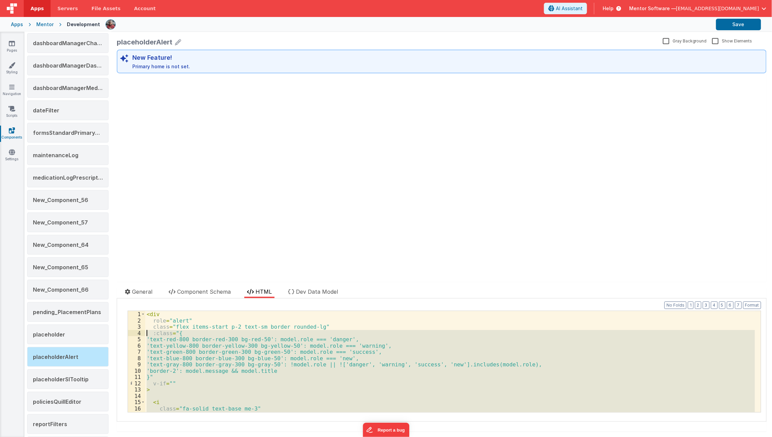
drag, startPoint x: 168, startPoint y: 404, endPoint x: 146, endPoint y: 333, distance: 74.6
click at [146, 333] on div "< div role = "alert" class = "flex items-start p-2 text-sm border rounded-lg" :…" at bounding box center [450, 368] width 610 height 114
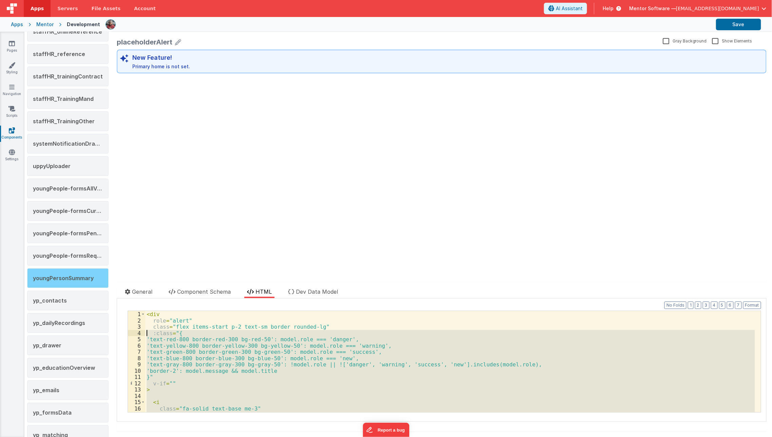
scroll to position [1057, 0]
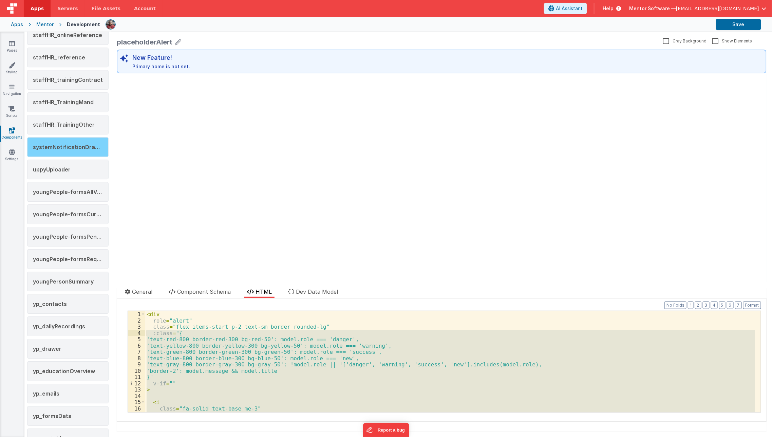
click at [92, 144] on span "systemNotificationDrawer" at bounding box center [69, 147] width 72 height 7
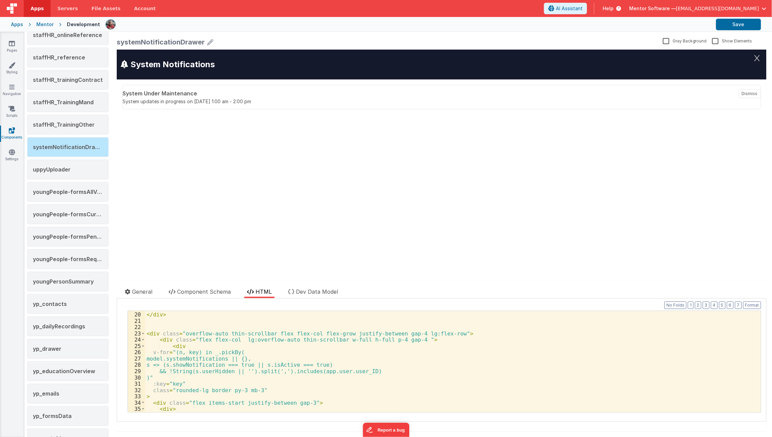
scroll to position [119, 0]
click at [193, 375] on div "</ div > </ div > < div class = "overflow-auto thin-scrollbar flex flex-col fle…" at bounding box center [450, 362] width 610 height 114
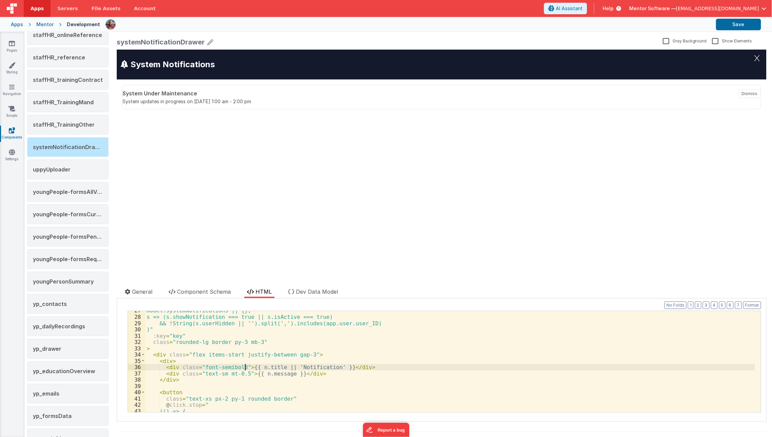
click at [244, 368] on div "model.systemNotifications || {}, s => (s.showNotification === true || s.isActiv…" at bounding box center [450, 364] width 610 height 114
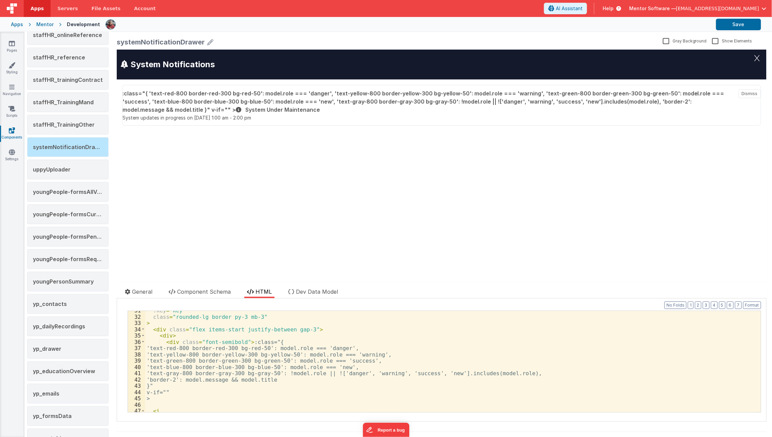
scroll to position [192, 0]
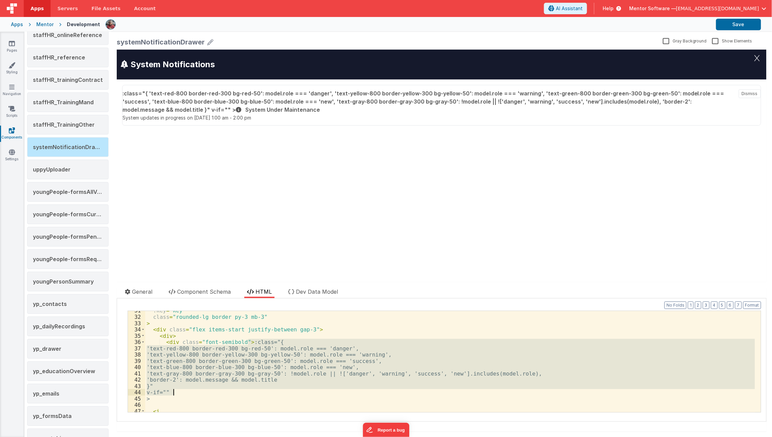
drag, startPoint x: 249, startPoint y: 340, endPoint x: 229, endPoint y: 390, distance: 53.9
click at [229, 390] on div ":key = "key" class = "rounded-lg border py-3 mb-3" > < div class = "flex items-…" at bounding box center [450, 364] width 610 height 114
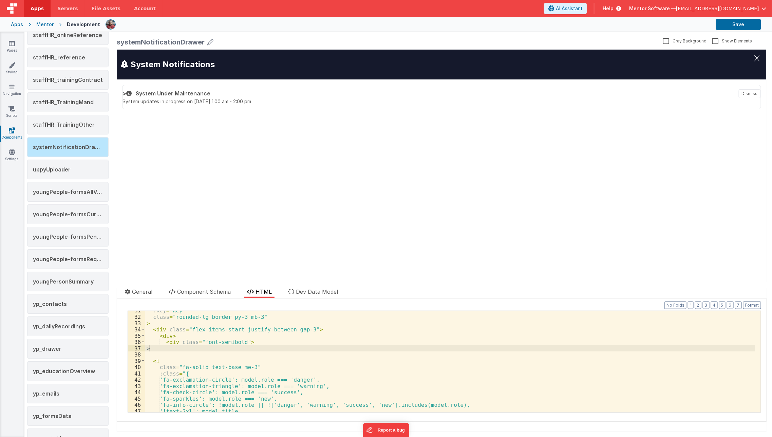
click at [160, 344] on div ":key = "key" class = "rounded-lg border py-3 mb-3" > < div class = "flex items-…" at bounding box center [450, 364] width 610 height 114
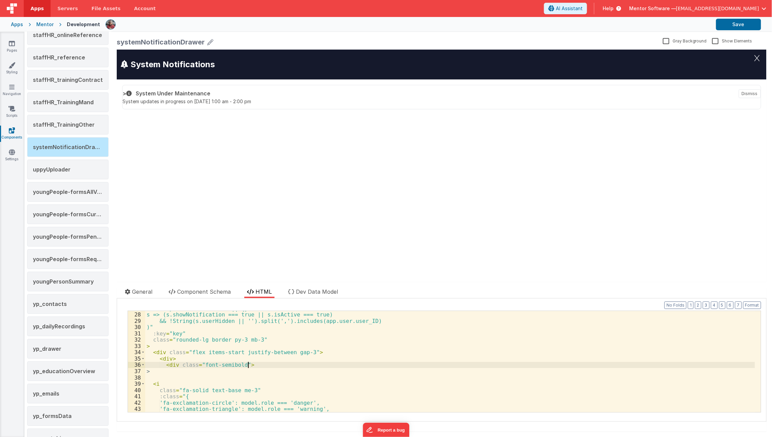
scroll to position [169, 0]
click at [158, 376] on div "model.systemNotifications || {}, s => (s.showNotification === true || s.isActiv…" at bounding box center [450, 362] width 610 height 114
click at [159, 372] on div "model.systemNotifications || {}, s => (s.showNotification === true || s.isActiv…" at bounding box center [450, 362] width 610 height 114
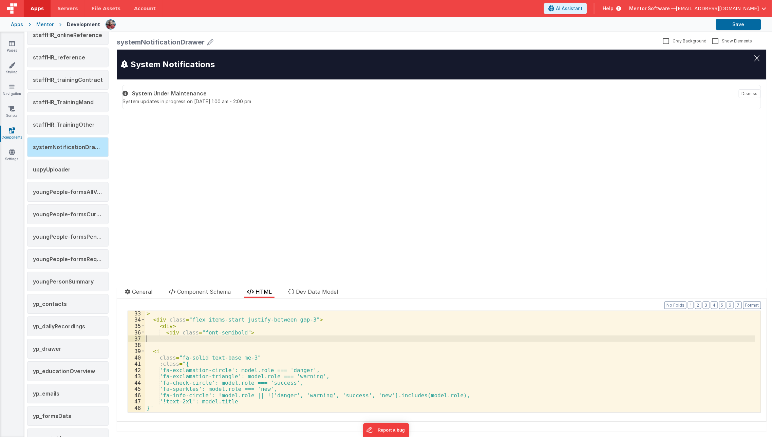
scroll to position [202, 0]
click at [248, 370] on div "> < div class = "flex items-start justify-between gap-3" > < div > < div class …" at bounding box center [450, 367] width 610 height 114
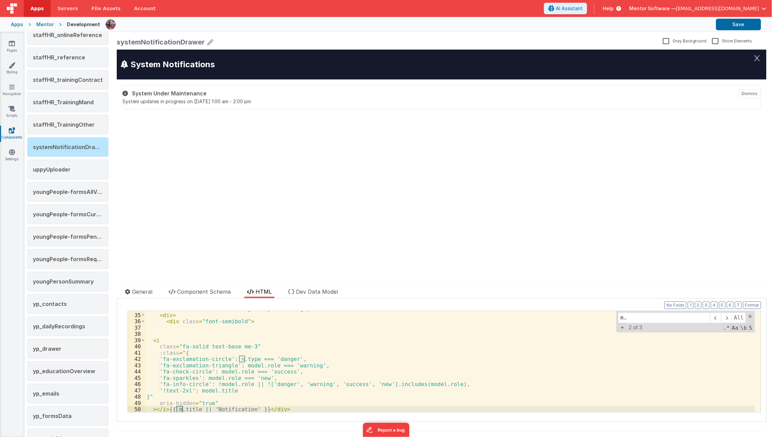
scroll to position [212, 0]
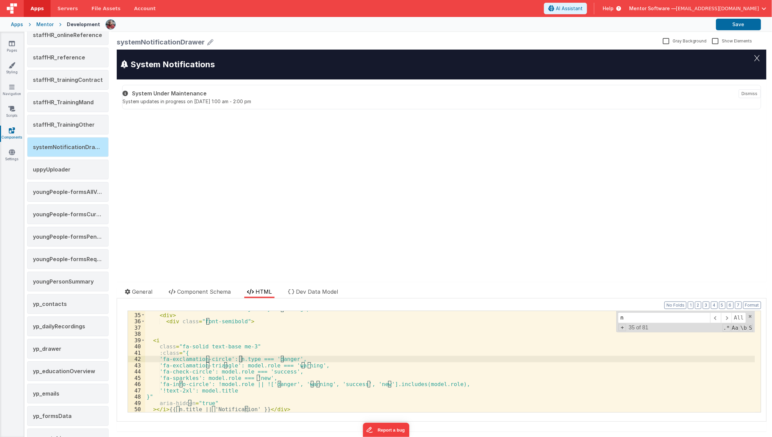
type input "model.role"
click at [619, 327] on span "+" at bounding box center [622, 327] width 7 height 7
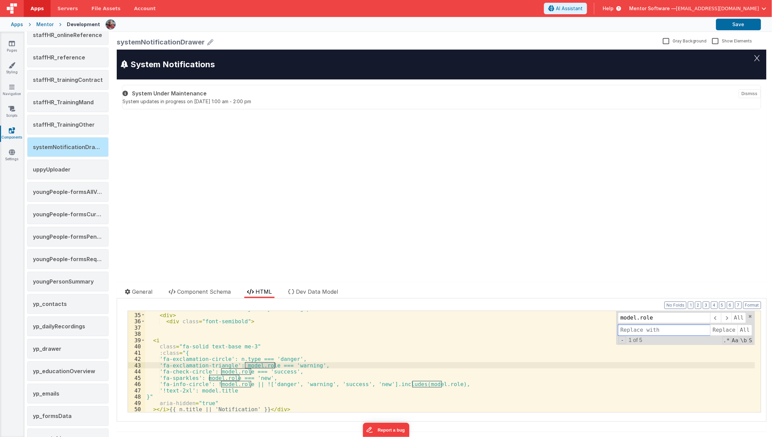
click at [619, 329] on input at bounding box center [664, 329] width 92 height 11
type input "n.type"
click at [739, 329] on span "All" at bounding box center [745, 329] width 15 height 11
click at [748, 314] on span at bounding box center [750, 316] width 5 height 5
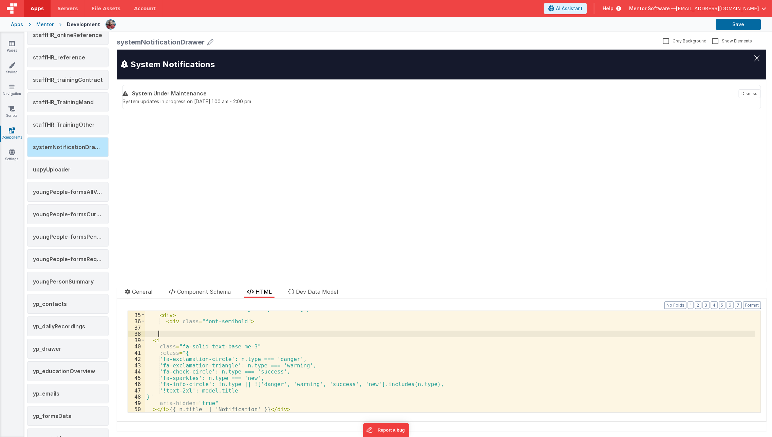
click at [387, 334] on div "< div class = "flex items-start justify-between gap-3" > < div > < div class = …" at bounding box center [450, 362] width 610 height 114
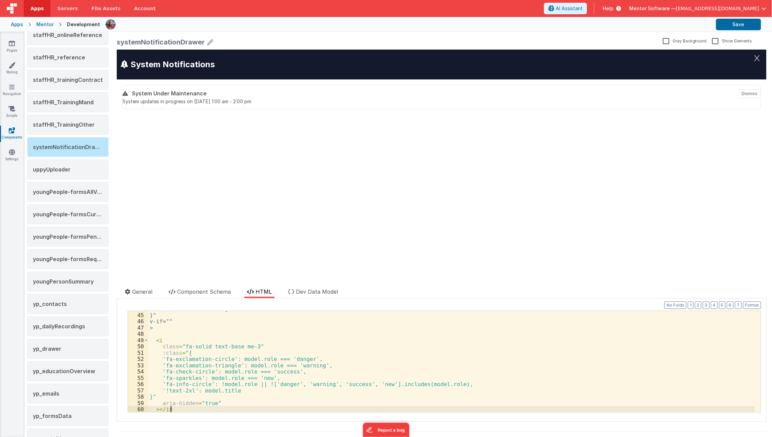
scroll to position [275, 0]
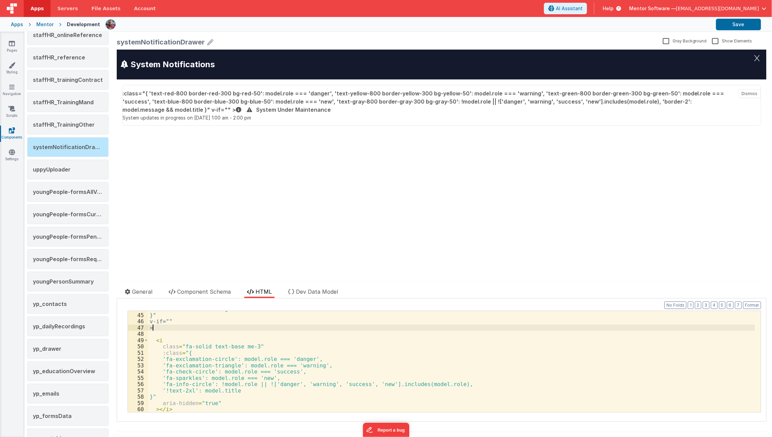
click at [206, 328] on div "'border-2': model.message && model.title }" v-if="" > < i class = "fa-solid tex…" at bounding box center [451, 362] width 607 height 114
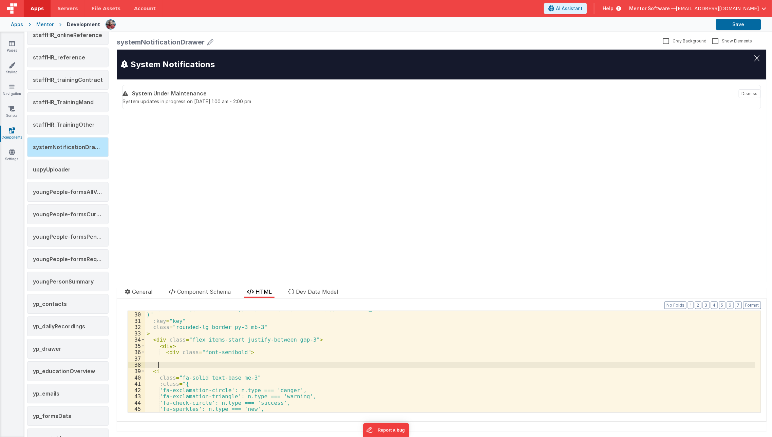
scroll to position [182, 0]
click at [442, 367] on div "&& !String(s.userHidden || '').split(',').includes(app.user.user_ID) )" :key = …" at bounding box center [450, 362] width 610 height 114
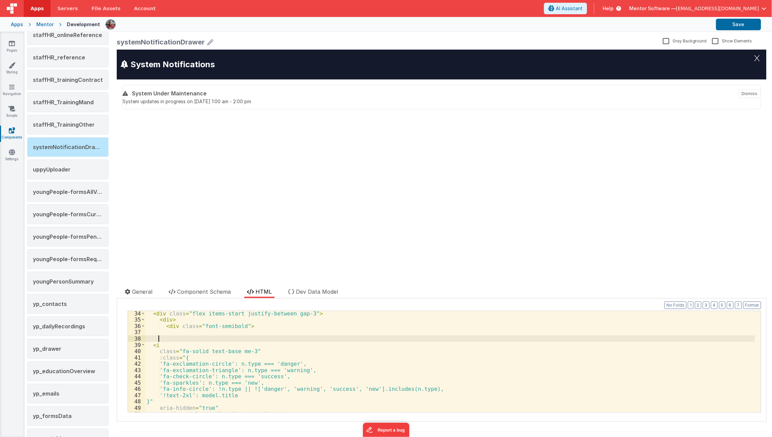
scroll to position [219, 0]
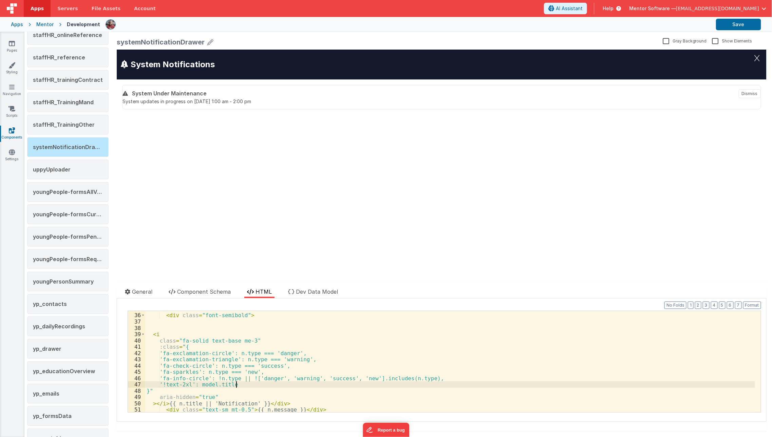
click at [235, 386] on div "< div > < div class = "font-semibold" > < i class = "fa-solid text-base me-3" :…" at bounding box center [450, 363] width 610 height 114
click at [210, 377] on div "< div > < div class = "font-semibold" > < i class = "fa-solid text-base me-3" :…" at bounding box center [450, 363] width 610 height 114
click at [201, 369] on div "< div > < div class = "font-semibold" > < i class = "fa-solid text-base me-3" :…" at bounding box center [450, 363] width 610 height 114
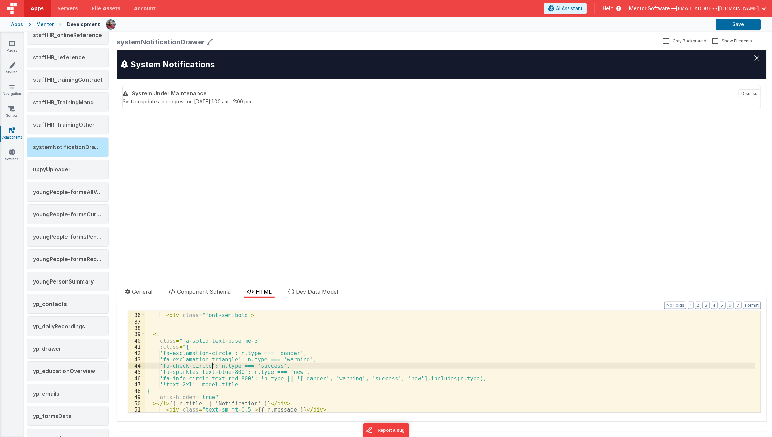
click at [211, 367] on div "< div > < div class = "font-semibold" > < i class = "fa-solid text-base me-3" :…" at bounding box center [450, 363] width 610 height 114
click at [236, 359] on div "< div > < div class = "font-semibold" > < i class = "fa-solid text-base me-3" :…" at bounding box center [450, 363] width 610 height 114
click at [249, 384] on div "< div > < div class = "font-semibold" > < i class = "fa-solid text-base me-3" :…" at bounding box center [450, 363] width 610 height 114
click at [235, 357] on div "< div > < div class = "font-semibold" > < i class = "fa-solid text-base me-3" :…" at bounding box center [450, 363] width 610 height 114
click at [233, 363] on div "< div > < div class = "font-semibold" > < i class = "fa-solid text-base me-3" :…" at bounding box center [450, 363] width 610 height 114
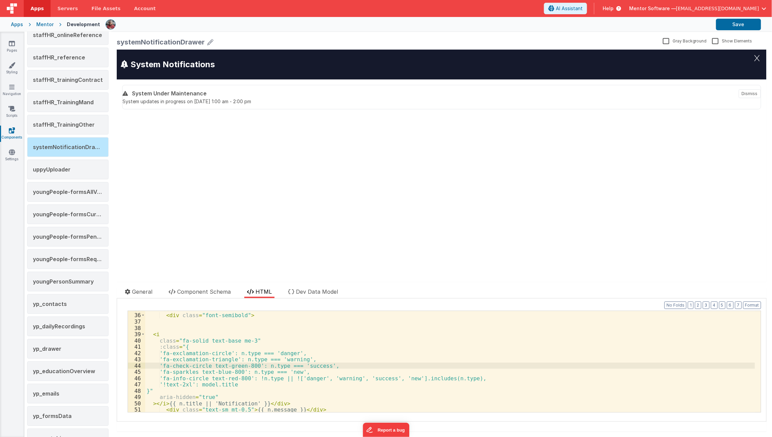
click at [238, 359] on div "< div > < div class = "font-semibold" > < i class = "fa-solid text-base me-3" :…" at bounding box center [450, 363] width 610 height 114
click at [280, 358] on div "< div > < div class = "font-semibold" > < i class = "fa-solid text-base me-3" :…" at bounding box center [450, 363] width 610 height 114
click at [228, 352] on div "< div > < div class = "font-semibold" > < i class = "fa-solid text-base me-3" :…" at bounding box center [450, 363] width 610 height 114
click at [231, 375] on div "< div > < div class = "font-semibold" > < i class = "fa-solid text-base me-3" :…" at bounding box center [450, 363] width 610 height 114
click at [317, 295] on li "Dev Data Model" at bounding box center [312, 292] width 55 height 11
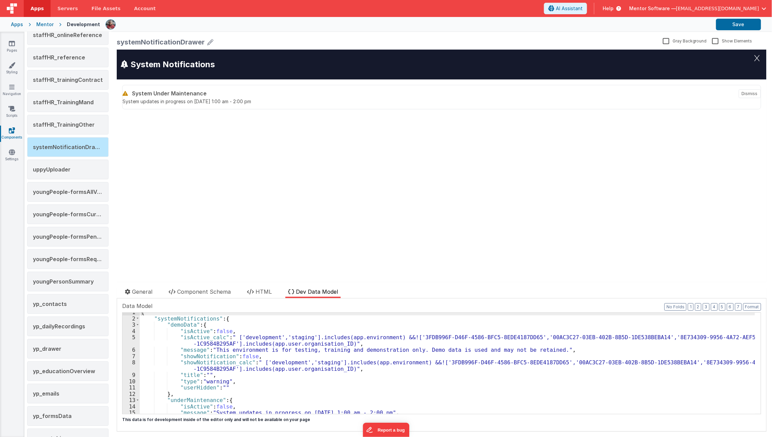
scroll to position [49, 0]
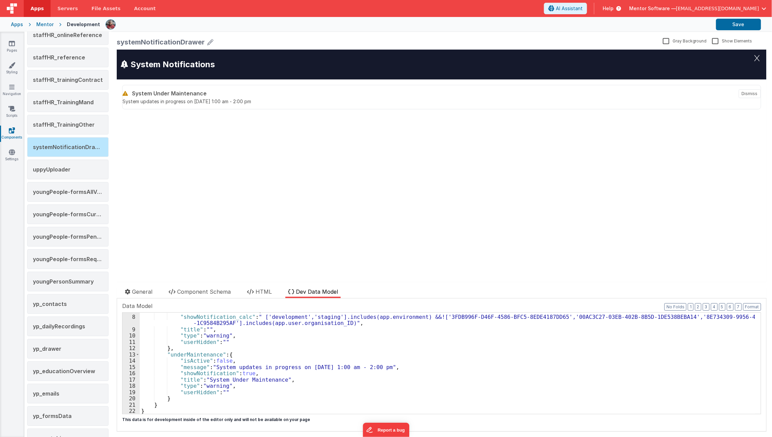
click at [217, 384] on div ""showNotification" : false , "showNotification_calc" : " ['development','stagin…" at bounding box center [447, 364] width 615 height 114
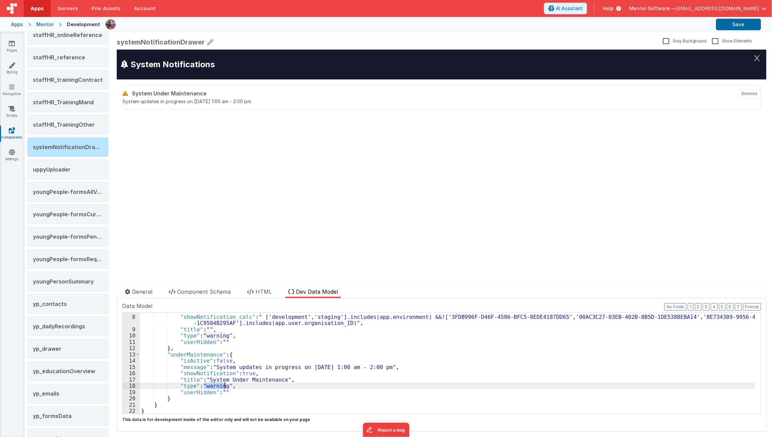
click at [217, 384] on div ""showNotification" : false , "showNotification_calc" : " ['development','stagin…" at bounding box center [447, 364] width 615 height 114
click at [249, 293] on icon at bounding box center [250, 291] width 7 height 5
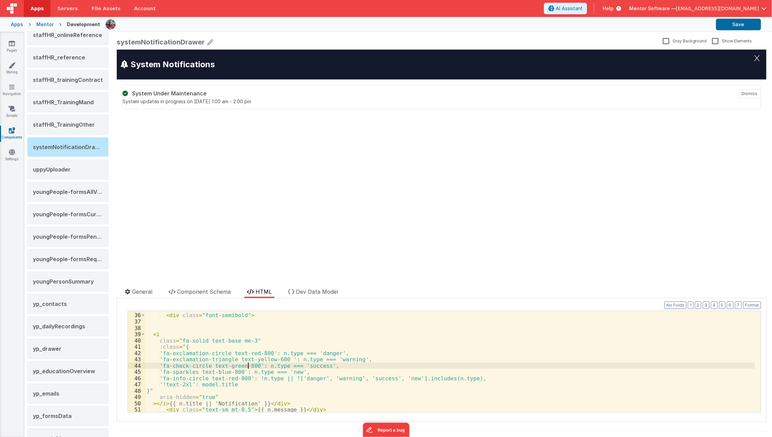
click at [249, 363] on div "< div > < div class = "font-semibold" > < i class = "fa-solid text-base me-3" :…" at bounding box center [450, 363] width 610 height 114
click at [331, 289] on span "Dev Data Model" at bounding box center [317, 291] width 42 height 7
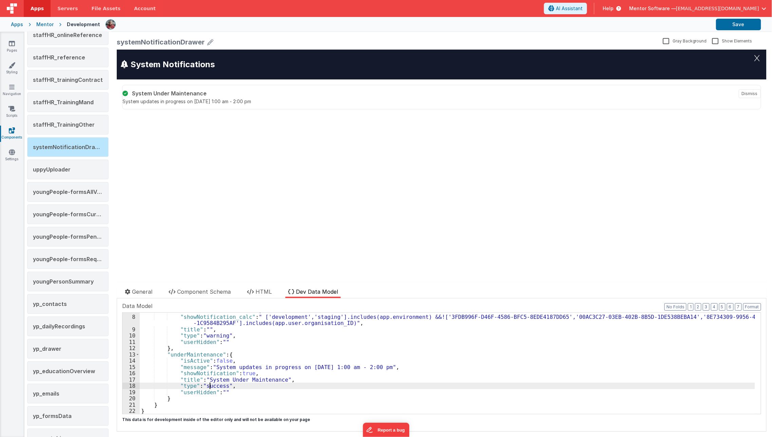
click at [209, 384] on div ""showNotification" : false , "showNotification_calc" : " ['development','stagin…" at bounding box center [447, 364] width 615 height 114
click at [210, 383] on div ""showNotification" : false , "showNotification_calc" : " ['development','stagin…" at bounding box center [447, 364] width 615 height 114
click at [261, 290] on span "HTML" at bounding box center [263, 291] width 16 height 7
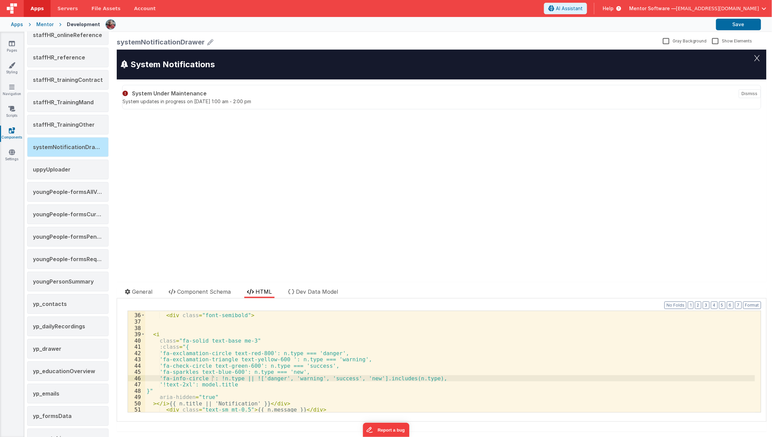
click at [261, 354] on div "< div > < div class = "font-semibold" > < i class = "fa-solid text-base me-3" :…" at bounding box center [450, 363] width 610 height 114
click at [251, 338] on div "< div > < div class = "font-semibold" > < i class = "fa-solid text-base me-3" :…" at bounding box center [450, 363] width 610 height 114
click at [247, 342] on div "< div > < div class = "font-semibold" > < i class = "fa-solid text-base me-3 te…" at bounding box center [450, 363] width 610 height 114
click at [143, 331] on span at bounding box center [143, 334] width 4 height 6
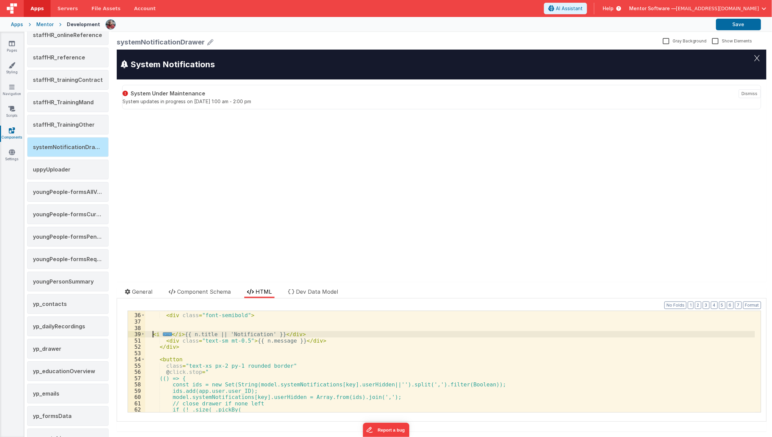
click at [151, 333] on div "< div > < div class = "font-semibold" > < i ... </ i > {{ n.title || 'Notificat…" at bounding box center [450, 363] width 610 height 114
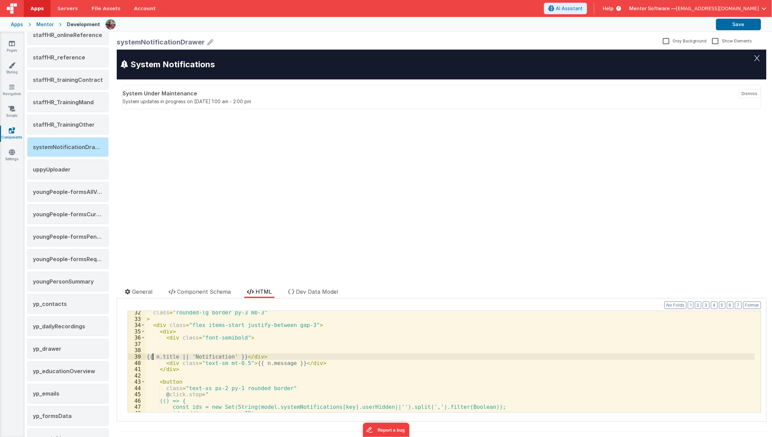
scroll to position [196, 0]
click at [142, 335] on span at bounding box center [143, 338] width 4 height 6
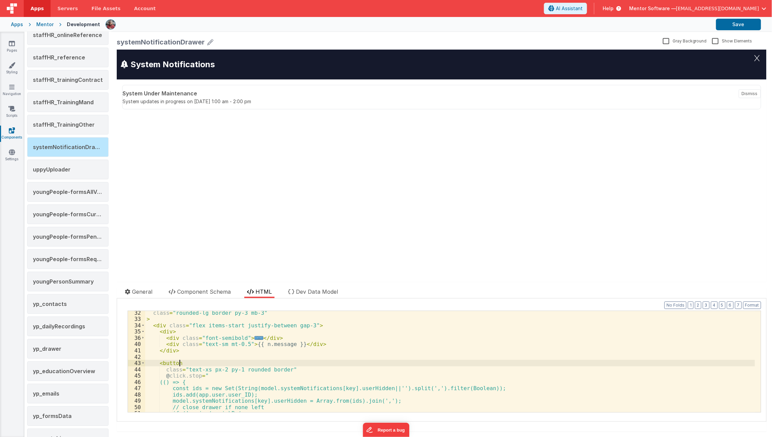
click at [201, 364] on div "class = "rounded-lg border py-3 mb-3" > < div class = "flex items-start justify…" at bounding box center [450, 366] width 610 height 114
click at [312, 325] on div "class = "rounded-lg border py-3 mb-3" > < div class = "flex items-start justify…" at bounding box center [450, 366] width 610 height 114
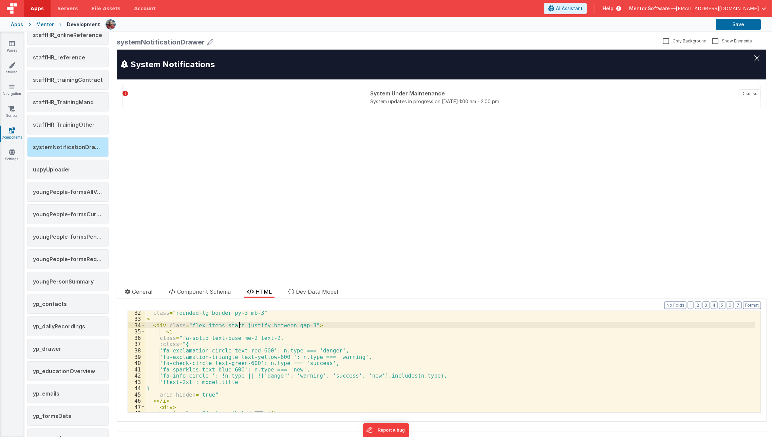
click at [238, 324] on div "class = "rounded-lg border py-3 mb-3" > < div class = "flex items-start justify…" at bounding box center [450, 366] width 610 height 114
click at [270, 326] on div "class = "rounded-lg border py-3 mb-3" > < div class = "flex items-start gap-3" …" at bounding box center [450, 366] width 610 height 114
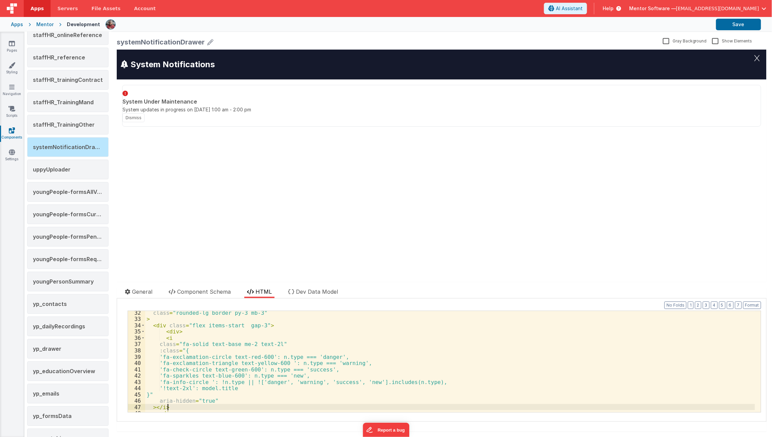
click at [194, 405] on div "class = "rounded-lg border py-3 mb-3" > < div class = "flex items-start gap-3" …" at bounding box center [450, 366] width 610 height 114
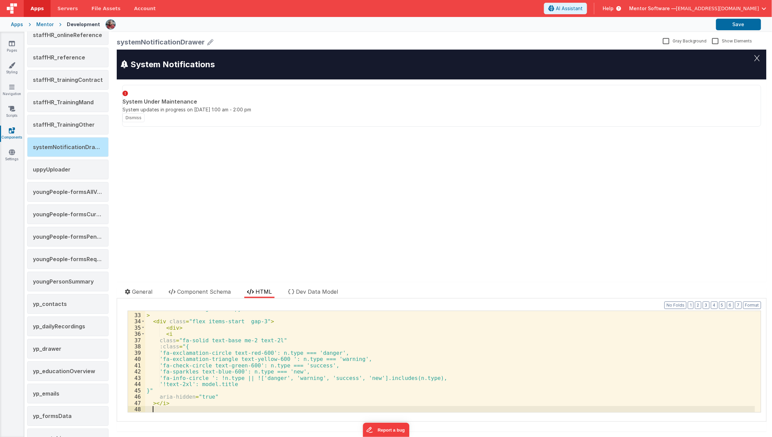
scroll to position [200, 0]
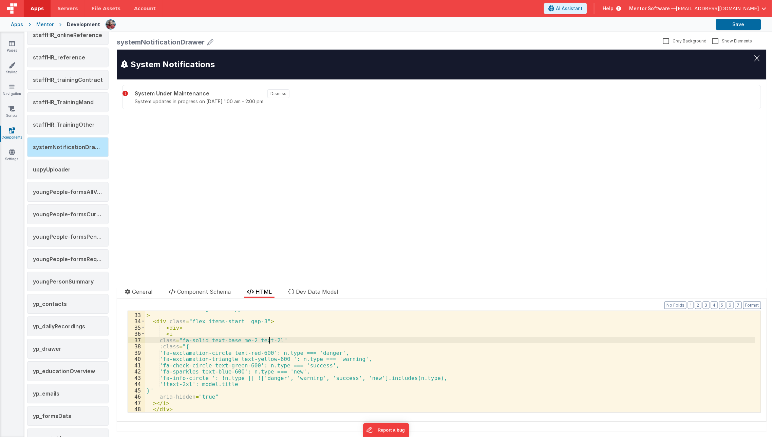
click at [269, 340] on div "class = "rounded-lg border py-3 mb-3" > < div class = "flex items-start gap-3" …" at bounding box center [450, 362] width 610 height 114
click at [232, 341] on div "class = "rounded-lg border py-3 mb-3" > < div class = "flex items-start gap-3" …" at bounding box center [450, 362] width 610 height 114
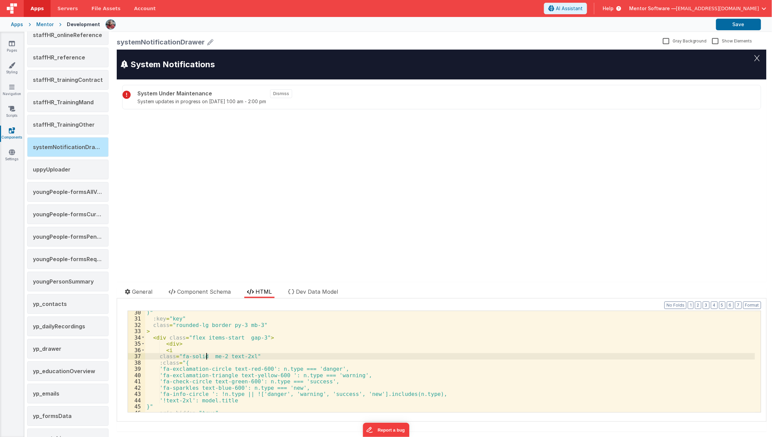
scroll to position [184, 0]
click at [203, 335] on div ")" :key = "key" class = "rounded-lg border py-3 mb-3" > < div class = "flex ite…" at bounding box center [450, 366] width 610 height 114
click at [175, 345] on div ")" :key = "key" class = "rounded-lg border py-3 mb-3" > < div class = "flex ite…" at bounding box center [450, 366] width 610 height 114
click at [210, 360] on div ")" :key = "key" class = "rounded-lg border py-3 mb-3" > < div class = "flex ite…" at bounding box center [450, 366] width 610 height 114
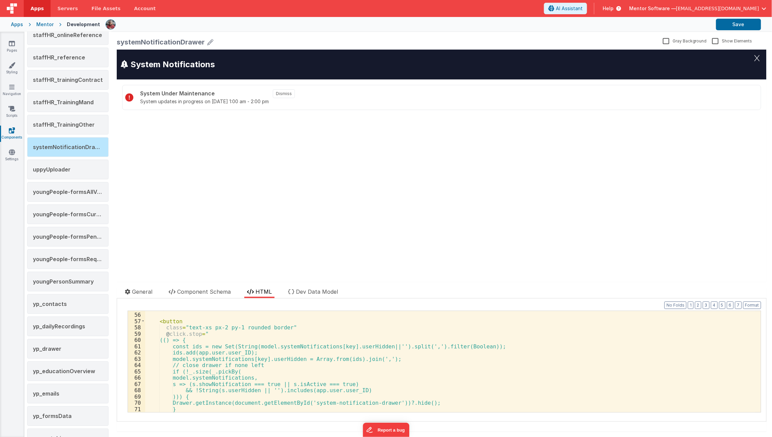
scroll to position [326, 0]
click at [143, 321] on span at bounding box center [143, 321] width 4 height 6
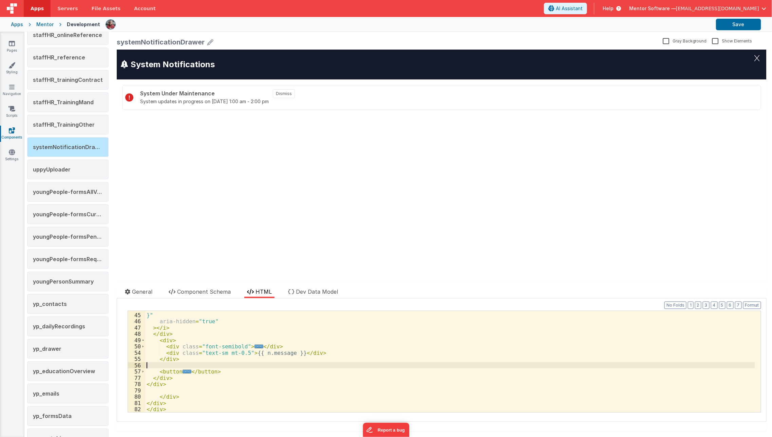
click at [236, 367] on div "'!text-2xl': model.title }" aria-hidden = "true" > </ i > </ div > < div > < di…" at bounding box center [450, 362] width 610 height 114
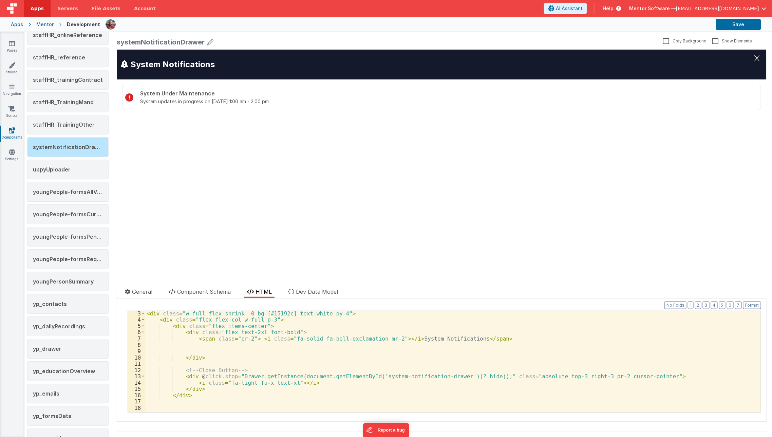
scroll to position [13, 0]
click at [546, 377] on div "< div class = "w-full flex-shrink -0 bg-[#15192c] text-white py-4" > < div clas…" at bounding box center [450, 367] width 610 height 114
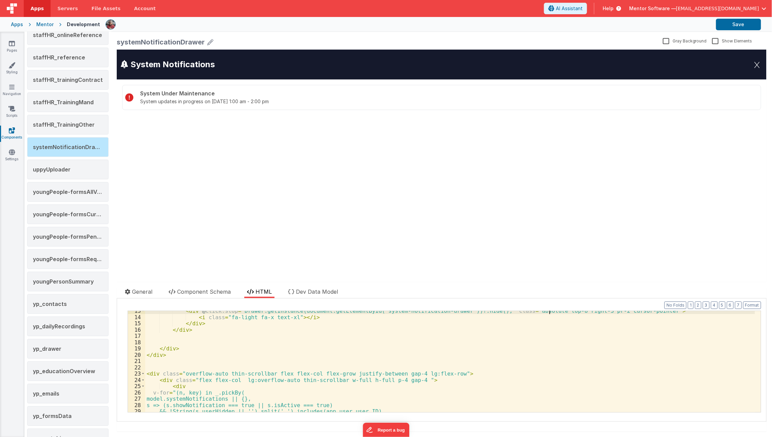
scroll to position [78, 0]
click at [379, 381] on div "< div @ click.stop = "Drawer.getInstance(document.getElementById('system-notifi…" at bounding box center [450, 365] width 610 height 114
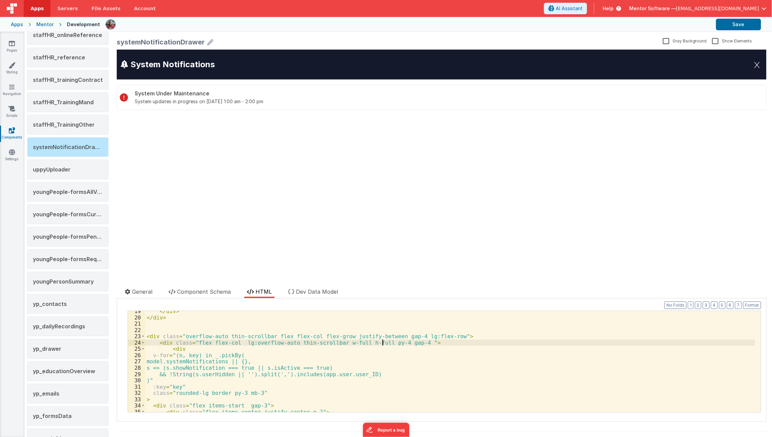
scroll to position [116, 0]
click at [240, 393] on div "</ div > </ div > < div class = "overflow-auto thin-scrollbar flex flex-col fle…" at bounding box center [450, 365] width 610 height 114
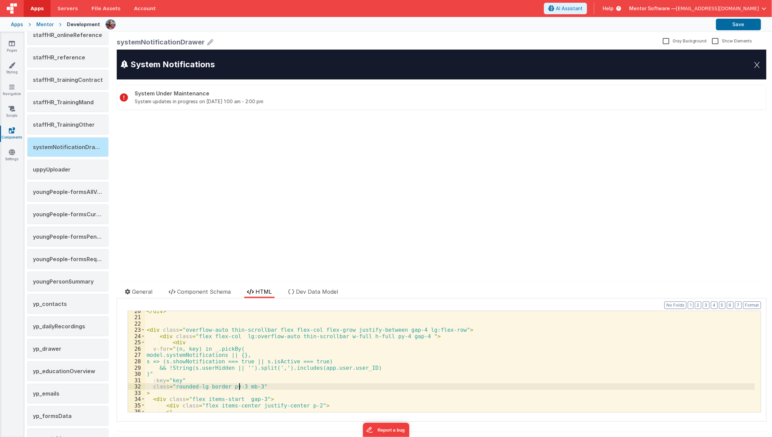
scroll to position [130, 0]
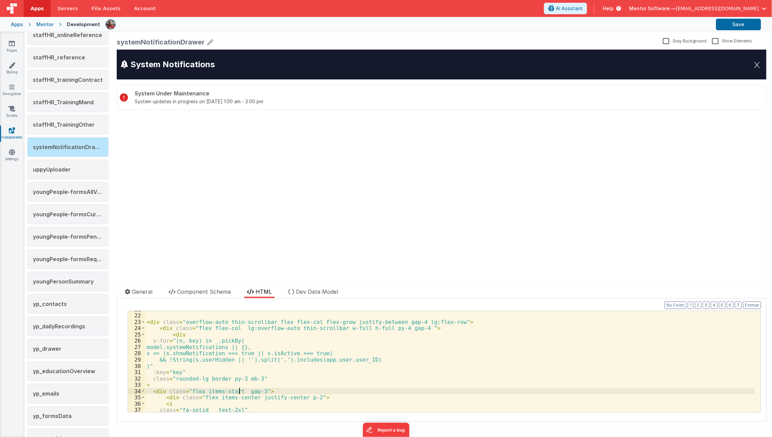
click at [239, 391] on div "< div class = "overflow-auto thin-scrollbar flex flex-col flex-grow justify-bet…" at bounding box center [450, 363] width 610 height 114
click at [406, 327] on div "< div class = "overflow-auto thin-scrollbar flex flex-col flex-grow justify-bet…" at bounding box center [450, 363] width 610 height 114
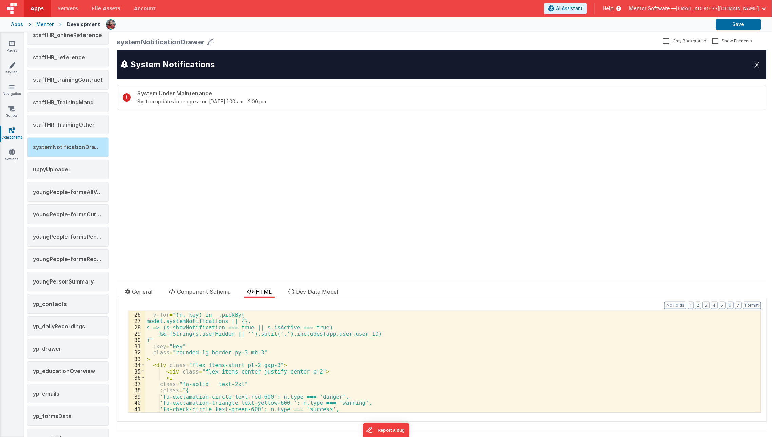
scroll to position [156, 0]
click at [251, 365] on div "< div v-for = "(n, key) in _.pickBy( model.systemNotifications || {}, s => (s.s…" at bounding box center [450, 362] width 610 height 114
click at [319, 295] on li "Dev Data Model" at bounding box center [312, 292] width 55 height 11
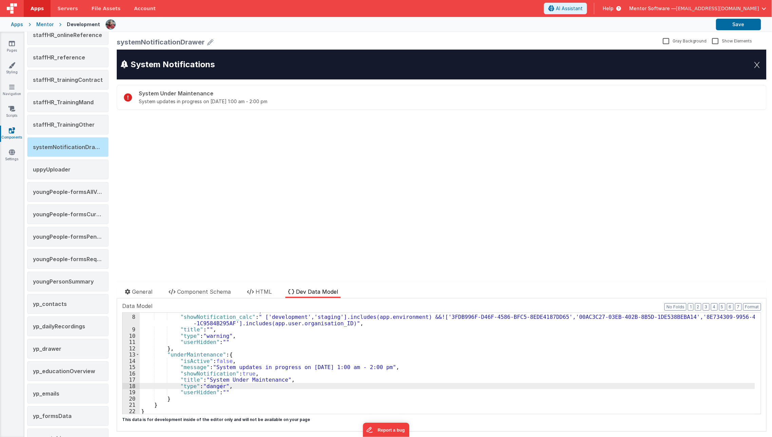
scroll to position [49, 0]
click at [204, 291] on span "Component Schema" at bounding box center [204, 291] width 54 height 7
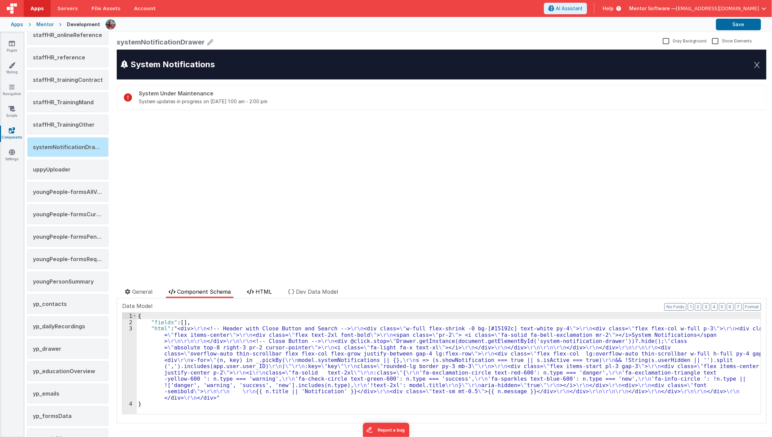
click at [261, 295] on li "HTML" at bounding box center [259, 292] width 30 height 11
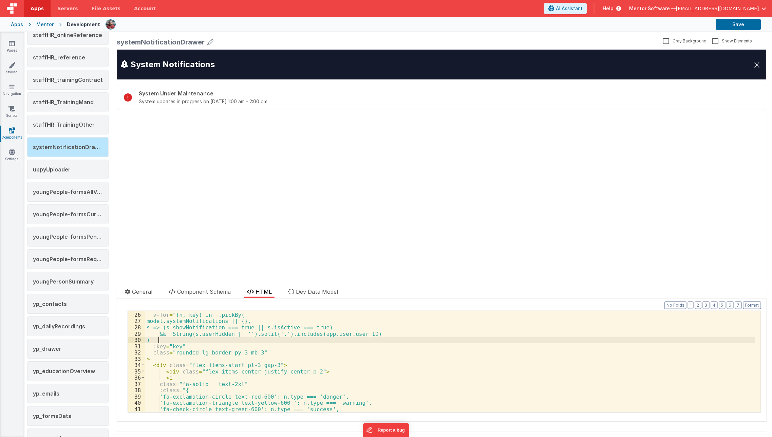
click at [232, 338] on div "< div v-for = "(n, key) in _.pickBy( model.systemNotifications || {}, s => (s.s…" at bounding box center [450, 362] width 610 height 114
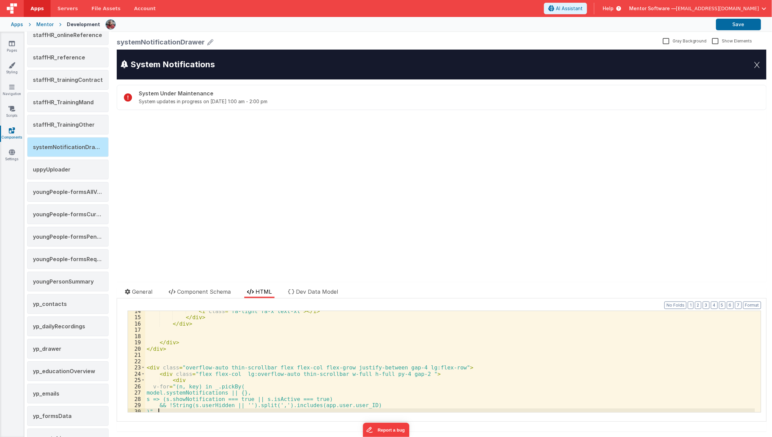
scroll to position [0, 0]
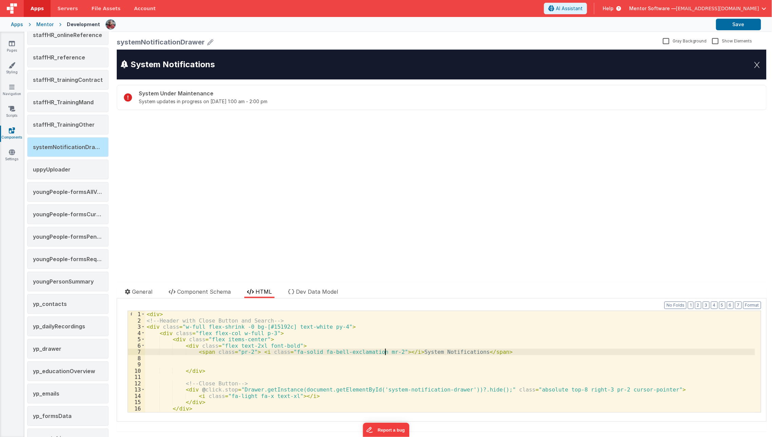
click at [384, 349] on div "< div > <!-- Header with Close Button and Search --> < div class = "w-full flex…" at bounding box center [450, 368] width 610 height 114
click at [258, 345] on div "< div > <!-- Header with Close Button and Search --> < div class = "w-full flex…" at bounding box center [450, 368] width 610 height 114
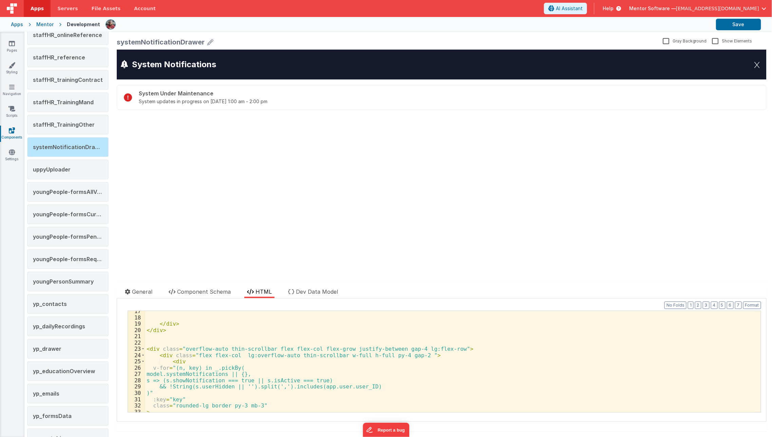
scroll to position [103, 0]
click at [273, 399] on div "</ div > </ div > < div class = "overflow-auto thin-scrollbar flex flex-col fle…" at bounding box center [450, 365] width 610 height 114
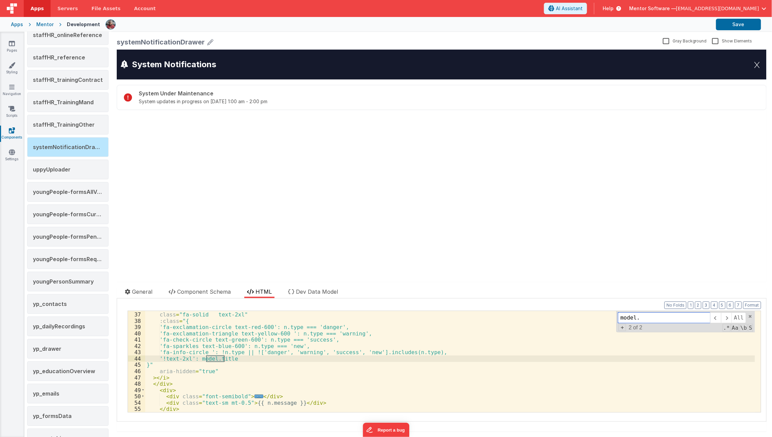
scroll to position [226, 0]
type input "model."
click at [164, 359] on div "< i class = "fa-solid text-2xl" :class = "{ 'fa-exclamation-circle text-red-600…" at bounding box center [450, 362] width 610 height 114
click at [437, 352] on div "< i class = "fa-solid text-2xl" :class = "{ 'fa-exclamation-circle text-red-600…" at bounding box center [450, 362] width 610 height 114
click at [321, 289] on span "Dev Data Model" at bounding box center [317, 291] width 42 height 7
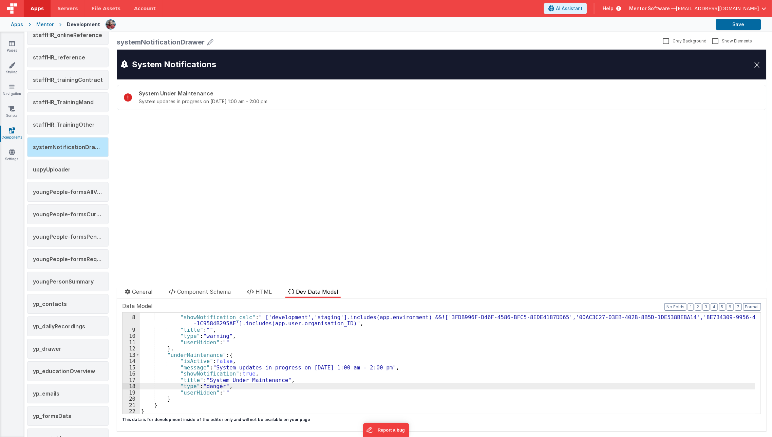
click at [215, 383] on div ""showNotification" : false , "showNotification_calc" : " ['development','stagin…" at bounding box center [447, 364] width 615 height 114
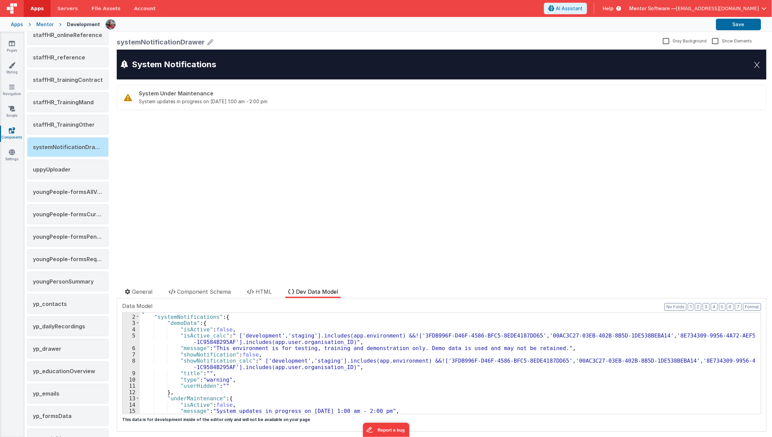
scroll to position [5, 0]
click at [215, 383] on div "{ "systemNotifications" : { "demoData" : { "isActive" : false , "isActive_calc"…" at bounding box center [447, 364] width 615 height 114
click at [220, 377] on div "{ "systemNotifications" : { "demoData" : { "isActive" : false , "isActive_calc"…" at bounding box center [447, 364] width 615 height 114
click at [245, 351] on div "{ "systemNotifications" : { "demoData" : { "isActive" : false , "isActive_calc"…" at bounding box center [447, 364] width 615 height 114
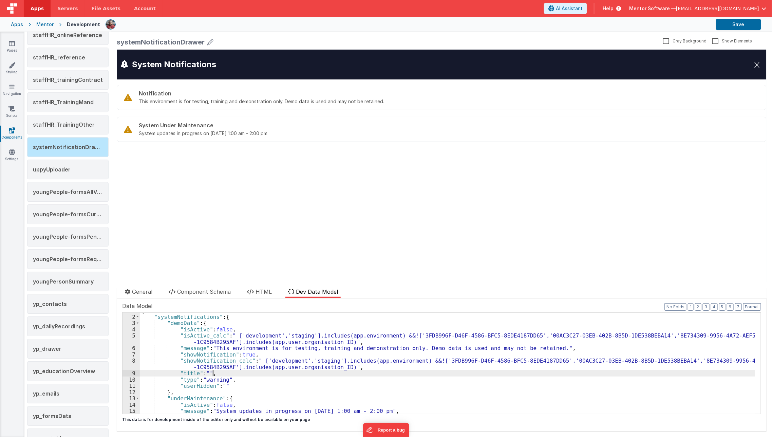
click at [214, 372] on div "{ "systemNotifications" : { "demoData" : { "isActive" : false , "isActive_calc"…" at bounding box center [447, 364] width 615 height 114
click at [207, 372] on div "{ "systemNotifications" : { "demoData" : { "isActive" : false , "isActive_calc"…" at bounding box center [447, 364] width 615 height 114
click at [204, 377] on div "{ "systemNotifications" : { "demoData" : { "isActive" : false , "isActive_calc"…" at bounding box center [447, 364] width 615 height 114
click at [206, 377] on div "{ "systemNotifications" : { "demoData" : { "isActive" : false , "isActive_calc"…" at bounding box center [447, 364] width 615 height 114
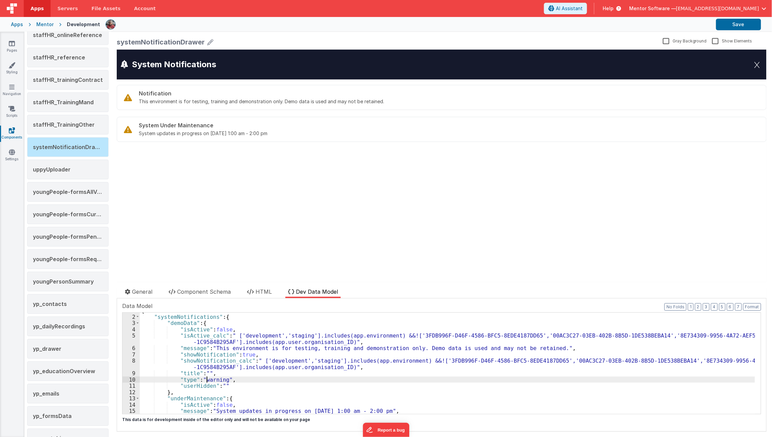
click at [206, 377] on div "{ "systemNotifications" : { "demoData" : { "isActive" : false , "isActive_calc"…" at bounding box center [447, 364] width 615 height 114
click at [252, 290] on icon at bounding box center [250, 291] width 7 height 5
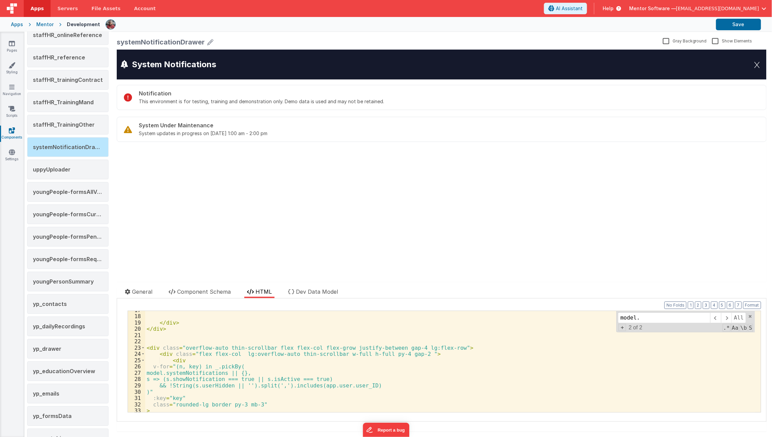
scroll to position [105, 0]
click at [211, 371] on div "</ div > </ div > < div class = "overflow-auto thin-scrollbar flex flex-col fle…" at bounding box center [450, 364] width 610 height 114
click at [315, 294] on span "Dev Data Model" at bounding box center [317, 291] width 42 height 7
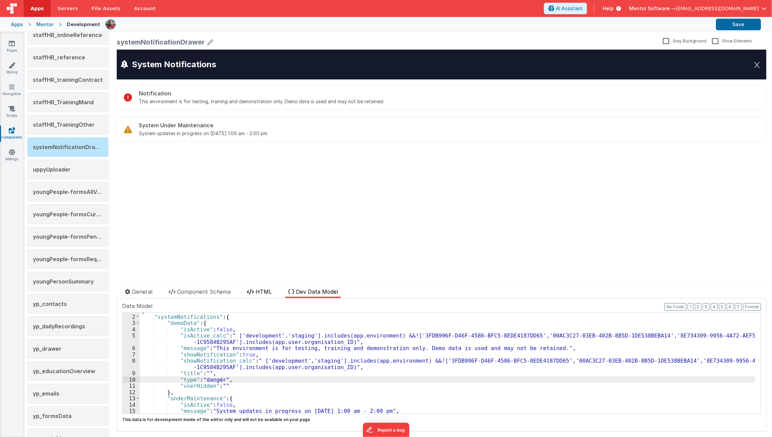
click at [259, 294] on span "HTML" at bounding box center [263, 291] width 16 height 7
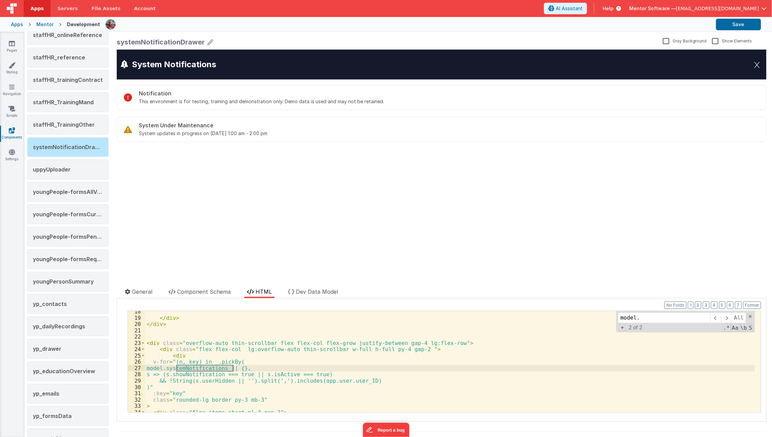
scroll to position [117, 0]
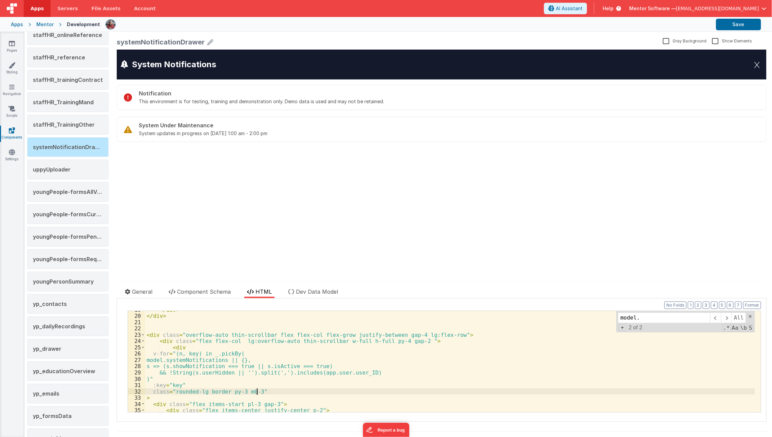
click at [352, 393] on div "</ div > </ div > < div class = "overflow-auto thin-scrollbar flex flex-col fle…" at bounding box center [450, 363] width 610 height 114
click at [407, 343] on div "</ div > </ div > < div class = "overflow-auto thin-scrollbar flex flex-col fle…" at bounding box center [450, 363] width 610 height 114
click at [721, 26] on button "Save" at bounding box center [738, 25] width 45 height 12
click at [324, 292] on span "Dev Data Model" at bounding box center [317, 291] width 42 height 7
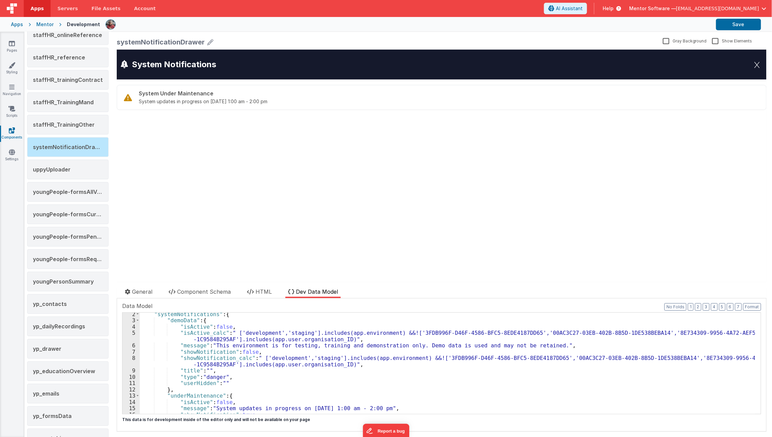
scroll to position [7, 0]
click at [264, 296] on li "HTML" at bounding box center [259, 292] width 30 height 11
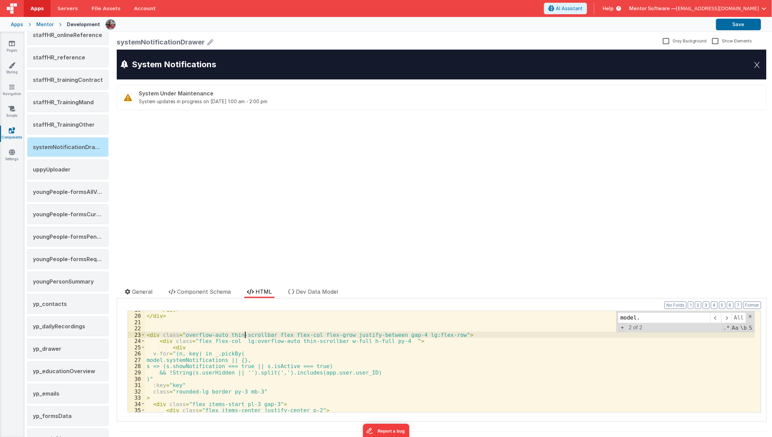
click at [244, 332] on div "</ div > </ div > < div class = "overflow-auto thin-scrollbar flex flex-col fle…" at bounding box center [450, 363] width 610 height 114
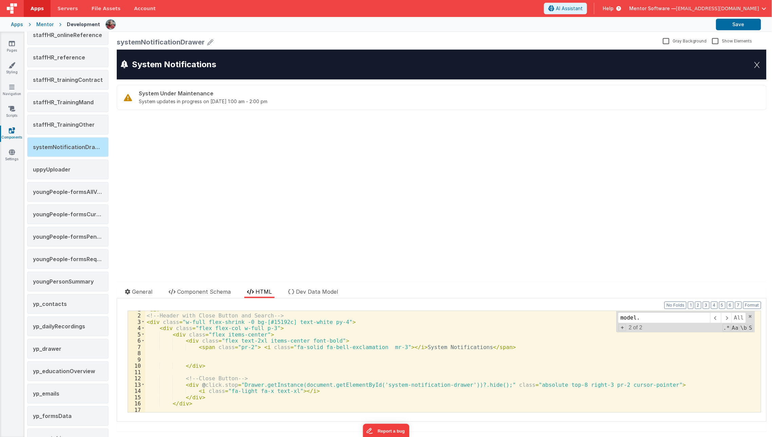
scroll to position [0, 0]
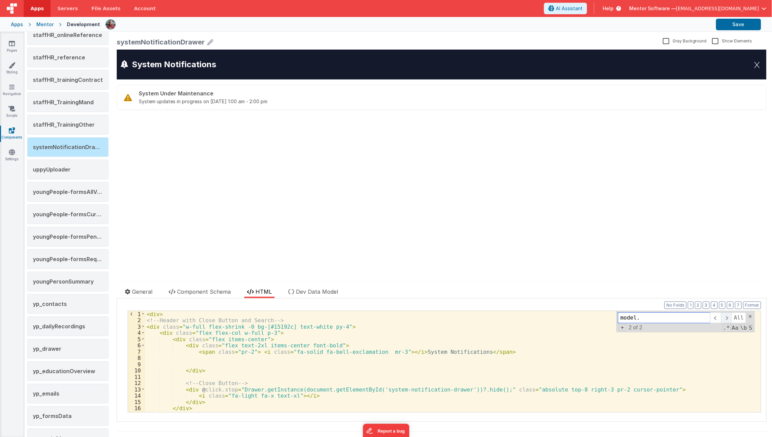
click at [724, 316] on span at bounding box center [726, 317] width 11 height 11
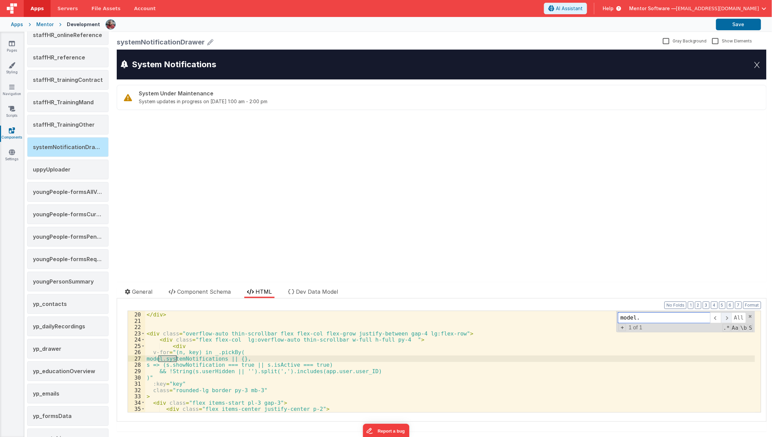
scroll to position [119, 0]
click at [724, 316] on span at bounding box center [726, 317] width 11 height 11
click at [748, 317] on span at bounding box center [750, 316] width 5 height 5
click at [324, 391] on div "</ div > </ div > < div class = "overflow-auto thin-scrollbar flex flex-col fle…" at bounding box center [450, 362] width 610 height 114
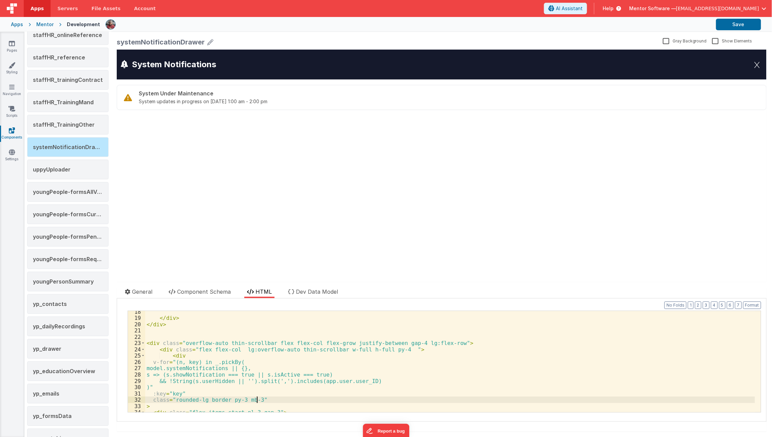
scroll to position [109, 0]
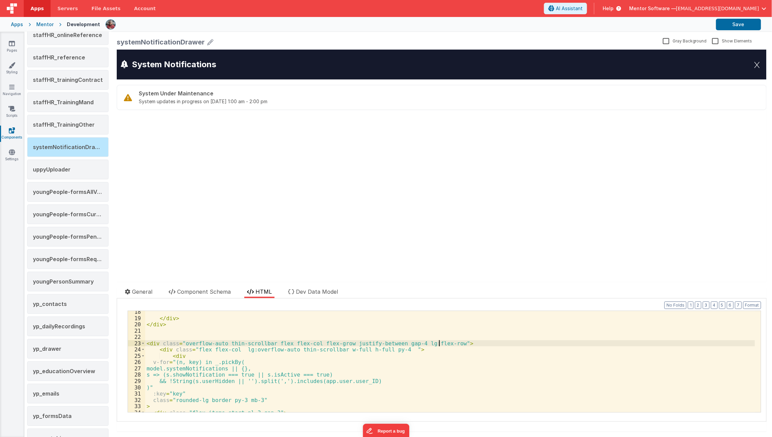
click at [439, 344] on div "</ div > </ div > < div class = "overflow-auto thin-scrollbar flex flex-col fle…" at bounding box center [450, 365] width 610 height 114
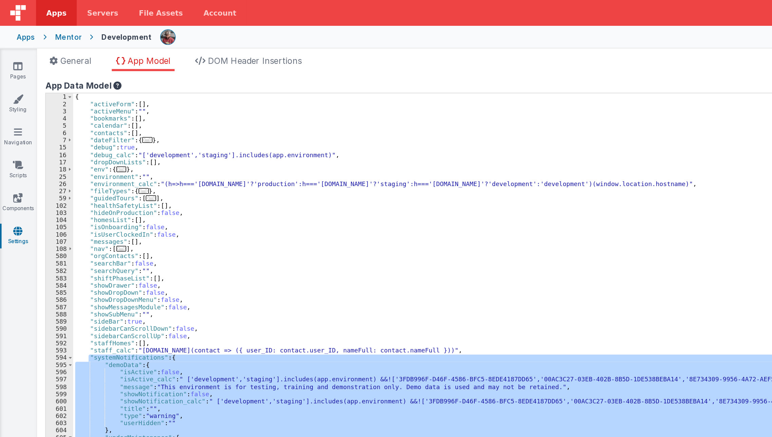
click at [126, 113] on div "{ "activeForm" : [ ] , "activeMenu" : "" , "bookmarks" : [ ] , "calendar" : [ ]…" at bounding box center [362, 246] width 628 height 370
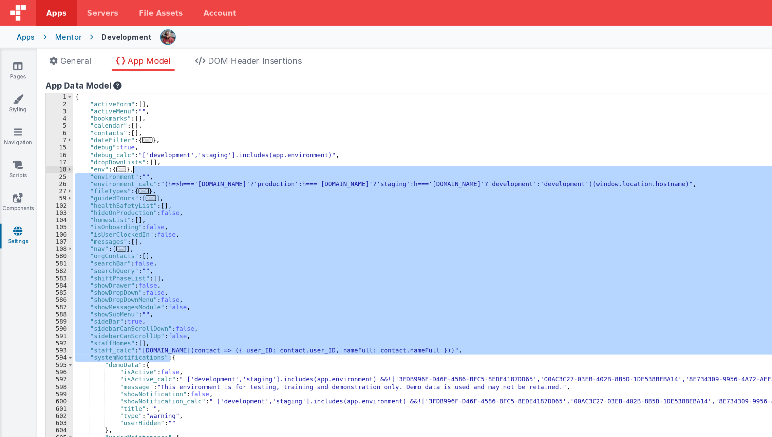
click at [112, 185] on div "{ "activeForm" : [ ] , "activeMenu" : "" , "bookmarks" : [ ] , "calendar" : [ ]…" at bounding box center [362, 246] width 628 height 370
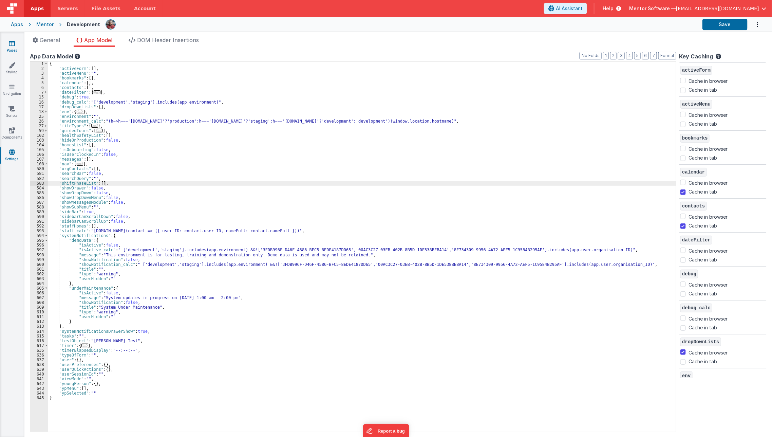
click at [7, 44] on link "Pages" at bounding box center [12, 47] width 24 height 14
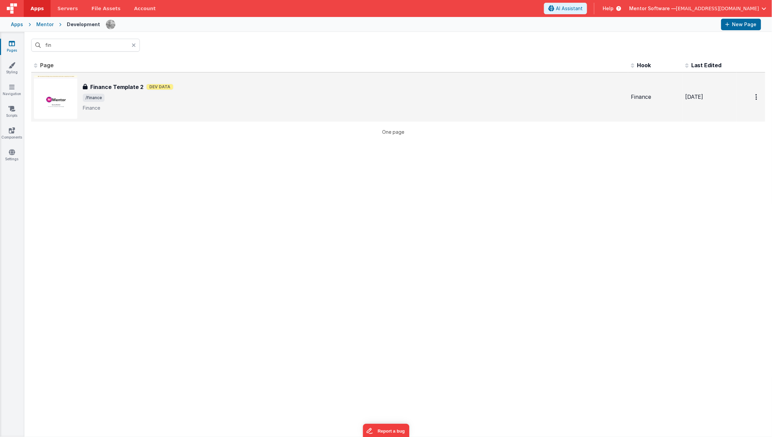
click at [115, 90] on h3 "Finance Template 2" at bounding box center [116, 87] width 53 height 8
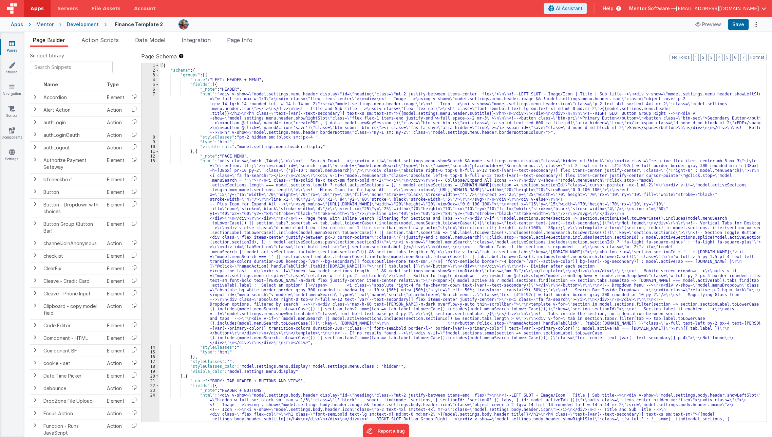
click at [250, 98] on div "[{ "schema" : { "groups" : [{ "_note" : "LEFT: HEADER + MENU" , "fields" : [{ "…" at bounding box center [459, 311] width 601 height 497
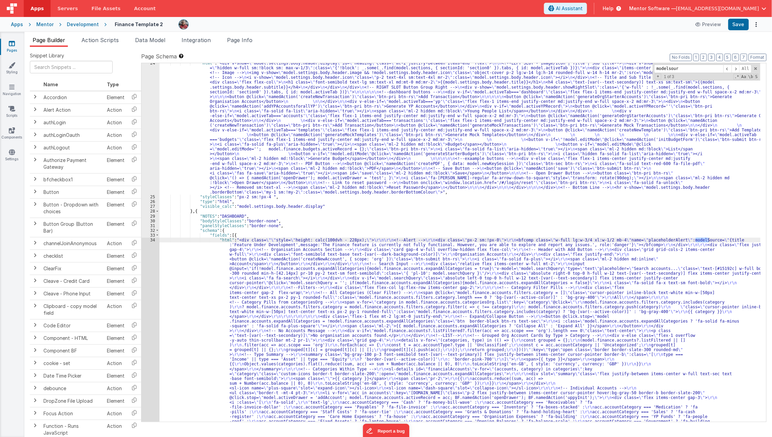
scroll to position [331, 0]
type input "modelsource"
click at [150, 238] on div "34" at bounding box center [150, 398] width 18 height 320
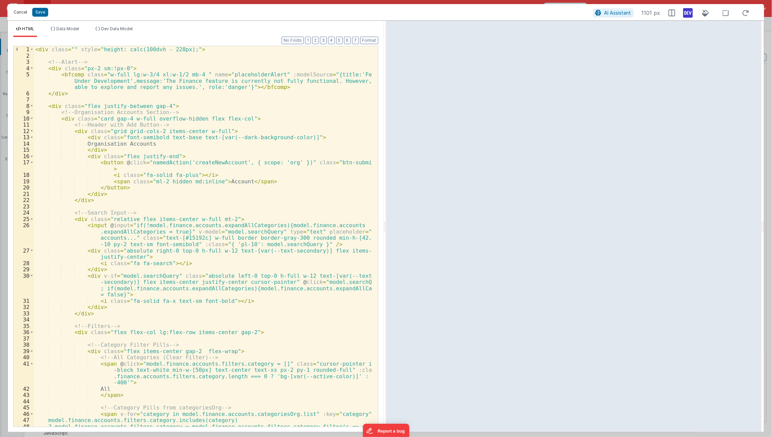
click at [13, 11] on button "Cancel" at bounding box center [20, 12] width 20 height 10
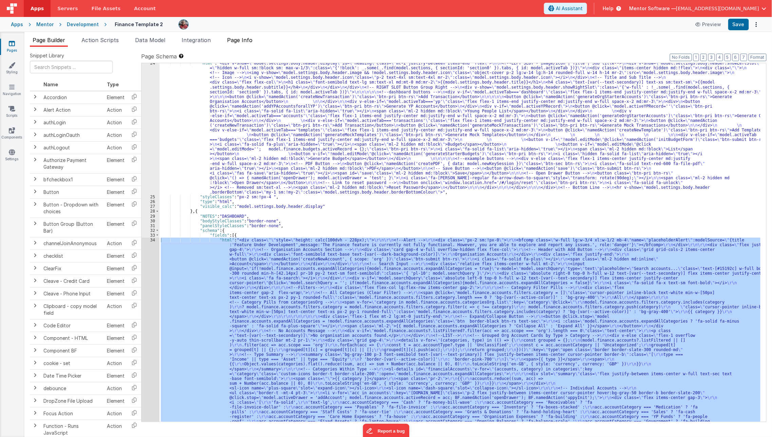
click at [252, 38] on span "Page Info" at bounding box center [239, 40] width 25 height 7
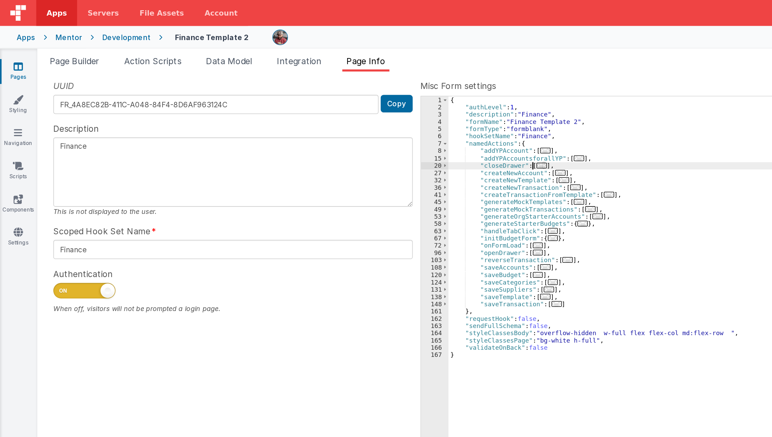
click at [217, 63] on div "UUID FR_4A8EC82B-411C-A048-84F4-8D6AF963124C Copy Description Finance This is n…" at bounding box center [398, 236] width 737 height 369
click at [352, 109] on span "..." at bounding box center [355, 109] width 7 height 4
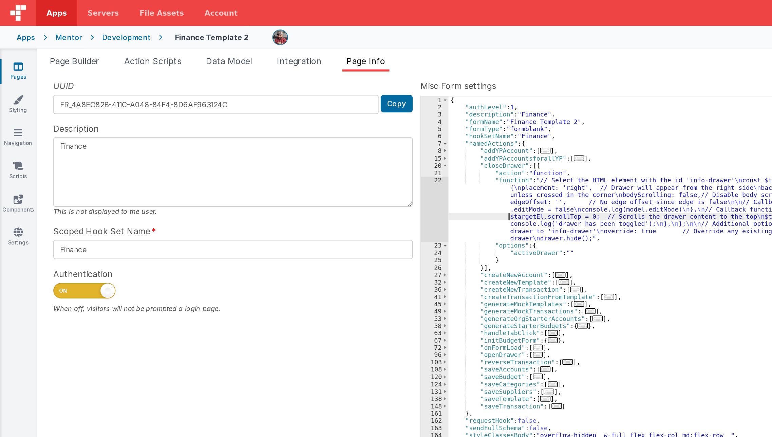
click at [334, 139] on div "{ "authLevel" : 1 , "description" : "Finance" , "formName" : "Finance Template …" at bounding box center [530, 247] width 473 height 368
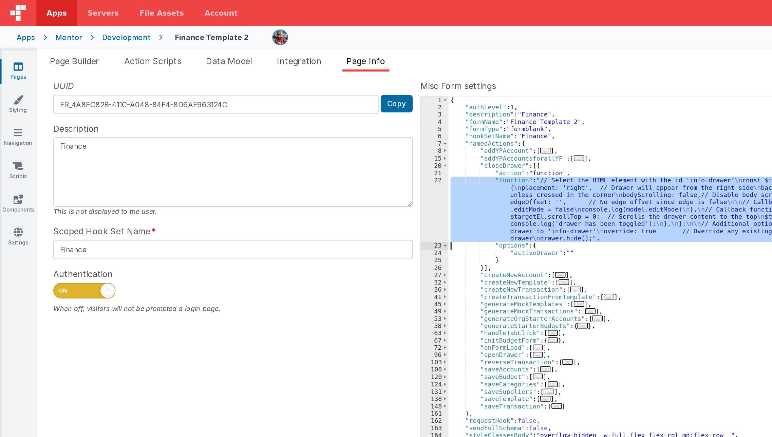
click at [281, 148] on div "22" at bounding box center [285, 137] width 18 height 43
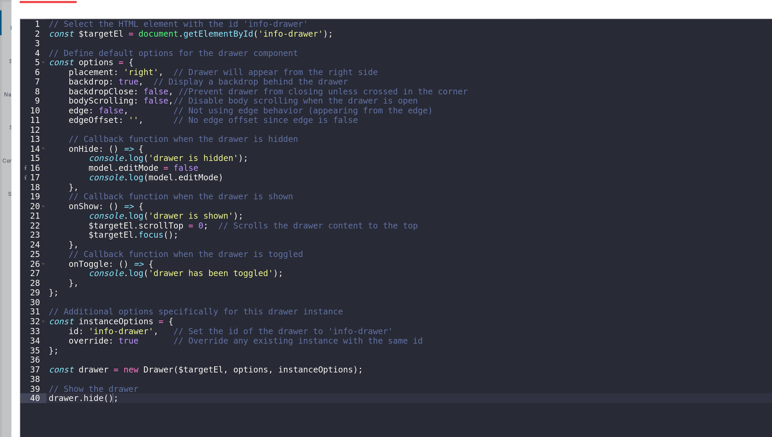
click at [0, 60] on div "Cancel Save AI Assistant JavaScript Data Model Dev Data Model Format 7 6 5 4 3 …" at bounding box center [386, 218] width 772 height 437
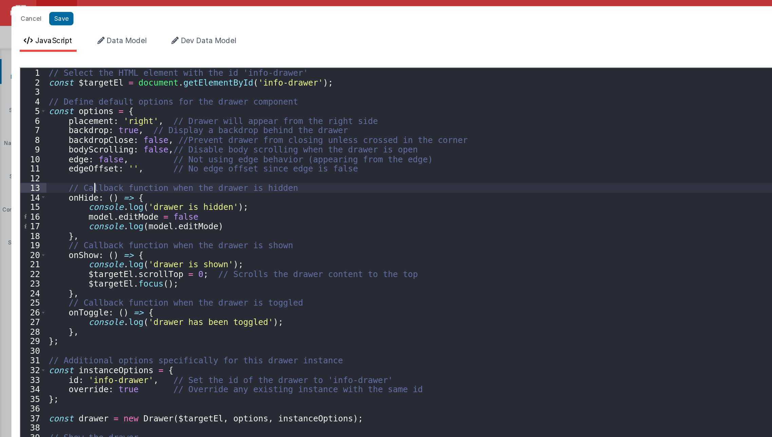
click at [61, 89] on div "// Select the HTML element with the id 'info-drawer' const $targetEl = document…" at bounding box center [395, 241] width 728 height 395
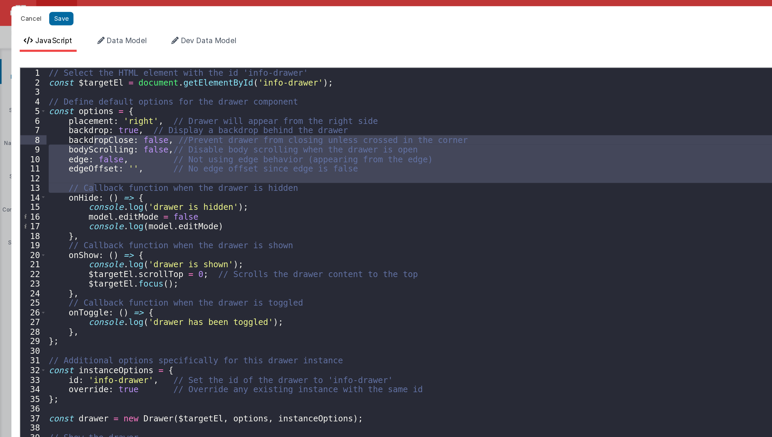
click at [19, 10] on button "Cancel" at bounding box center [20, 12] width 20 height 10
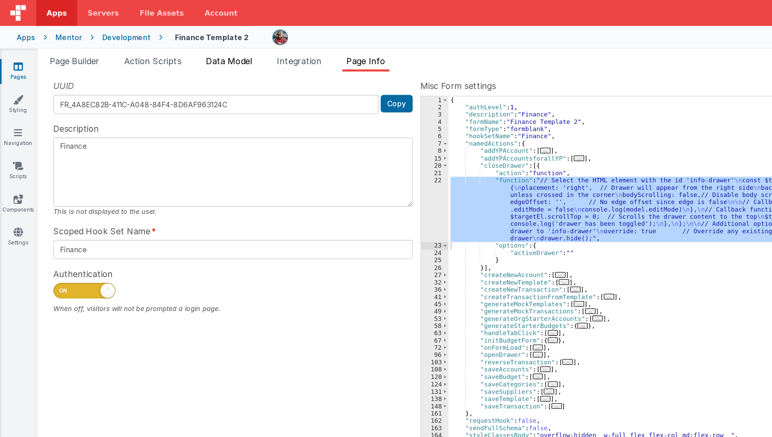
click at [147, 42] on span "Data Model" at bounding box center [150, 40] width 30 height 7
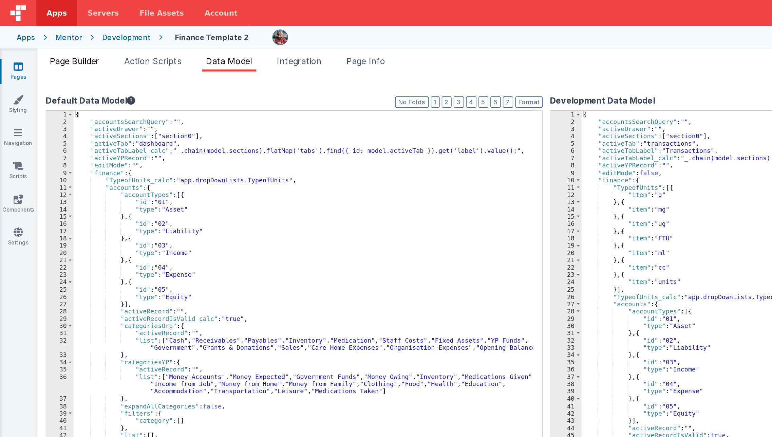
click at [52, 43] on span "Page Builder" at bounding box center [49, 40] width 33 height 7
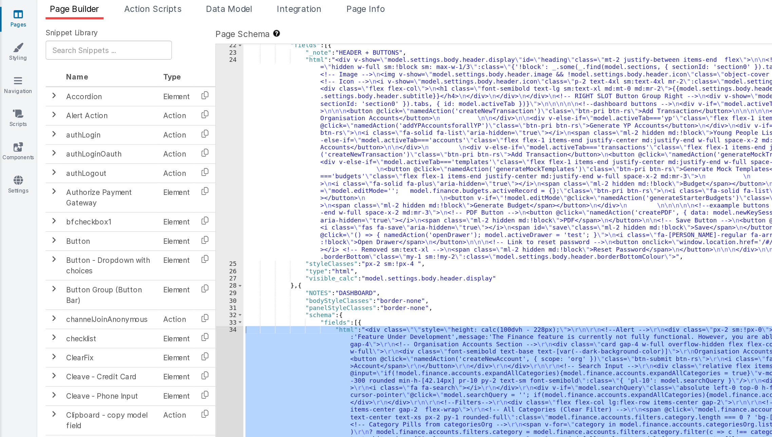
scroll to position [321, 0]
click at [14, 43] on icon at bounding box center [12, 43] width 6 height 7
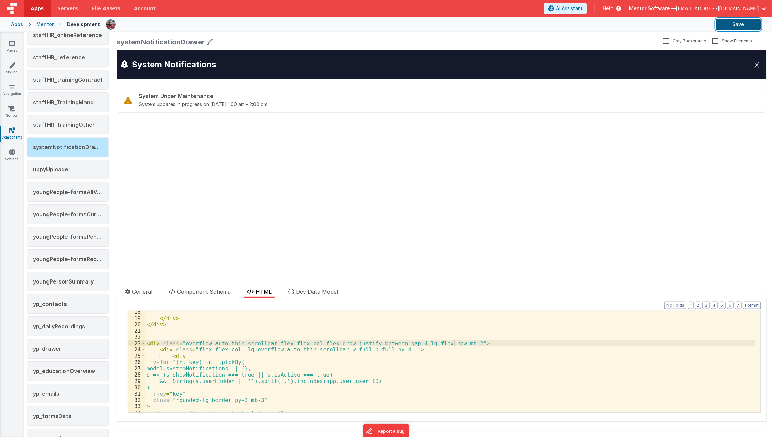
click at [724, 26] on button "Save" at bounding box center [738, 25] width 45 height 12
click at [9, 74] on link "Styling" at bounding box center [12, 69] width 24 height 14
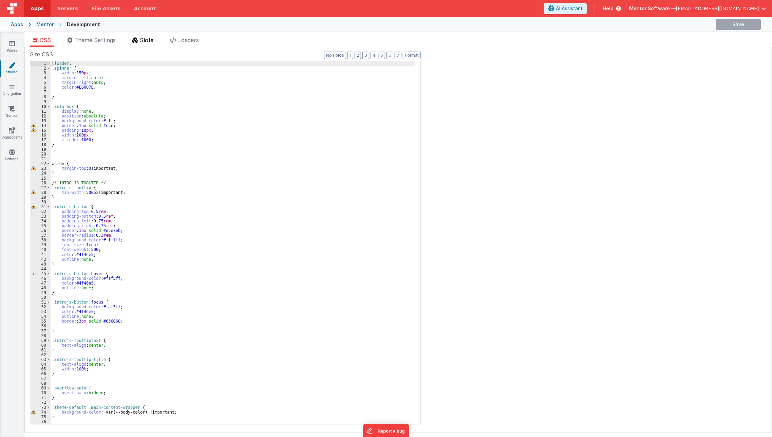
click at [145, 44] on li "Slots" at bounding box center [142, 41] width 27 height 11
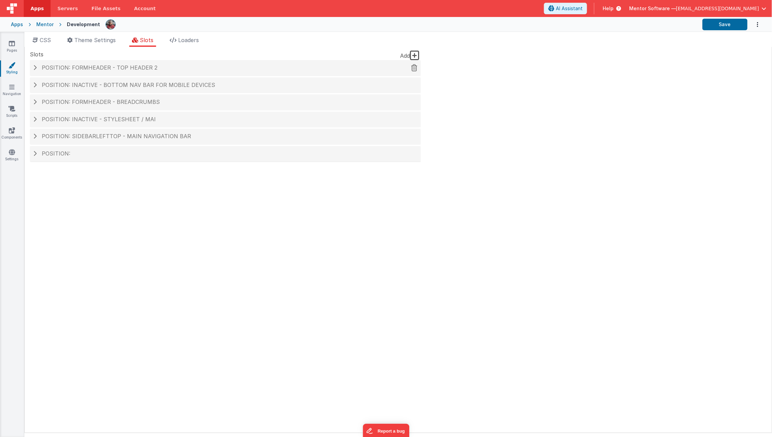
click at [158, 63] on div "Position: formHeader - top header 2" at bounding box center [225, 68] width 391 height 16
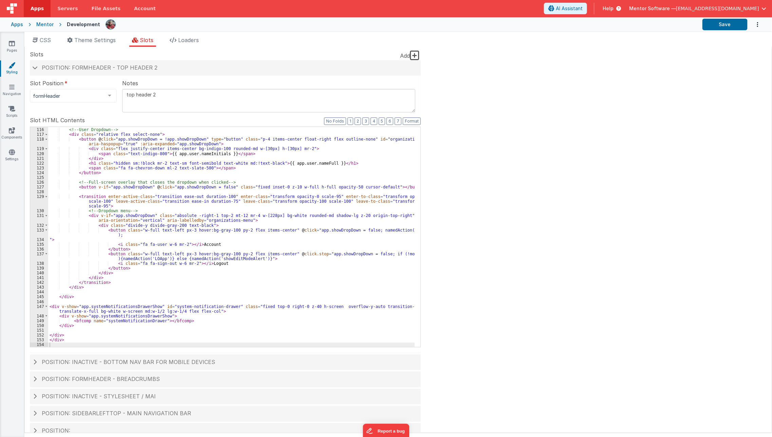
scroll to position [12, 0]
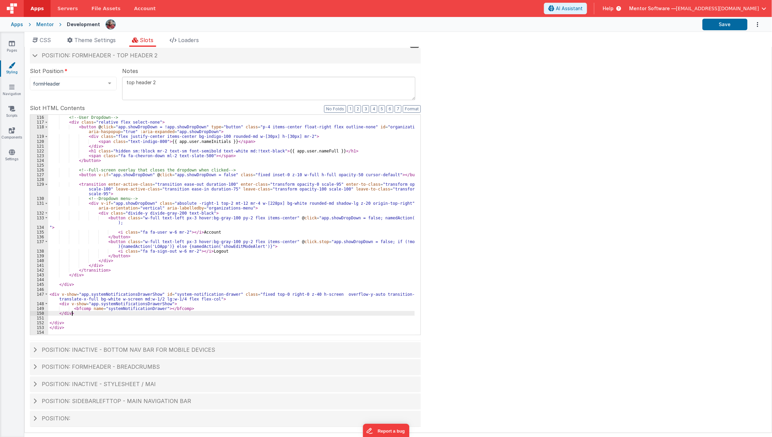
click at [166, 311] on div "<!-- User Dropdown --> < div class = "relative flex select-none" > < button @ c…" at bounding box center [231, 225] width 367 height 230
click at [160, 309] on div "<!-- User Dropdown --> < div class = "relative flex select-none" > < button @ c…" at bounding box center [231, 225] width 367 height 230
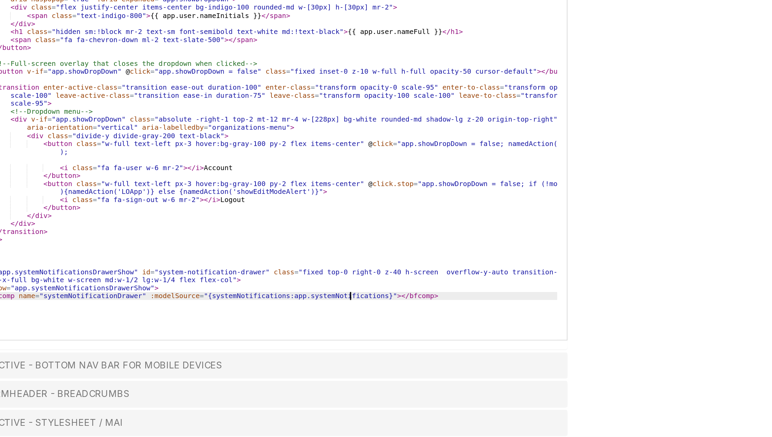
scroll to position [0, 0]
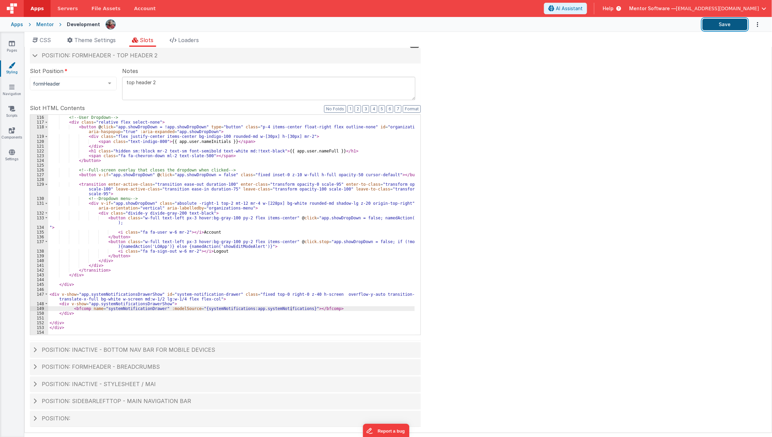
click at [714, 23] on button "Save" at bounding box center [724, 25] width 45 height 12
click at [10, 151] on icon at bounding box center [12, 152] width 6 height 7
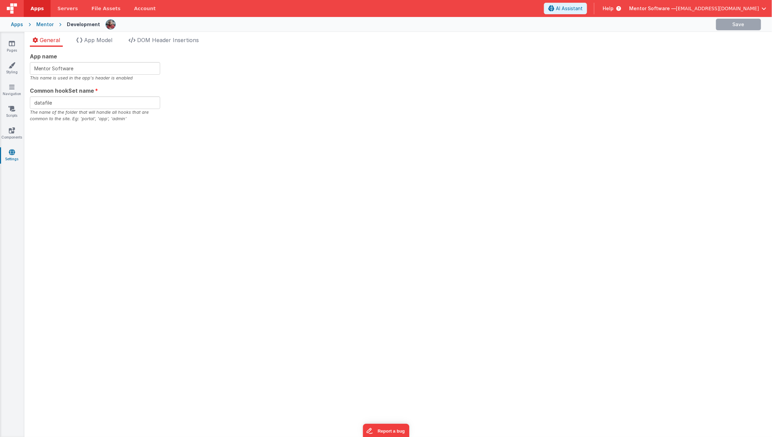
click at [109, 34] on div "General App Model DOM Header Insertions App name Mentor Software This name is u…" at bounding box center [397, 234] width 747 height 405
click at [109, 35] on div "General App Model DOM Header Insertions App name Mentor Software This name is u…" at bounding box center [397, 234] width 747 height 405
click at [108, 36] on li "App Model" at bounding box center [94, 41] width 41 height 11
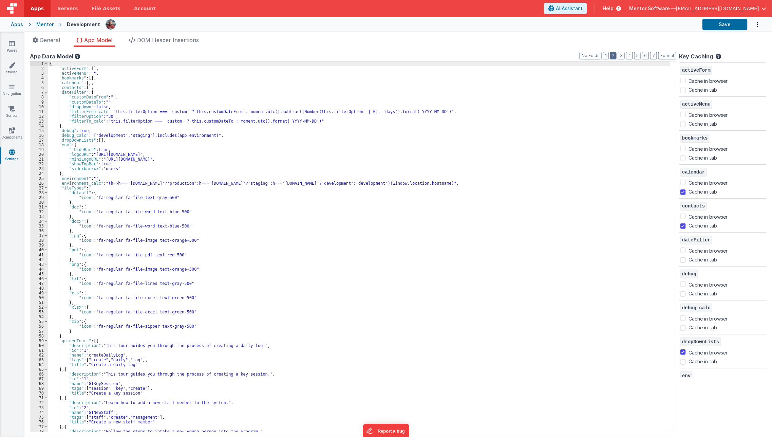
click at [616, 54] on button "2" at bounding box center [613, 55] width 6 height 7
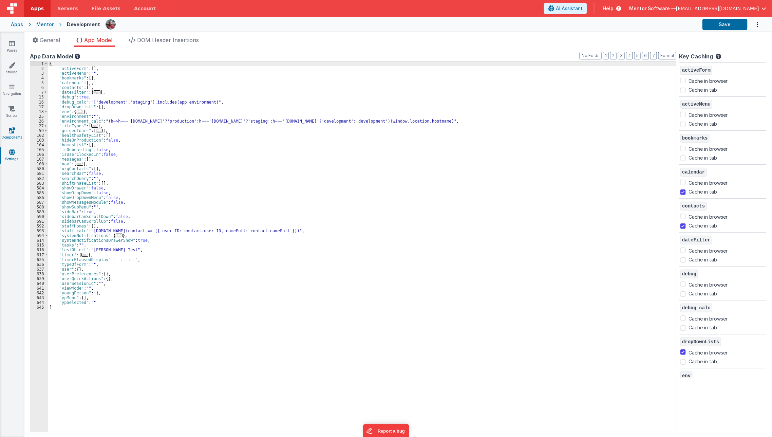
click at [5, 128] on link "Components" at bounding box center [12, 134] width 24 height 14
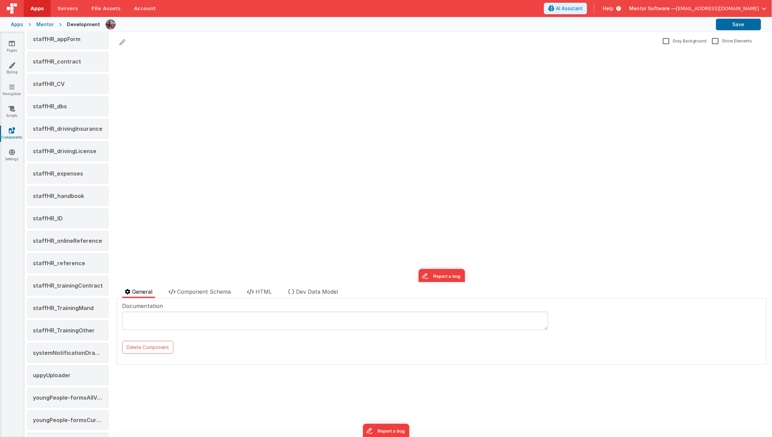
scroll to position [851, 0]
click at [60, 350] on div "systemNotificationDrawer" at bounding box center [67, 353] width 81 height 20
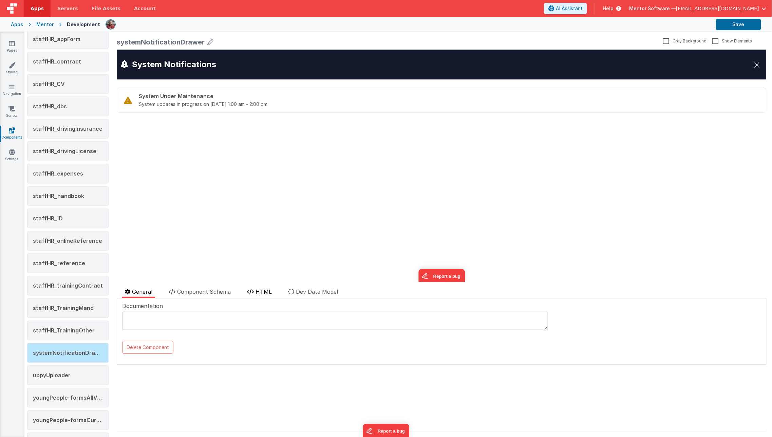
click at [251, 296] on li "HTML" at bounding box center [259, 292] width 30 height 11
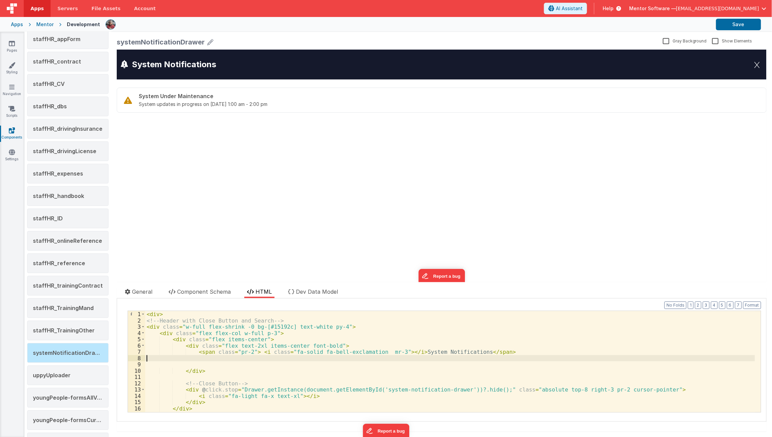
click at [231, 355] on div "< div > <!-- Header with Close Button and Search --> < div class = "w-full flex…" at bounding box center [450, 368] width 610 height 114
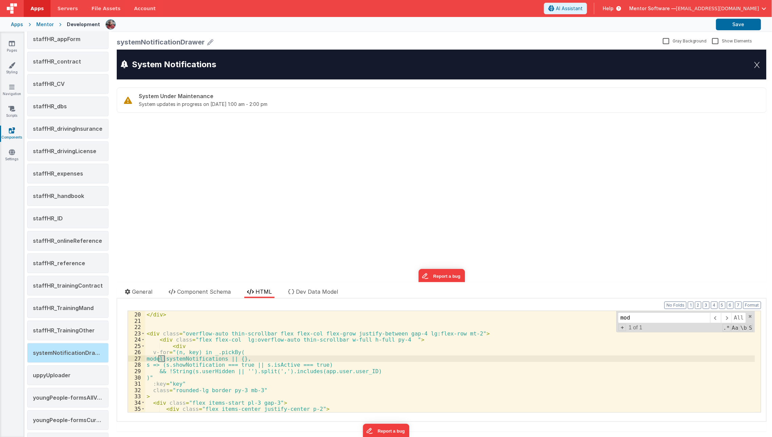
scroll to position [119, 0]
type input "model"
click at [231, 355] on div "</ div > </ div > < div class = "overflow-auto thin-scrollbar flex flex-col fle…" at bounding box center [450, 362] width 610 height 114
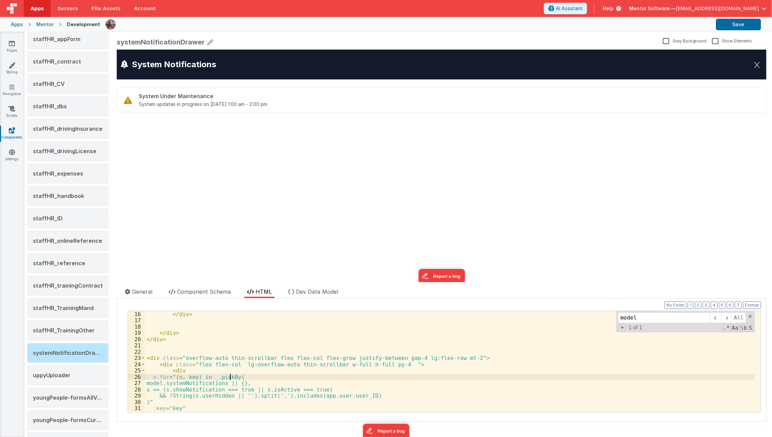
scroll to position [94, 0]
click at [619, 329] on span "+" at bounding box center [622, 327] width 7 height 7
click at [622, 329] on input at bounding box center [664, 329] width 92 height 11
type input "app"
click at [739, 333] on span "All" at bounding box center [745, 329] width 15 height 11
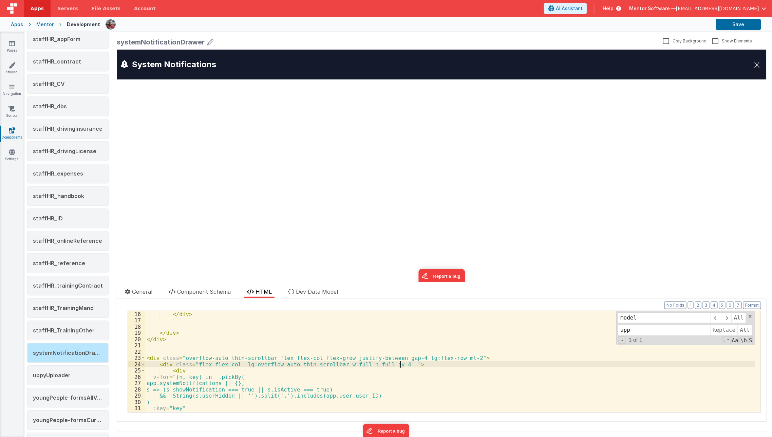
click at [632, 364] on div "</ div > </ div > </ div > < div class = "overflow-auto thin-scrollbar flex fle…" at bounding box center [450, 368] width 610 height 114
click at [740, 19] on button "Save" at bounding box center [738, 25] width 45 height 12
click at [8, 158] on link "Settings" at bounding box center [12, 156] width 24 height 14
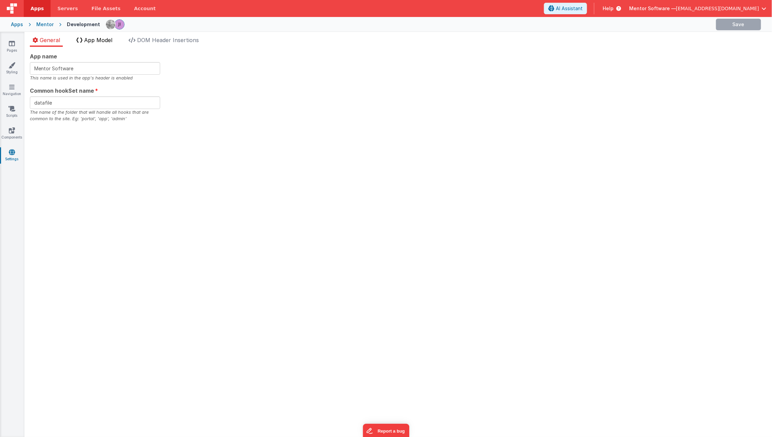
click at [100, 41] on span "App Model" at bounding box center [98, 40] width 28 height 7
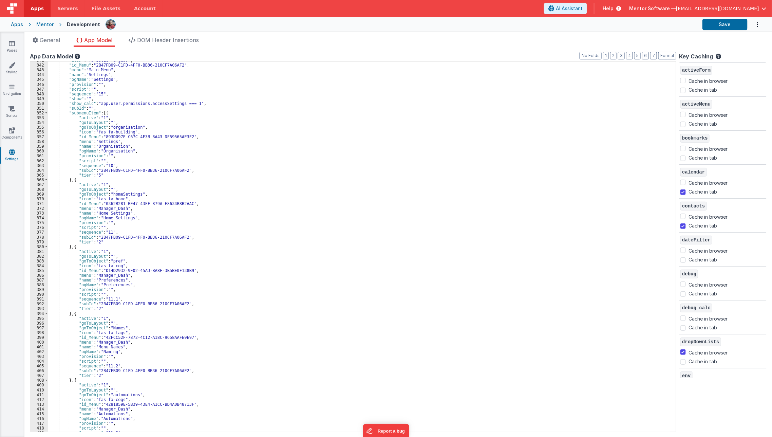
scroll to position [1608, 0]
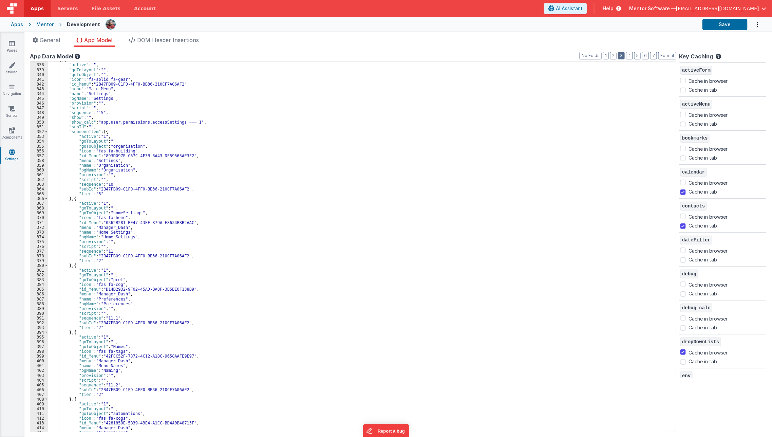
click at [624, 55] on button "3" at bounding box center [621, 55] width 7 height 7
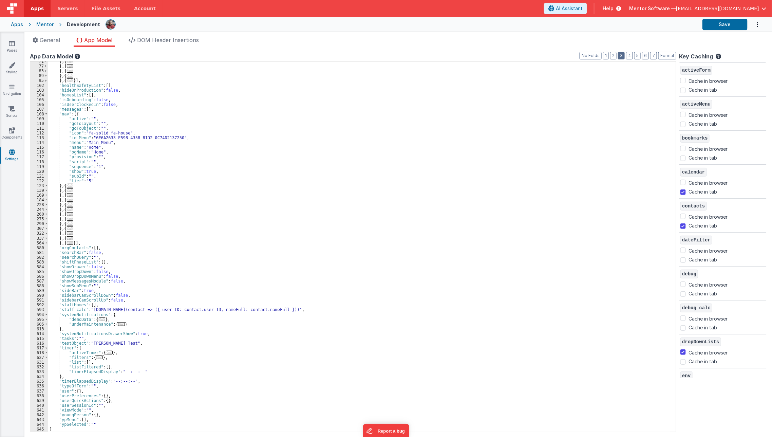
scroll to position [217, 0]
click at [616, 55] on button "2" at bounding box center [613, 55] width 6 height 7
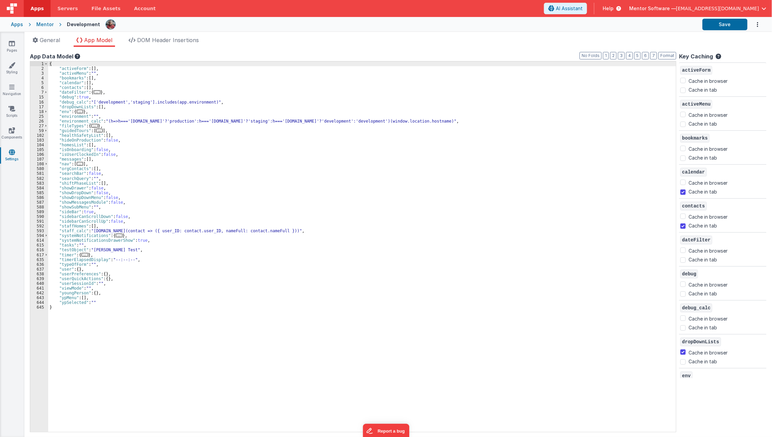
click at [116, 235] on span "..." at bounding box center [119, 235] width 7 height 4
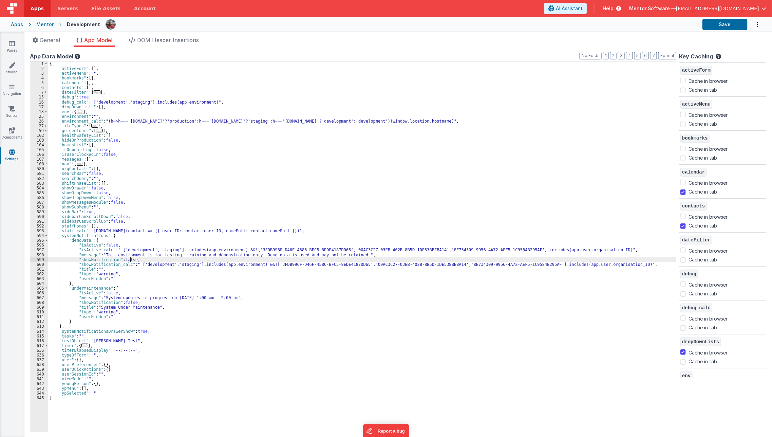
click at [130, 259] on div "{ "activeForm" : [ ] , "activeMenu" : "" , "bookmarks" : [ ] , "calendar" : [ ]…" at bounding box center [362, 251] width 629 height 380
click at [131, 317] on div "{ "activeForm" : [ ] , "activeMenu" : "" , "bookmarks" : [ ] , "calendar" : [ ]…" at bounding box center [362, 251] width 629 height 380
click at [124, 304] on div "{ "activeForm" : [ ] , "activeMenu" : "" , "bookmarks" : [ ] , "calendar" : [ ]…" at bounding box center [362, 251] width 629 height 380
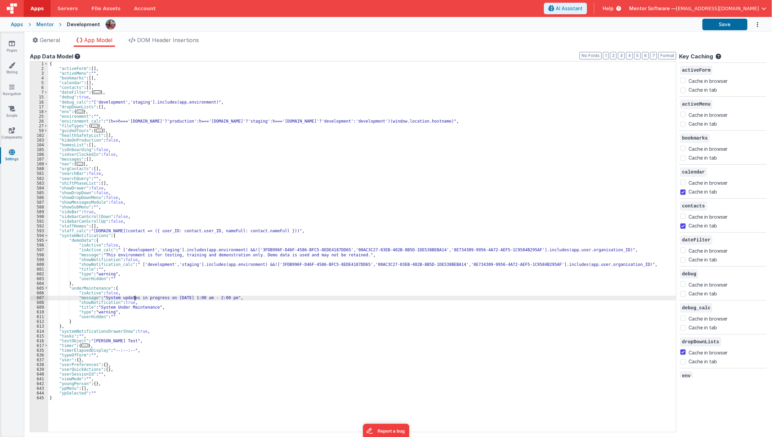
click at [135, 299] on div "{ "activeForm" : [ ] , "activeMenu" : "" , "bookmarks" : [ ] , "calendar" : [ ]…" at bounding box center [362, 251] width 629 height 380
click at [106, 21] on img at bounding box center [111, 25] width 10 height 10
click at [106, 24] on img at bounding box center [111, 25] width 10 height 10
click at [107, 128] on div "{ "activeForm" : [ ] , "activeMenu" : "" , "bookmarks" : [ ] , "calendar" : [ ]…" at bounding box center [362, 251] width 629 height 380
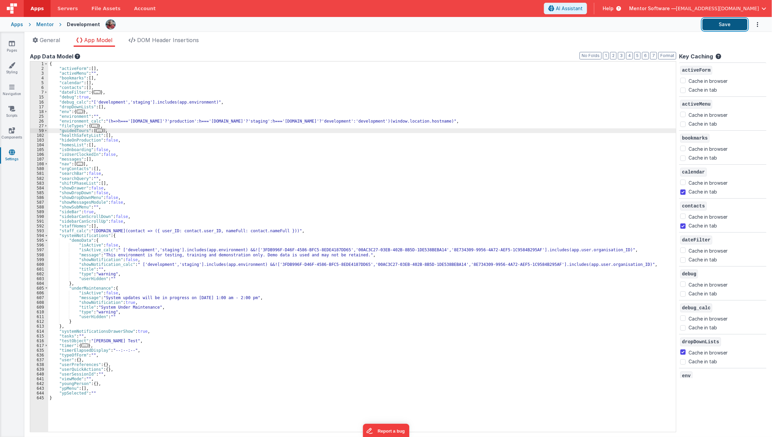
click at [724, 28] on button "Save" at bounding box center [724, 25] width 45 height 12
click at [176, 44] on li "DOM Header Insertions" at bounding box center [164, 41] width 76 height 11
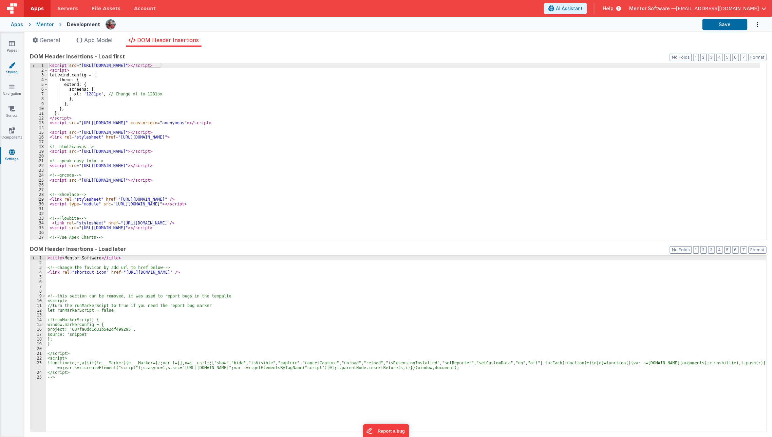
click at [7, 69] on link "Styling" at bounding box center [12, 69] width 24 height 14
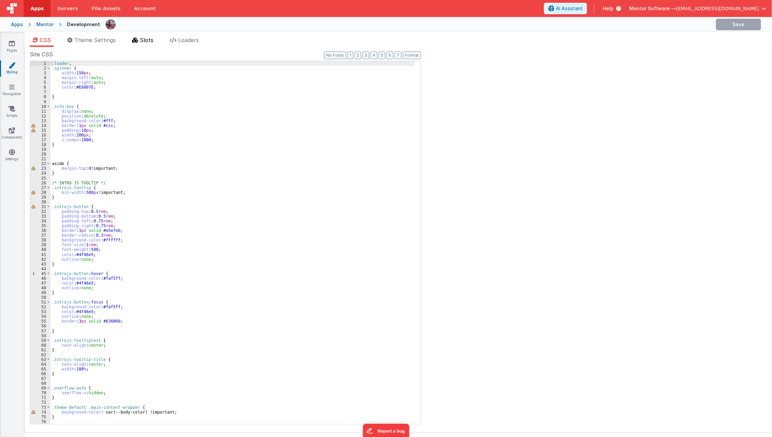
click at [150, 38] on span "Slots" at bounding box center [147, 40] width 14 height 7
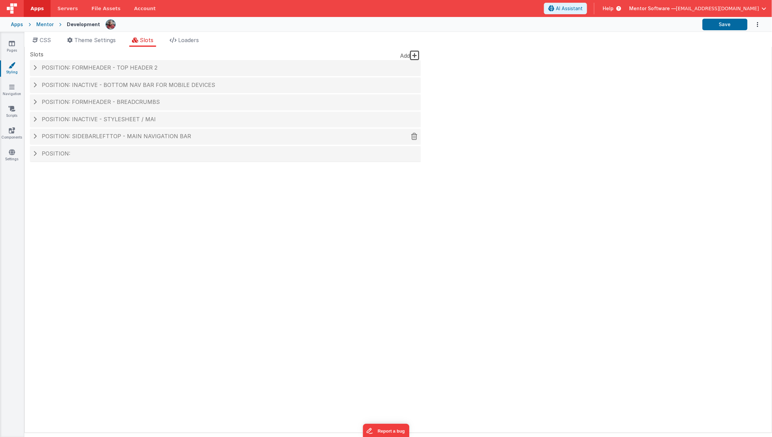
click at [138, 140] on div "Position: sidebarLeftTop - MAIN NAVIGATION BAR" at bounding box center [225, 137] width 391 height 16
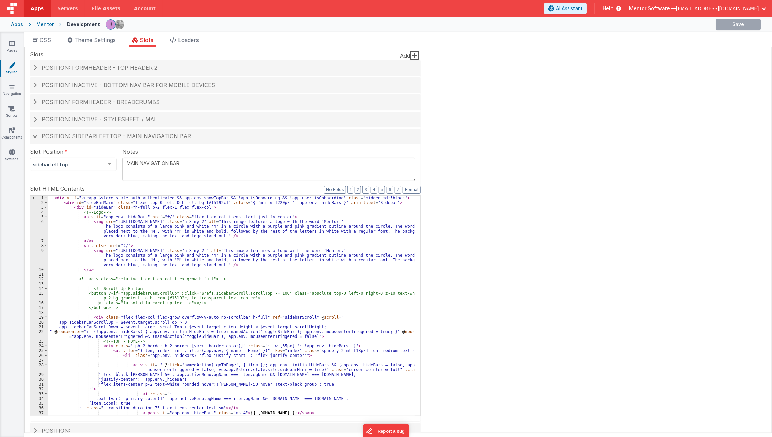
click at [11, 103] on div "Pages Styling Navigation Scripts Components Settings" at bounding box center [12, 234] width 24 height 405
click at [11, 111] on icon at bounding box center [11, 108] width 7 height 7
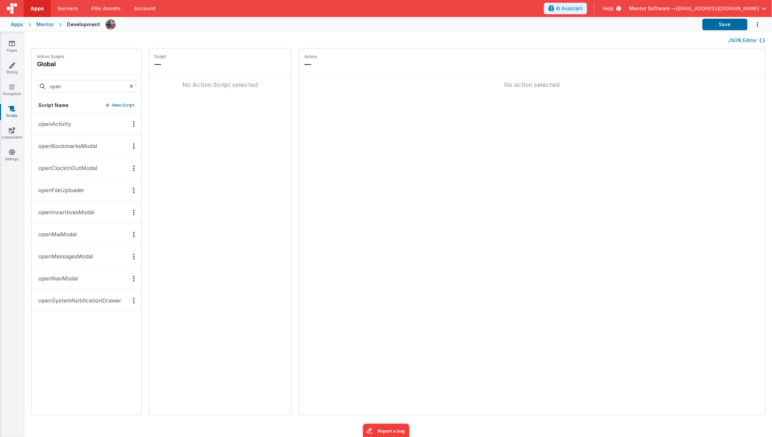
click at [130, 87] on icon at bounding box center [132, 86] width 4 height 23
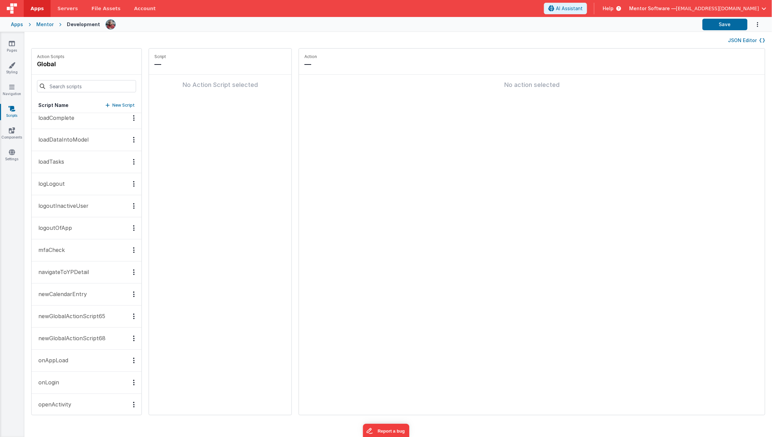
scroll to position [668, 0]
click at [51, 378] on p "onLogin" at bounding box center [46, 382] width 25 height 8
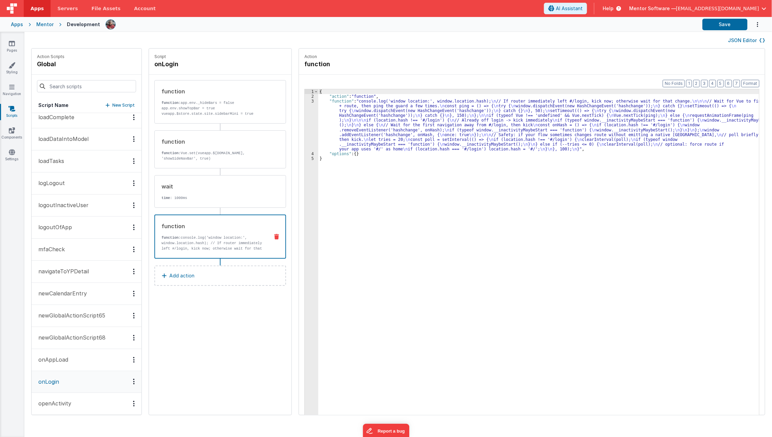
click at [172, 245] on p "function: console.log('window location:', window.location.hash); // If router i…" at bounding box center [213, 246] width 102 height 22
click at [327, 116] on div "{ "action" : "function" , "function" : "console.log('window location:', window.…" at bounding box center [543, 267] width 451 height 356
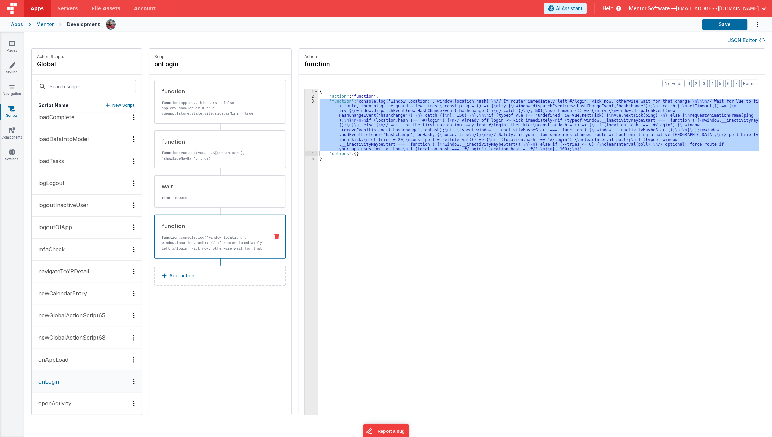
click at [305, 126] on div "3" at bounding box center [312, 125] width 14 height 53
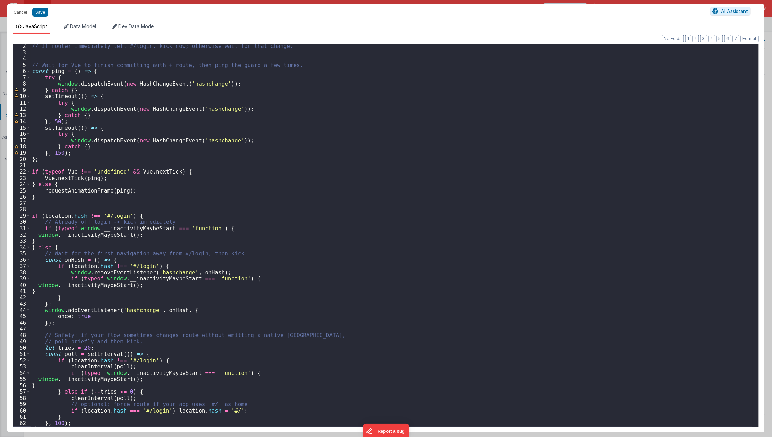
scroll to position [13, 0]
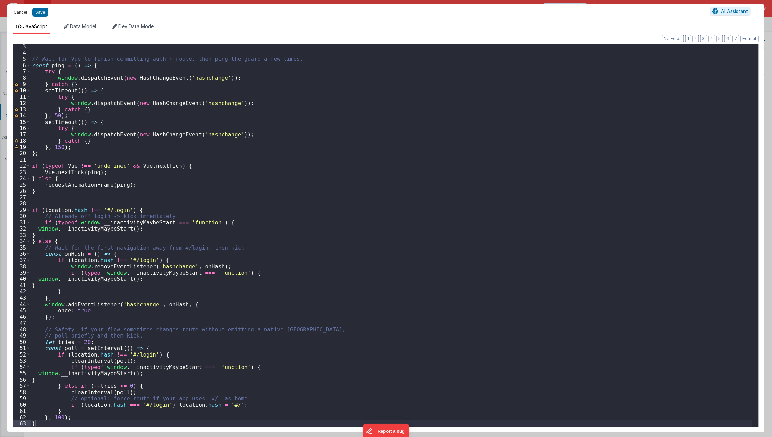
click at [20, 8] on button "Cancel" at bounding box center [20, 12] width 20 height 10
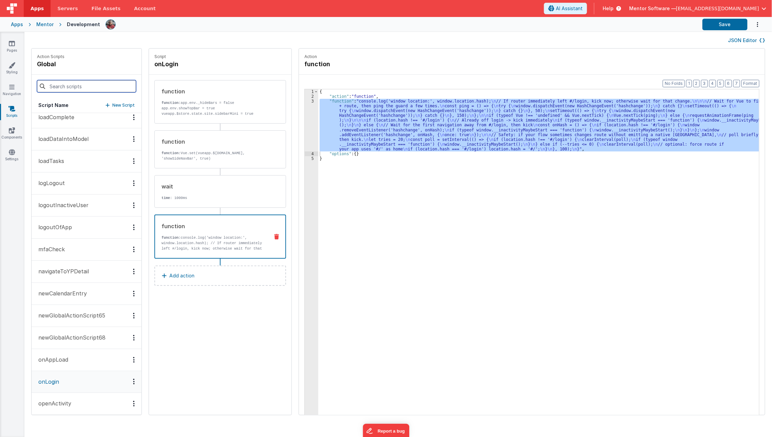
click at [73, 87] on input at bounding box center [86, 86] width 99 height 12
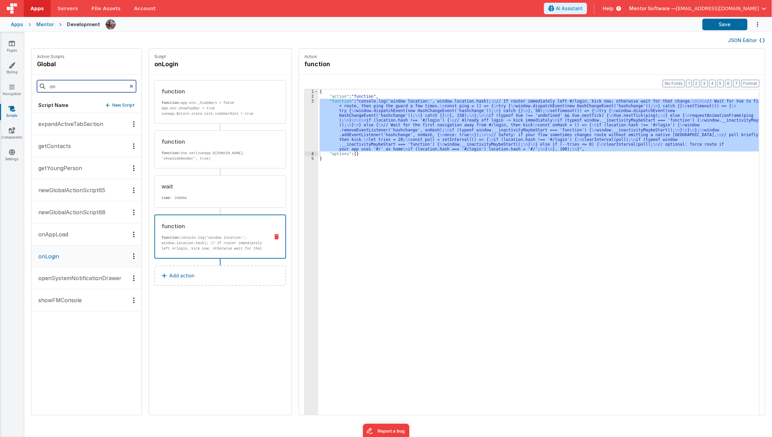
scroll to position [0, 0]
type input "on"
click at [64, 230] on p "onAppLoad" at bounding box center [51, 234] width 34 height 8
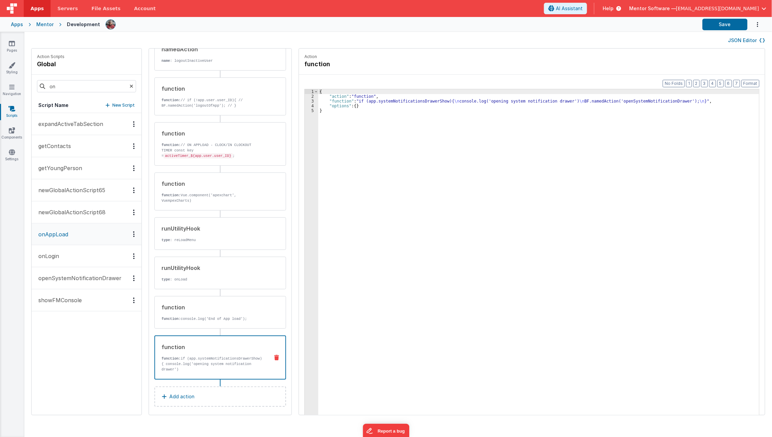
scroll to position [477, 0]
click at [196, 346] on div "function" at bounding box center [213, 347] width 102 height 8
click at [359, 191] on div "{ "action" : "function" , "function" : "if (app.systemNotificationsDrawerShow){…" at bounding box center [543, 267] width 451 height 356
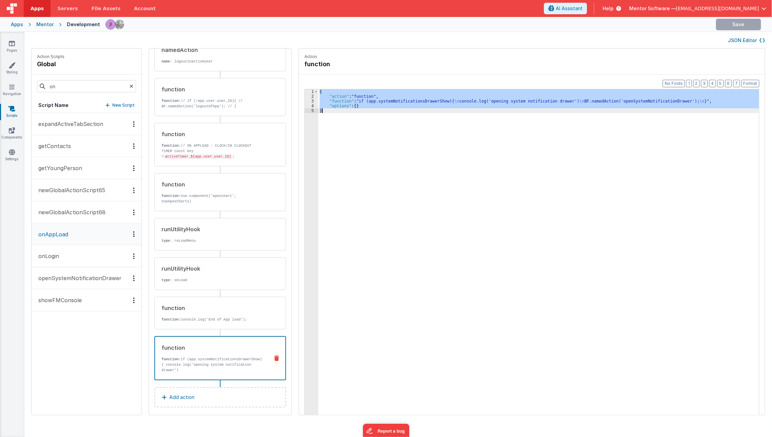
click at [332, 99] on div "{ "action" : "function" , "function" : "if (app.systemNotificationsDrawerShow){…" at bounding box center [538, 262] width 441 height 346
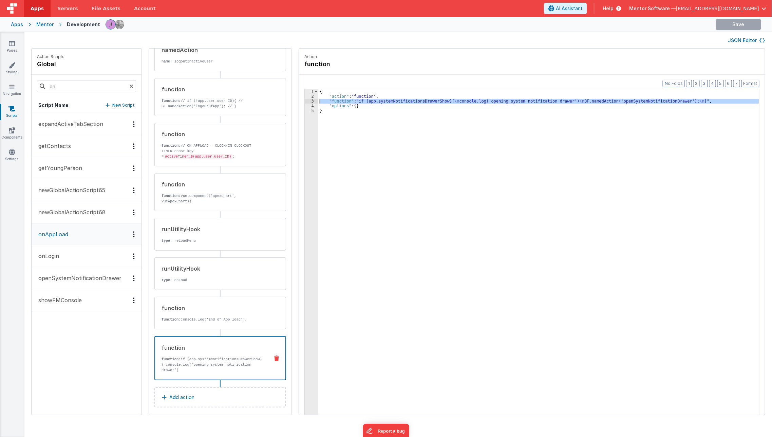
click at [305, 101] on div "3" at bounding box center [312, 101] width 14 height 5
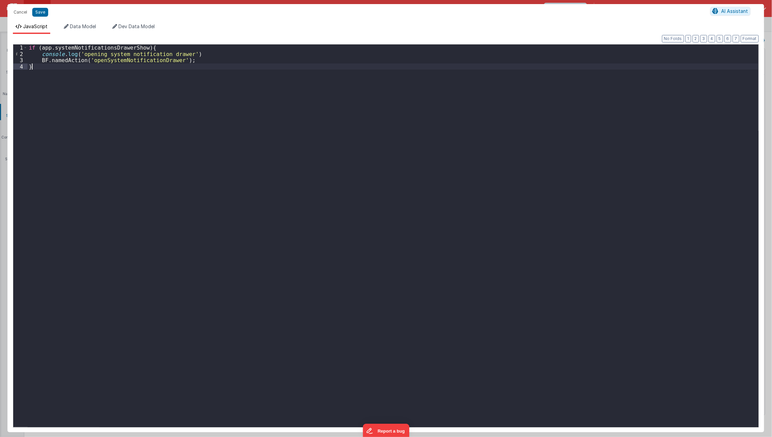
click at [302, 101] on div "if ( app . systemNotificationsDrawerShow ) { console . log ( 'opening system no…" at bounding box center [392, 241] width 731 height 395
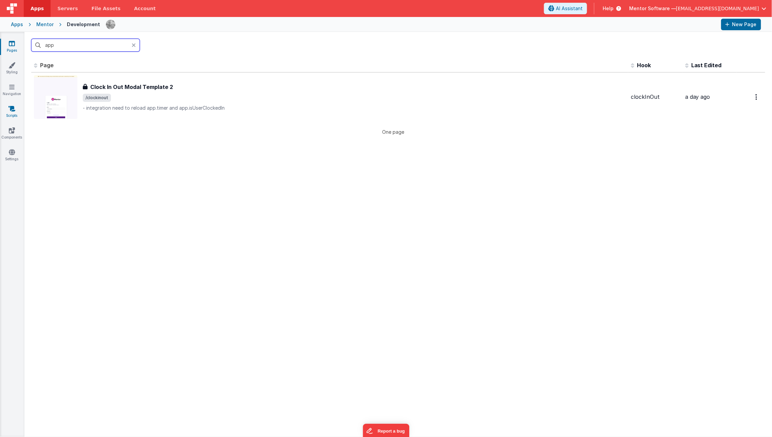
type input "app"
click at [15, 110] on link "Scripts" at bounding box center [12, 112] width 24 height 14
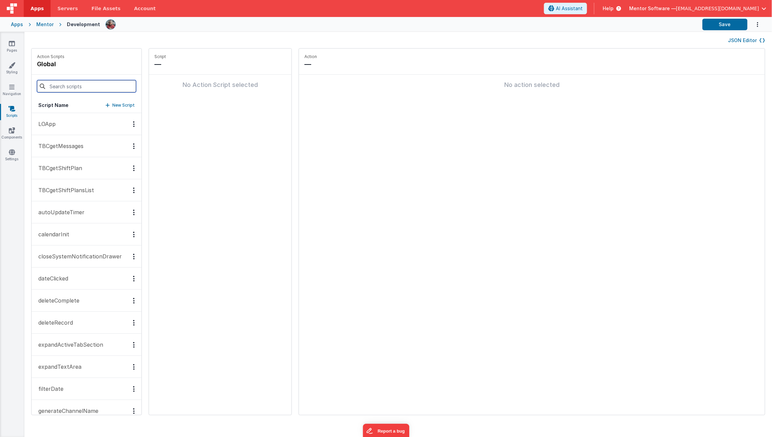
click at [74, 88] on input at bounding box center [86, 86] width 99 height 12
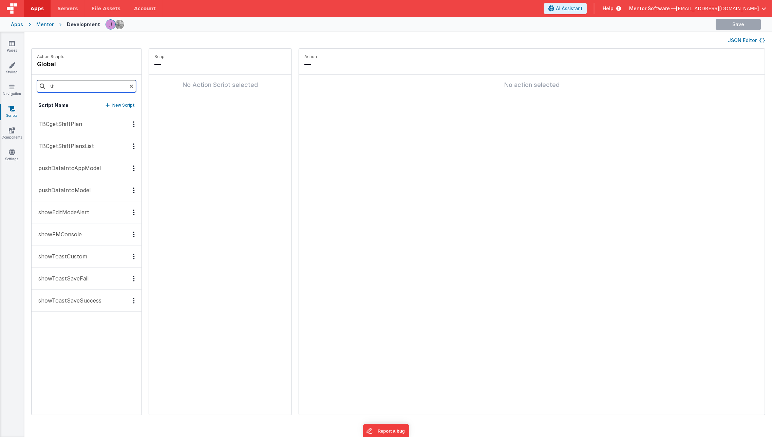
type input "s"
type input "syst"
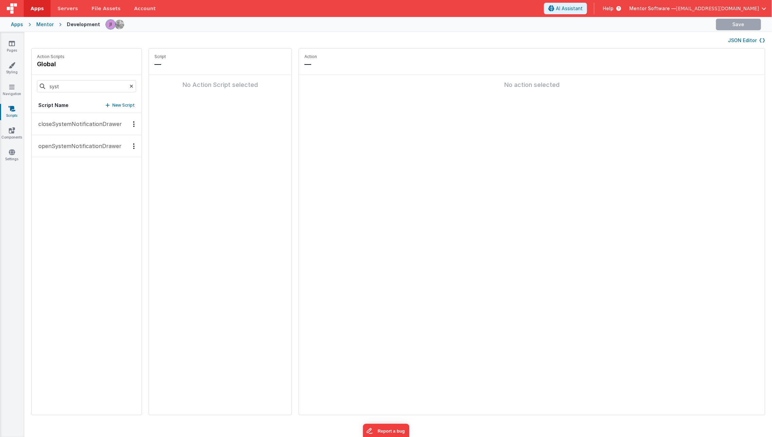
click at [77, 123] on p "closeSystemNotificationDrawer" at bounding box center [78, 124] width 88 height 8
click at [178, 96] on button "Add action" at bounding box center [220, 90] width 132 height 20
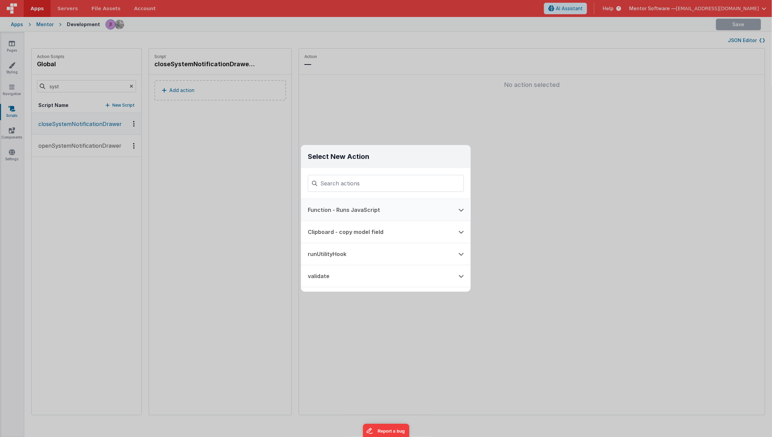
click at [315, 207] on button "Function - Runs JavaScript" at bounding box center [376, 210] width 151 height 22
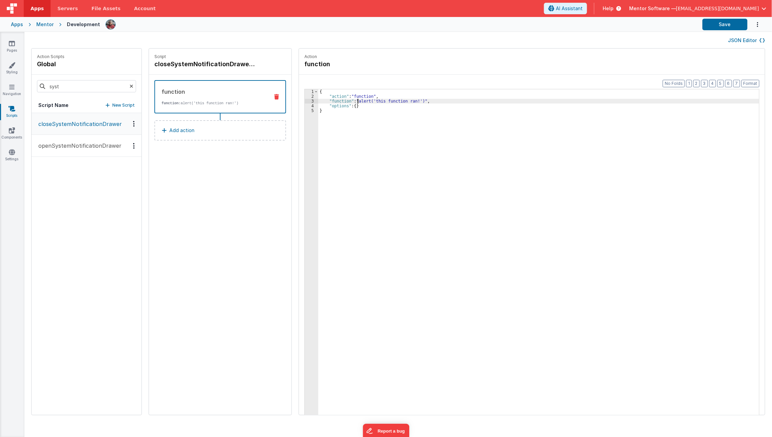
click at [348, 98] on div "{ "action" : "function" , "function" : "alert('this function ran!')" , "options…" at bounding box center [543, 267] width 451 height 356
click at [305, 101] on div "3" at bounding box center [312, 101] width 14 height 5
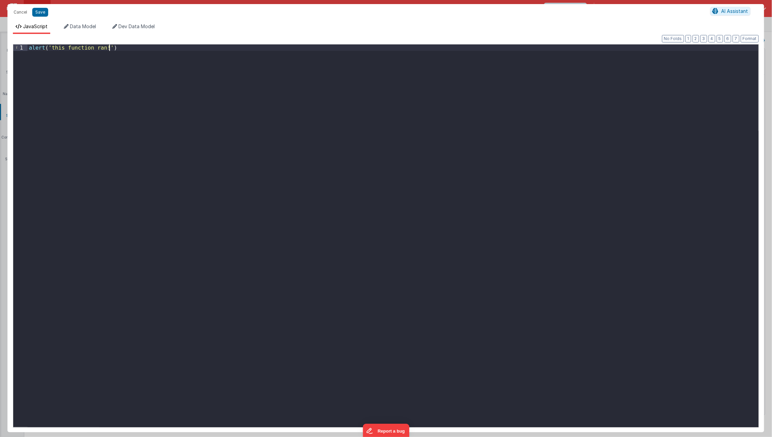
click at [298, 101] on div "alert ( 'this function ran!' )" at bounding box center [392, 246] width 731 height 405
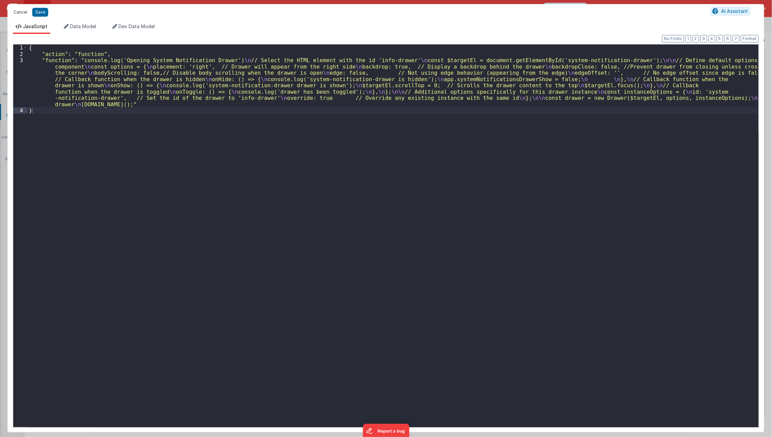
click at [14, 16] on button "Cancel" at bounding box center [20, 12] width 20 height 10
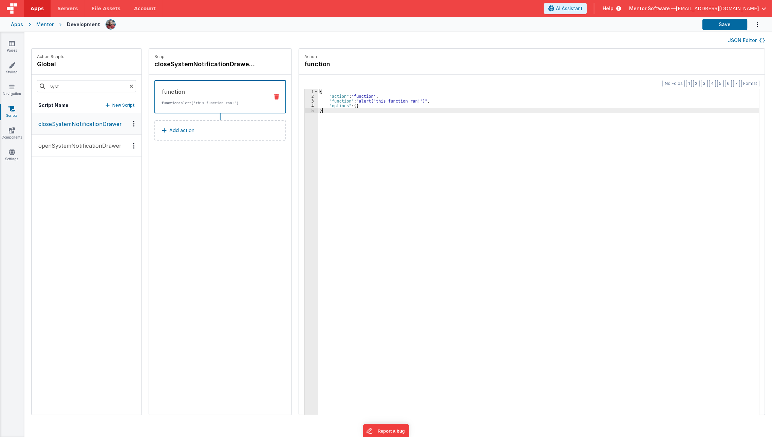
click at [423, 215] on div "{ "action" : "function" , "function" : "alert('this function ran!')" , "options…" at bounding box center [543, 267] width 451 height 356
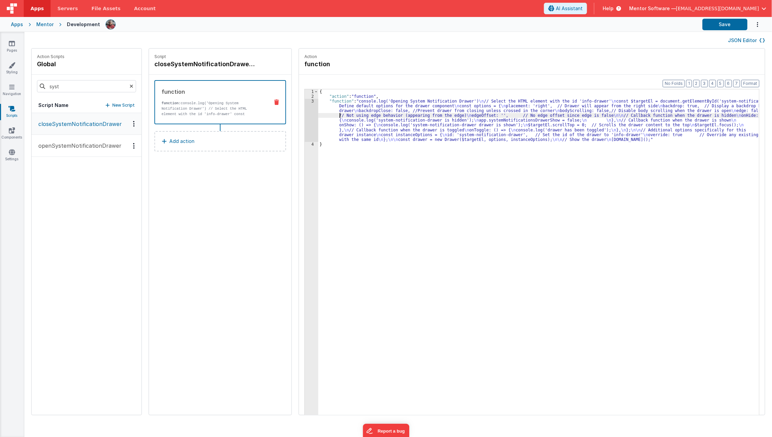
click at [330, 113] on div "{ "action" : "function" , "function" : "console.log('Opening System Notificatio…" at bounding box center [543, 267] width 451 height 356
click at [305, 116] on div "3" at bounding box center [312, 120] width 14 height 43
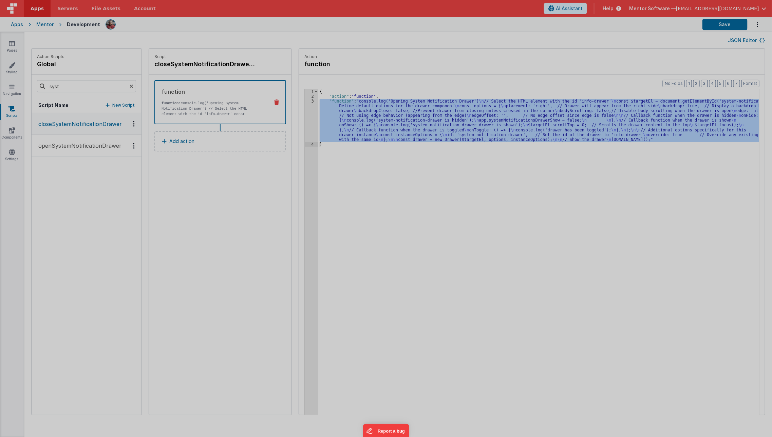
click at [299, 116] on div "Cancel Save AI Assistant JavaScript Data Model Dev Data Model Format 7 6 5 4 3 …" at bounding box center [386, 218] width 772 height 437
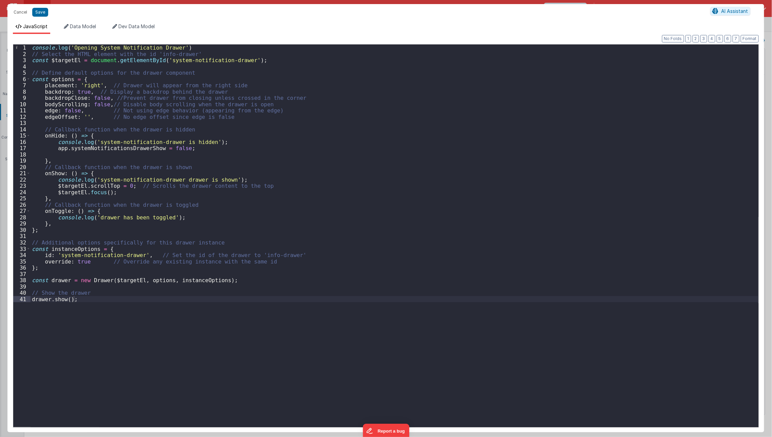
click at [62, 300] on div "console . log ( 'Opening System Notification Drawer' ) // Select the HTML eleme…" at bounding box center [395, 241] width 728 height 395
click at [43, 11] on button "Save" at bounding box center [40, 12] width 16 height 9
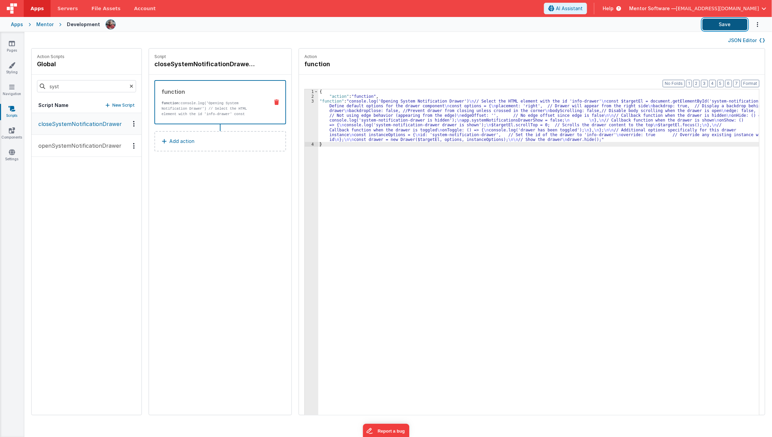
click at [713, 24] on button "Save" at bounding box center [724, 25] width 45 height 12
click at [68, 89] on input "syst" at bounding box center [86, 86] width 99 height 12
click at [51, 126] on p "onLogin" at bounding box center [46, 124] width 25 height 8
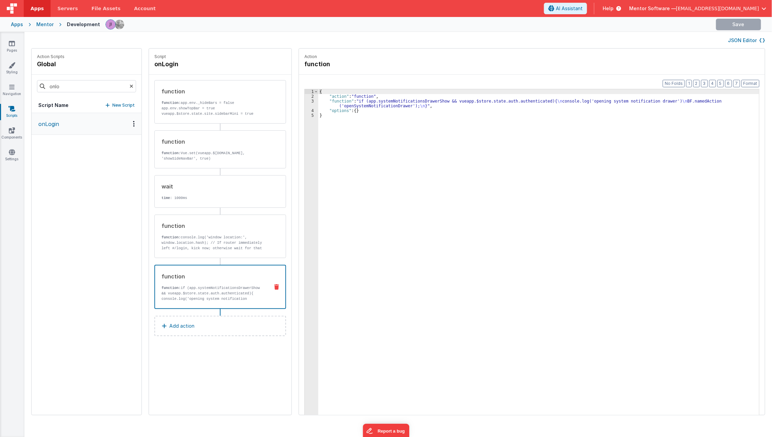
click at [208, 287] on p "function: if (app.systemNotificationsDrawerShow && vueapp.$store.state.auth.aut…" at bounding box center [213, 301] width 102 height 33
click at [109, 84] on input "onlo" at bounding box center [86, 86] width 99 height 12
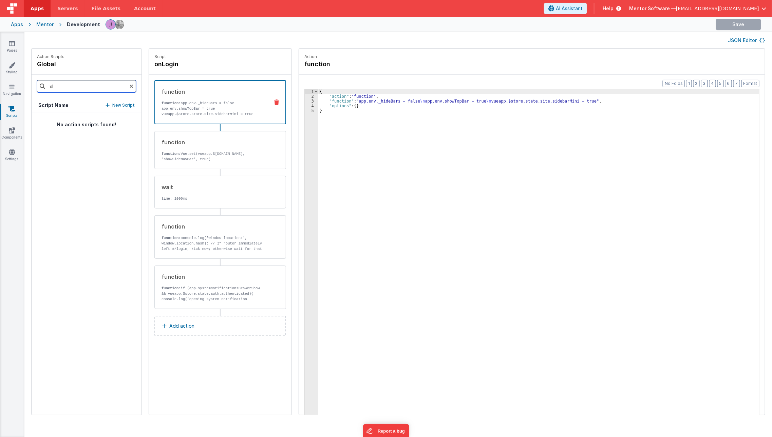
type input "x"
type input "close"
click at [98, 120] on p "closeSystemNotificationDrawer" at bounding box center [78, 124] width 88 height 8
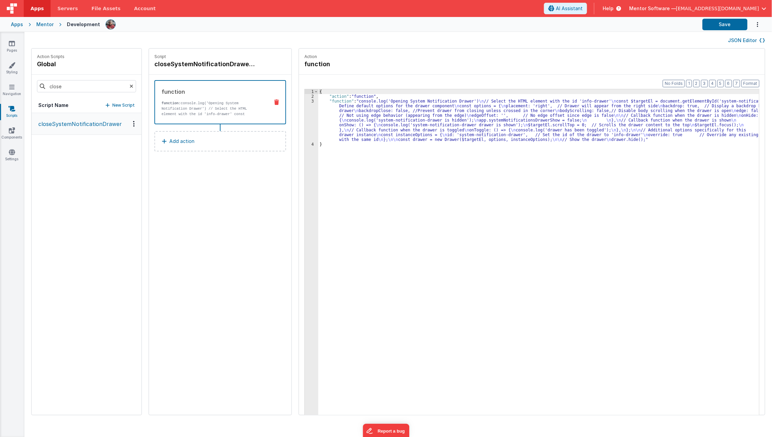
click at [190, 67] on h4 "closeSystemNotificationDrawer" at bounding box center [205, 64] width 102 height 10
click at [190, 67] on input "closeSystemNotificationDrawer" at bounding box center [188, 64] width 68 height 10
click at [235, 62] on icon at bounding box center [237, 64] width 4 height 8
click at [16, 134] on link "Components" at bounding box center [12, 134] width 24 height 14
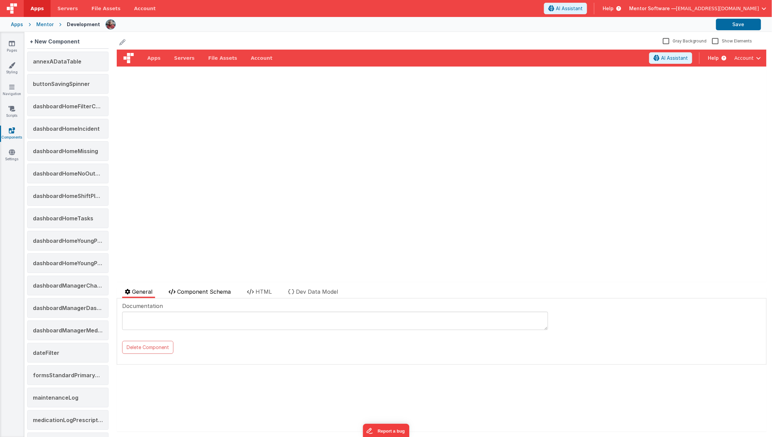
click at [216, 295] on li "Component Schema" at bounding box center [200, 292] width 68 height 11
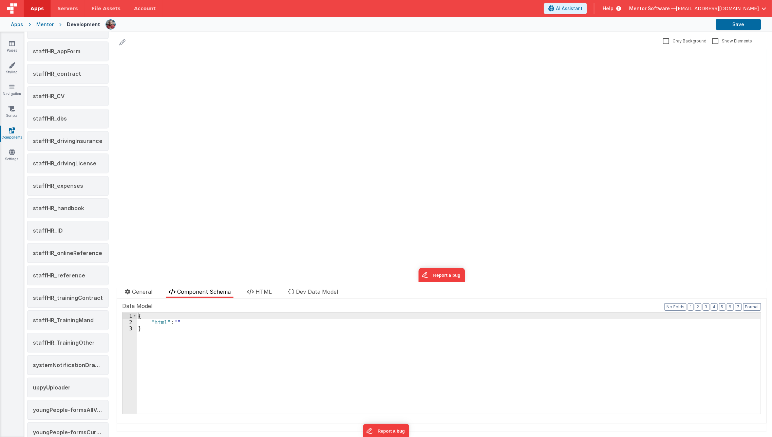
scroll to position [1051, 0]
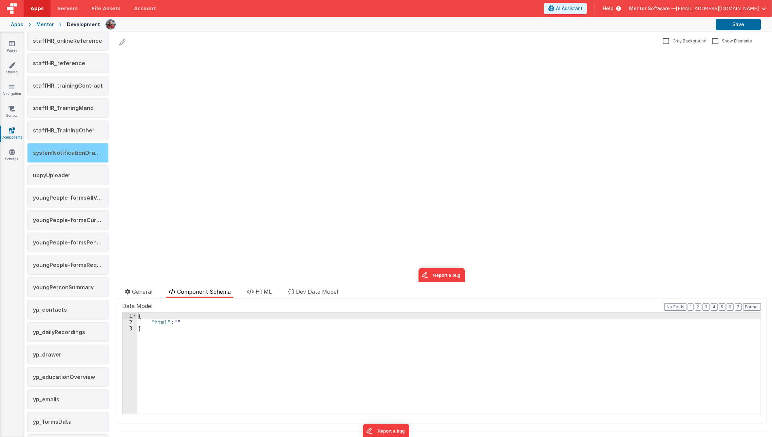
click at [86, 149] on div "systemNotificationDrawer" at bounding box center [67, 153] width 81 height 20
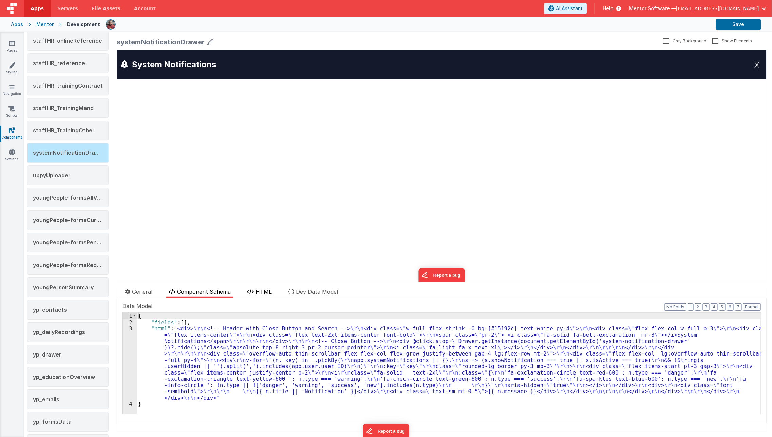
click at [269, 292] on span "HTML" at bounding box center [263, 291] width 16 height 7
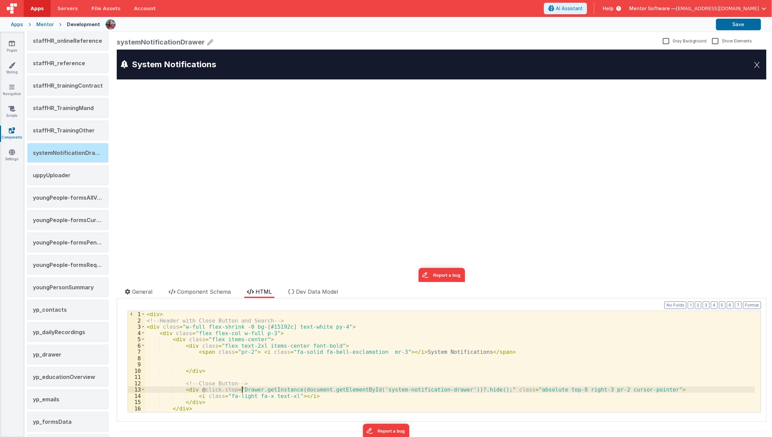
click at [241, 392] on div "< div > <!-- Header with Close Button and Search --> < div class = "w-full flex…" at bounding box center [450, 368] width 610 height 114
click at [235, 392] on div "< div > <!-- Header with Close Button and Search --> < div class = "w-full flex…" at bounding box center [450, 368] width 610 height 114
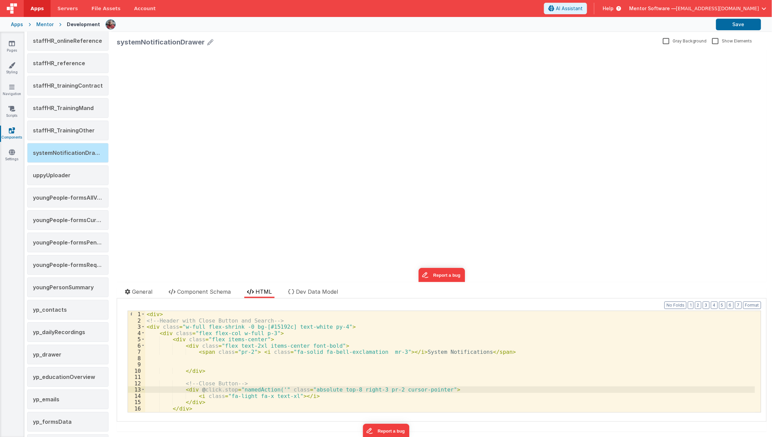
paste textarea
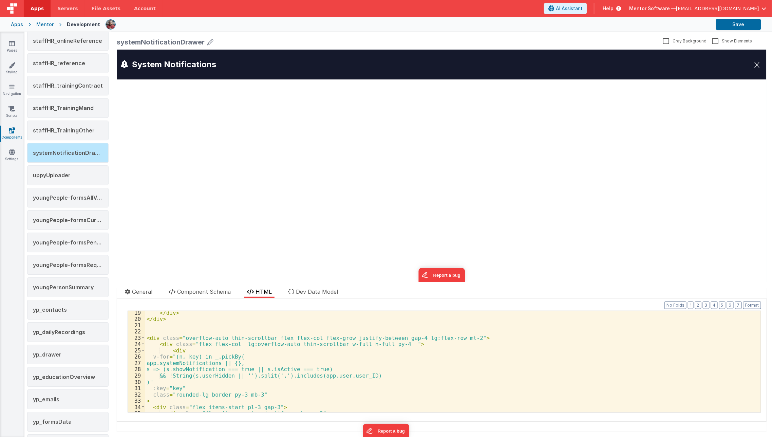
scroll to position [114, 0]
click at [733, 25] on button "Save" at bounding box center [738, 25] width 45 height 12
click at [344, 371] on div "</ div > </ div > < div class = "overflow-auto thin-scrollbar flex flex-col fle…" at bounding box center [450, 366] width 610 height 114
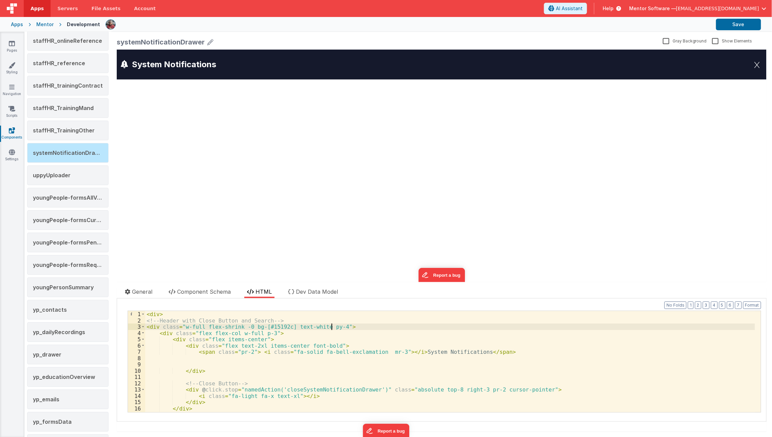
click at [331, 326] on div "< div > <!-- Header with Close Button and Search --> < div class = "w-full flex…" at bounding box center [450, 368] width 610 height 114
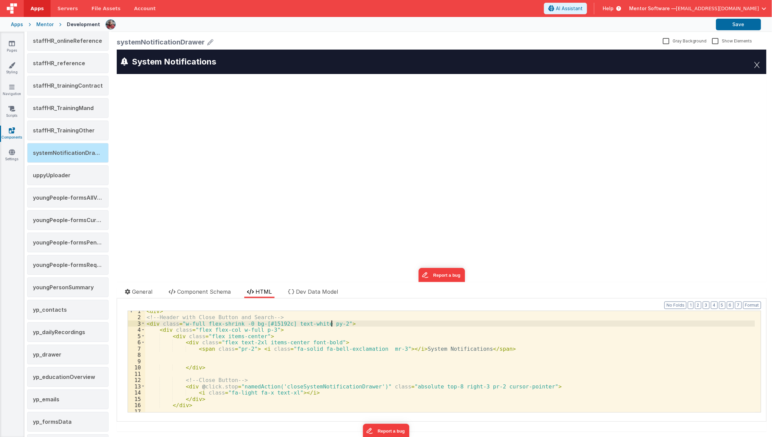
scroll to position [4, 0]
click at [436, 385] on div "< div > <!-- Header with Close Button and Search --> < div class = "w-full flex…" at bounding box center [450, 364] width 610 height 114
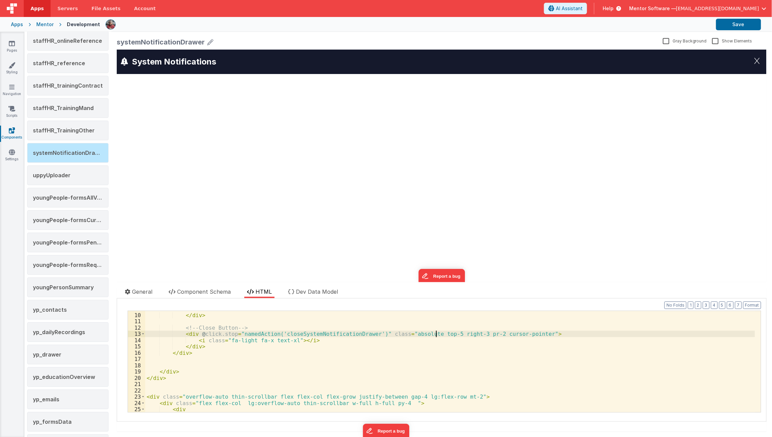
scroll to position [67, 0]
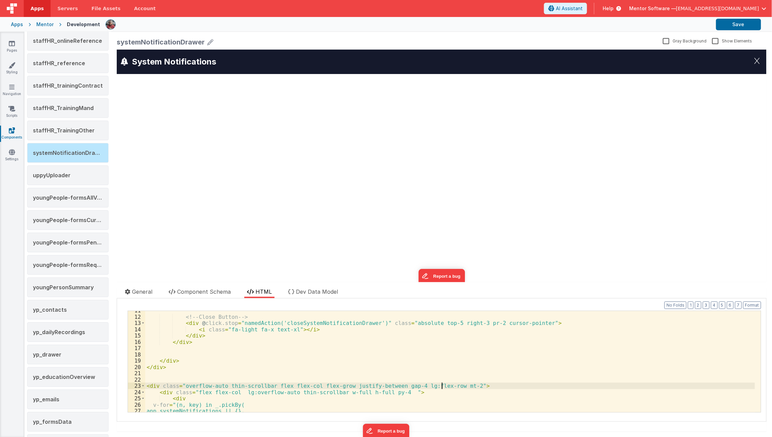
click at [443, 385] on div "<!-- Close Button --> < div @ click.stop = "namedAction('closeSystemNotificatio…" at bounding box center [450, 364] width 610 height 114
click at [725, 23] on button "Save" at bounding box center [738, 25] width 45 height 12
click at [723, 29] on button "Save" at bounding box center [738, 25] width 45 height 12
click at [13, 113] on link "Scripts" at bounding box center [12, 112] width 24 height 14
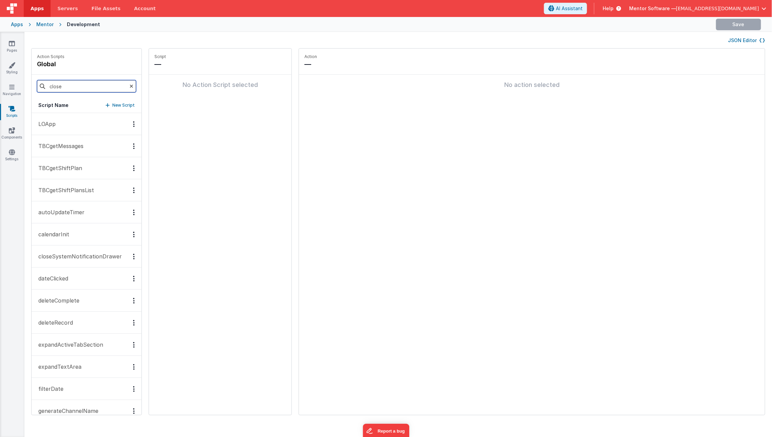
click at [91, 90] on input "close" at bounding box center [86, 86] width 99 height 12
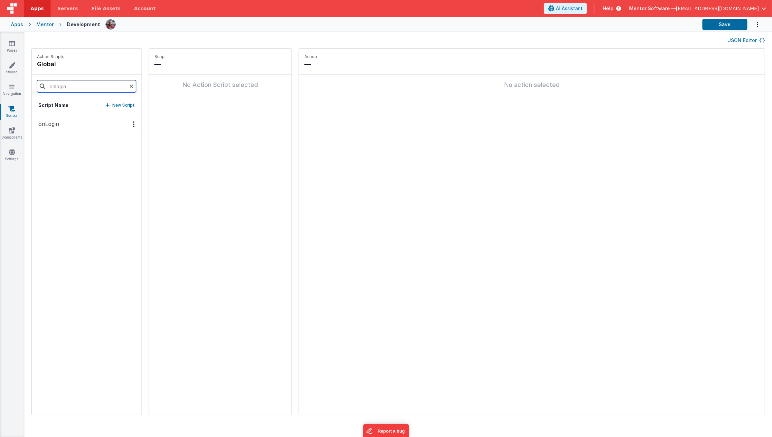
type input "onlogin"
click at [81, 123] on button "onLogin" at bounding box center [87, 124] width 110 height 22
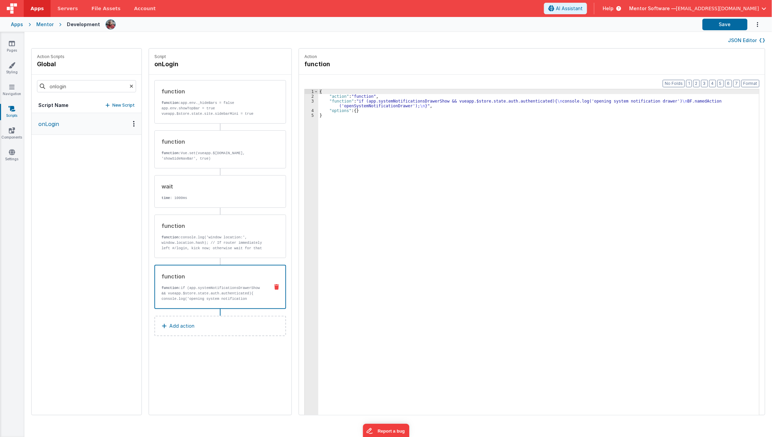
click at [213, 299] on p "function: if (app.systemNotificationsDrawerShow && vueapp.$store.state.auth.aut…" at bounding box center [213, 301] width 102 height 33
click at [349, 103] on div "{ "action" : "function" , "function" : "if (app.systemNotificationsDrawerShow &…" at bounding box center [543, 267] width 451 height 356
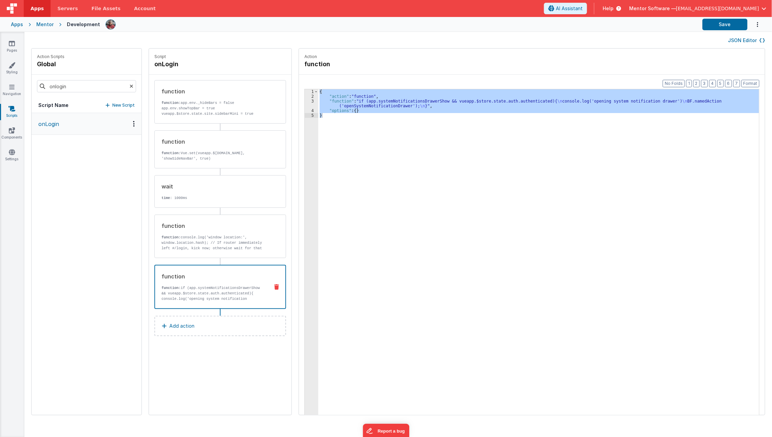
click at [274, 285] on icon at bounding box center [276, 286] width 5 height 5
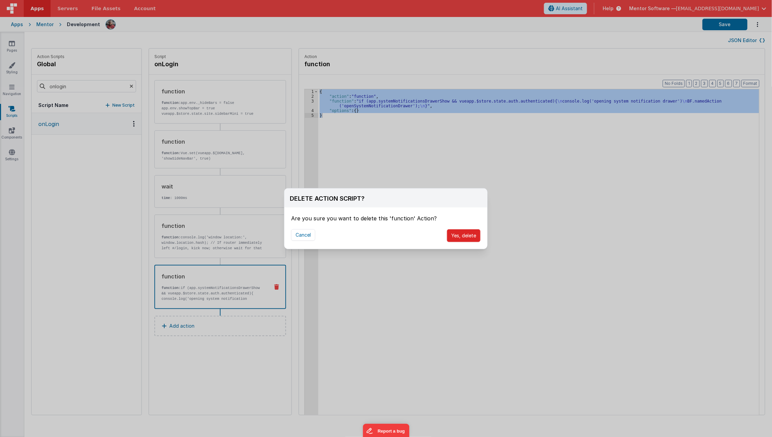
click at [473, 234] on button "Yes, delete" at bounding box center [464, 235] width 34 height 13
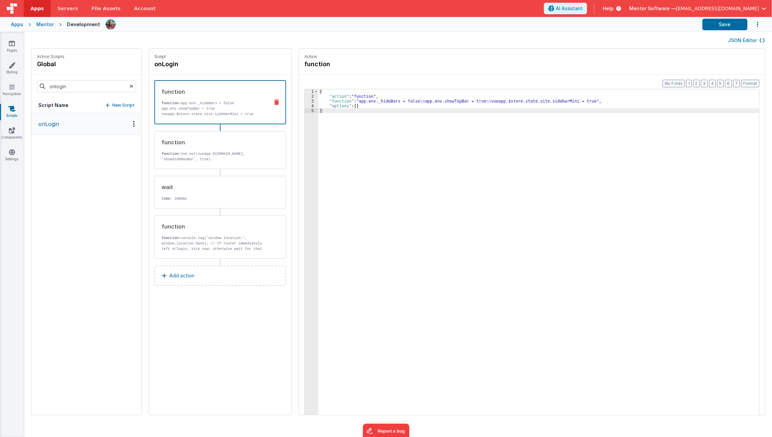
click at [136, 328] on div "Action Scripts global onlogin Script Name New Script onLogin Script onLogin fun…" at bounding box center [397, 235] width 747 height 374
click at [382, 228] on div "{ "action" : "function" , "function" : "app.env._hideBars = false \n app.env.sh…" at bounding box center [543, 267] width 451 height 356
click at [726, 20] on button "Save" at bounding box center [724, 25] width 45 height 12
click at [9, 49] on link "Pages" at bounding box center [12, 47] width 24 height 14
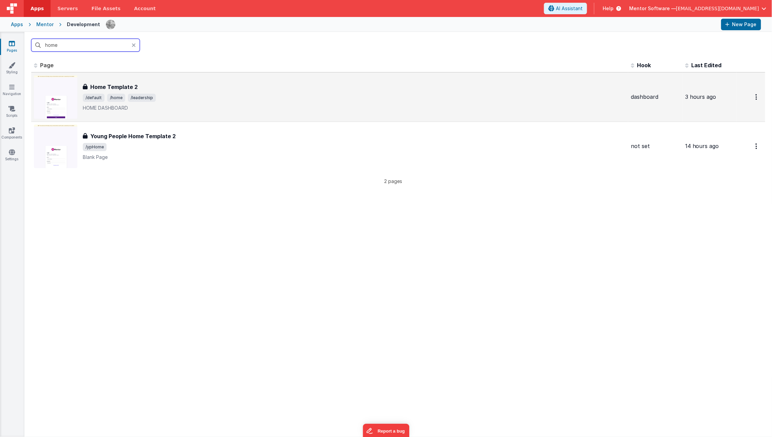
type input "home"
click at [159, 87] on div "Home Template 2" at bounding box center [354, 87] width 543 height 8
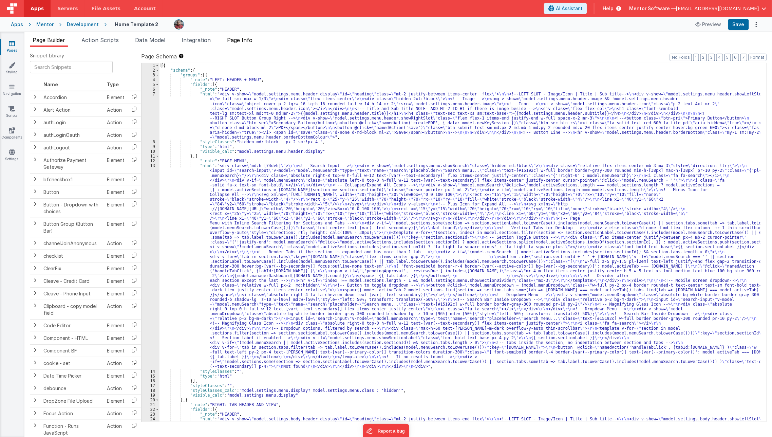
click at [251, 42] on span "Page Info" at bounding box center [239, 40] width 25 height 7
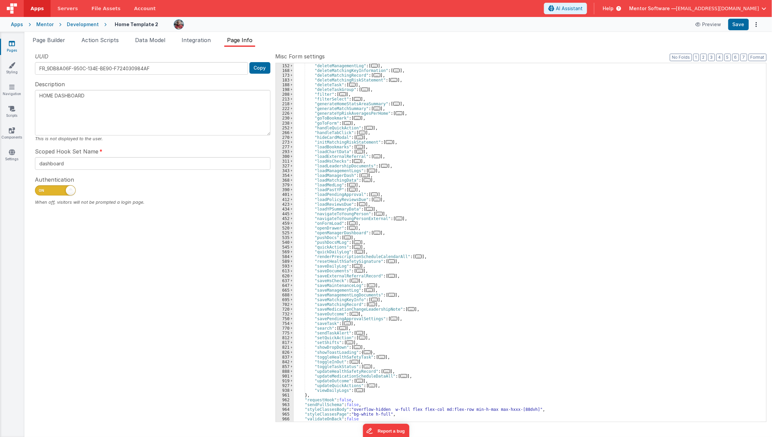
scroll to position [119, 0]
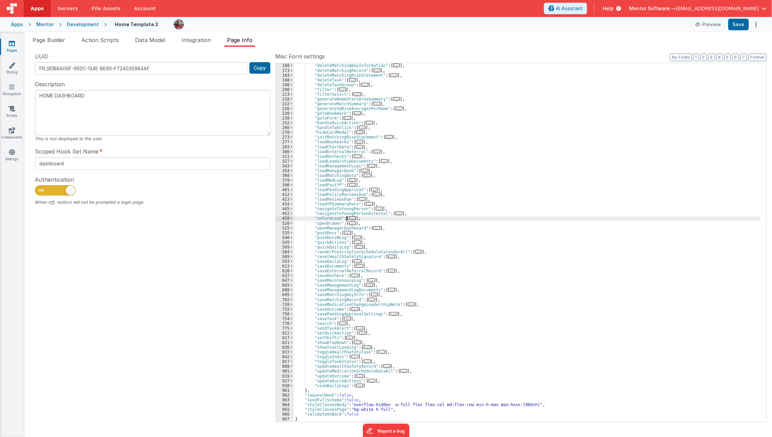
click at [349, 217] on span "..." at bounding box center [352, 218] width 7 height 4
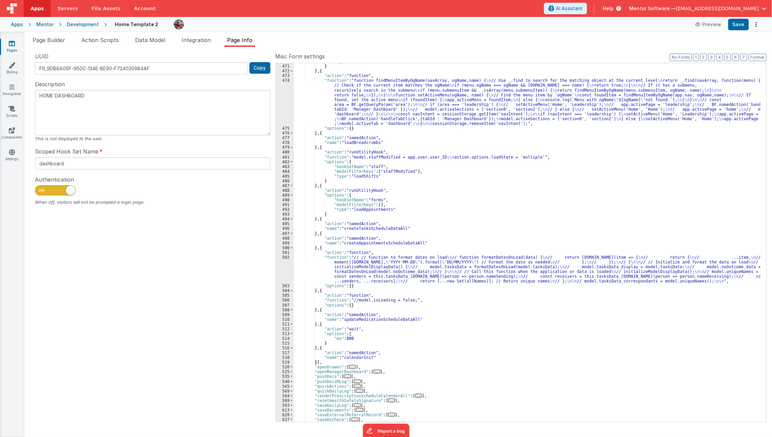
scroll to position [329, 0]
click at [317, 362] on div ""type" : "onFormLoad" } } , { "action" : "function" , "function" : "function fi…" at bounding box center [527, 242] width 467 height 368
click at [319, 311] on div ""type" : "onFormLoad" } } , { "action" : "function" , "function" : "function fi…" at bounding box center [527, 242] width 467 height 368
paste textarea
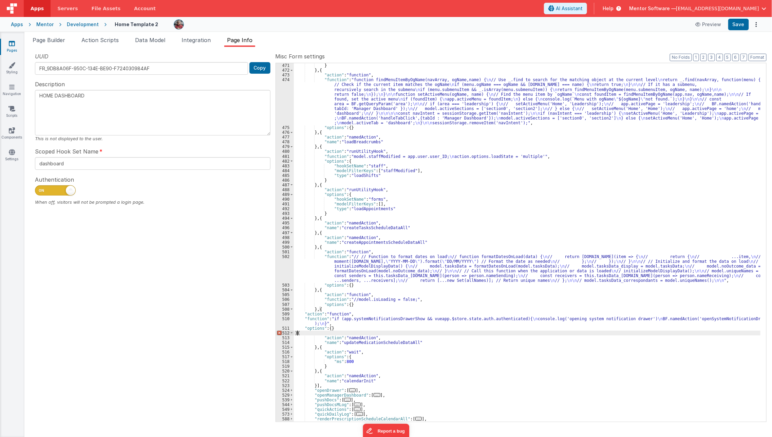
type textarea "HOME DASHBOARD"
click at [742, 29] on button "Save" at bounding box center [738, 25] width 21 height 12
click at [16, 133] on link "Components" at bounding box center [12, 134] width 24 height 14
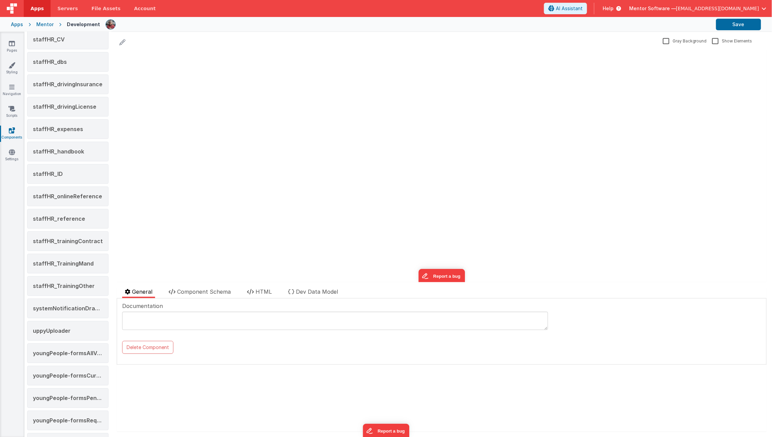
scroll to position [896, 0]
click at [51, 304] on span "systemNotificationDrawer" at bounding box center [69, 307] width 72 height 7
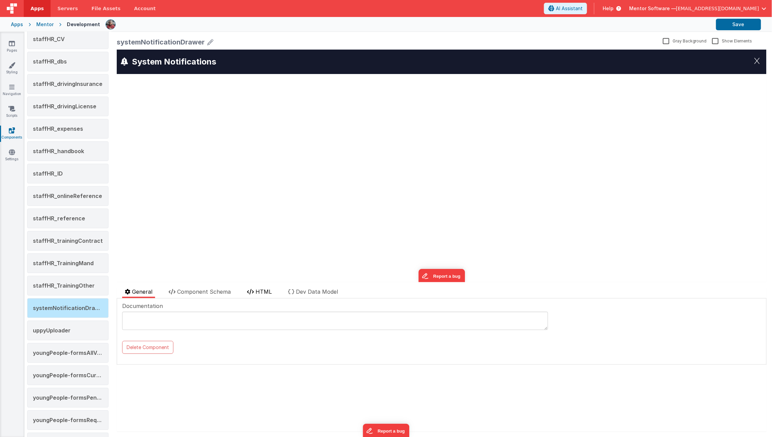
click at [266, 288] on span "HTML" at bounding box center [263, 291] width 16 height 7
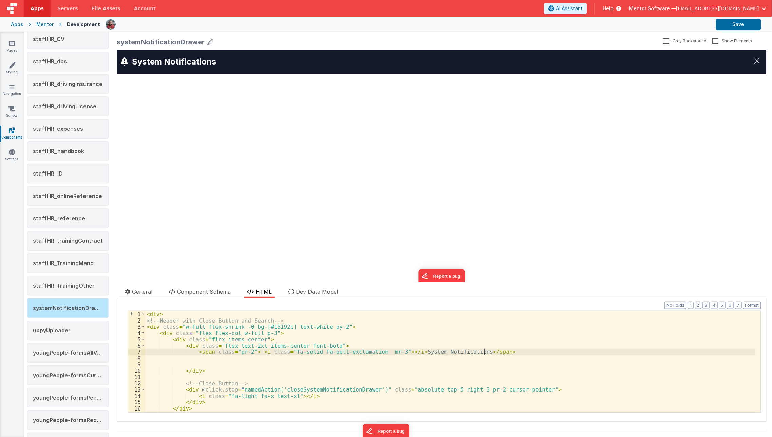
click at [506, 350] on div "< div > <!-- Header with Close Button and Search --> < div class = "w-full flex…" at bounding box center [450, 368] width 610 height 114
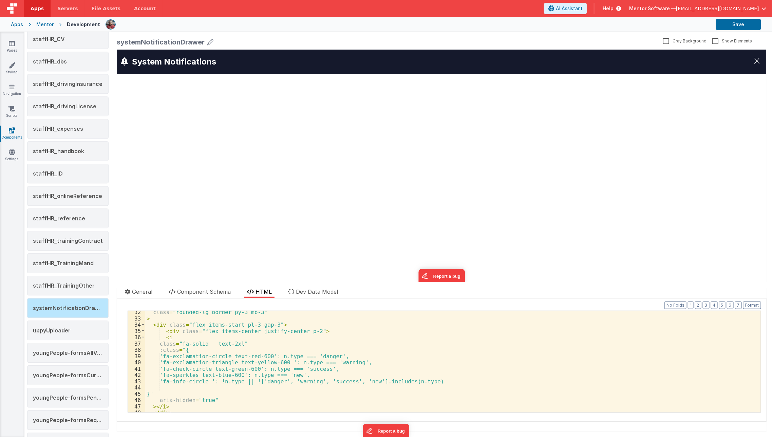
scroll to position [154, 0]
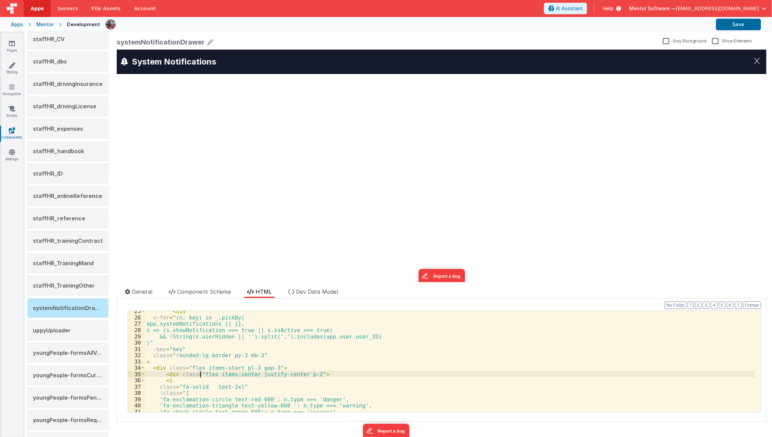
click at [201, 373] on div "< div v-for = "(n, key) in _.pickBy( app.systemNotifications || {}, s => (s.sho…" at bounding box center [450, 365] width 610 height 114
click at [736, 20] on button "Save" at bounding box center [738, 25] width 45 height 12
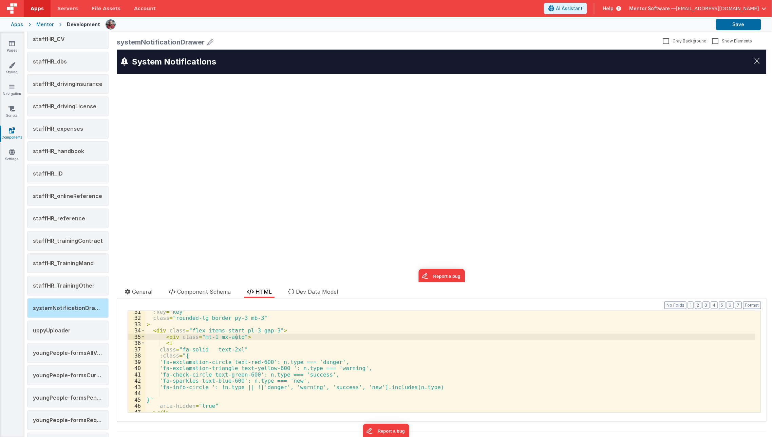
scroll to position [191, 0]
click at [11, 147] on div "Pages Styling Navigation Scripts Components Settings" at bounding box center [12, 234] width 24 height 405
click at [11, 154] on icon at bounding box center [12, 152] width 6 height 7
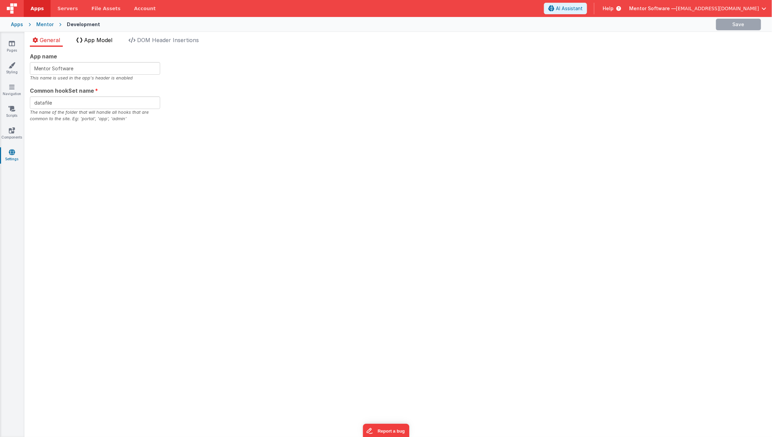
click at [103, 44] on li "App Model" at bounding box center [94, 41] width 41 height 11
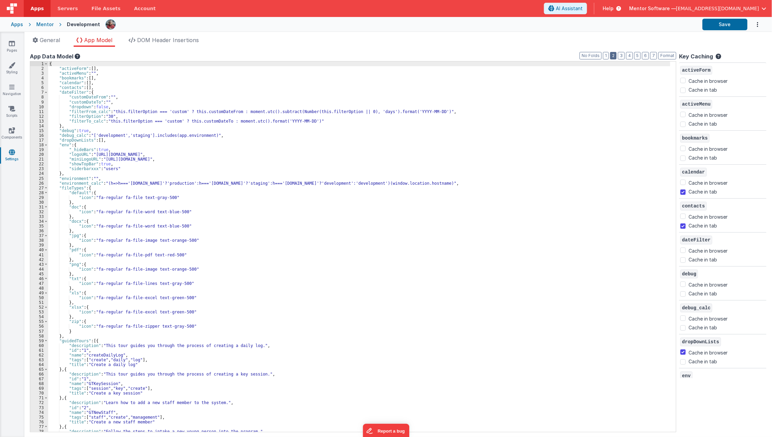
click at [616, 56] on button "2" at bounding box center [613, 55] width 6 height 7
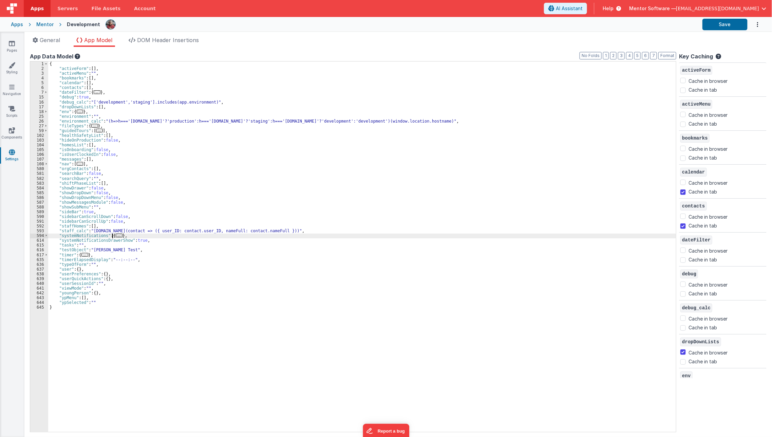
click at [116, 234] on span "..." at bounding box center [119, 235] width 7 height 4
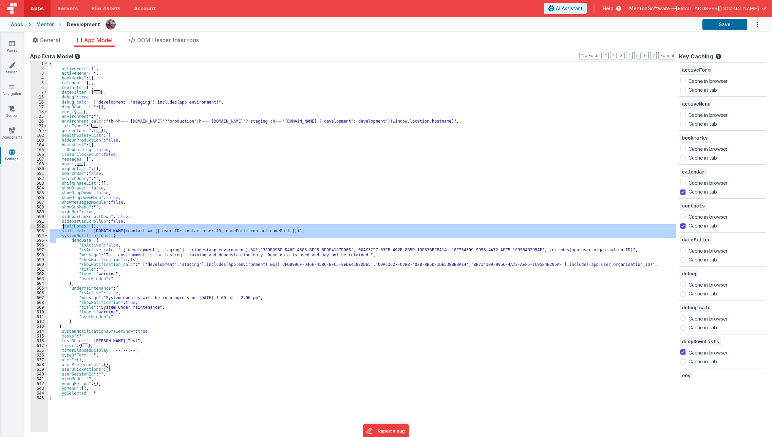
drag, startPoint x: 57, startPoint y: 238, endPoint x: 62, endPoint y: 228, distance: 11.5
click at [62, 228] on div "{ "activeForm" : [ ] , "activeMenu" : "" , "bookmarks" : [ ] , "calendar" : [ ]…" at bounding box center [362, 251] width 629 height 380
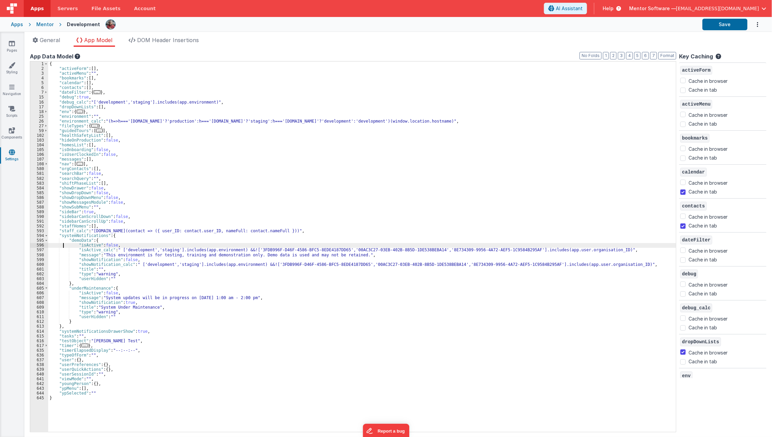
click at [64, 243] on div "{ "activeForm" : [ ] , "activeMenu" : "" , "bookmarks" : [ ] , "calendar" : [ ]…" at bounding box center [362, 251] width 629 height 380
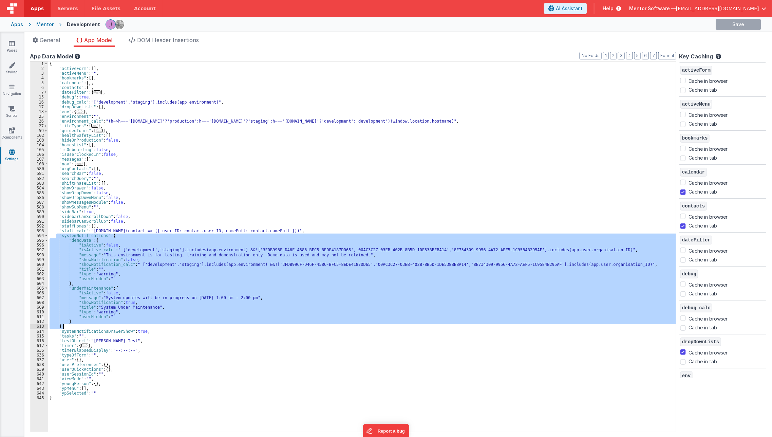
drag, startPoint x: 56, startPoint y: 236, endPoint x: 76, endPoint y: 326, distance: 92.1
click at [76, 326] on div "{ "activeForm" : [ ] , "activeMenu" : "" , "bookmarks" : [ ] , "calendar" : [ ]…" at bounding box center [362, 251] width 629 height 380
click at [246, 335] on div "{ "activeForm" : [ ] , "activeMenu" : "" , "bookmarks" : [ ] , "calendar" : [ ]…" at bounding box center [362, 251] width 629 height 380
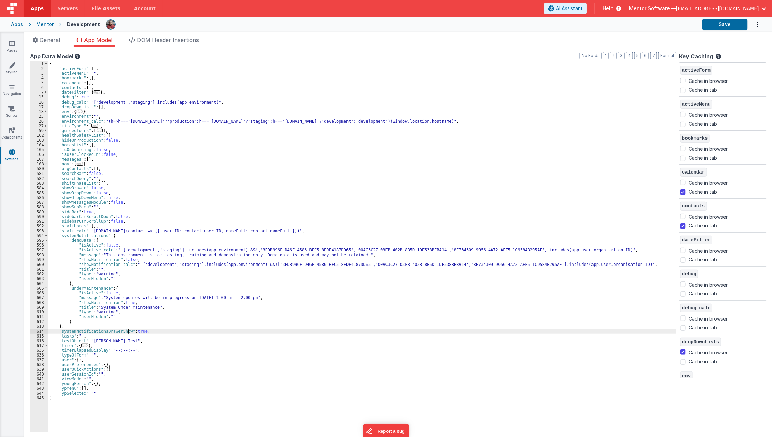
click at [127, 330] on div "{ "activeForm" : [ ] , "activeMenu" : "" , "bookmarks" : [ ] , "calendar" : [ ]…" at bounding box center [362, 251] width 629 height 380
click at [132, 331] on div "{ "activeForm" : [ ] , "activeMenu" : "" , "bookmarks" : [ ] , "calendar" : [ ]…" at bounding box center [362, 251] width 629 height 380
click at [120, 330] on div "{ "activeForm" : [ ] , "activeMenu" : "" , "bookmarks" : [ ] , "calendar" : [ ]…" at bounding box center [362, 251] width 629 height 380
paste textarea
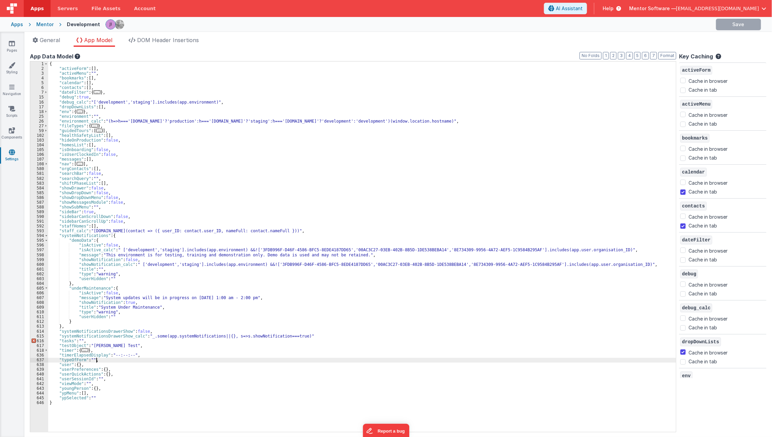
click at [122, 358] on div "{ "activeForm" : [ ] , "activeMenu" : "" , "bookmarks" : [ ] , "calendar" : [ ]…" at bounding box center [362, 251] width 629 height 380
click at [299, 337] on div "{ "activeForm" : [ ] , "activeMenu" : "" , "bookmarks" : [ ] , "calendar" : [ ]…" at bounding box center [362, 251] width 629 height 380
checkbox input "false"
checkbox input "true"
checkbox input "false"
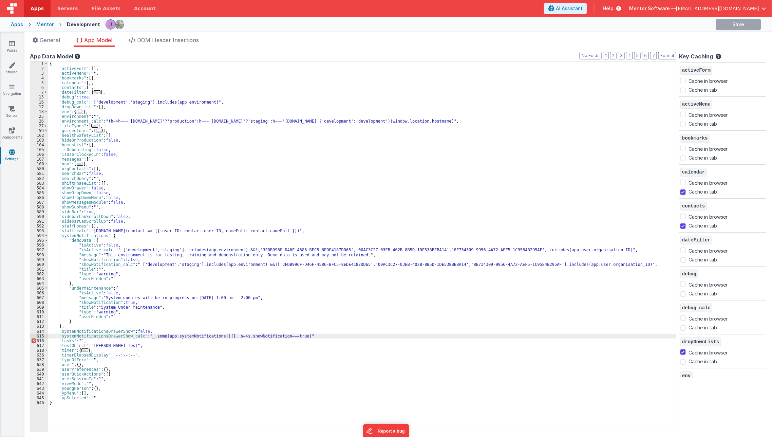
checkbox input "false"
checkbox input "true"
checkbox input "false"
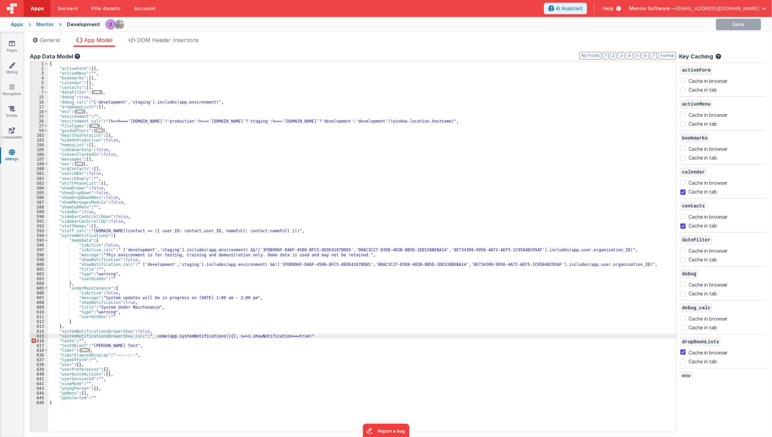
checkbox input "true"
checkbox input "false"
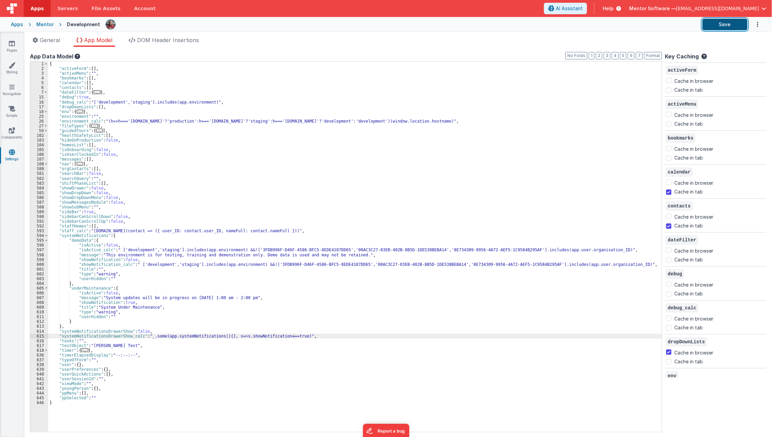
click at [723, 20] on button "Save" at bounding box center [724, 25] width 45 height 12
click at [340, 373] on div "{ "activeForm" : [ ] , "activeMenu" : "" , "bookmarks" : [ ] , "calendar" : [ ]…" at bounding box center [362, 251] width 629 height 380
click at [88, 244] on div "{ "activeForm" : [ ] , "activeMenu" : "" , "bookmarks" : [ ] , "calendar" : [ ]…" at bounding box center [362, 251] width 629 height 380
click at [9, 132] on icon at bounding box center [12, 130] width 6 height 7
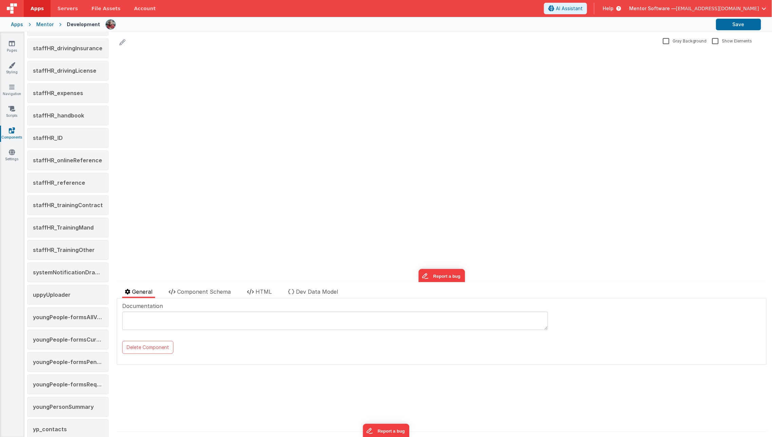
scroll to position [931, 0]
click at [87, 269] on div "systemNotificationDrawer" at bounding box center [67, 273] width 81 height 20
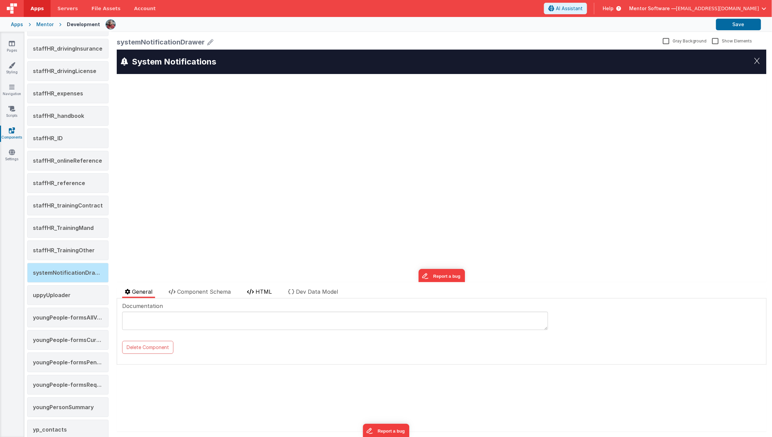
click at [269, 294] on span "HTML" at bounding box center [263, 291] width 16 height 7
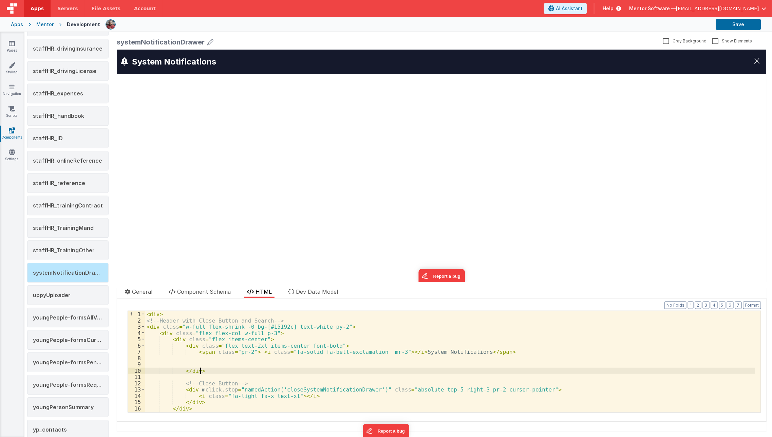
click at [251, 372] on div "< div > <!-- Header with Close Button and Search --> < div class = "w-full flex…" at bounding box center [450, 368] width 610 height 114
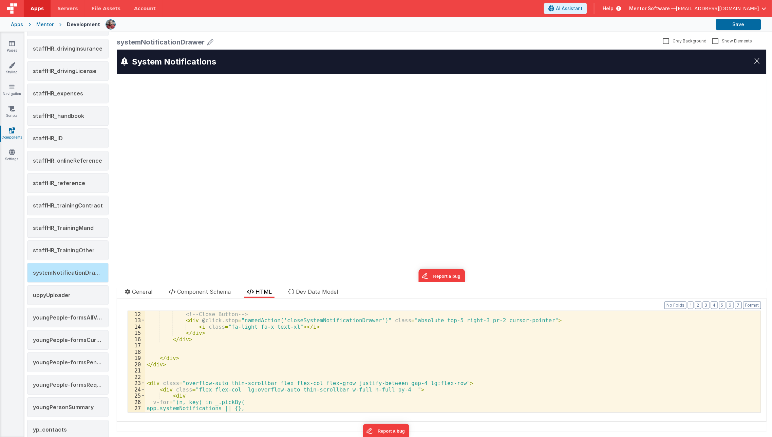
scroll to position [77, 0]
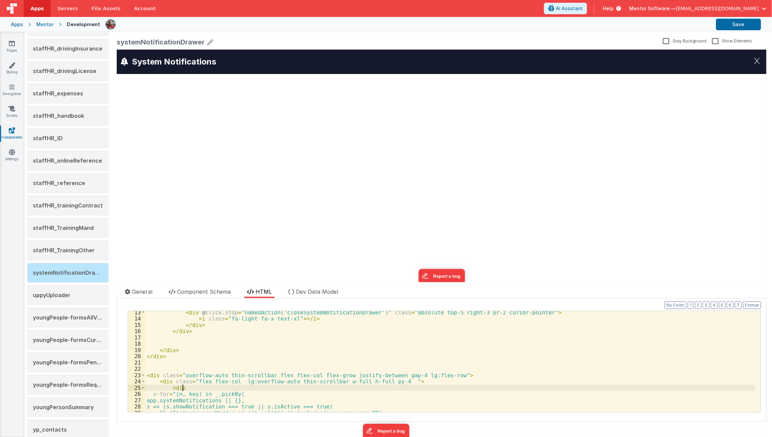
click at [376, 386] on div "< div @ click.stop = "namedAction('closeSystemNotificationDrawer')" class = "ab…" at bounding box center [450, 366] width 610 height 114
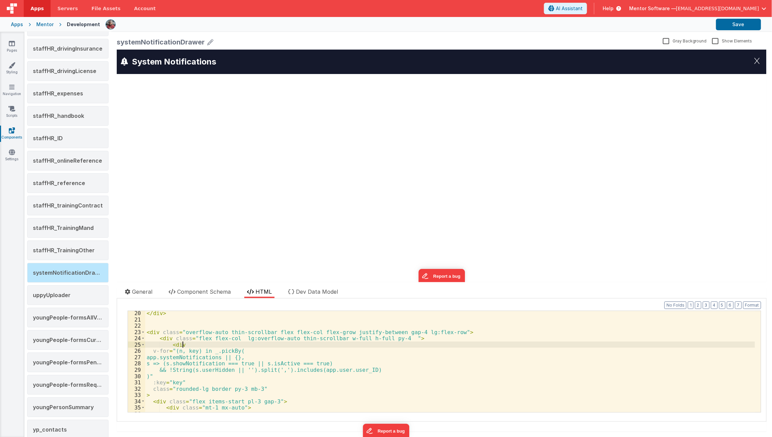
scroll to position [120, 0]
drag, startPoint x: 388, startPoint y: 343, endPoint x: 388, endPoint y: 339, distance: 3.7
click at [388, 339] on div "</ div > < div class = "overflow-auto thin-scrollbar flex flex-col flex-grow ju…" at bounding box center [450, 367] width 610 height 114
click at [388, 339] on div "</ div > < div class = "overflow-auto thin-scrollbar flex flex-col flex-grow ju…" at bounding box center [450, 361] width 610 height 101
click at [388, 339] on div "</ div > < div class = "overflow-auto thin-scrollbar flex flex-col flex-grow ju…" at bounding box center [450, 367] width 610 height 114
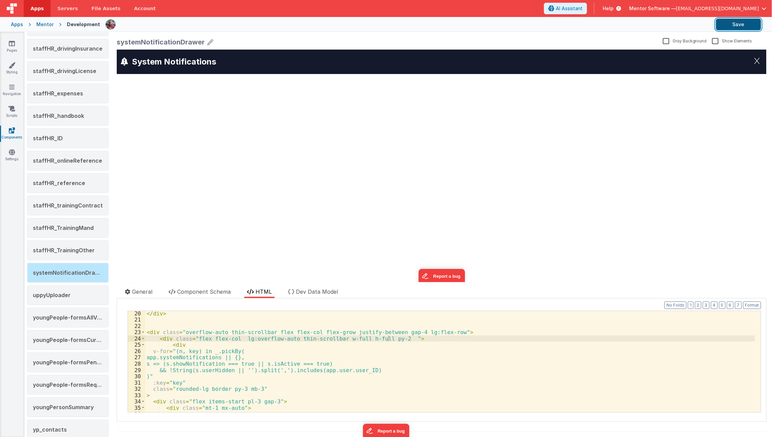
click at [723, 24] on button "Save" at bounding box center [738, 25] width 45 height 12
click at [17, 68] on link "Styling" at bounding box center [12, 69] width 24 height 14
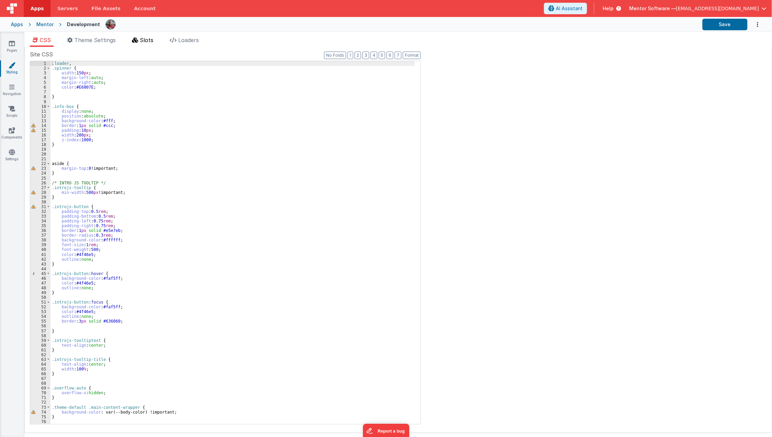
click at [148, 38] on span "Slots" at bounding box center [147, 40] width 14 height 7
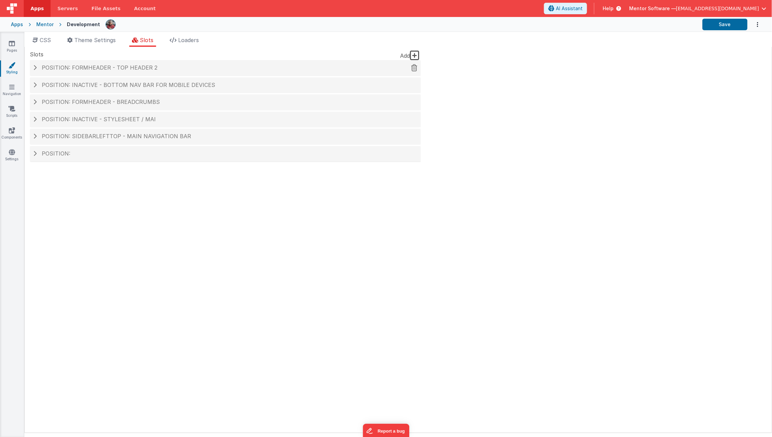
click at [148, 69] on span "Position: formHeader - top header 2" at bounding box center [100, 67] width 116 height 7
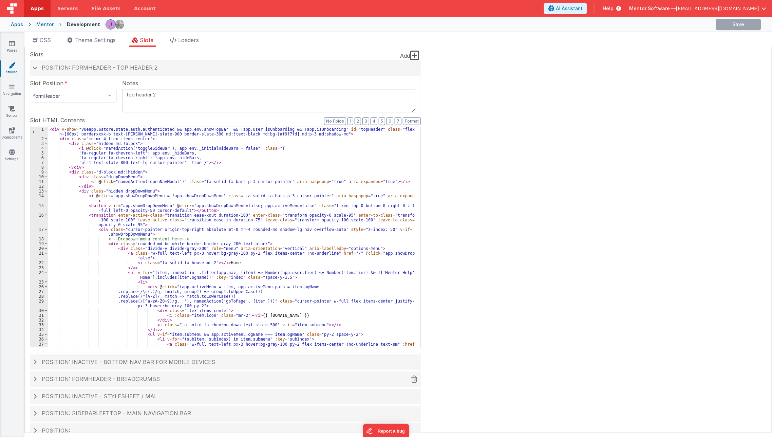
click at [100, 382] on div "Position: formHeader - Breadcrumbs" at bounding box center [225, 379] width 391 height 16
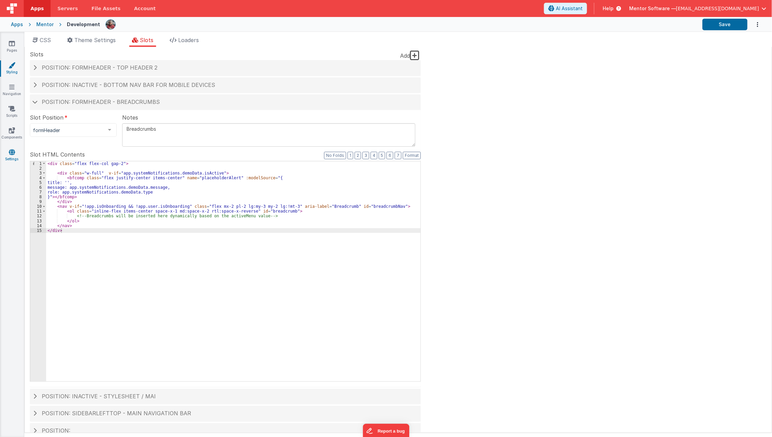
click at [11, 153] on icon at bounding box center [12, 152] width 6 height 7
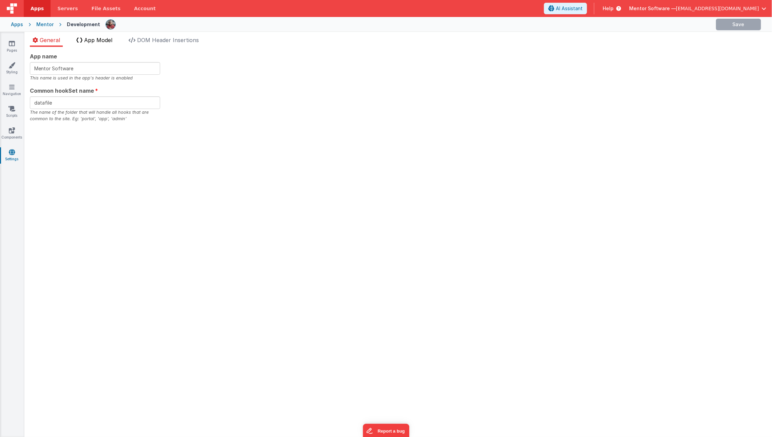
click at [106, 37] on span "App Model" at bounding box center [98, 40] width 28 height 7
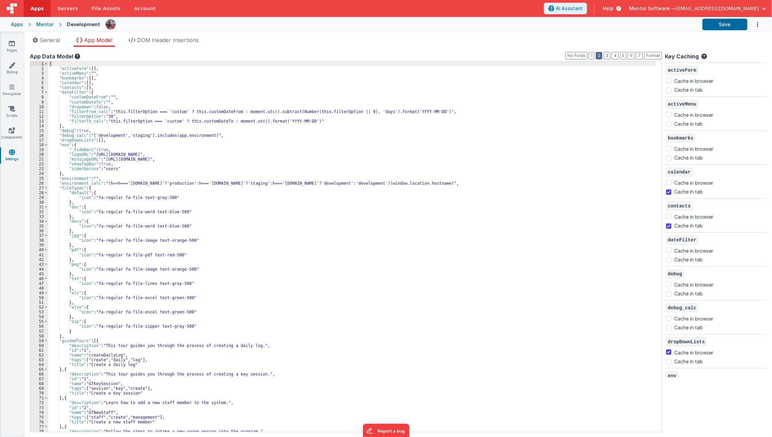
click at [602, 58] on button "2" at bounding box center [599, 55] width 6 height 7
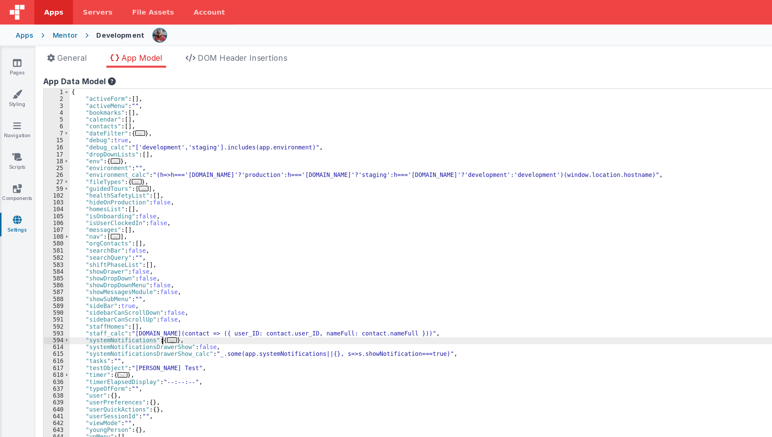
click at [113, 130] on div "{ "activeForm" : [ ] , "activeMenu" : "" , "bookmarks" : [ ] , "calendar" : [ ]…" at bounding box center [356, 251] width 616 height 380
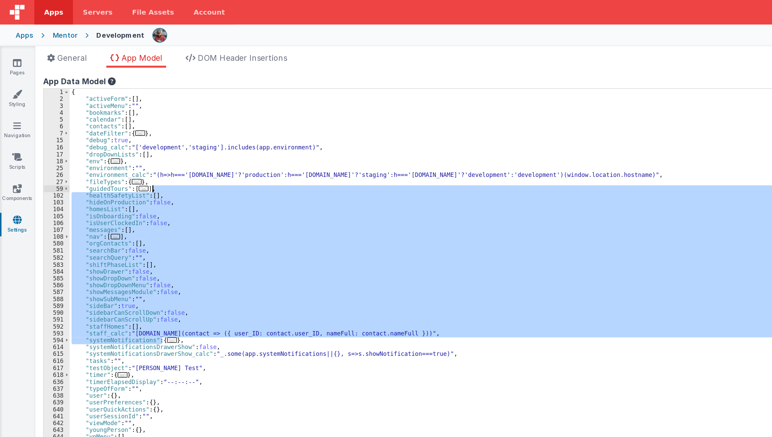
click at [116, 236] on div "{ "activeForm" : [ ] , "activeMenu" : "" , "bookmarks" : [ ] , "calendar" : [ ]…" at bounding box center [354, 246] width 613 height 370
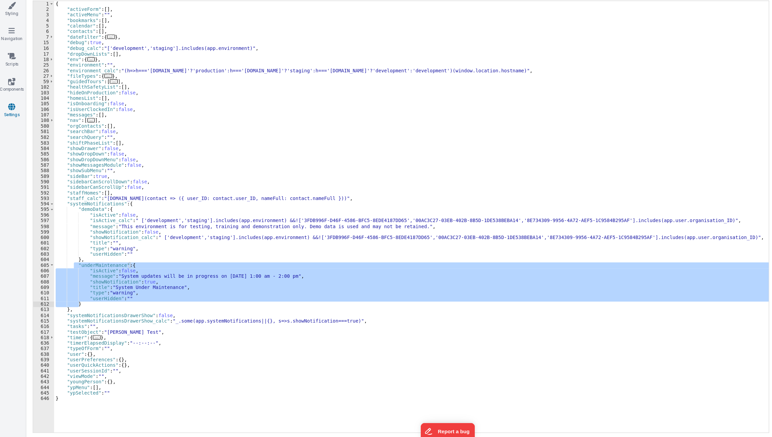
drag, startPoint x: 65, startPoint y: 288, endPoint x: 76, endPoint y: 323, distance: 37.0
click at [76, 323] on div "{ "activeForm" : [ ] , "activeMenu" : "" , "bookmarks" : [ ] , "calendar" : [ ]…" at bounding box center [356, 251] width 616 height 380
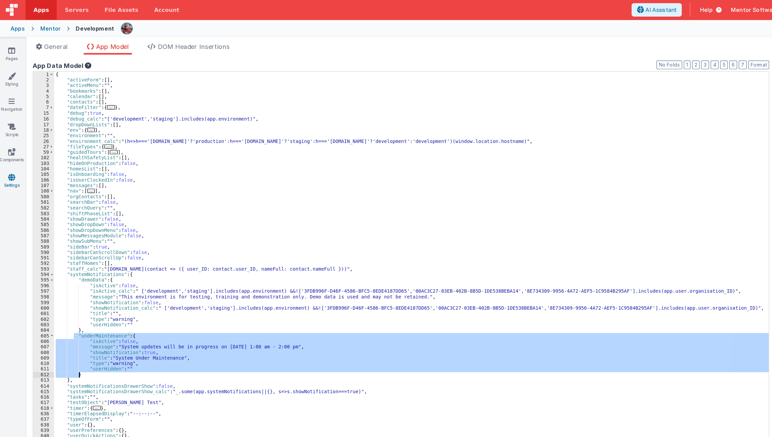
click at [76, 263] on div "{ "activeForm" : [ ] , "activeMenu" : "" , "bookmarks" : [ ] , "calendar" : [ ]…" at bounding box center [354, 246] width 613 height 370
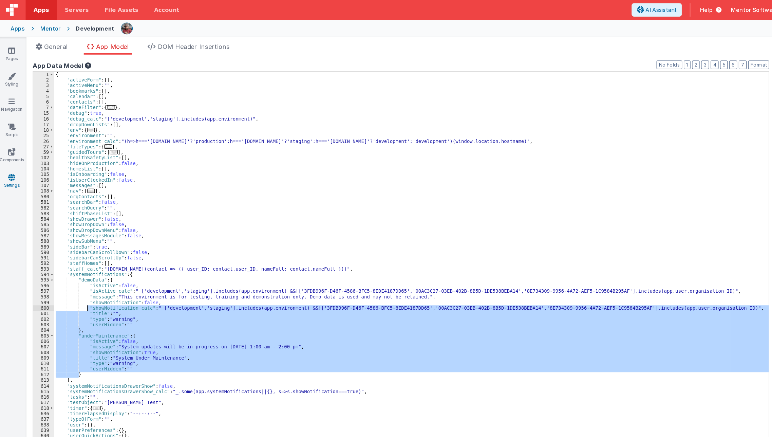
click at [72, 302] on div "{ "activeForm" : [ ] , "activeMenu" : "" , "bookmarks" : [ ] , "calendar" : [ ]…" at bounding box center [354, 246] width 613 height 370
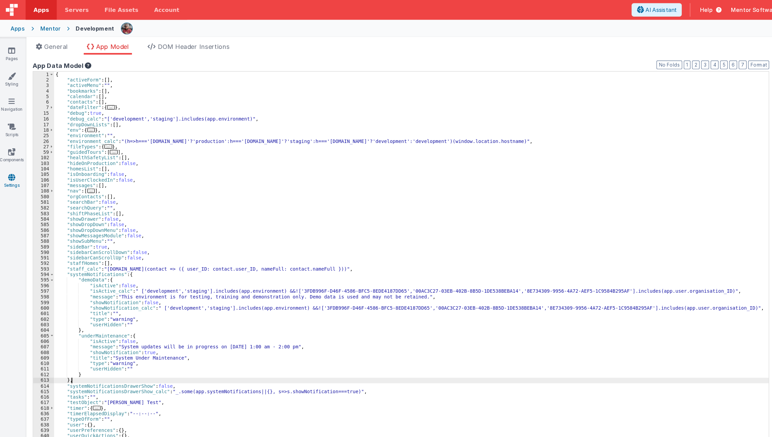
click at [70, 324] on div "{ "activeForm" : [ ] , "activeMenu" : "" , "bookmarks" : [ ] , "calendar" : [ ]…" at bounding box center [356, 251] width 616 height 380
click at [73, 323] on div "{ "activeForm" : [ ] , "activeMenu" : "" , "bookmarks" : [ ] , "calendar" : [ ]…" at bounding box center [356, 251] width 616 height 380
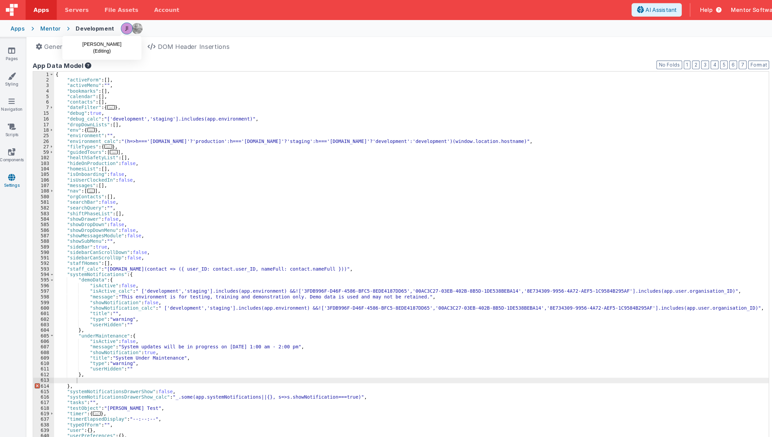
click at [106, 25] on img at bounding box center [111, 25] width 10 height 10
click at [86, 328] on div "{ "activeForm" : [ ] , "activeMenu" : "" , "bookmarks" : [ ] , "calendar" : [ ]…" at bounding box center [356, 251] width 616 height 380
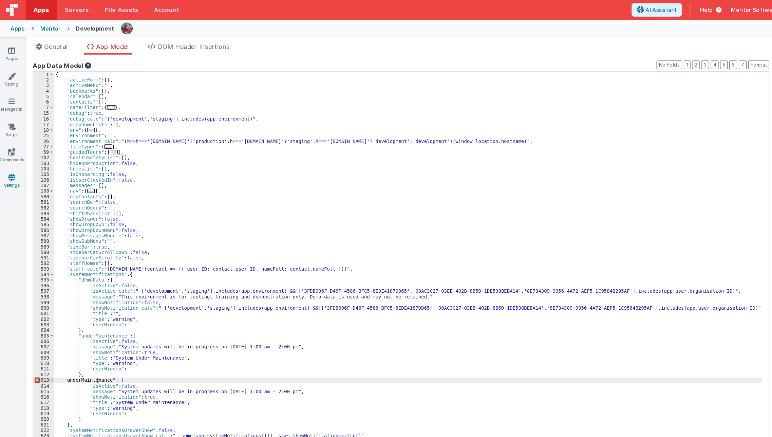
click at [86, 328] on div "{ "activeForm" : [ ] , "activeMenu" : "" , "bookmarks" : [ ] , "calendar" : [ ]…" at bounding box center [353, 251] width 611 height 380
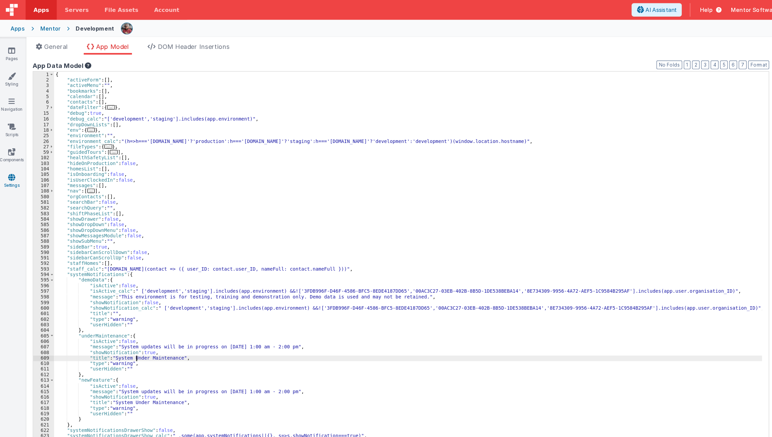
click at [118, 308] on div "{ "activeForm" : [ ] , "activeMenu" : "" , "bookmarks" : [ ] , "calendar" : [ ]…" at bounding box center [353, 251] width 611 height 380
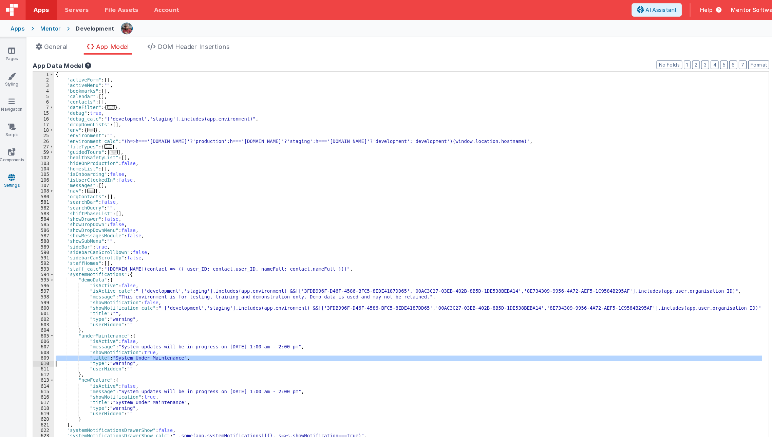
click at [118, 308] on div "{ "activeForm" : [ ] , "activeMenu" : "" , "bookmarks" : [ ] , "calendar" : [ ]…" at bounding box center [353, 251] width 611 height 380
click at [118, 308] on div "{ "activeForm" : [ ] , "activeMenu" : "" , "bookmarks" : [ ] , "calendar" : [ ]…" at bounding box center [352, 246] width 608 height 370
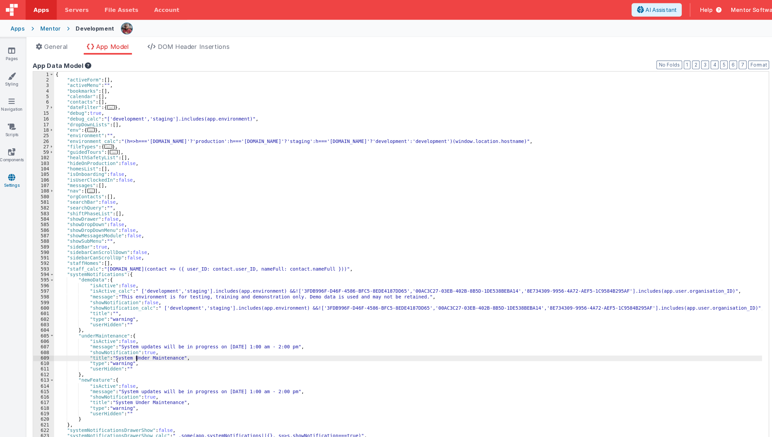
click at [118, 308] on div "{ "activeForm" : [ ] , "activeMenu" : "" , "bookmarks" : [ ] , "calendar" : [ ]…" at bounding box center [353, 251] width 611 height 380
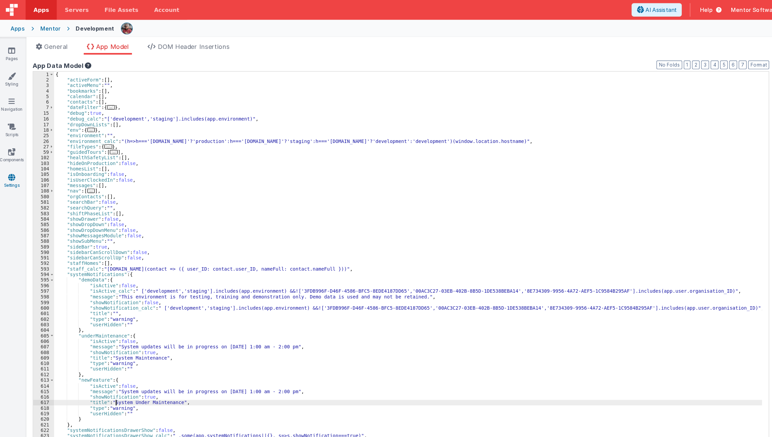
click at [100, 346] on div "{ "activeForm" : [ ] , "activeMenu" : "" , "bookmarks" : [ ] , "calendar" : [ ]…" at bounding box center [353, 251] width 611 height 380
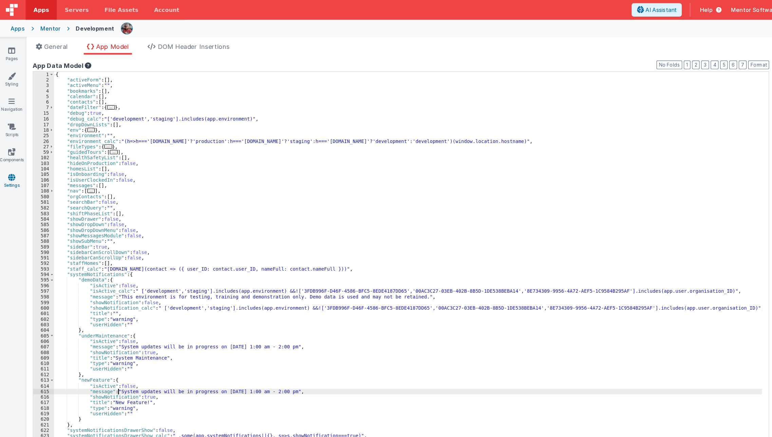
click at [103, 338] on div "{ "activeForm" : [ ] , "activeMenu" : "" , "bookmarks" : [ ] , "calendar" : [ ]…" at bounding box center [353, 251] width 611 height 380
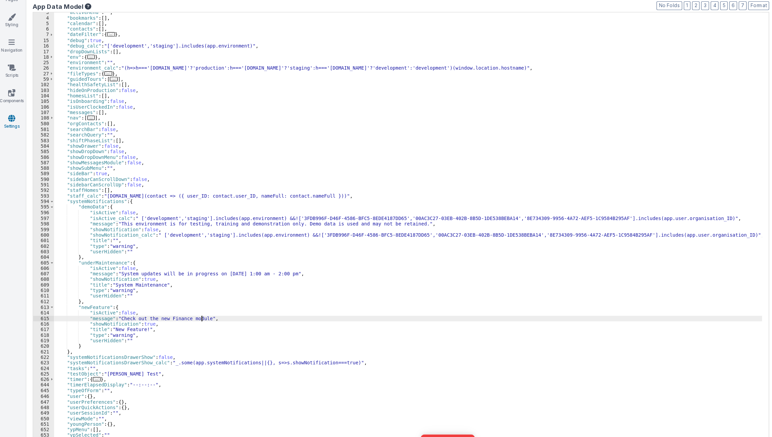
scroll to position [12, 0]
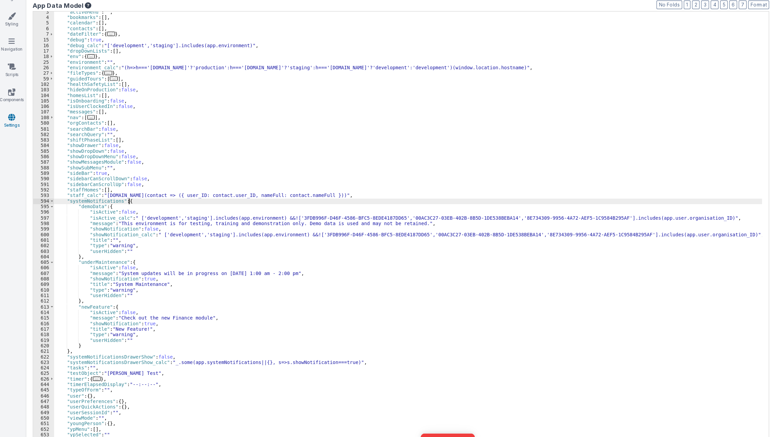
click at [117, 224] on div ""activeMenu" : "" , "bookmarks" : [ ] , "calendar" : [ ] , "contacts" : [ ] , "…" at bounding box center [353, 249] width 611 height 380
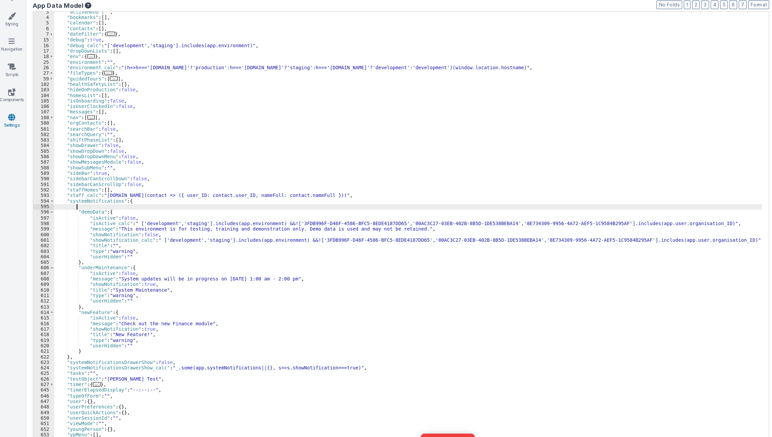
paste textarea
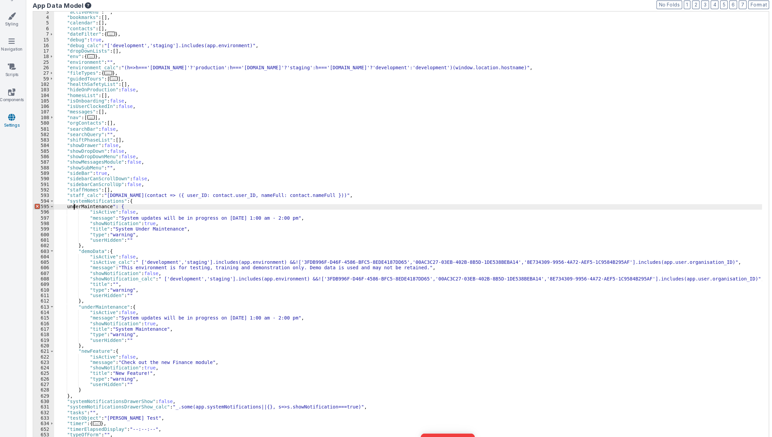
click at [66, 227] on div ""activeMenu" : "" , "bookmarks" : [ ] , "calendar" : [ ] , "contacts" : [ ] , "…" at bounding box center [353, 249] width 611 height 380
click at [81, 230] on div ""activeMenu" : "" , "bookmarks" : [ ] , "calendar" : [ ] , "contacts" : [ ] , "…" at bounding box center [353, 249] width 611 height 380
click at [98, 249] on div ""activeMenu" : "" , "bookmarks" : [ ] , "calendar" : [ ] , "contacts" : [ ] , "…" at bounding box center [353, 249] width 611 height 380
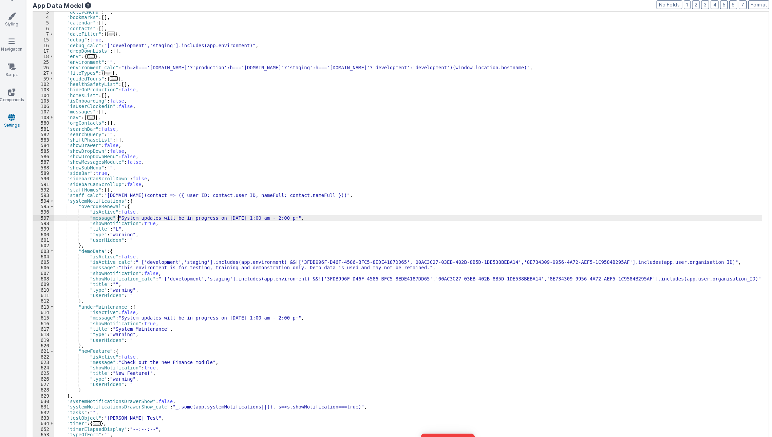
click at [104, 238] on div ""activeMenu" : "" , "bookmarks" : [ ] , "calendar" : [ ] , "contacts" : [ ] , "…" at bounding box center [353, 249] width 611 height 380
click at [105, 251] on div ""activeMenu" : "" , "bookmarks" : [ ] , "calendar" : [ ] , "contacts" : [ ] , "…" at bounding box center [353, 249] width 611 height 380
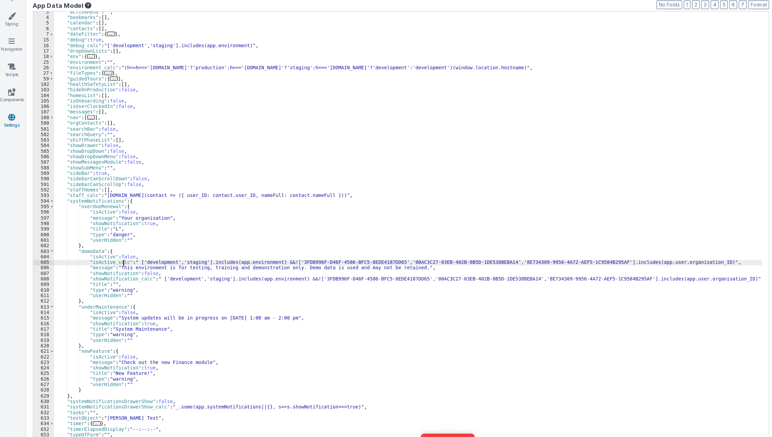
click at [109, 277] on div ""activeMenu" : "" , "bookmarks" : [ ] , "calendar" : [ ] , "contacts" : [ ] , "…" at bounding box center [353, 249] width 611 height 380
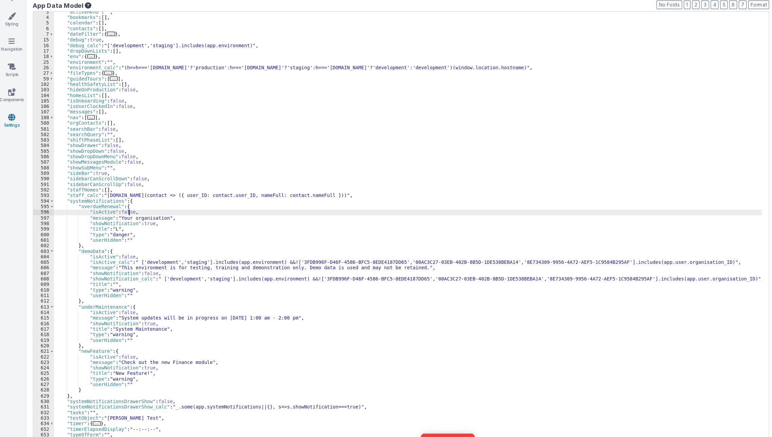
click at [113, 234] on div ""activeMenu" : "" , "bookmarks" : [ ] , "calendar" : [ ] , "contacts" : [ ] , "…" at bounding box center [353, 249] width 611 height 380
click at [140, 238] on div ""activeMenu" : "" , "bookmarks" : [ ] , "calendar" : [ ] , "contacts" : [ ] , "…" at bounding box center [353, 249] width 611 height 380
paste textarea
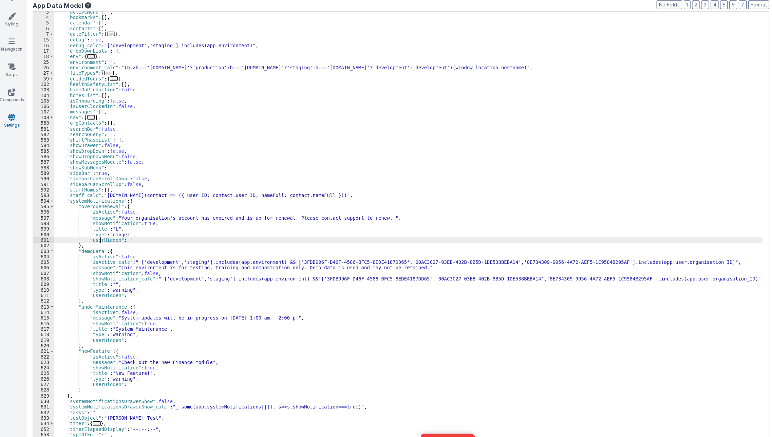
click at [88, 259] on div ""activeMenu" : "" , "bookmarks" : [ ] , "calendar" : [ ] , "contacts" : [ ] , "…" at bounding box center [353, 249] width 611 height 380
click at [103, 375] on div ""activeMenu" : "" , "bookmarks" : [ ] , "calendar" : [ ] , "contacts" : [ ] , "…" at bounding box center [353, 249] width 611 height 380
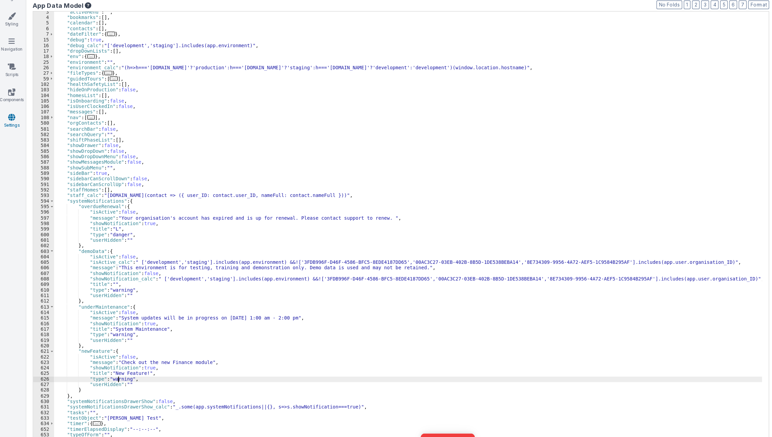
click at [103, 375] on div ""activeMenu" : "" , "bookmarks" : [ ] , "calendar" : [ ] , "contacts" : [ ] , "…" at bounding box center [353, 249] width 611 height 380
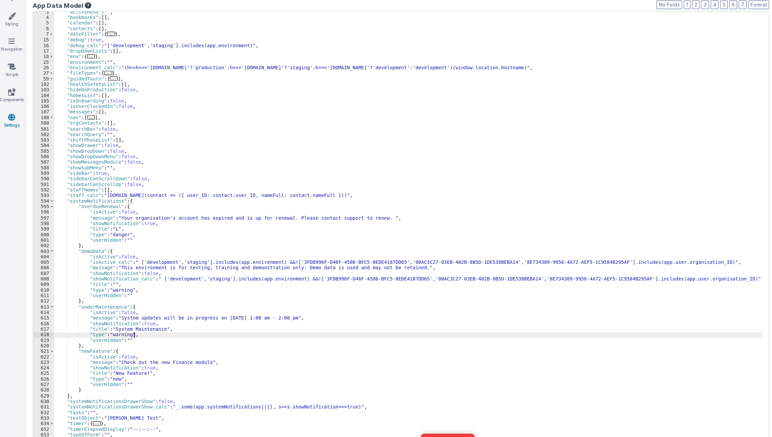
click at [128, 337] on div ""activeMenu" : "" , "bookmarks" : [ ] , "calendar" : [ ] , "contacts" : [ ] , "…" at bounding box center [353, 249] width 611 height 380
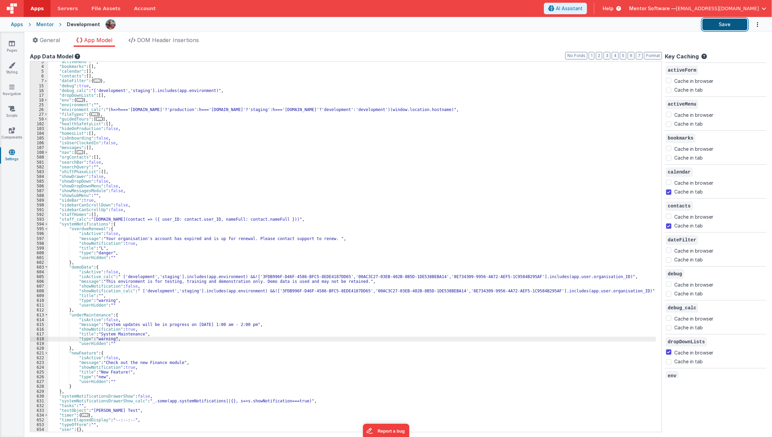
click at [714, 22] on button "Save" at bounding box center [724, 25] width 45 height 12
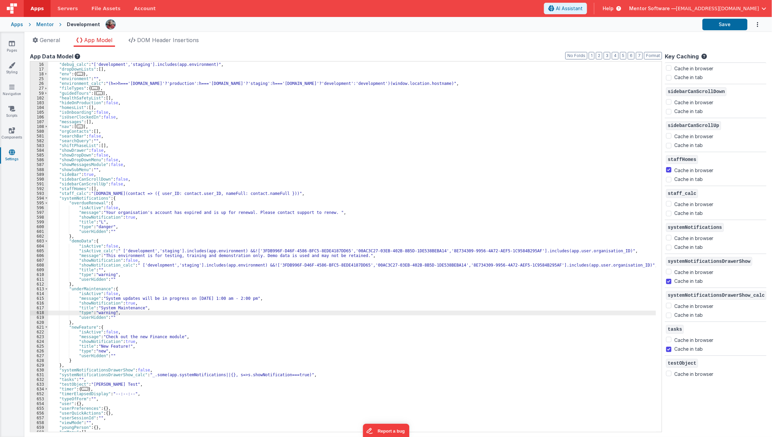
scroll to position [1043, 0]
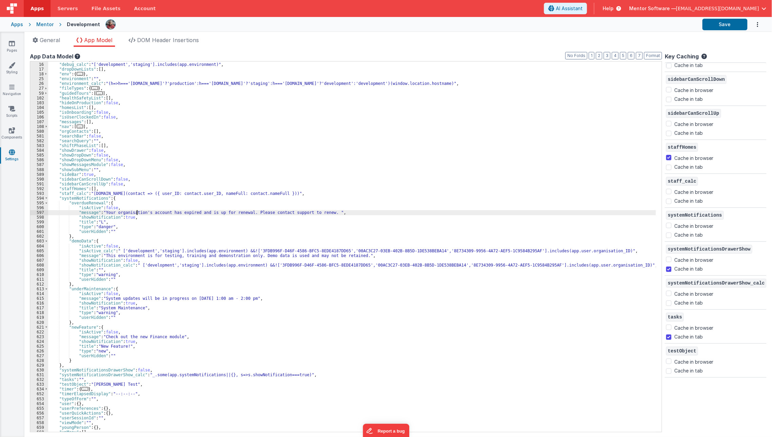
click at [138, 213] on div ""debug" : true , "debug_calc" : "['development','staging'].includes(app.environ…" at bounding box center [353, 247] width 611 height 380
click at [143, 215] on div ""debug" : true , "debug_calc" : "['development','staging'].includes(app.environ…" at bounding box center [353, 247] width 611 height 380
click at [143, 211] on div ""debug" : true , "debug_calc" : "['development','staging'].includes(app.environ…" at bounding box center [353, 247] width 611 height 380
click at [9, 131] on icon at bounding box center [12, 130] width 6 height 7
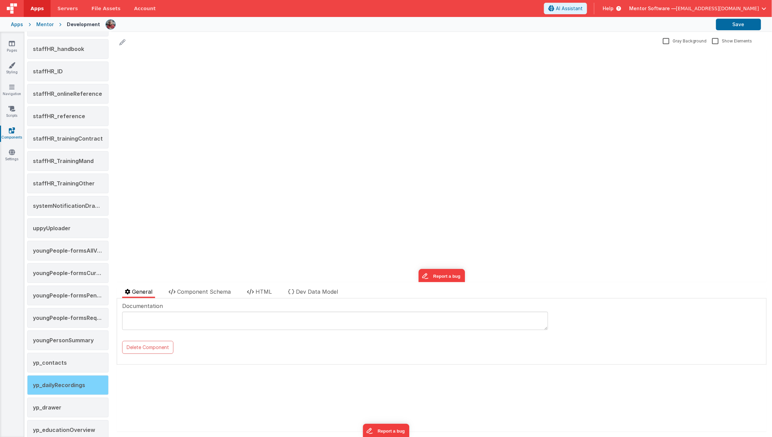
scroll to position [998, 0]
click at [83, 200] on div "systemNotificationDrawer" at bounding box center [67, 206] width 81 height 20
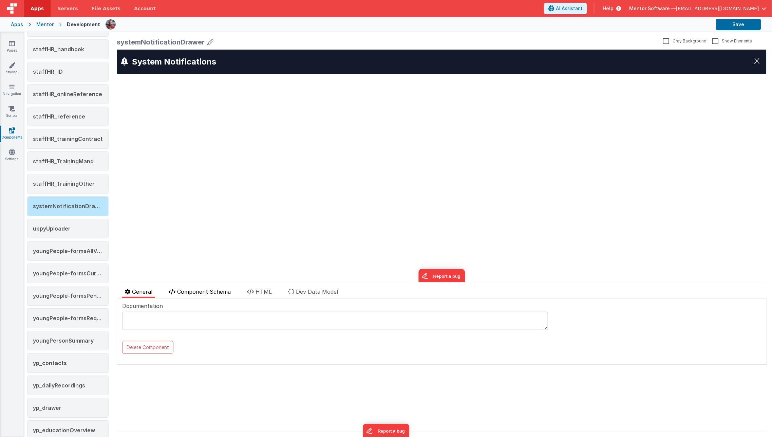
click at [223, 292] on span "Component Schema" at bounding box center [204, 291] width 54 height 7
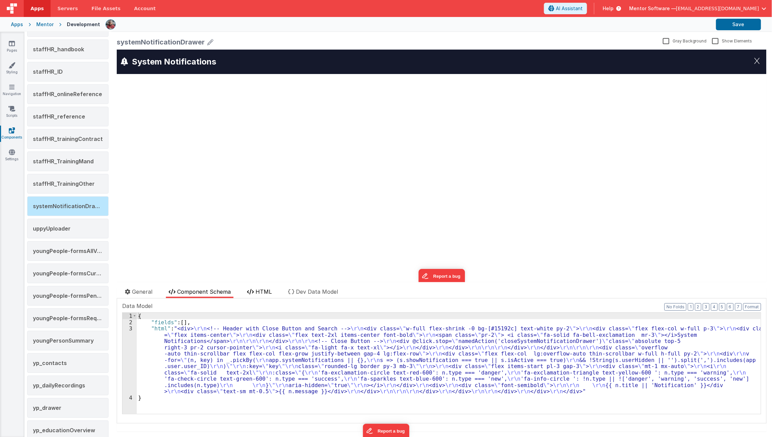
click at [252, 292] on icon at bounding box center [250, 291] width 7 height 5
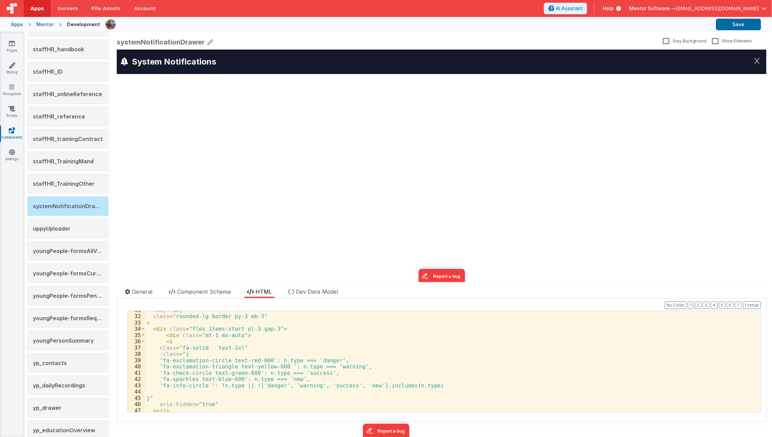
scroll to position [193, 0]
click at [218, 339] on div ":key = "key" class = "rounded-lg border py-3 mb-3" > < div class = "flex items-…" at bounding box center [450, 364] width 610 height 114
click at [217, 337] on div ":key = "key" class = "rounded-lg border py-3 mb-3" > < div class = "flex items-…" at bounding box center [450, 364] width 610 height 114
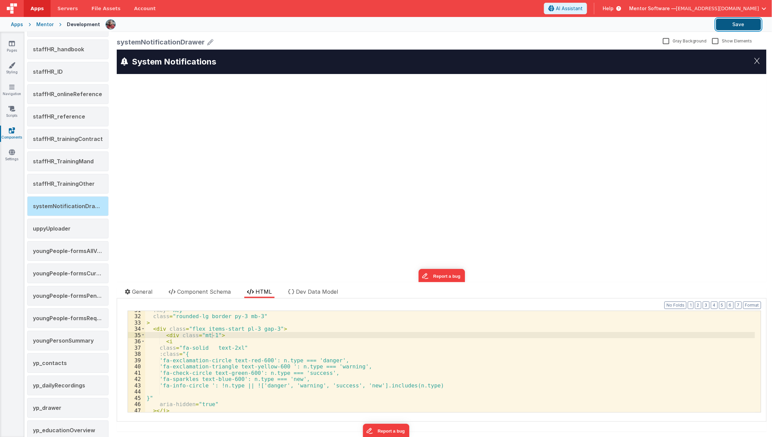
click at [731, 28] on button "Save" at bounding box center [738, 25] width 45 height 12
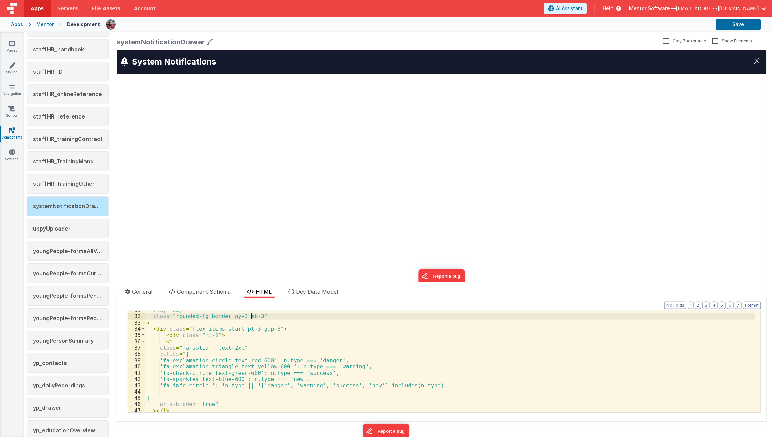
click at [252, 318] on div ":key = "key" class = "rounded-lg border py-3 mb-3" > < div class = "flex items-…" at bounding box center [450, 364] width 610 height 114
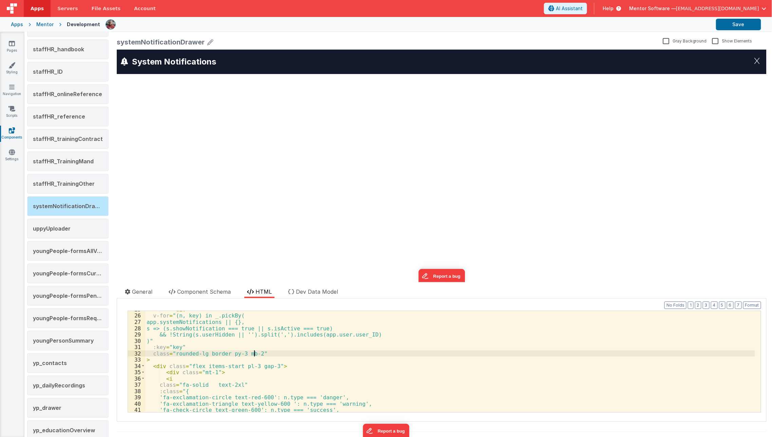
scroll to position [126, 0]
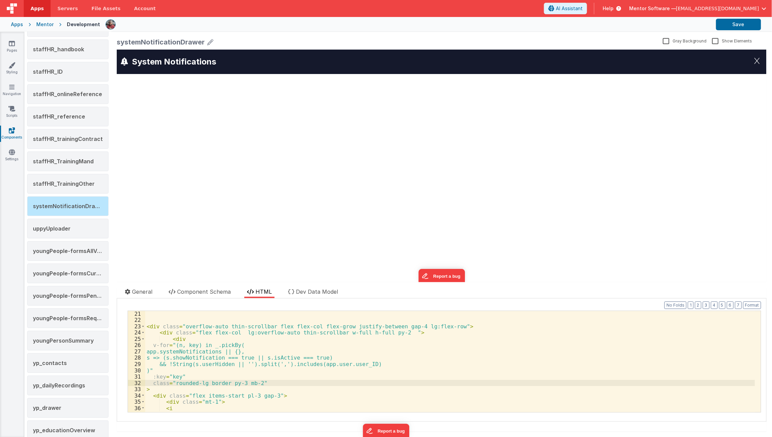
click at [389, 332] on div "< div class = "overflow-auto thin-scrollbar flex flex-col flex-grow justify-bet…" at bounding box center [450, 367] width 610 height 114
click at [727, 30] on button "Save" at bounding box center [738, 25] width 45 height 12
click at [4, 154] on link "Settings" at bounding box center [12, 156] width 24 height 14
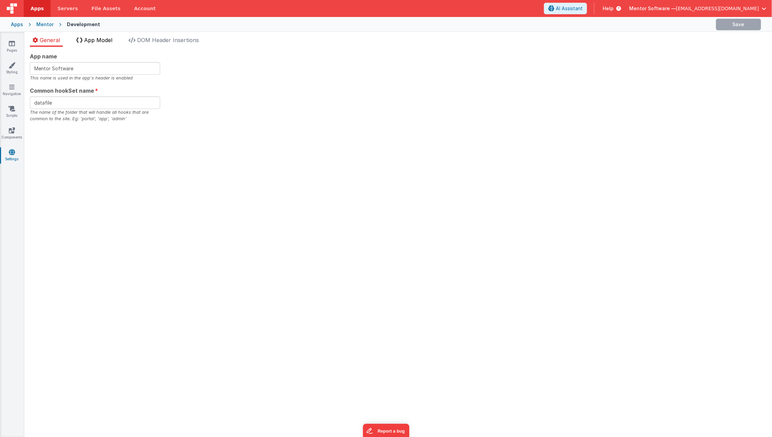
click at [97, 44] on li "App Model" at bounding box center [94, 41] width 41 height 11
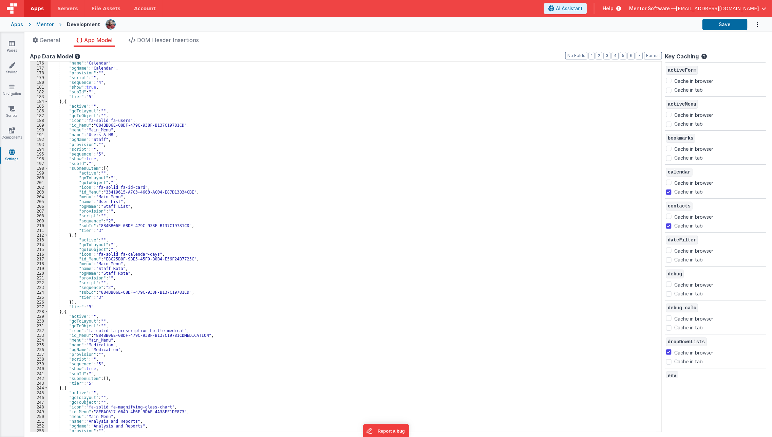
scroll to position [833, 0]
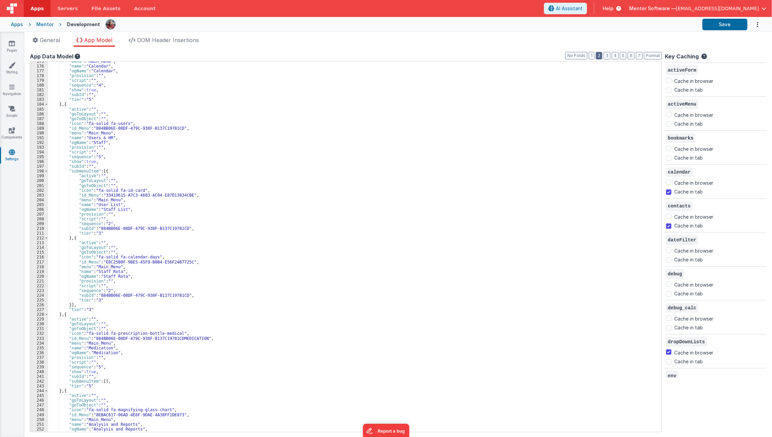
click at [602, 57] on button "2" at bounding box center [599, 55] width 6 height 7
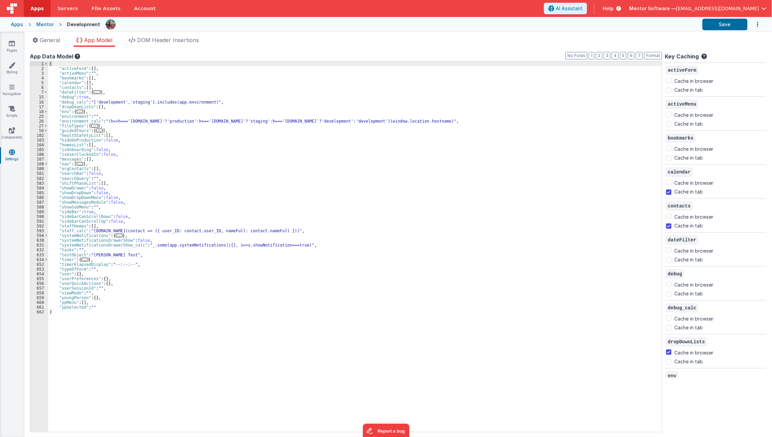
click at [117, 237] on span "..." at bounding box center [119, 235] width 7 height 4
click at [117, 233] on span "..." at bounding box center [119, 235] width 7 height 4
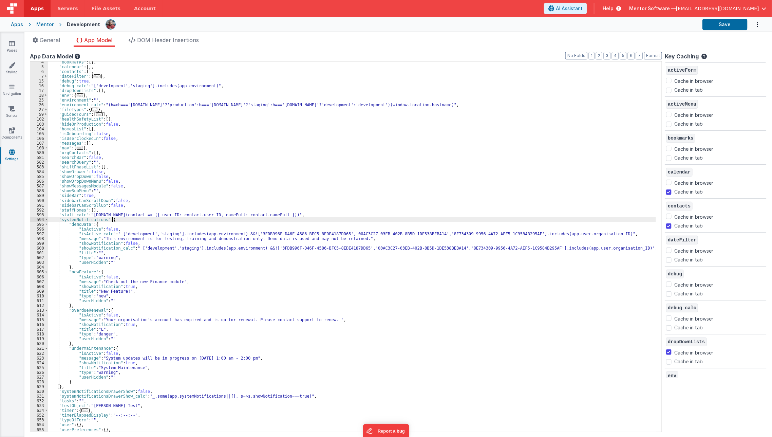
scroll to position [50, 0]
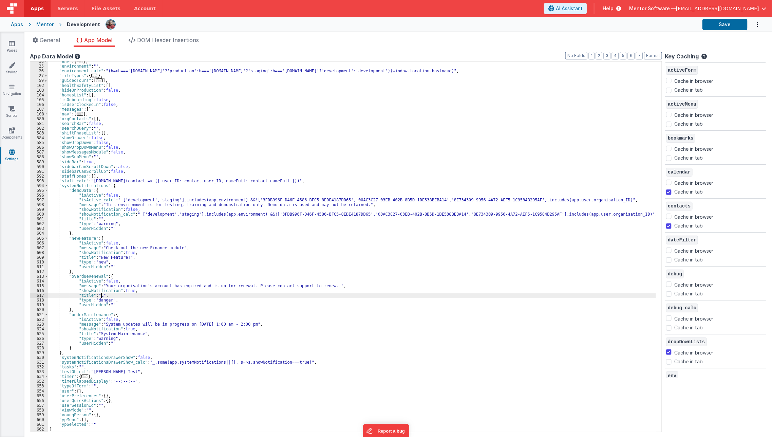
click at [100, 293] on div ""env" : { ... } , "environment" : "" , "environment_calc" : "(h=>h==='[DOMAIN_N…" at bounding box center [353, 249] width 611 height 380
click at [172, 316] on div ""env" : { ... } , "environment" : "" , "environment_calc" : "(h=>h==='[DOMAIN_N…" at bounding box center [353, 249] width 611 height 380
click at [199, 300] on div ""env" : { ... } , "environment" : "" , "environment_calc" : "(h=>h==='[DOMAIN_N…" at bounding box center [353, 249] width 611 height 380
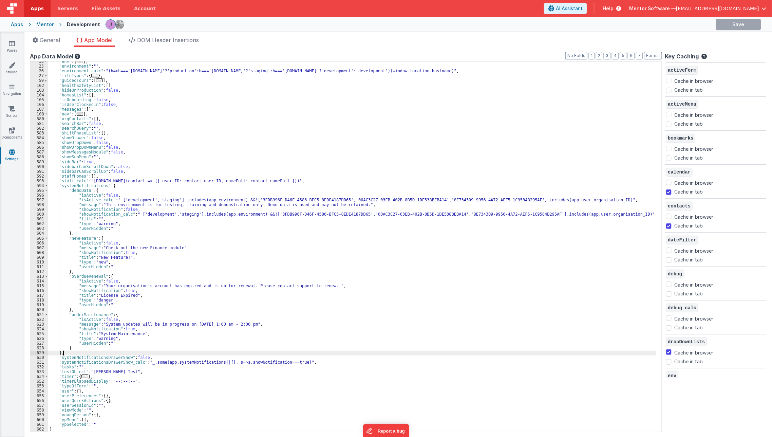
click at [322, 353] on div ""env" : { ... } , "environment" : "" , "environment_calc" : "(h=>h==='[DOMAIN_N…" at bounding box center [353, 249] width 611 height 380
click at [106, 24] on img at bounding box center [111, 25] width 10 height 10
click at [207, 352] on div ""env" : { ... } , "environment" : "" , "environment_calc" : "(h=>h==='[DOMAIN_N…" at bounding box center [353, 249] width 611 height 380
click at [729, 23] on button "Save" at bounding box center [724, 25] width 45 height 12
